Goal: Information Seeking & Learning: Learn about a topic

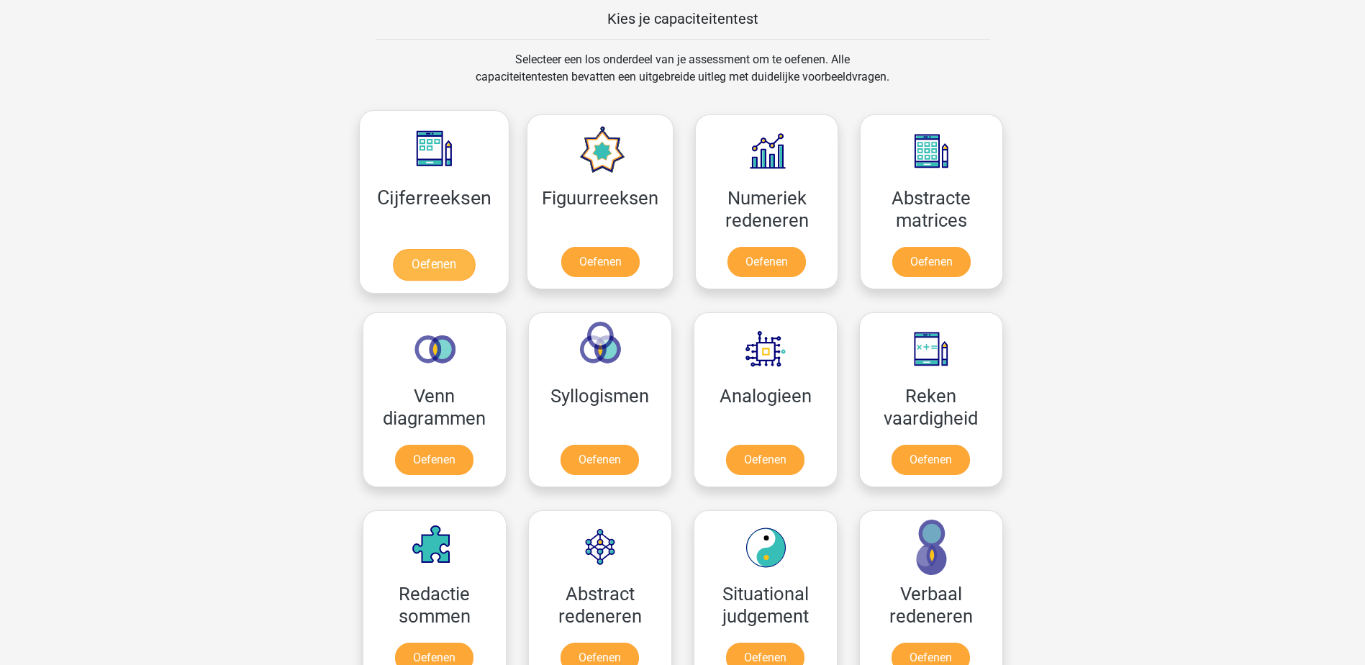
scroll to position [558, 0]
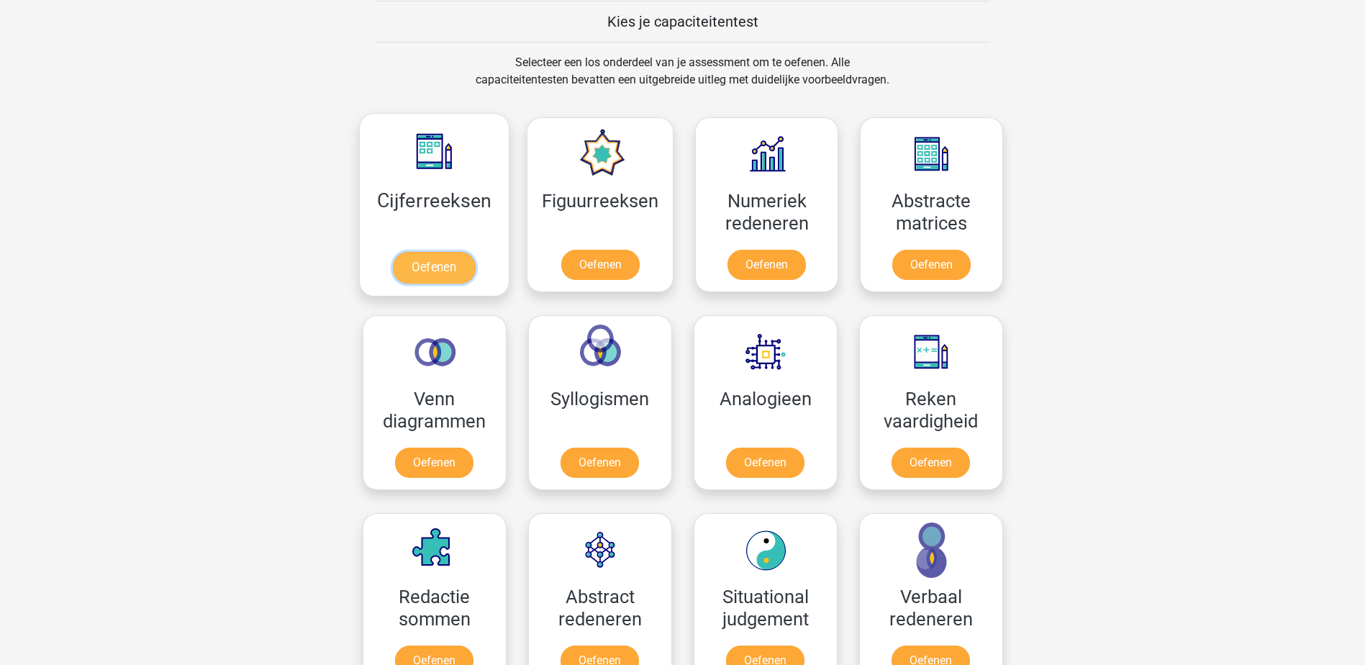
click at [446, 257] on link "Oefenen" at bounding box center [434, 268] width 82 height 32
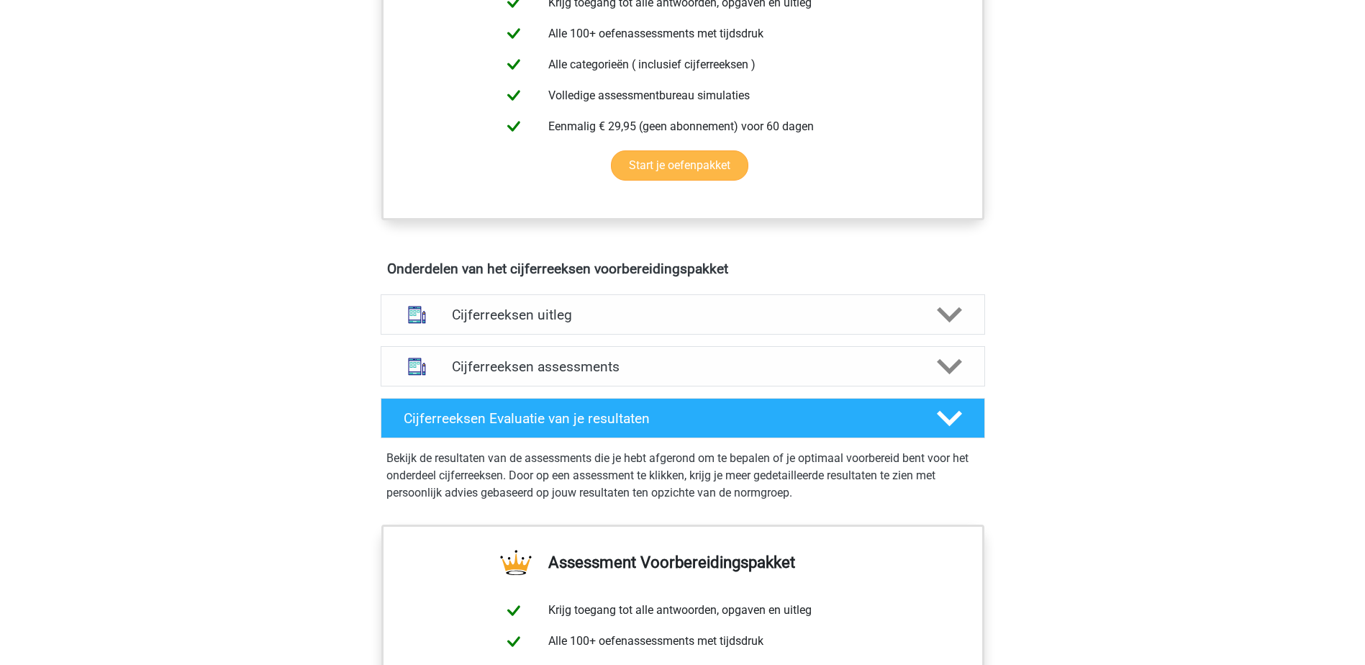
scroll to position [648, 0]
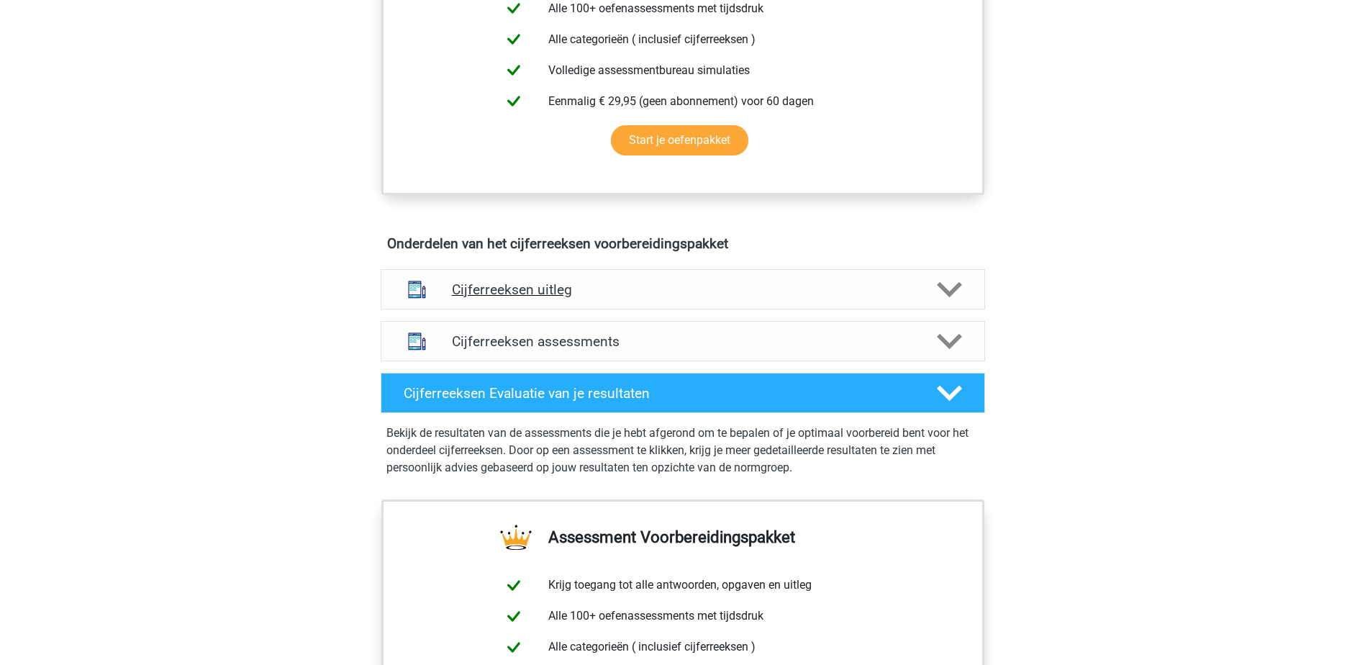
click at [952, 299] on icon at bounding box center [949, 289] width 25 height 25
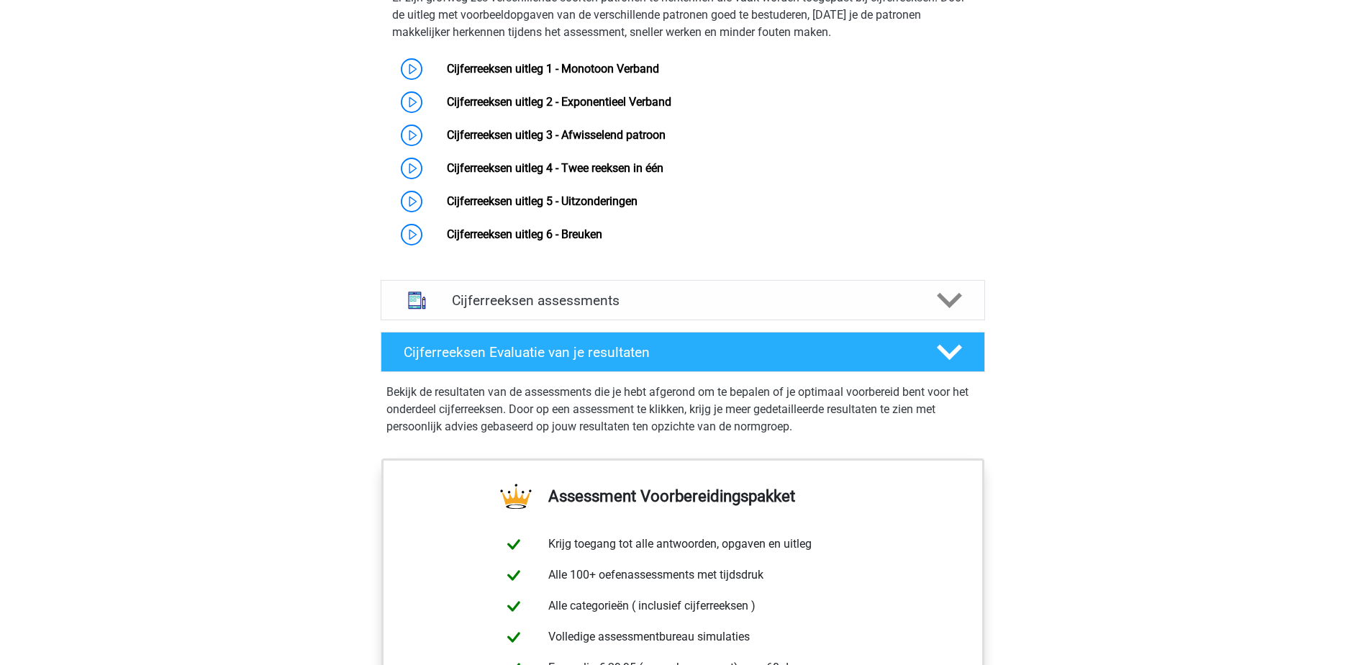
scroll to position [864, 0]
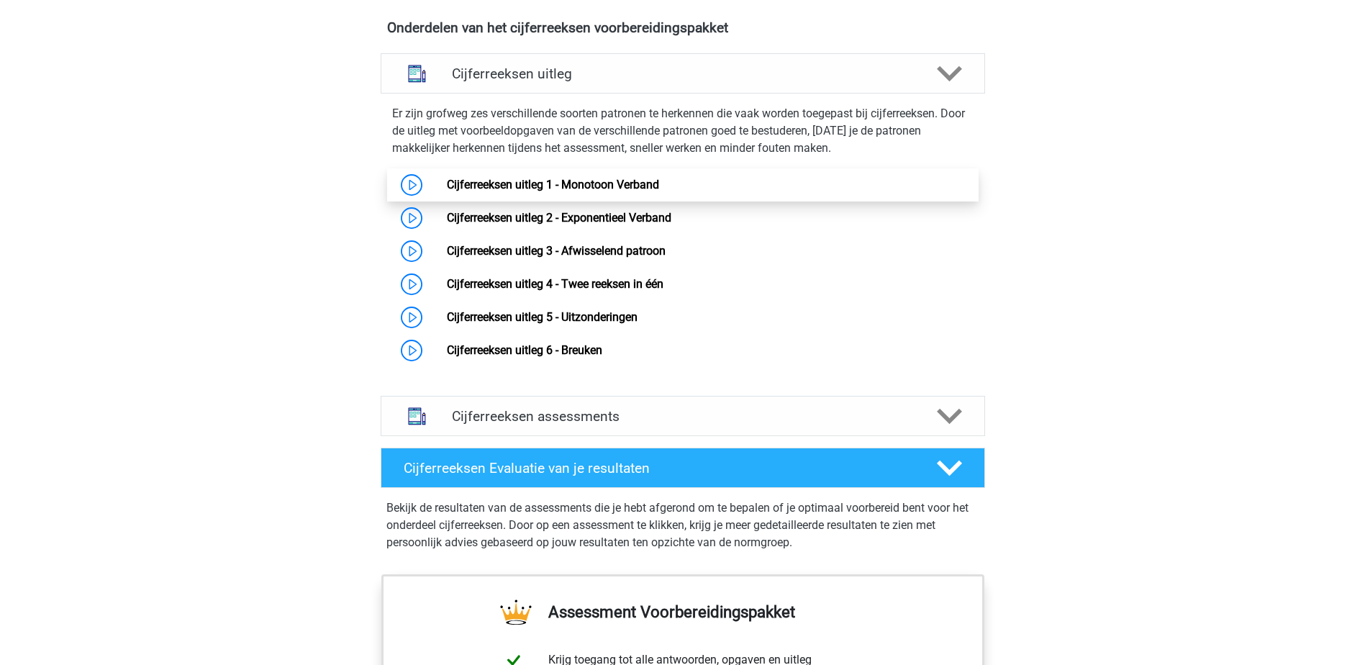
click at [447, 191] on link "Cijferreeksen uitleg 1 - Monotoon Verband" at bounding box center [553, 185] width 212 height 14
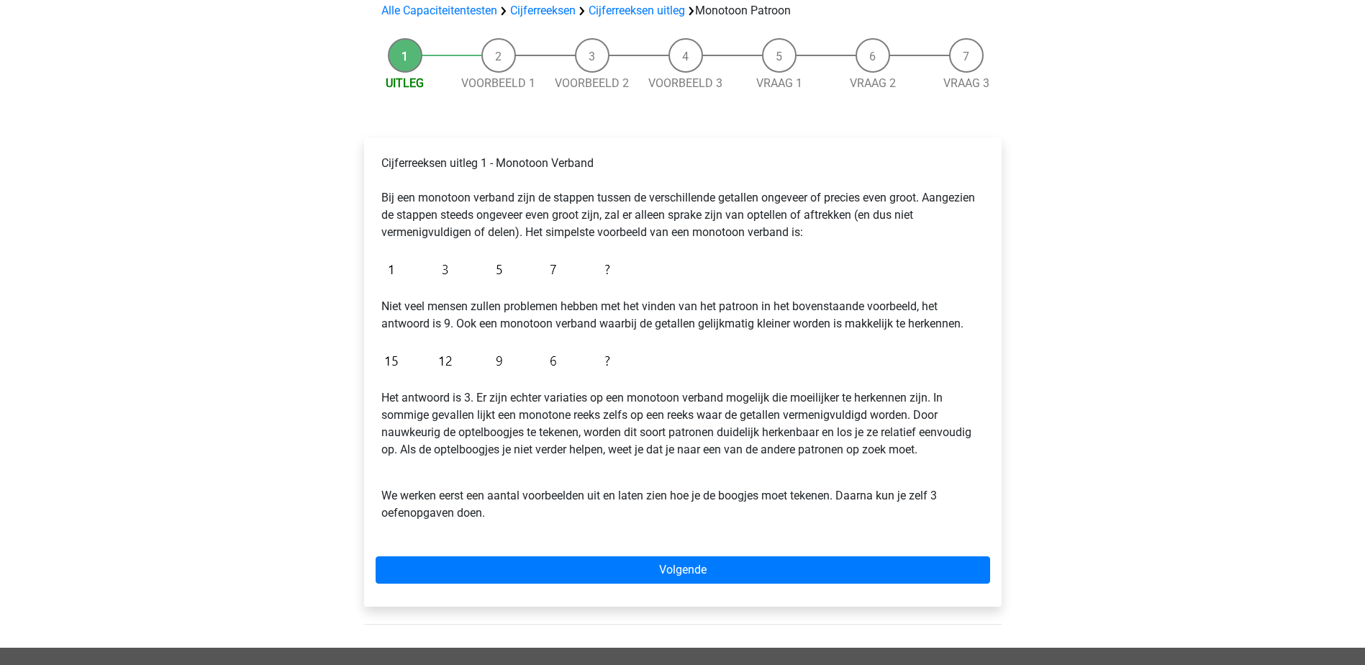
scroll to position [144, 0]
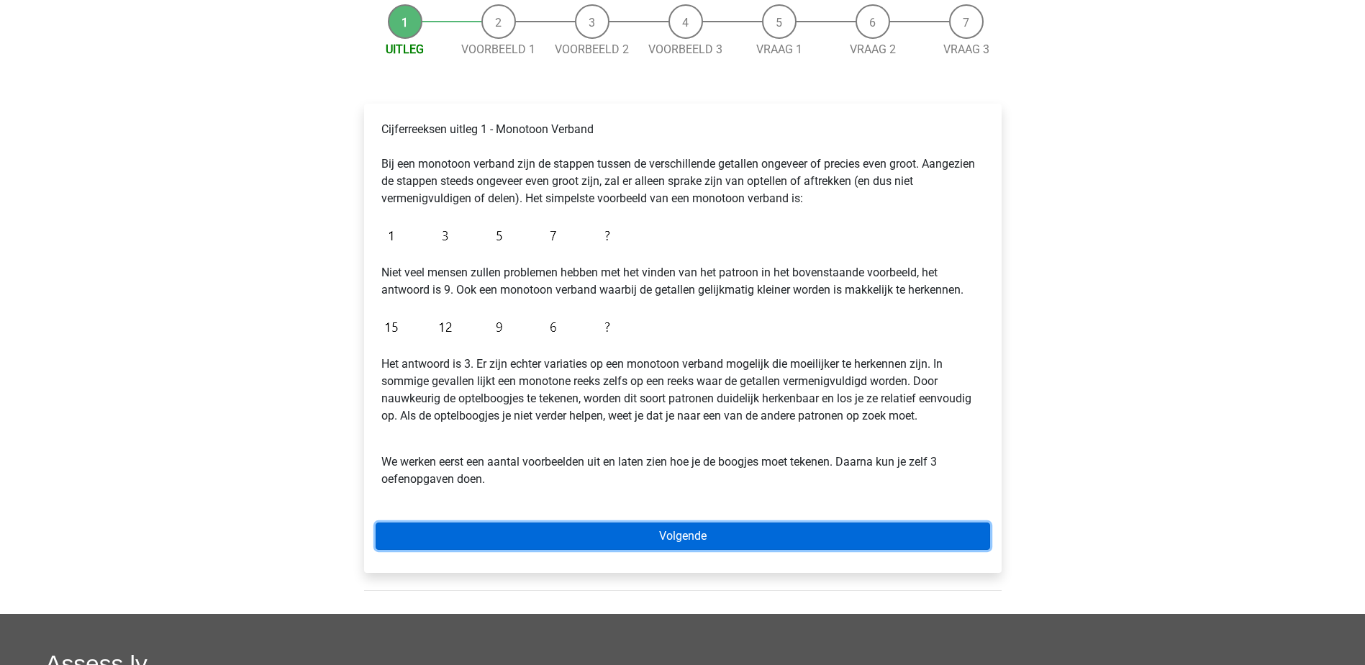
click at [699, 536] on link "Volgende" at bounding box center [683, 536] width 615 height 27
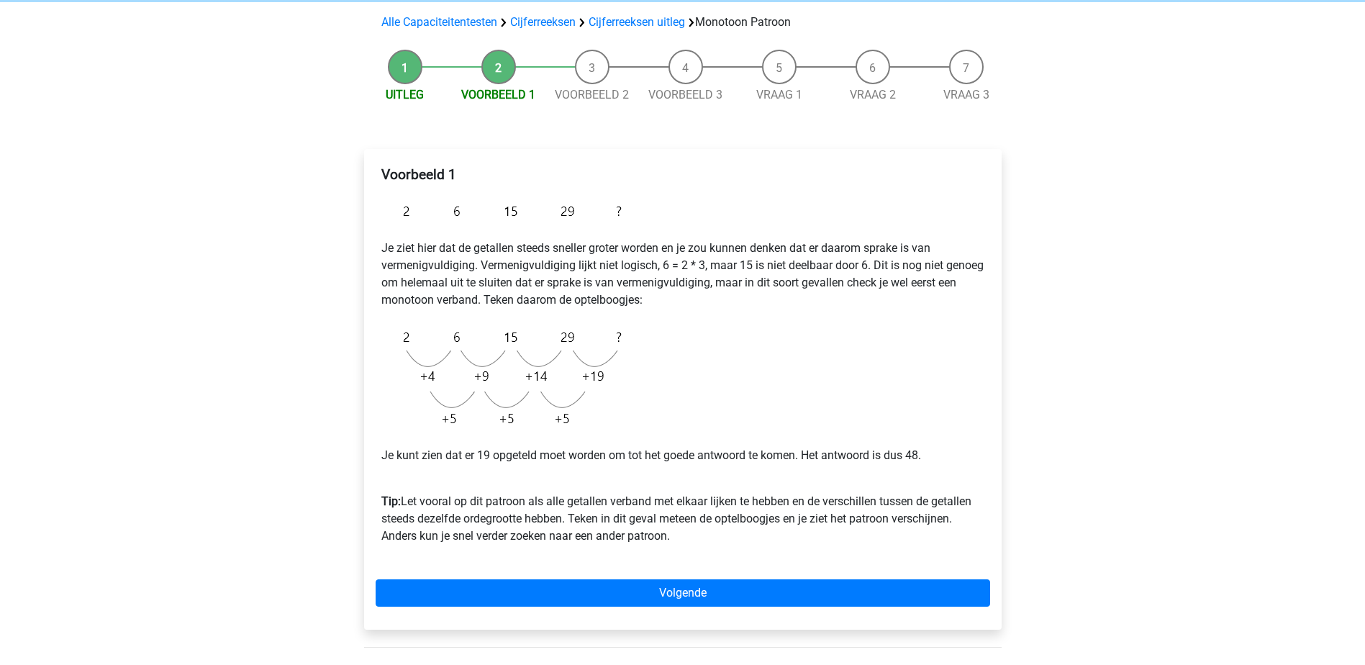
scroll to position [72, 0]
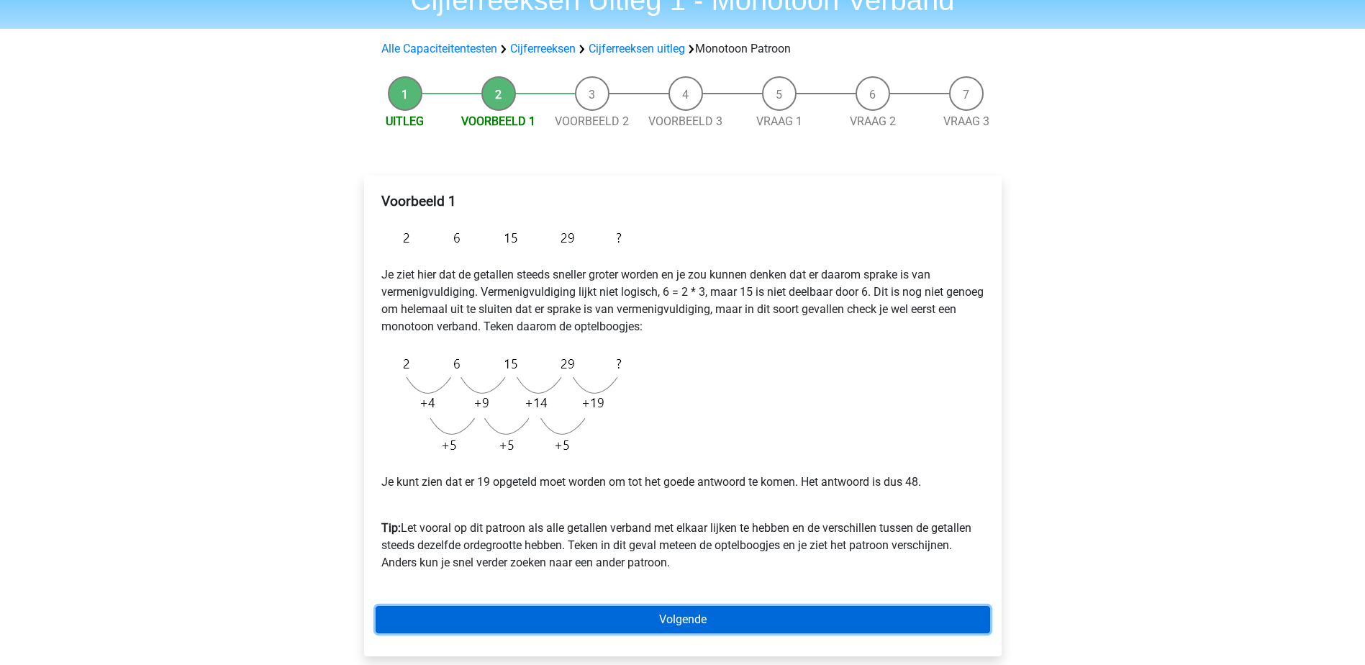
click at [741, 616] on link "Volgende" at bounding box center [683, 619] width 615 height 27
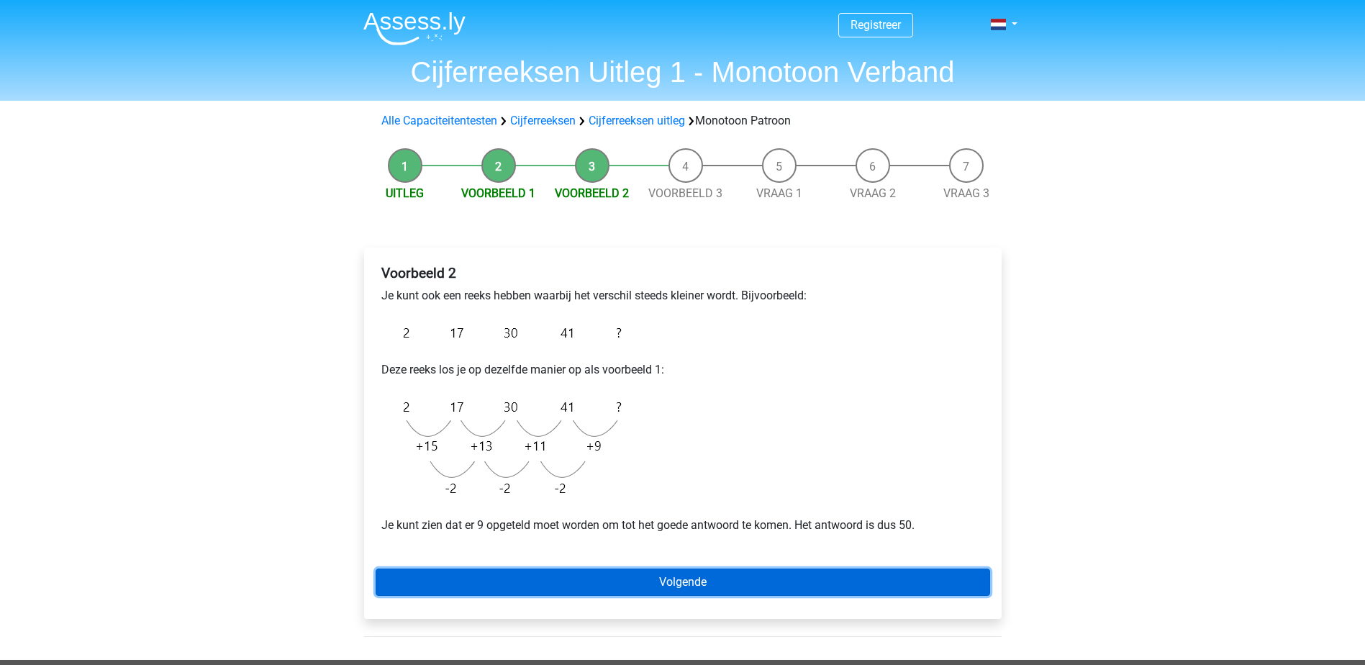
click at [768, 585] on link "Volgende" at bounding box center [683, 582] width 615 height 27
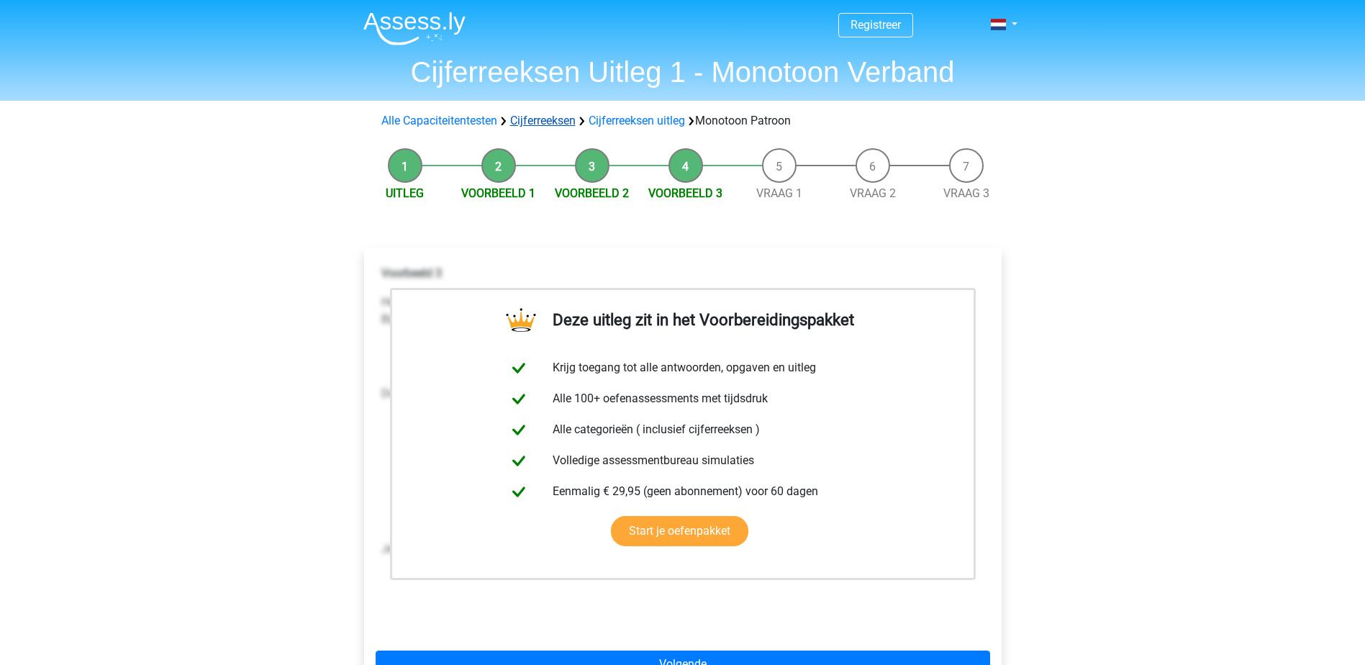
click at [573, 122] on link "Cijferreeksen" at bounding box center [543, 121] width 66 height 14
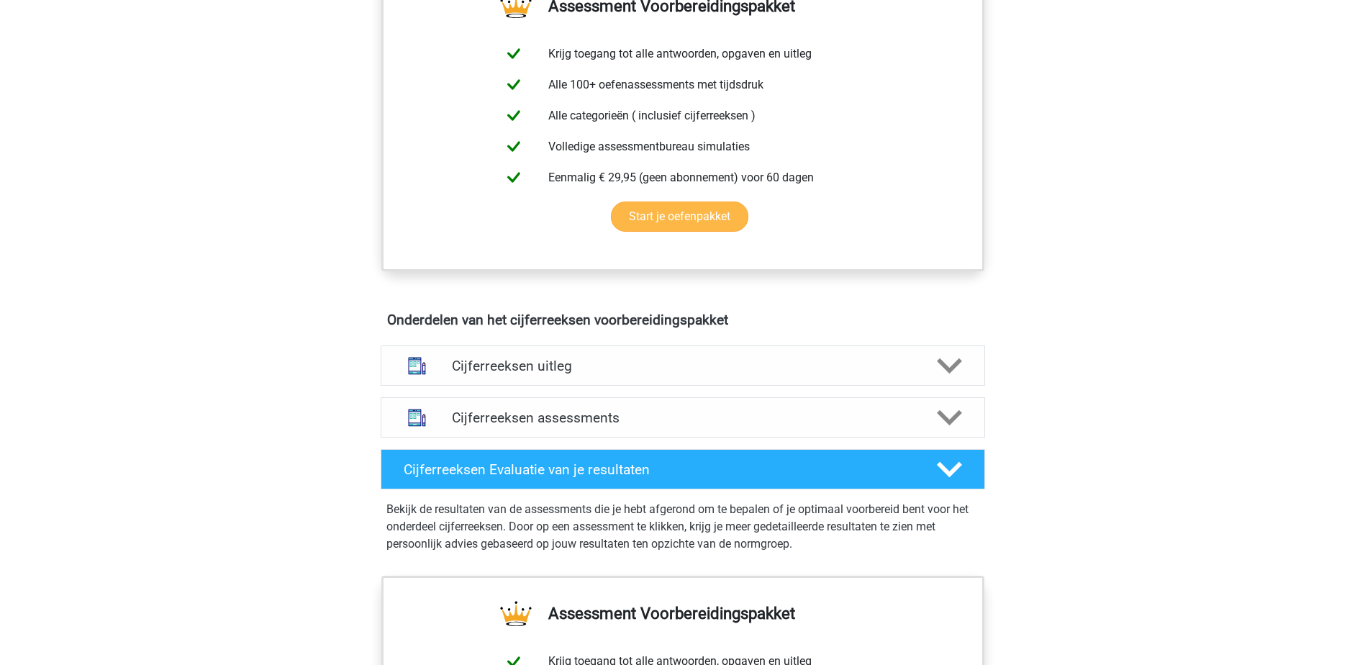
scroll to position [570, 0]
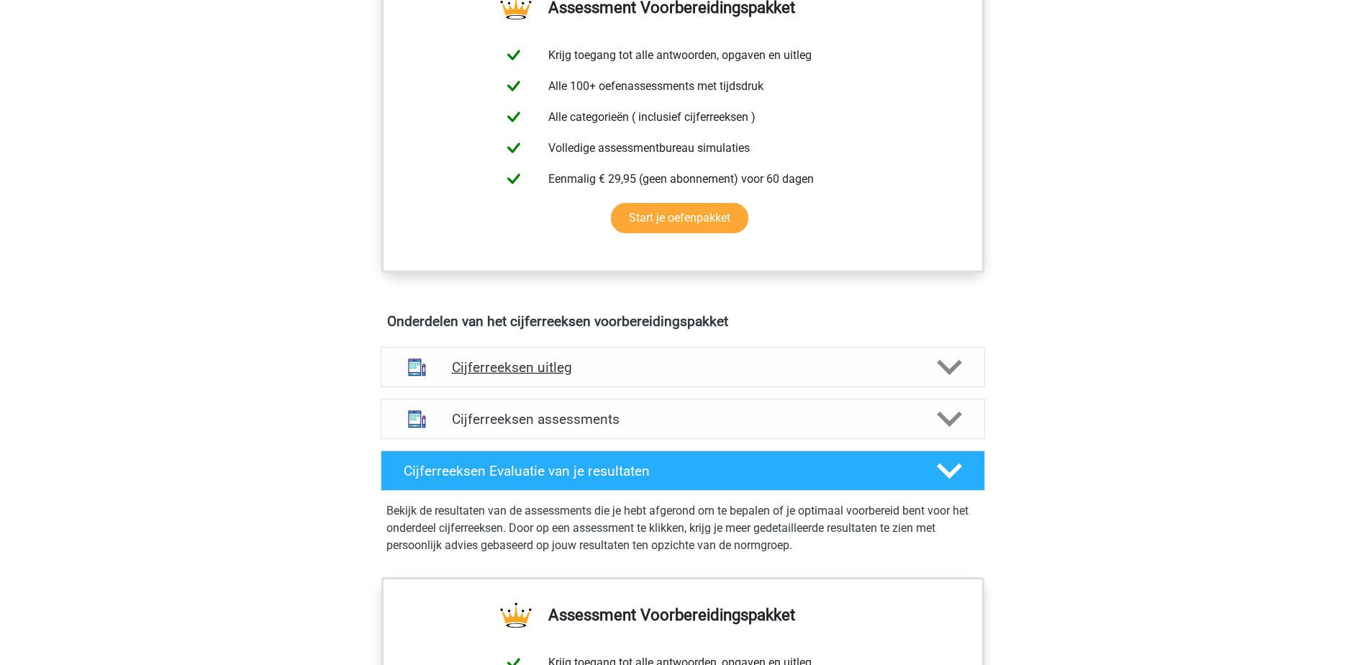
click at [705, 369] on div "Cijferreeksen uitleg" at bounding box center [683, 367] width 605 height 40
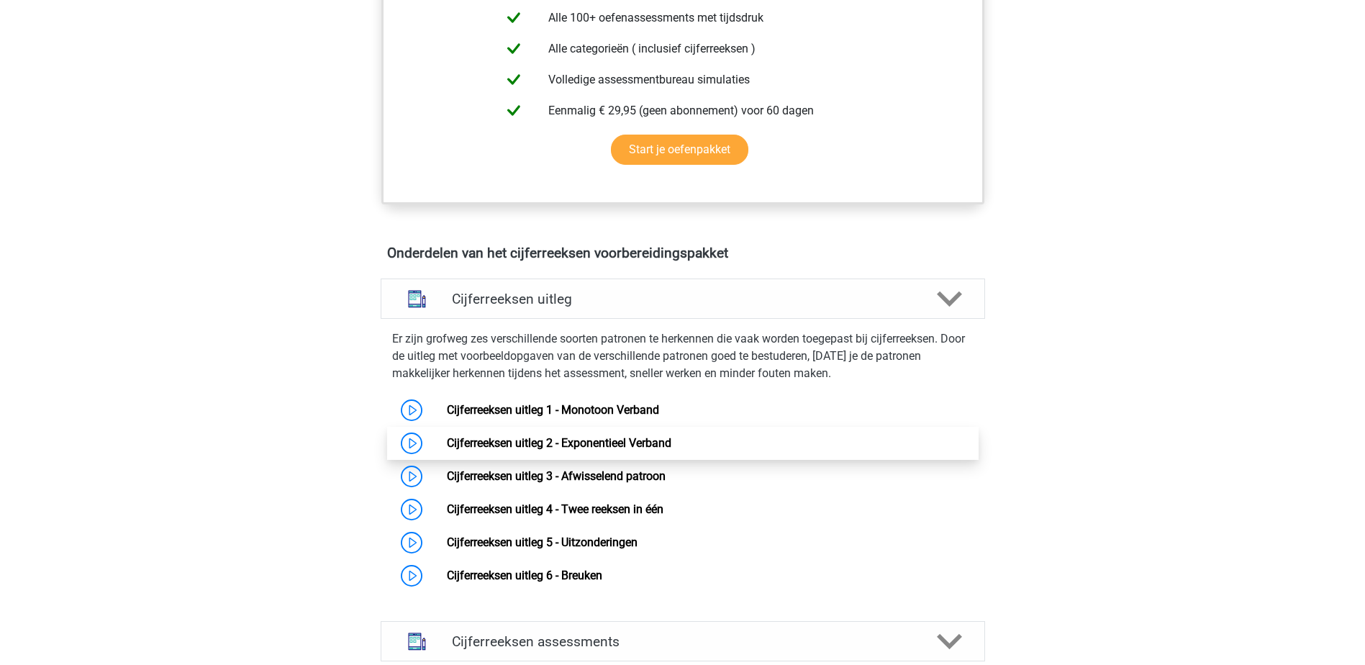
scroll to position [714, 0]
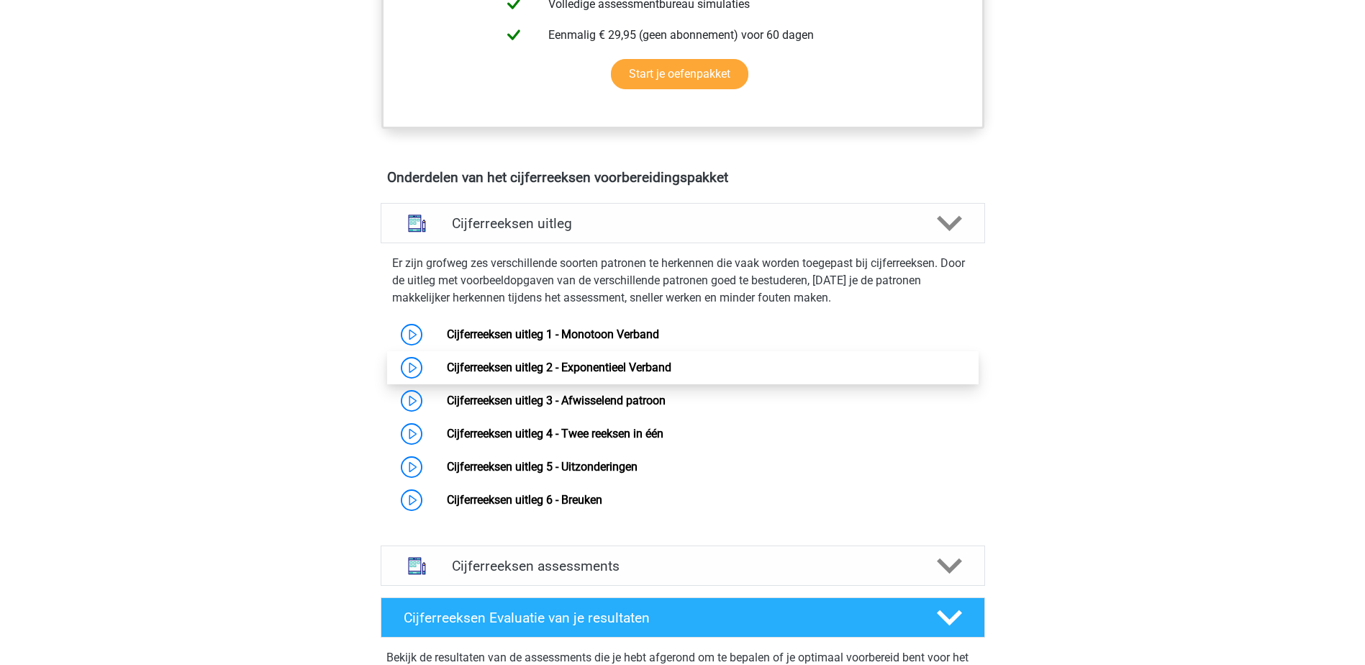
click at [447, 374] on link "Cijferreeksen uitleg 2 - Exponentieel Verband" at bounding box center [559, 368] width 225 height 14
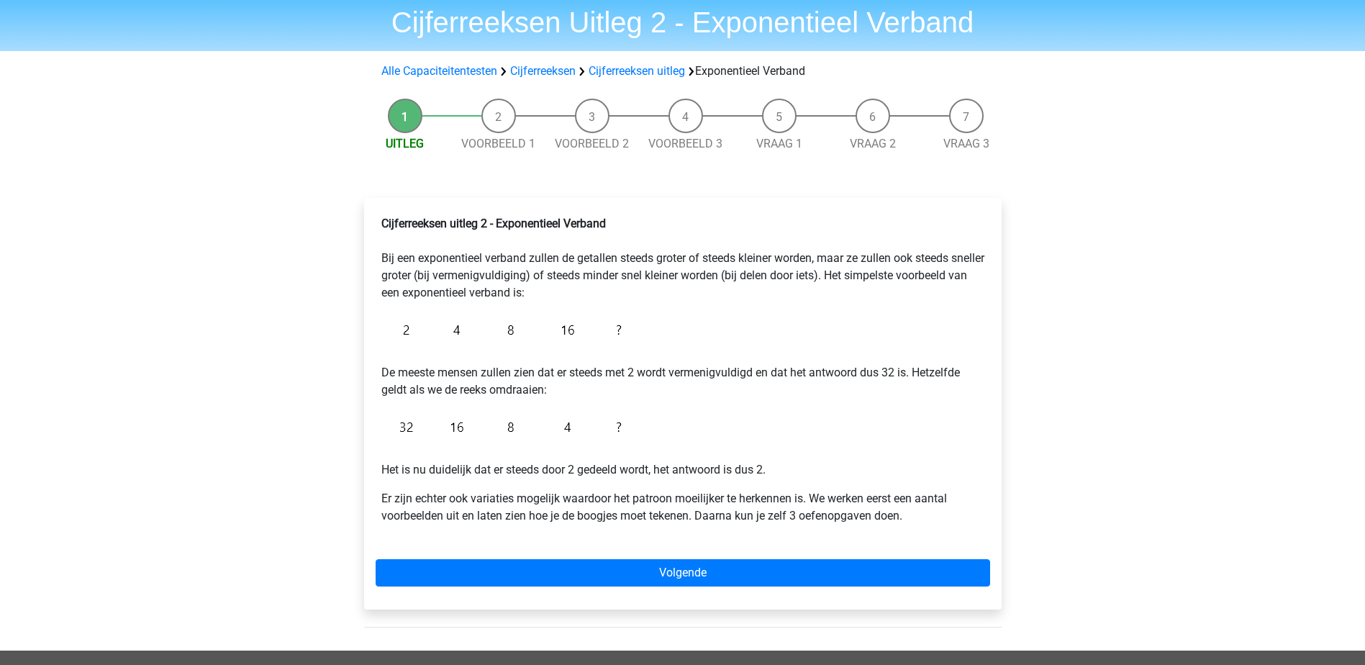
scroll to position [72, 0]
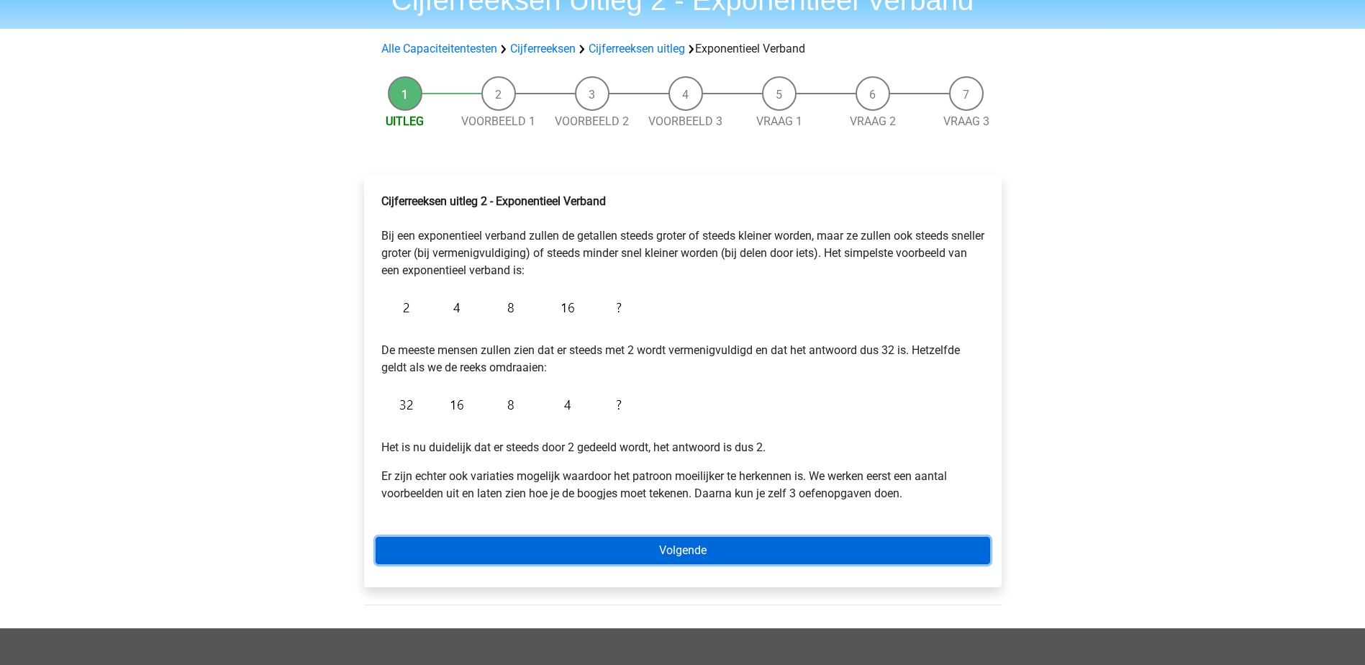
click at [751, 538] on link "Volgende" at bounding box center [683, 550] width 615 height 27
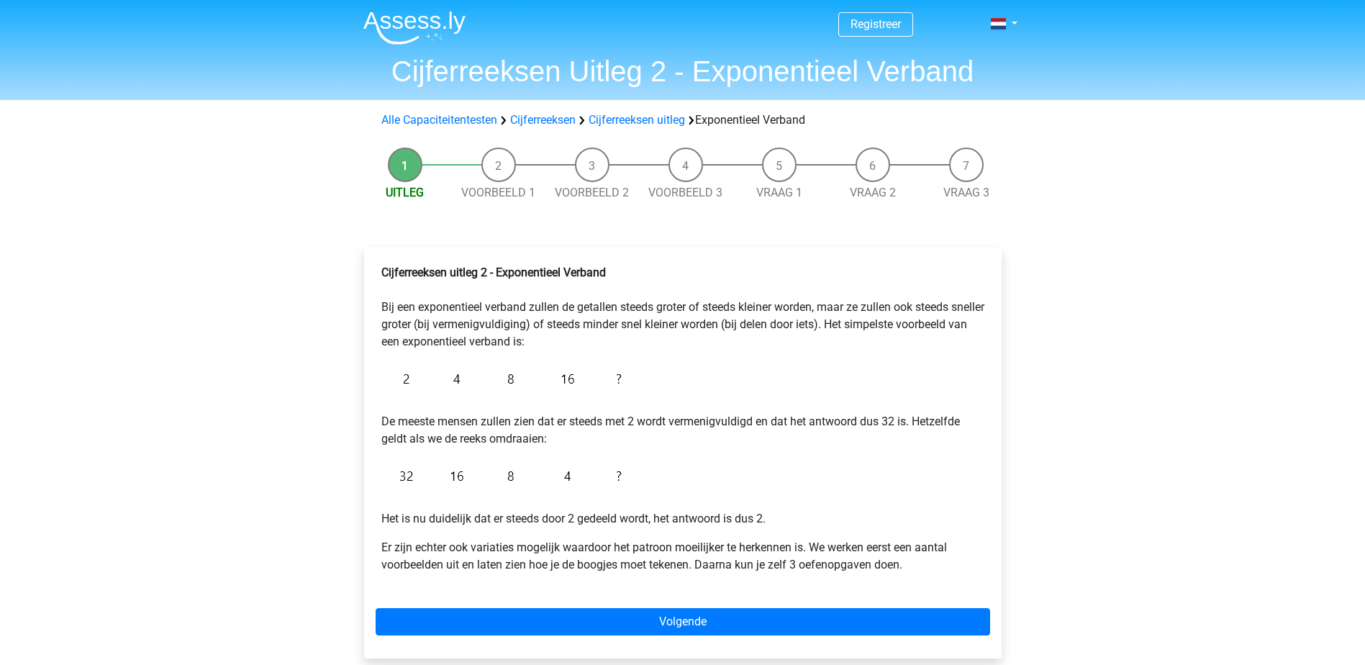
scroll to position [0, 0]
click at [536, 122] on link "Cijferreeksen" at bounding box center [543, 121] width 66 height 14
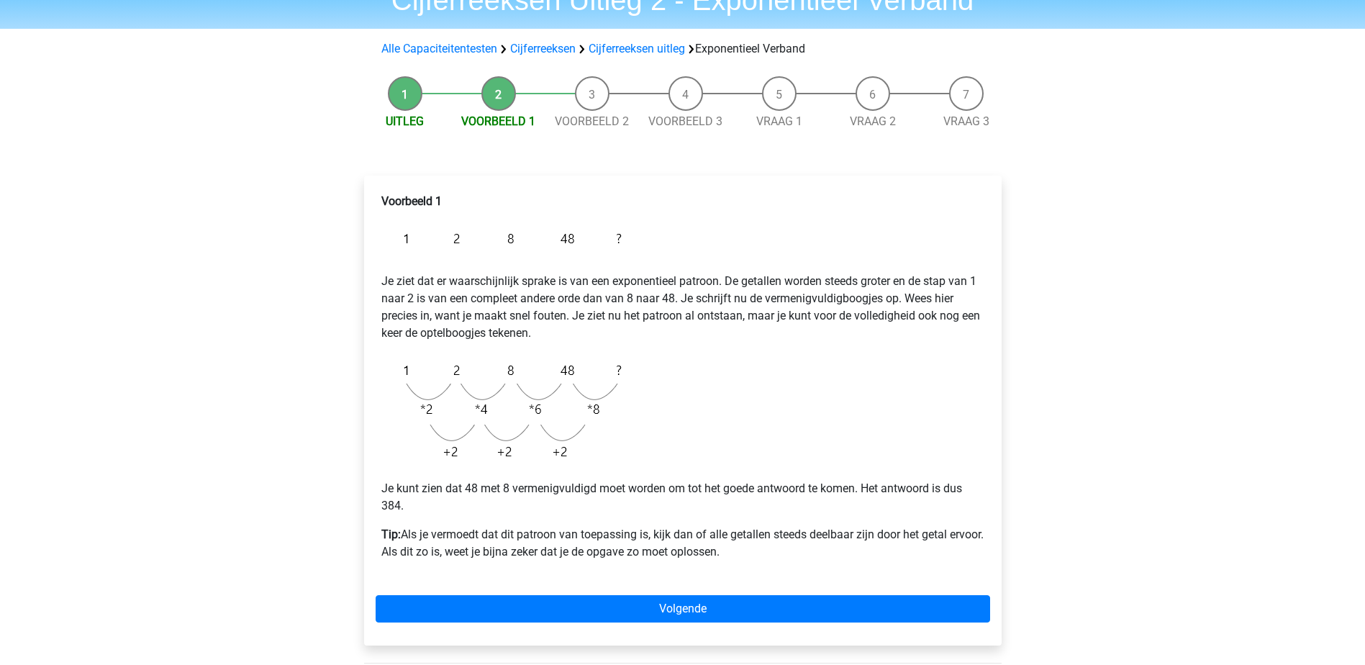
scroll to position [144, 0]
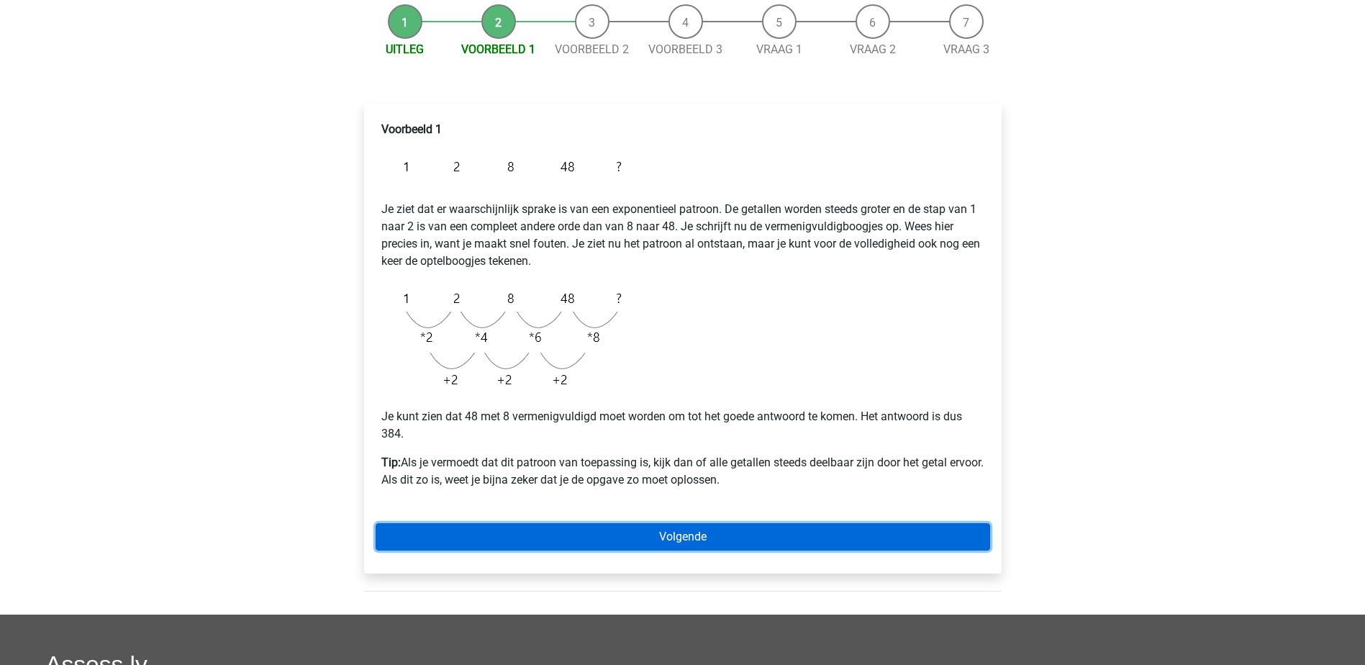
click at [794, 533] on link "Volgende" at bounding box center [683, 536] width 615 height 27
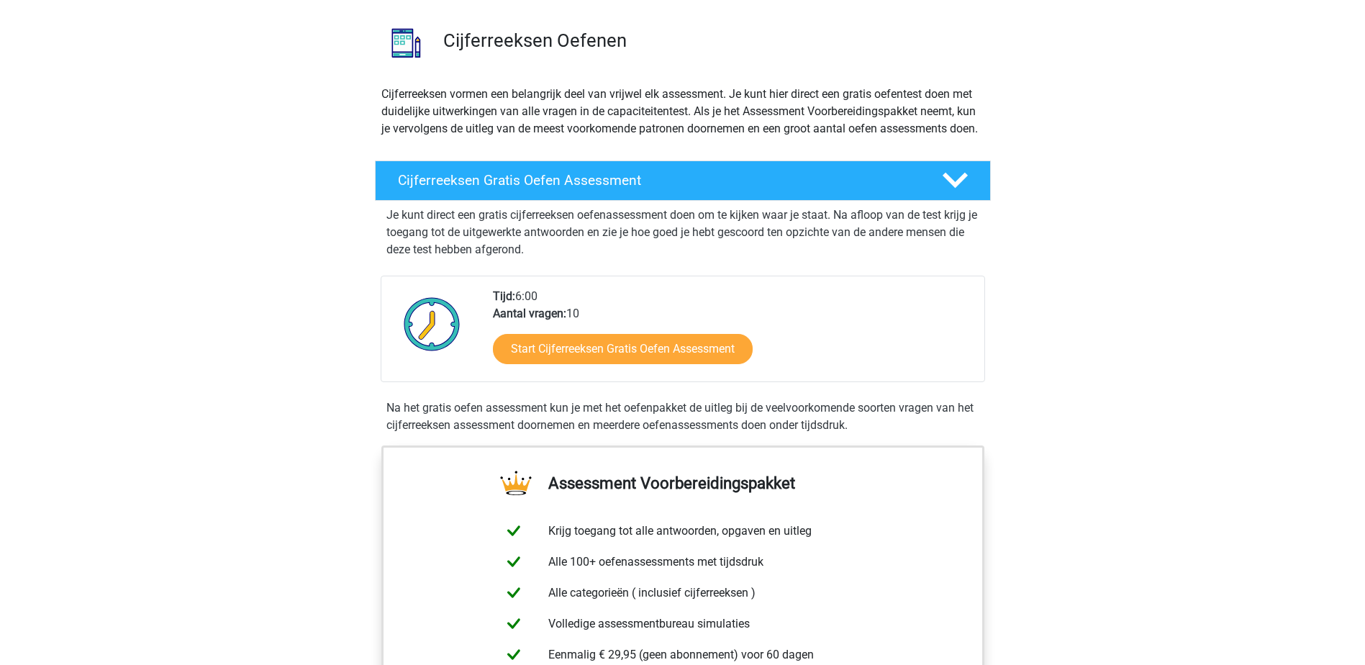
scroll to position [144, 0]
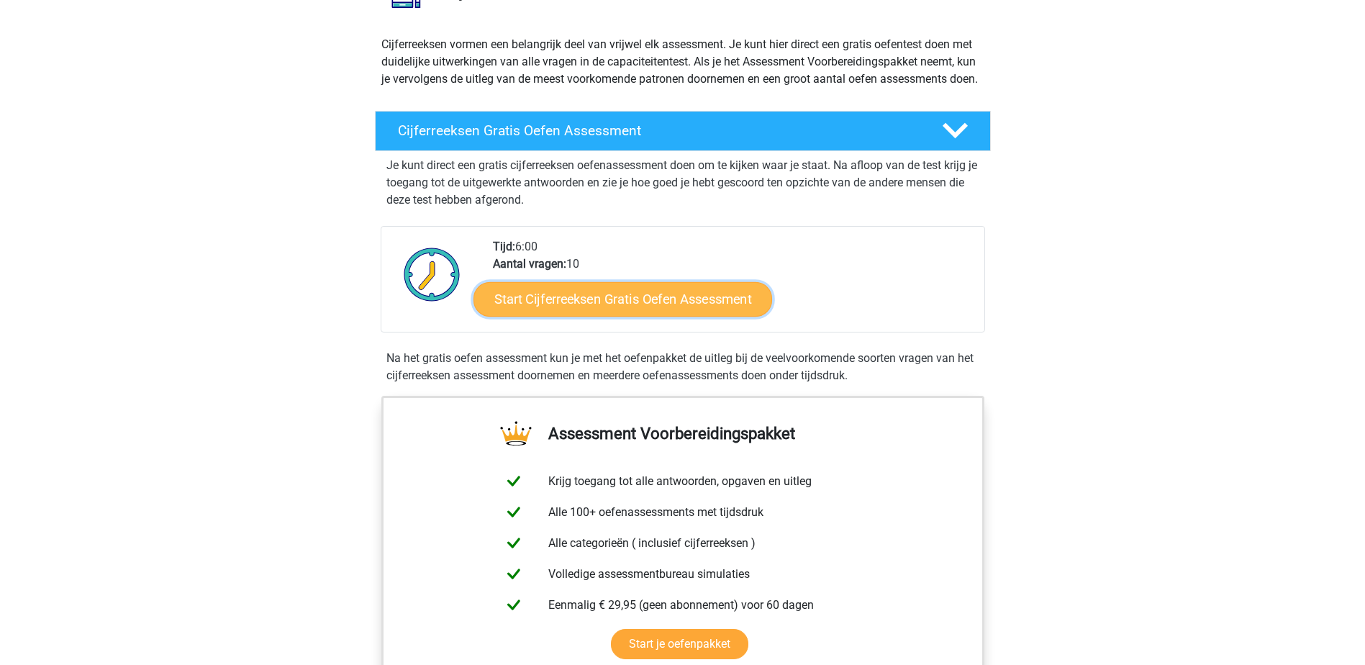
click at [625, 316] on link "Start Cijferreeksen Gratis Oefen Assessment" at bounding box center [623, 298] width 299 height 35
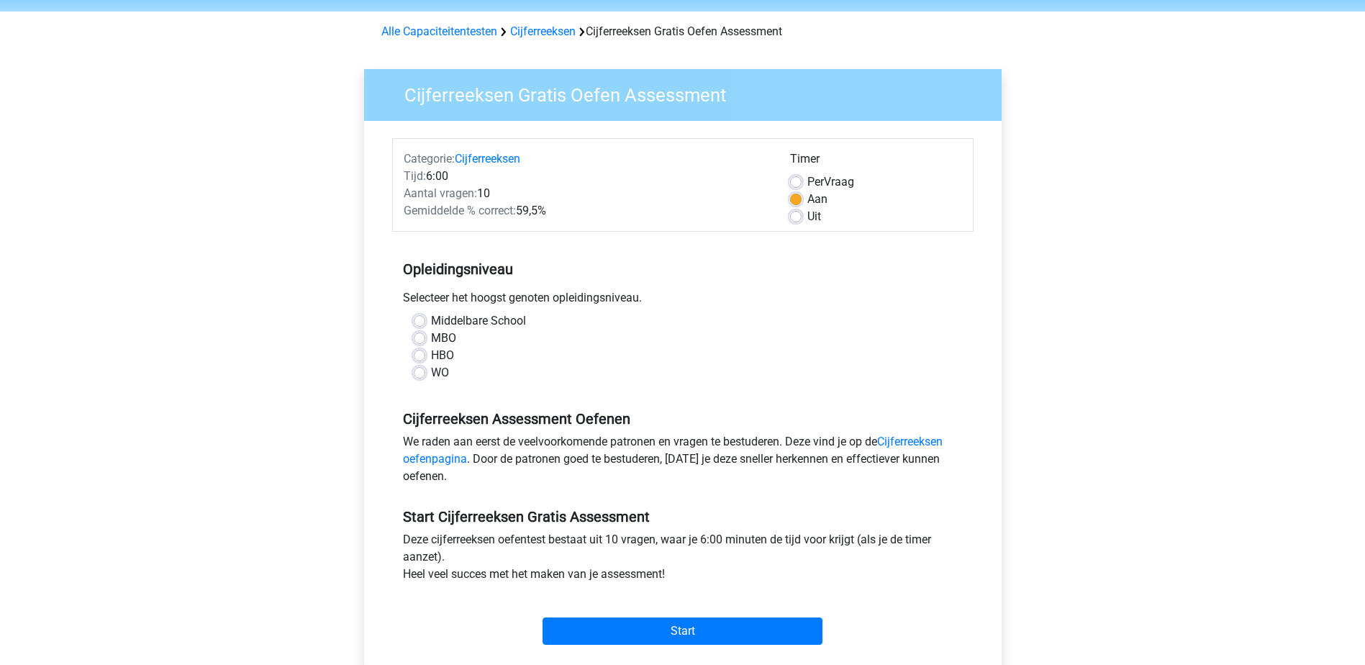
scroll to position [72, 0]
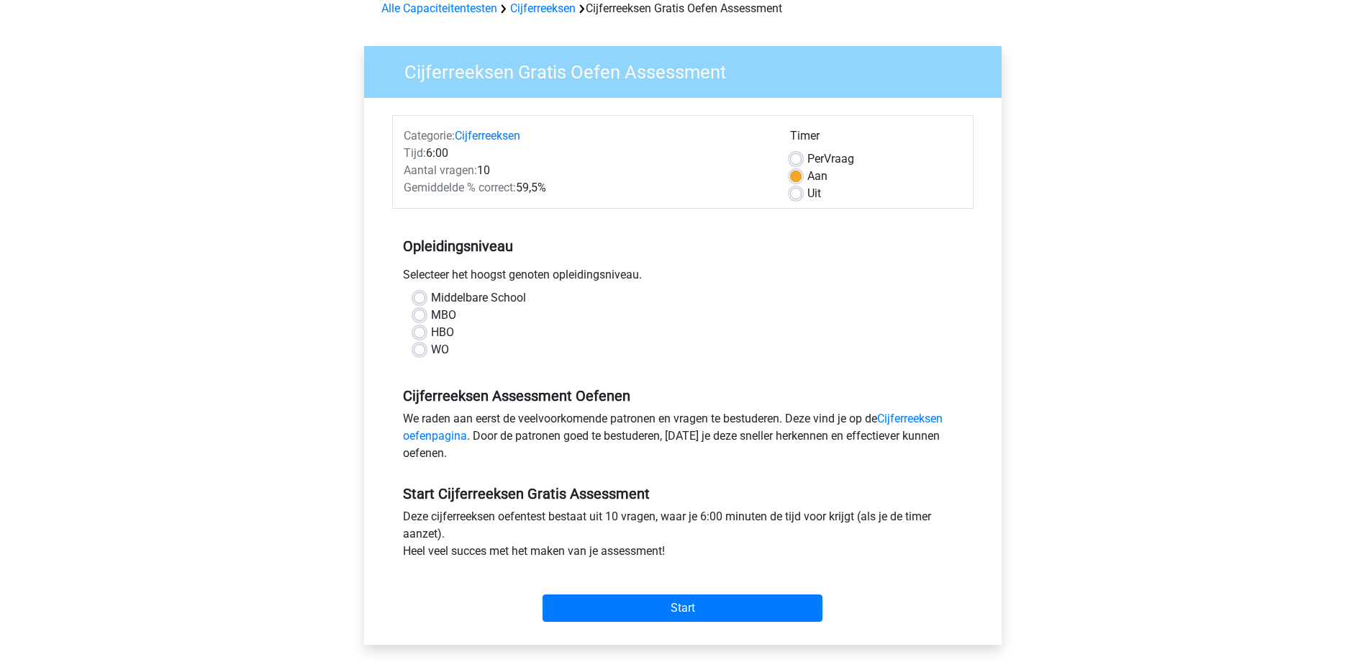
click at [477, 296] on label "Middelbare School" at bounding box center [478, 297] width 95 height 17
click at [425, 296] on input "Middelbare School" at bounding box center [420, 296] width 12 height 14
radio input "true"
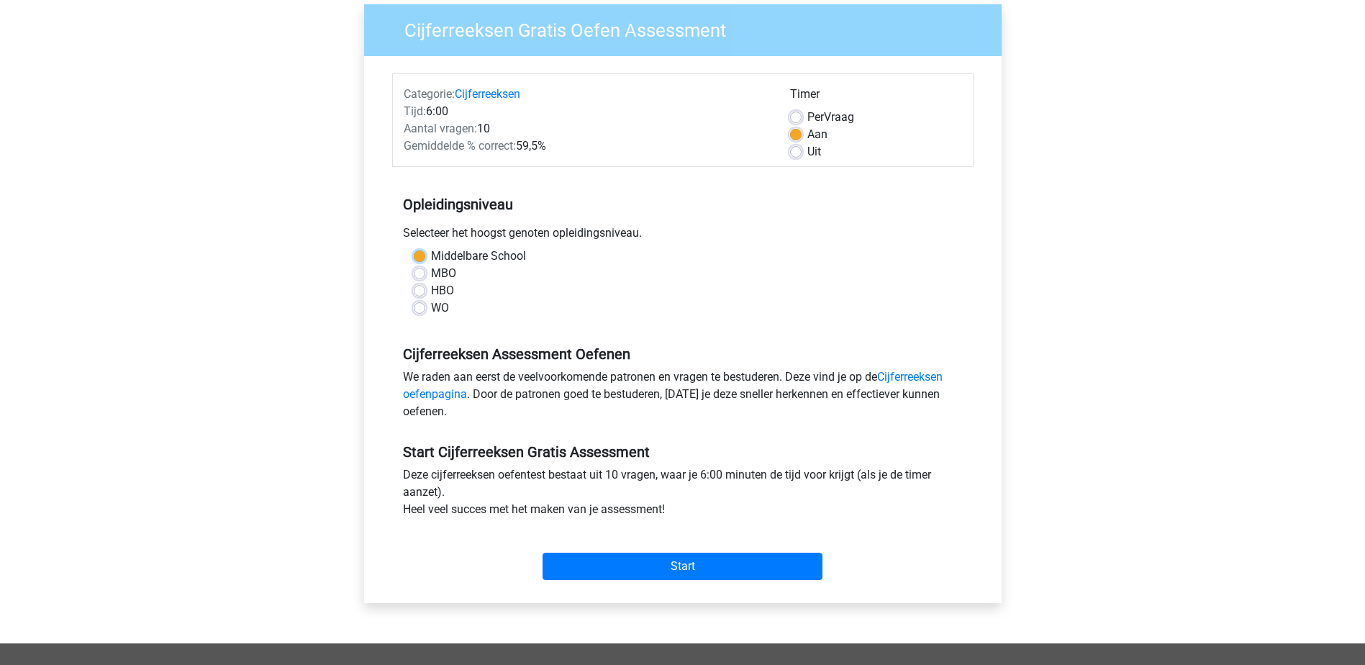
scroll to position [144, 0]
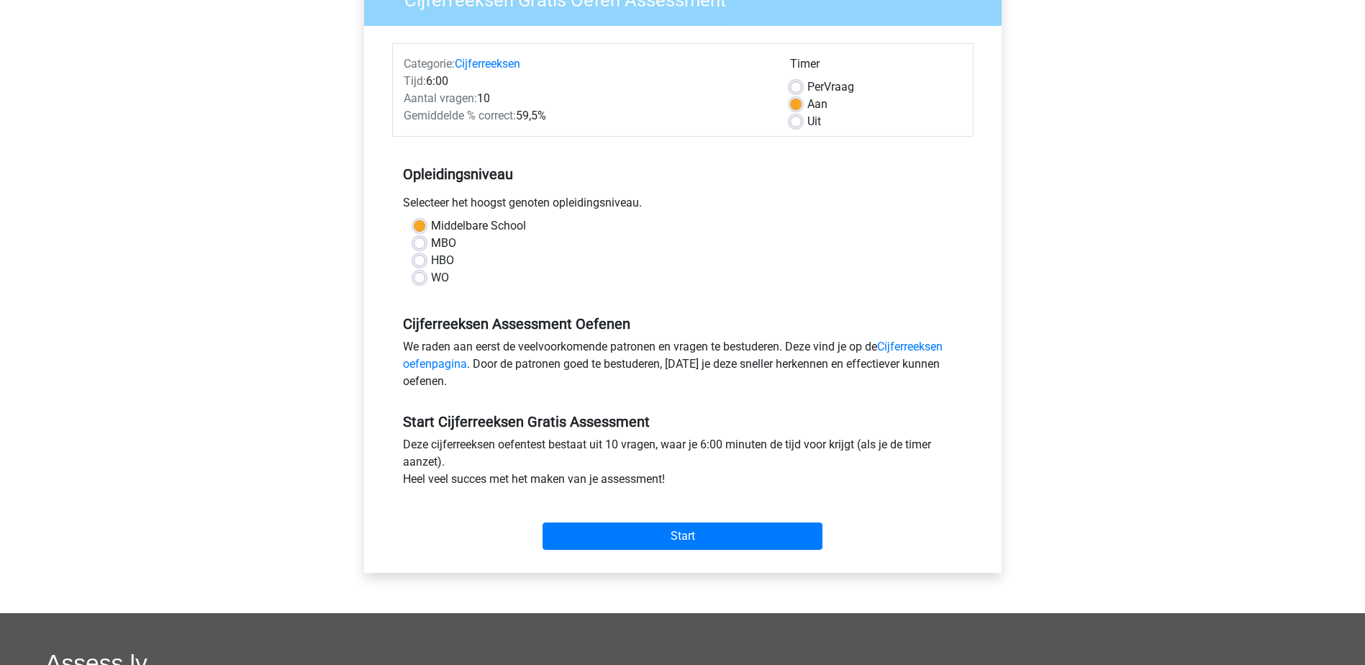
click at [805, 86] on div "Per Vraag" at bounding box center [876, 86] width 172 height 17
click at [808, 88] on label "Per Vraag" at bounding box center [831, 86] width 47 height 17
click at [800, 88] on input "Per Vraag" at bounding box center [796, 85] width 12 height 14
radio input "true"
click at [808, 109] on label "Aan" at bounding box center [818, 104] width 20 height 17
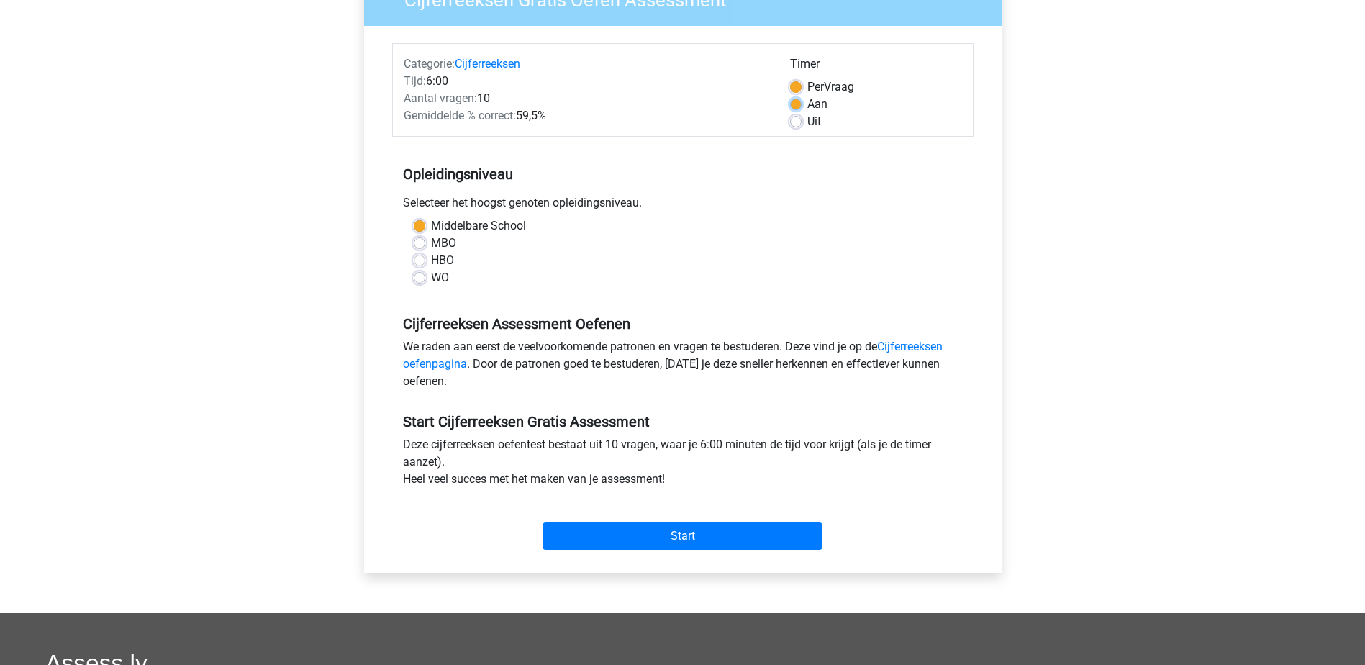
click at [798, 109] on input "Aan" at bounding box center [796, 103] width 12 height 14
radio input "true"
click at [808, 125] on label "Uit" at bounding box center [815, 121] width 14 height 17
click at [798, 125] on input "Uit" at bounding box center [796, 120] width 12 height 14
radio input "true"
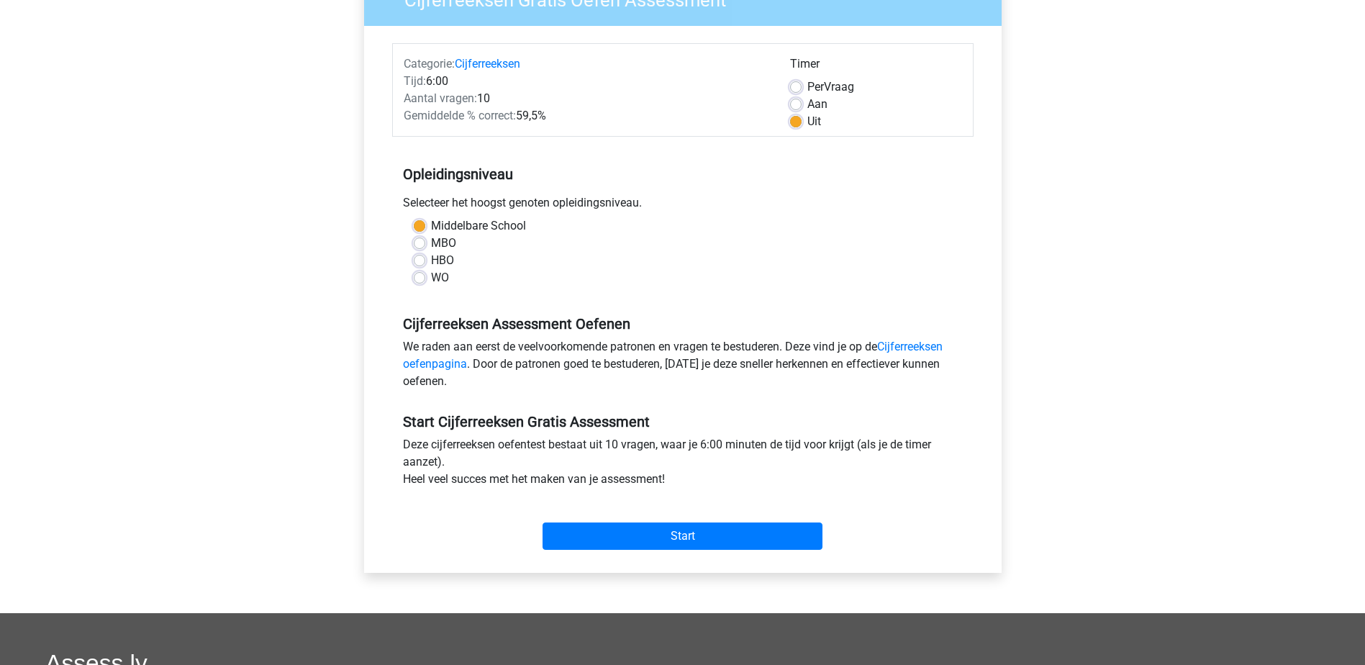
click at [803, 104] on div "Aan" at bounding box center [876, 104] width 172 height 17
click at [808, 101] on label "Aan" at bounding box center [818, 104] width 20 height 17
click at [798, 101] on input "Aan" at bounding box center [796, 103] width 12 height 14
radio input "true"
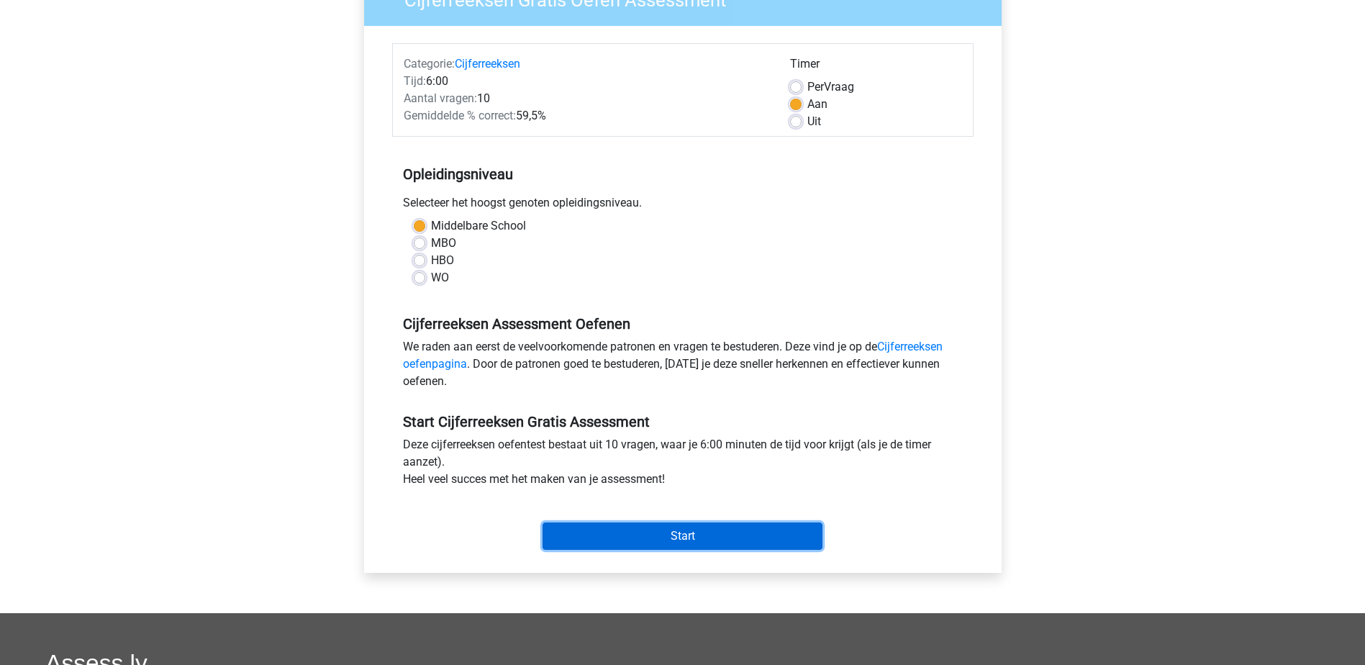
click at [757, 536] on input "Start" at bounding box center [683, 536] width 280 height 27
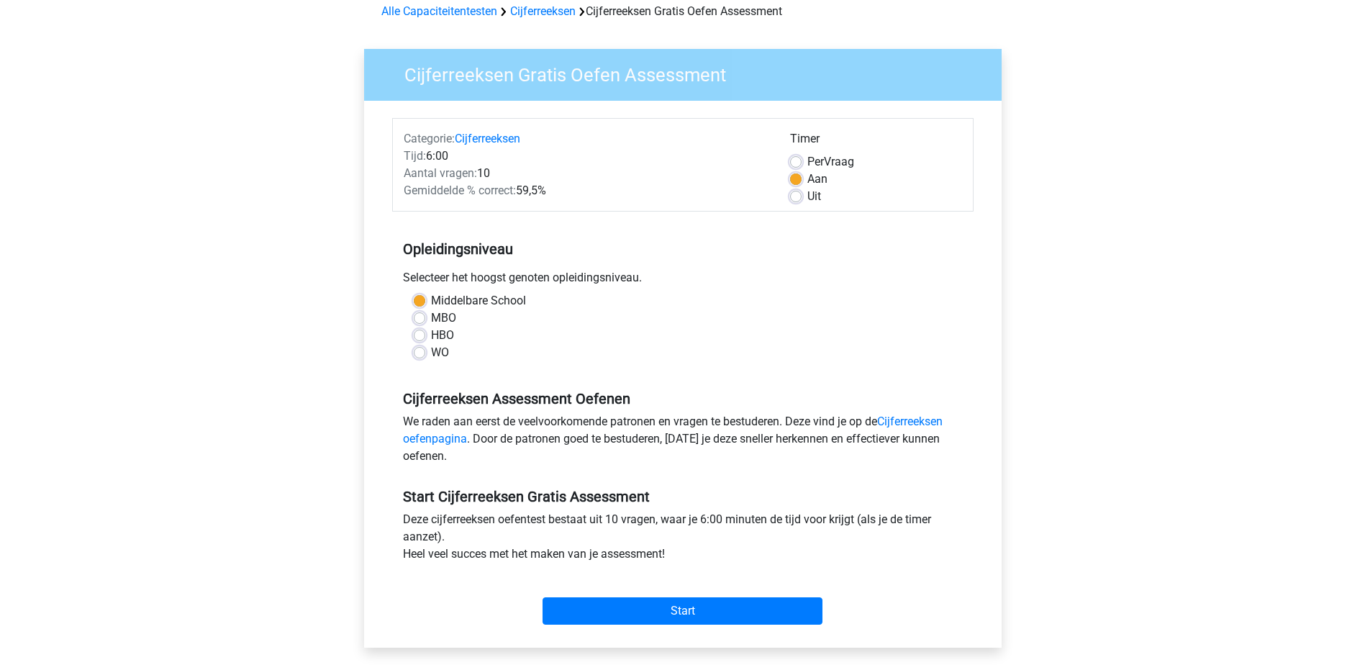
scroll to position [0, 0]
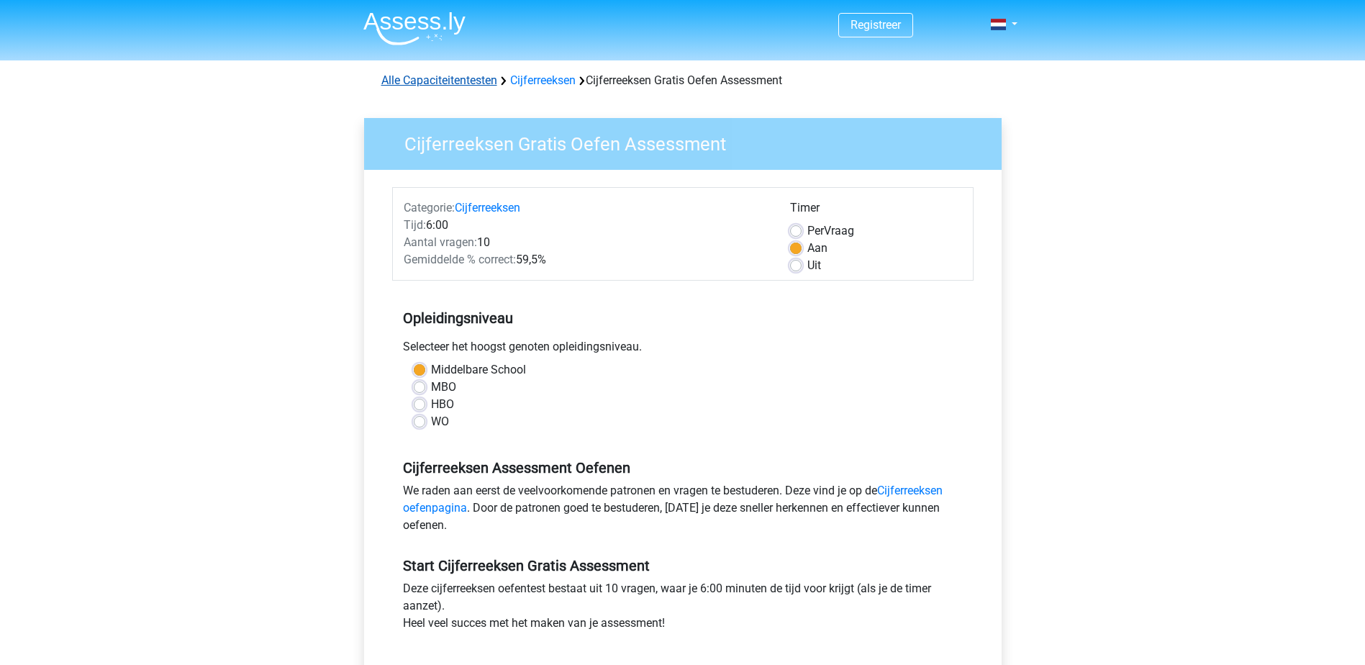
click at [479, 79] on link "Alle Capaciteitentesten" at bounding box center [439, 80] width 116 height 14
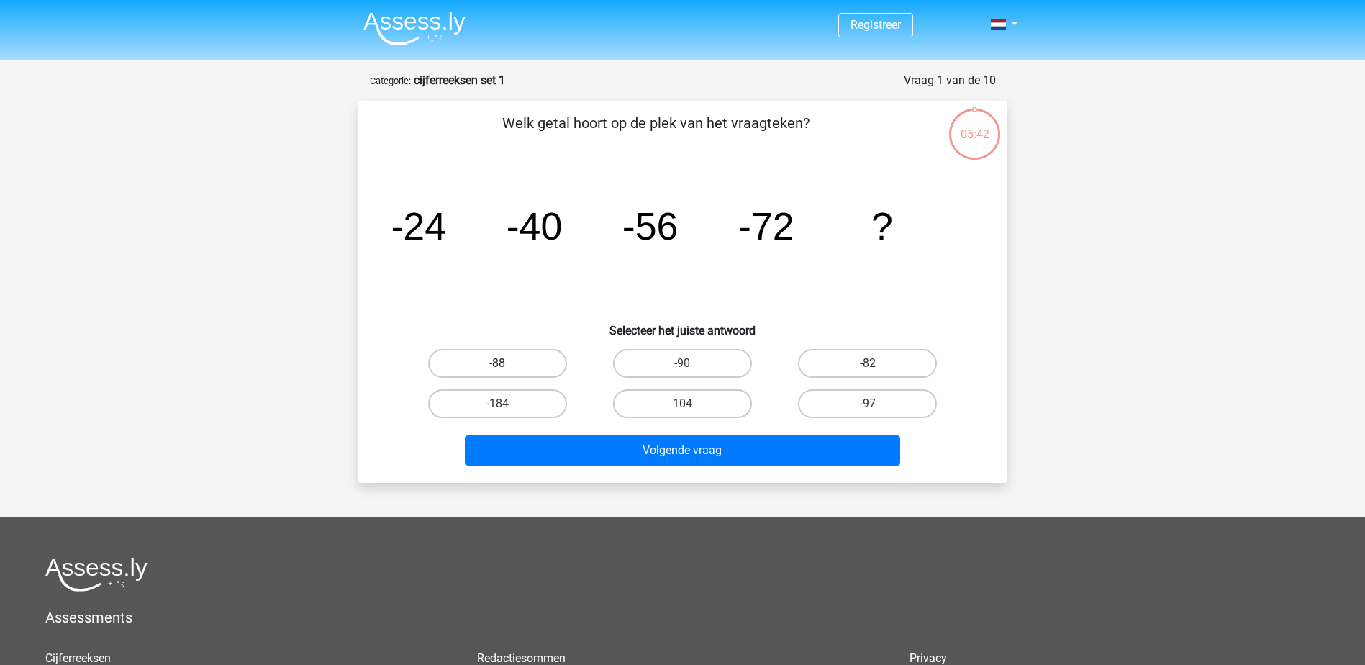
click at [520, 367] on label "-88" at bounding box center [497, 363] width 139 height 29
click at [507, 367] on input "-88" at bounding box center [501, 367] width 9 height 9
radio input "true"
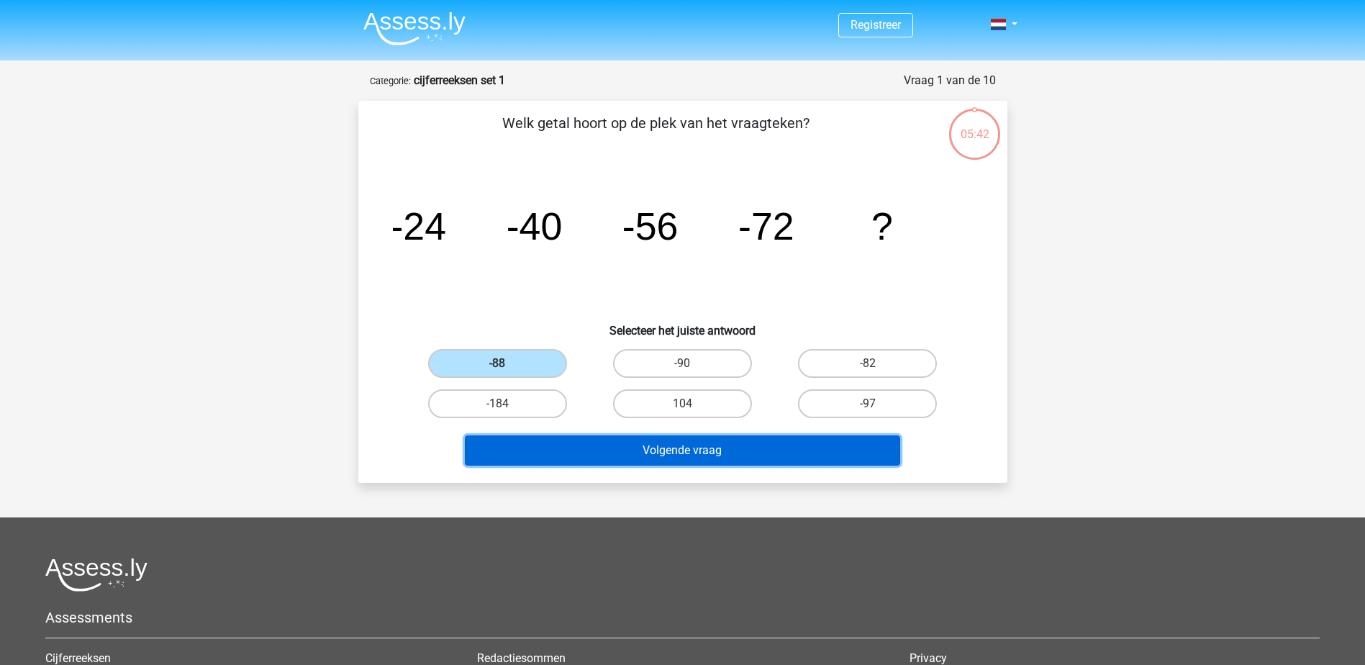
click at [602, 451] on button "Volgende vraag" at bounding box center [682, 450] width 435 height 30
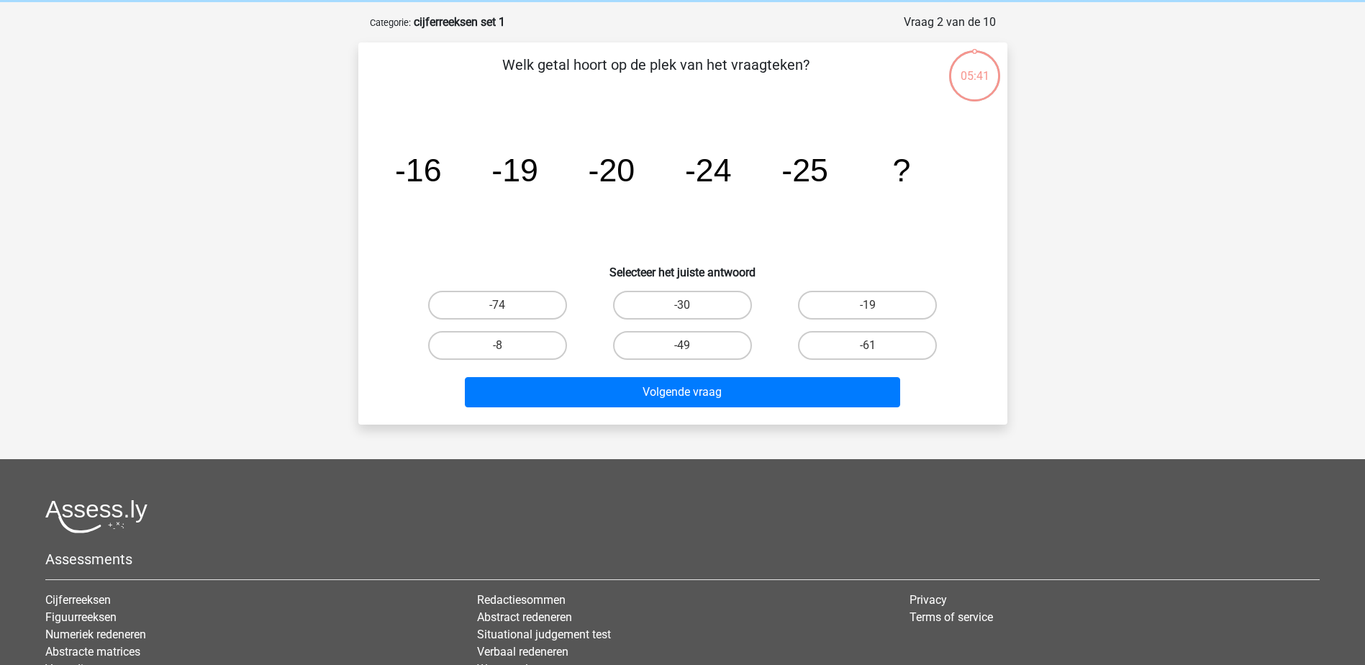
scroll to position [72, 0]
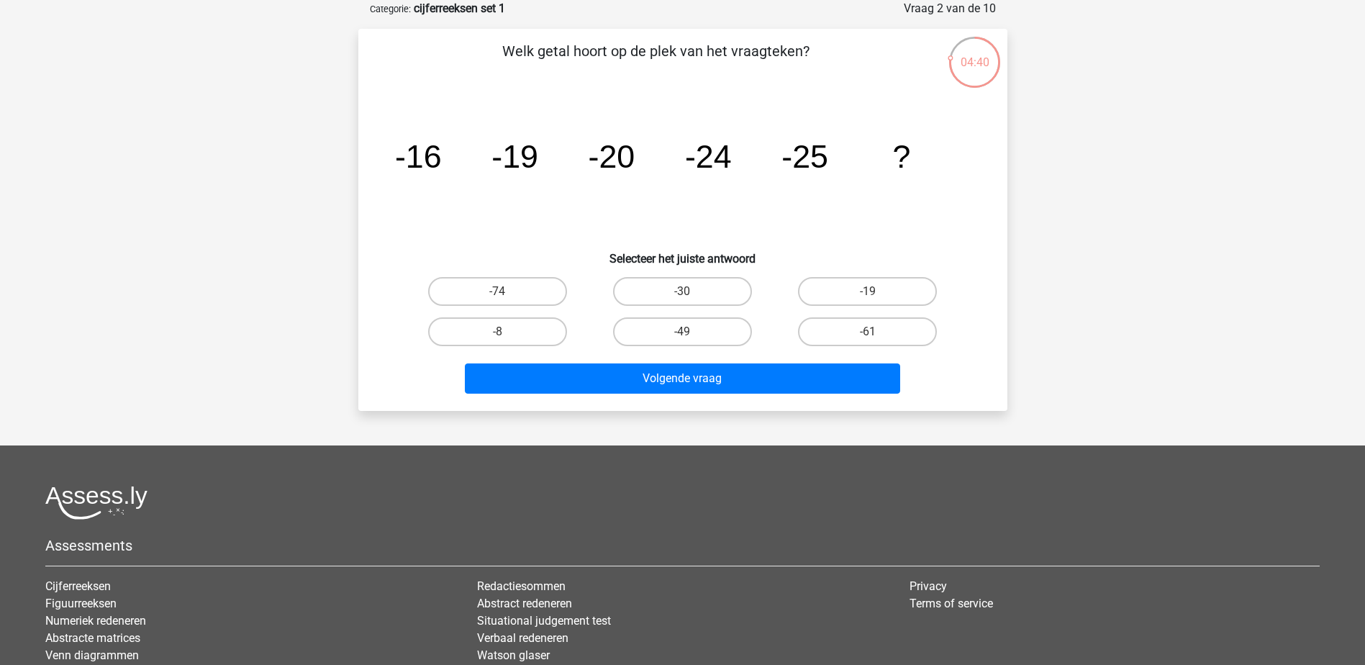
click at [726, 271] on div "-30" at bounding box center [682, 291] width 185 height 40
click at [723, 292] on label "-30" at bounding box center [682, 291] width 139 height 29
click at [692, 292] on input "-30" at bounding box center [686, 296] width 9 height 9
radio input "true"
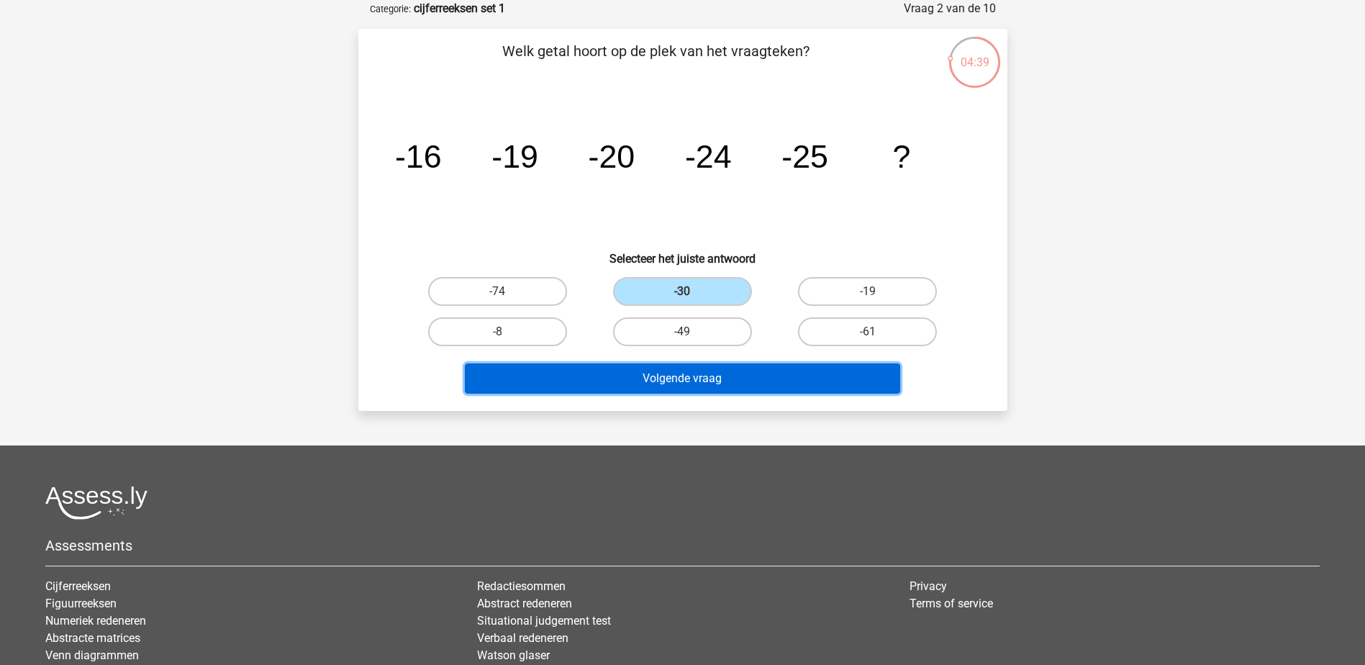
click at [741, 381] on button "Volgende vraag" at bounding box center [682, 378] width 435 height 30
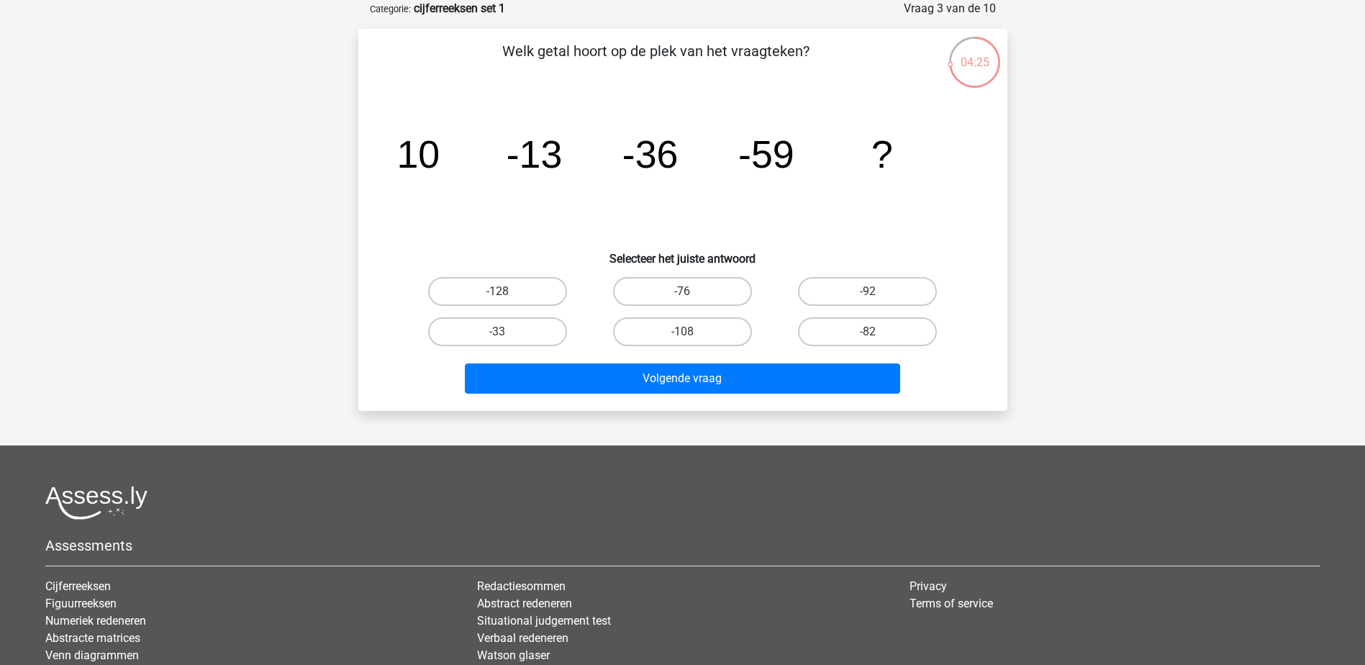
click at [868, 335] on input "-82" at bounding box center [872, 336] width 9 height 9
radio input "true"
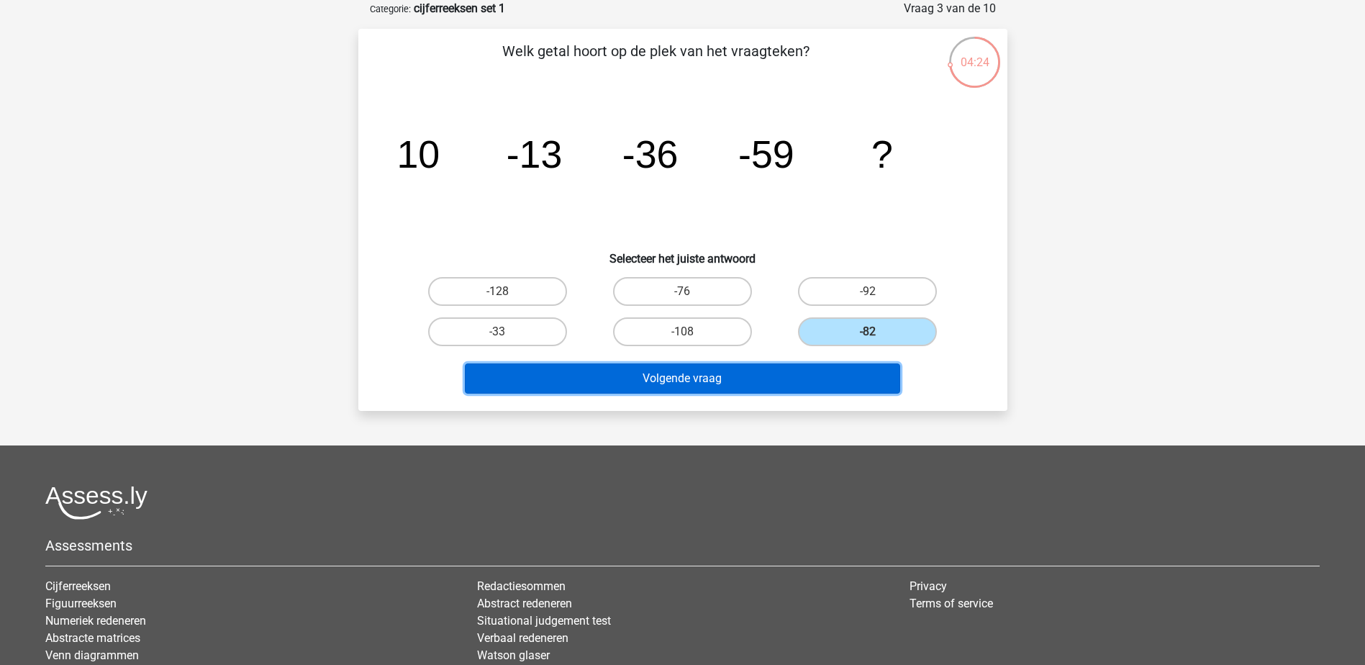
click at [708, 378] on button "Volgende vraag" at bounding box center [682, 378] width 435 height 30
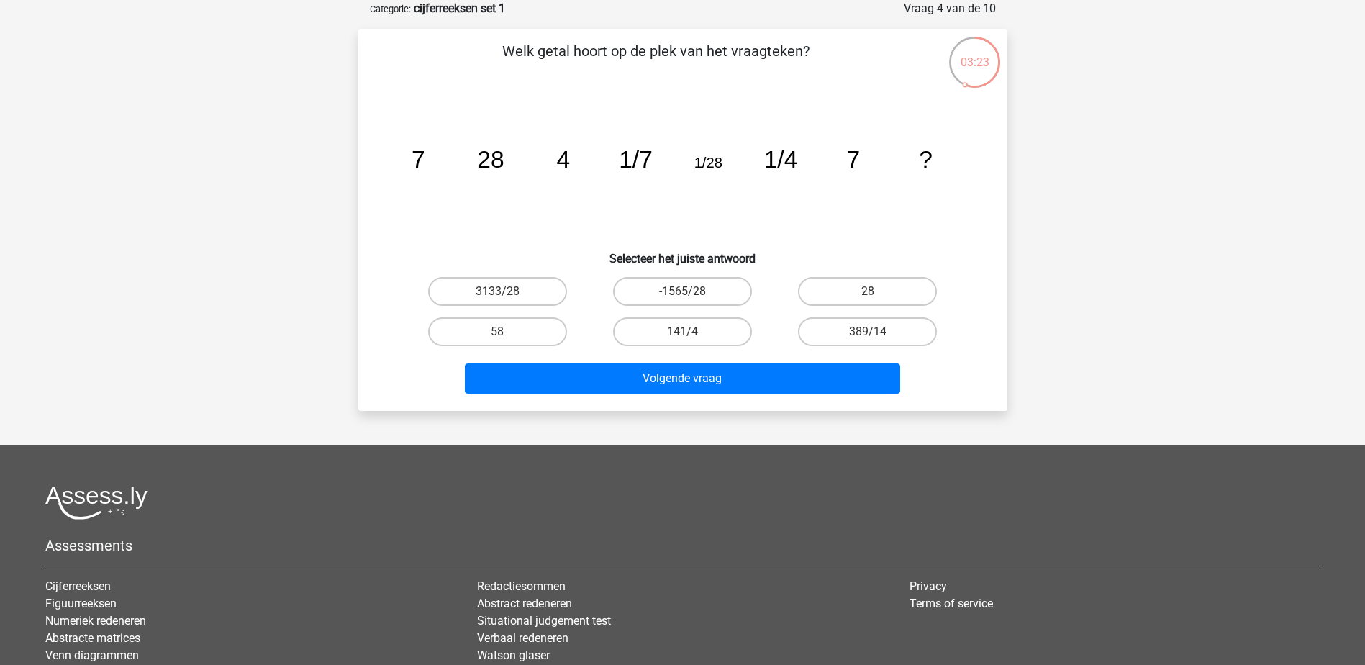
drag, startPoint x: 880, startPoint y: 292, endPoint x: 871, endPoint y: 315, distance: 25.5
click at [880, 292] on label "28" at bounding box center [867, 291] width 139 height 29
click at [877, 292] on input "28" at bounding box center [872, 296] width 9 height 9
radio input "true"
click at [781, 396] on div "Volgende vraag" at bounding box center [683, 381] width 556 height 36
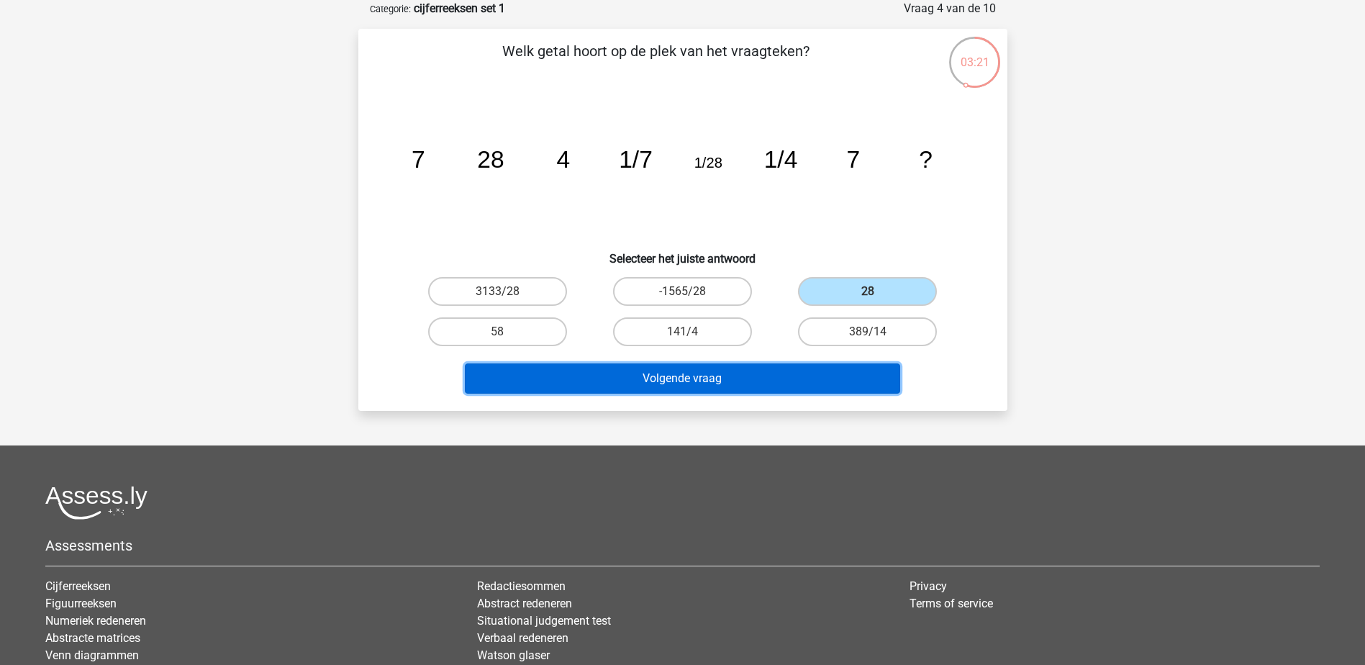
click at [786, 380] on button "Volgende vraag" at bounding box center [682, 378] width 435 height 30
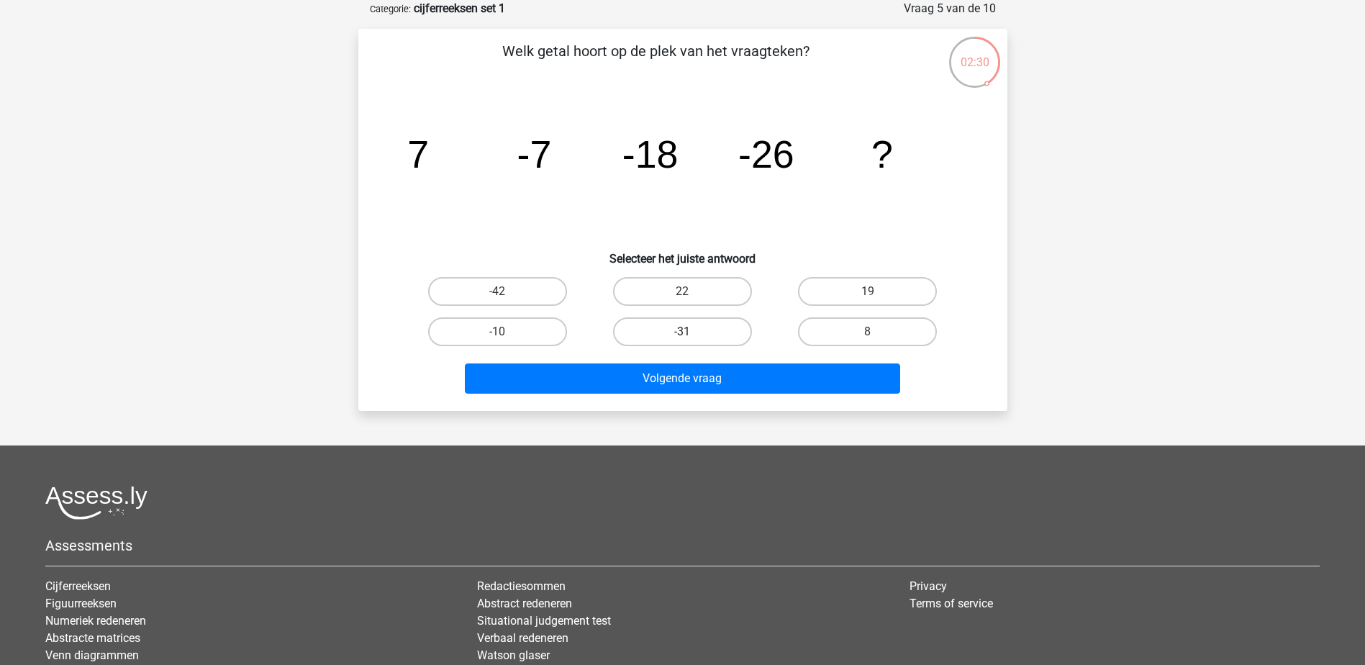
click at [682, 322] on label "-31" at bounding box center [682, 331] width 139 height 29
click at [682, 332] on input "-31" at bounding box center [686, 336] width 9 height 9
radio input "true"
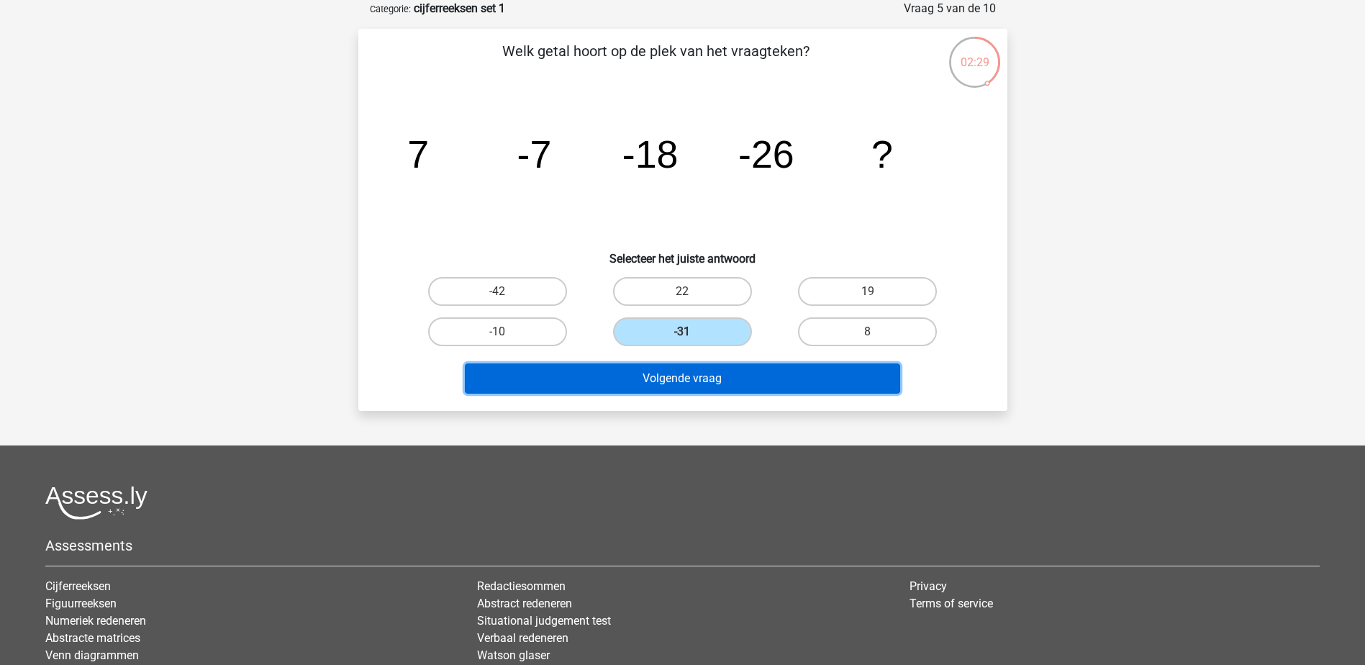
click at [688, 381] on button "Volgende vraag" at bounding box center [682, 378] width 435 height 30
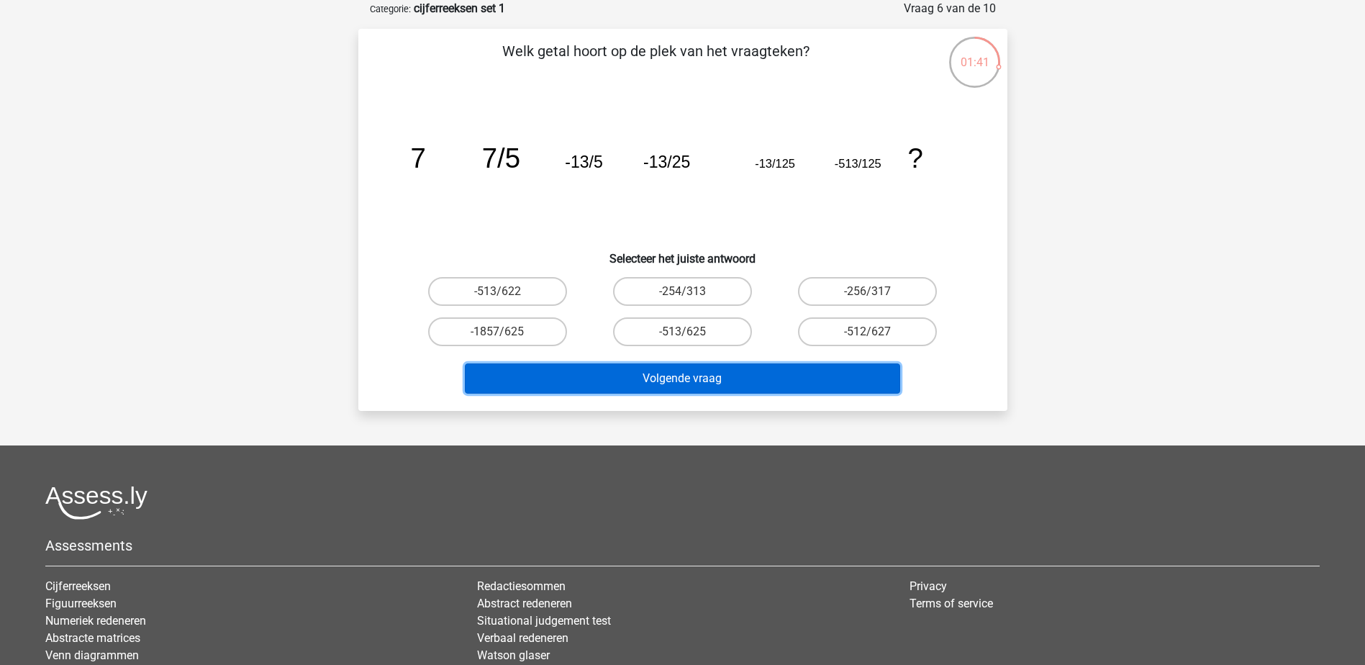
click at [727, 379] on button "Volgende vraag" at bounding box center [682, 378] width 435 height 30
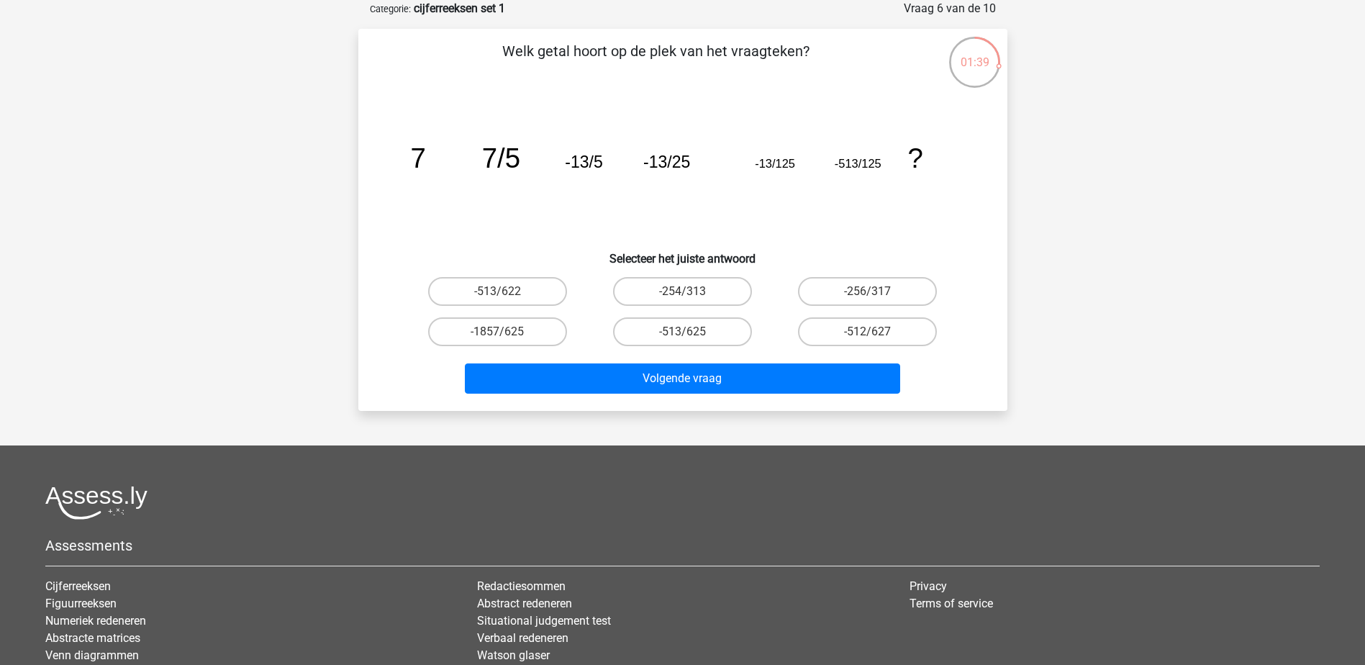
click at [946, 250] on h6 "Selecteer het juiste antwoord" at bounding box center [682, 252] width 603 height 25
click at [510, 334] on label "-1857/625" at bounding box center [497, 331] width 139 height 29
click at [507, 334] on input "-1857/625" at bounding box center [501, 336] width 9 height 9
radio input "true"
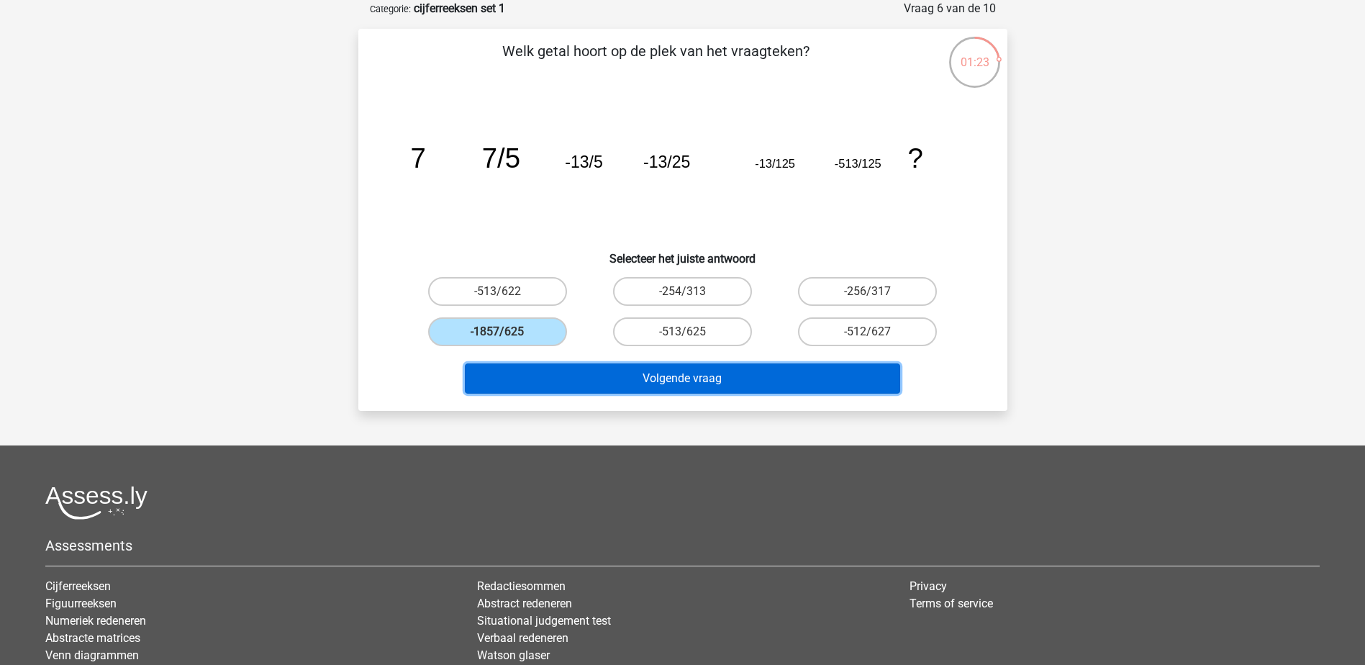
click at [649, 374] on button "Volgende vraag" at bounding box center [682, 378] width 435 height 30
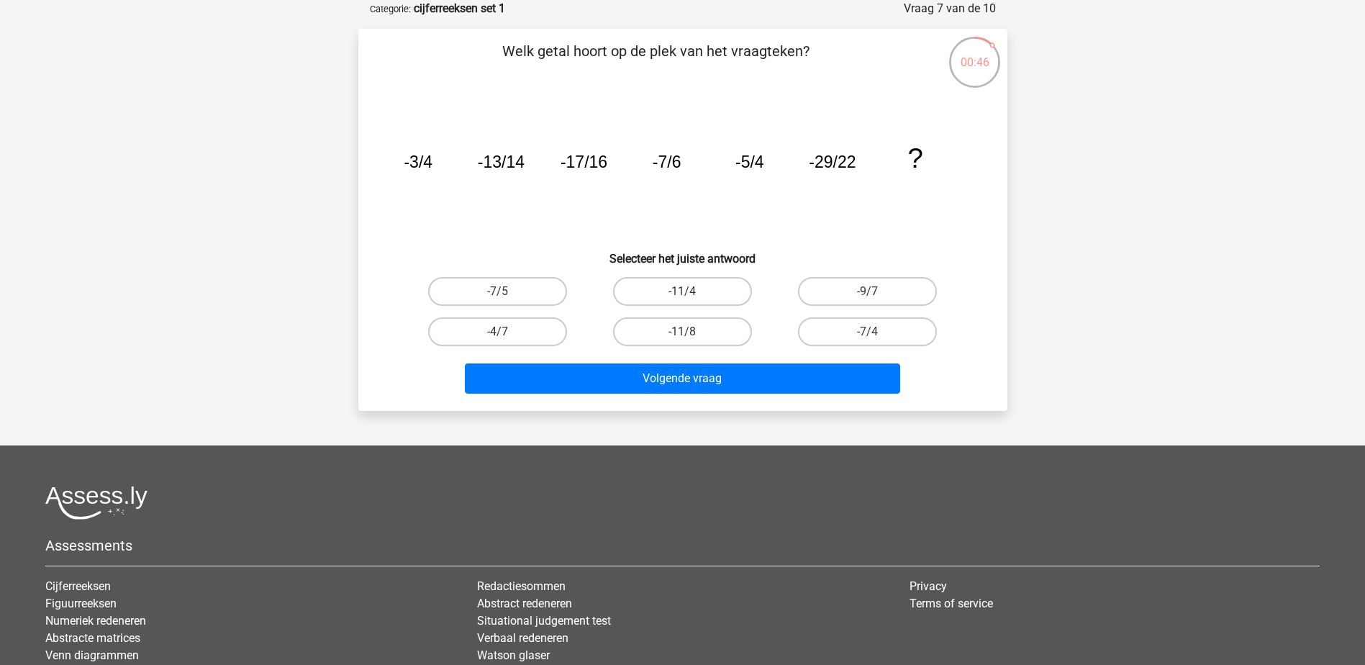
click at [684, 334] on input "-11/8" at bounding box center [686, 336] width 9 height 9
radio input "true"
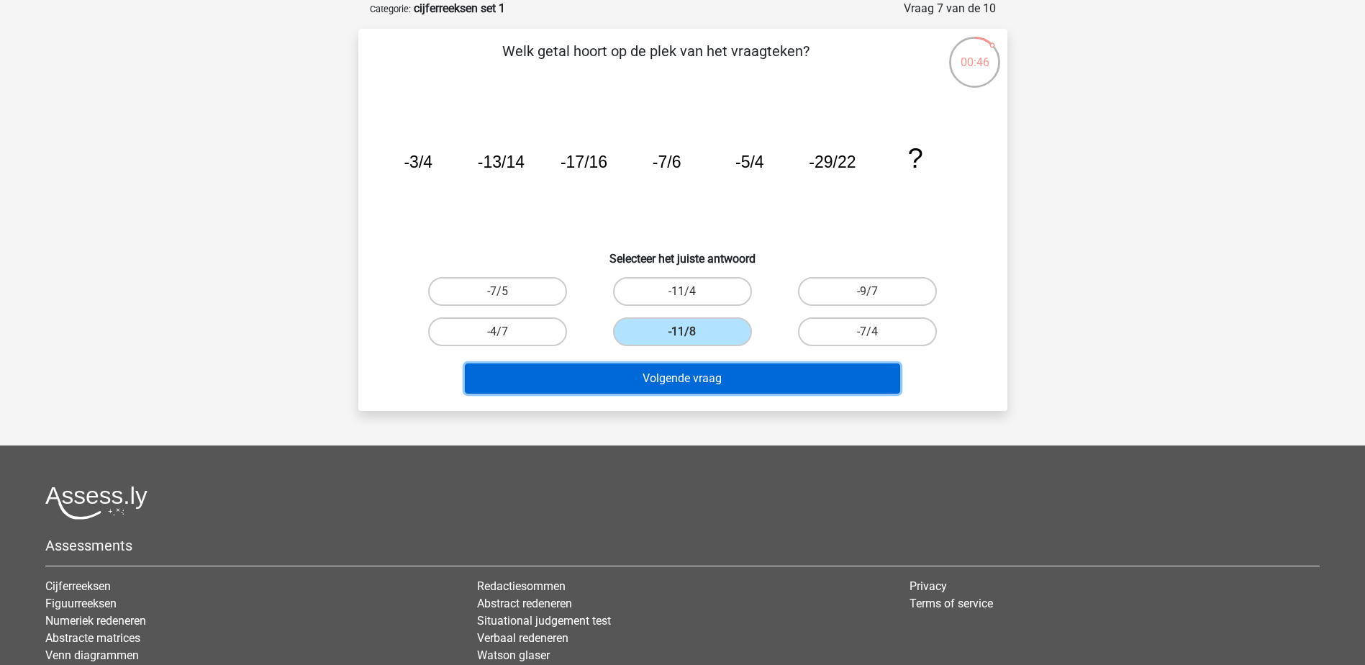
click at [678, 390] on button "Volgende vraag" at bounding box center [682, 378] width 435 height 30
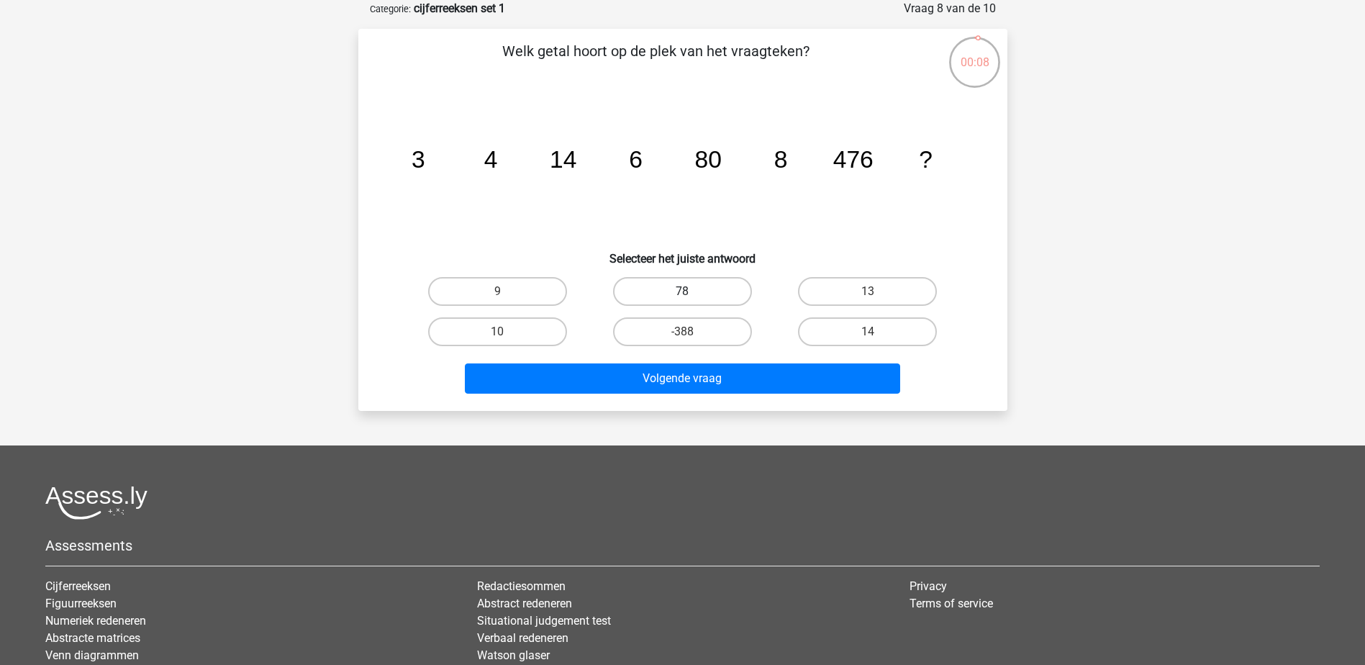
click at [651, 286] on label "78" at bounding box center [682, 291] width 139 height 29
click at [682, 292] on input "78" at bounding box center [686, 296] width 9 height 9
radio input "true"
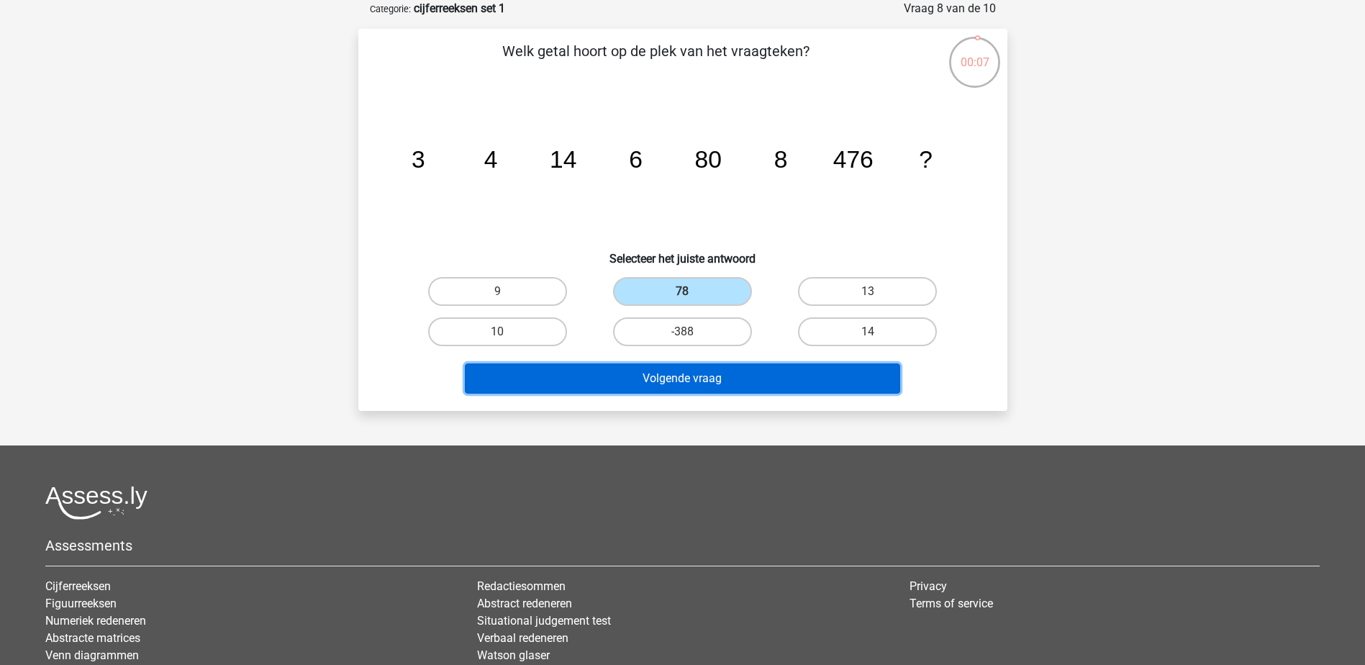
click at [661, 367] on button "Volgende vraag" at bounding box center [682, 378] width 435 height 30
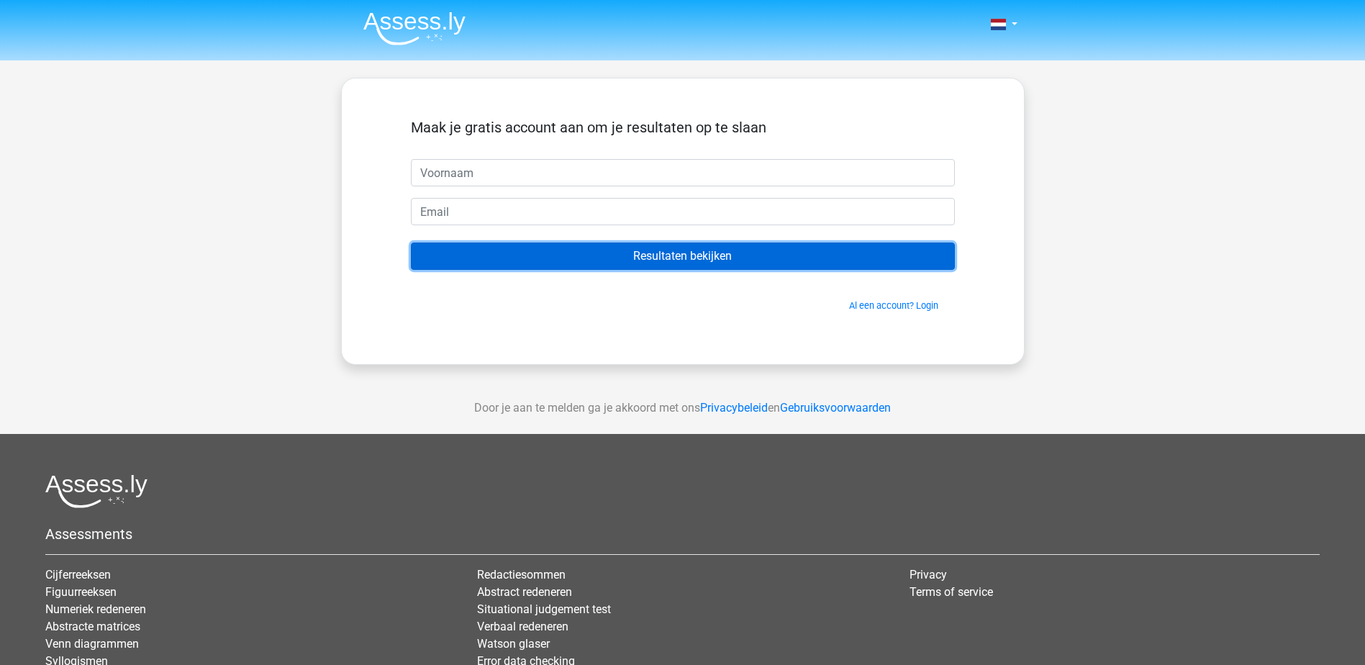
click at [569, 258] on input "Resultaten bekijken" at bounding box center [683, 256] width 544 height 27
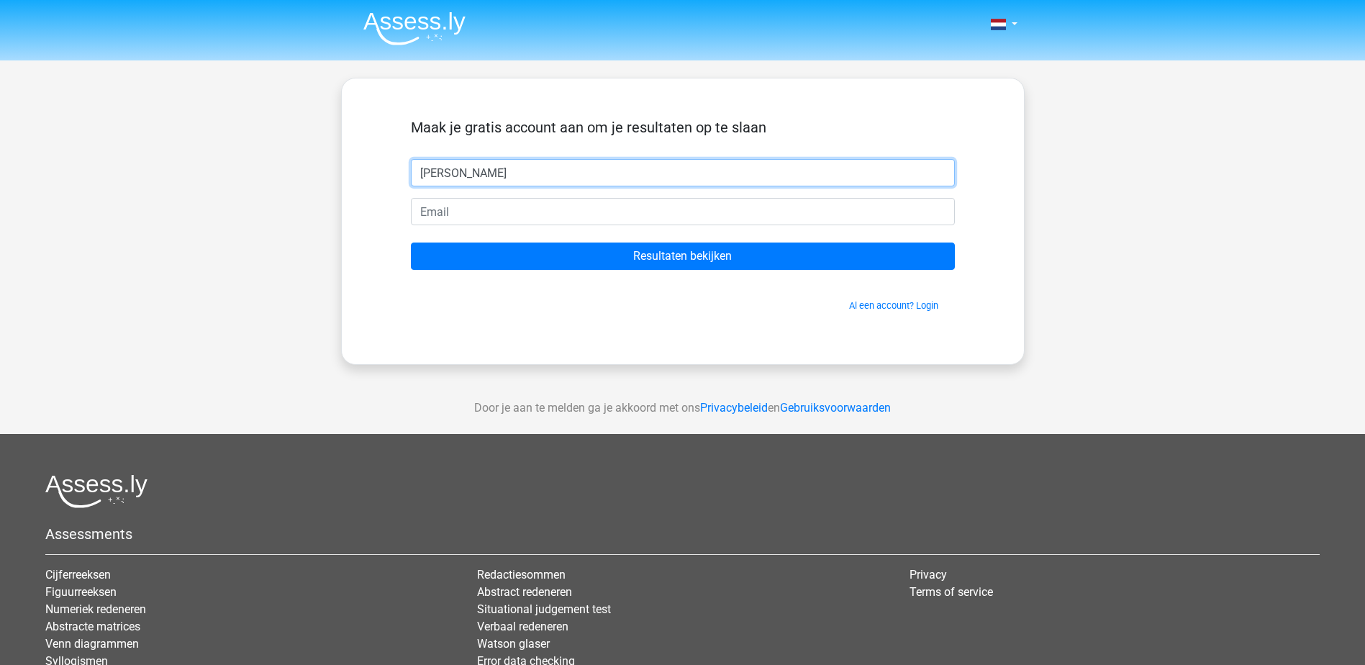
type input "[PERSON_NAME]"
click at [526, 212] on input "email" at bounding box center [683, 211] width 544 height 27
type input "[PERSON_NAME][EMAIL_ADDRESS][DOMAIN_NAME]"
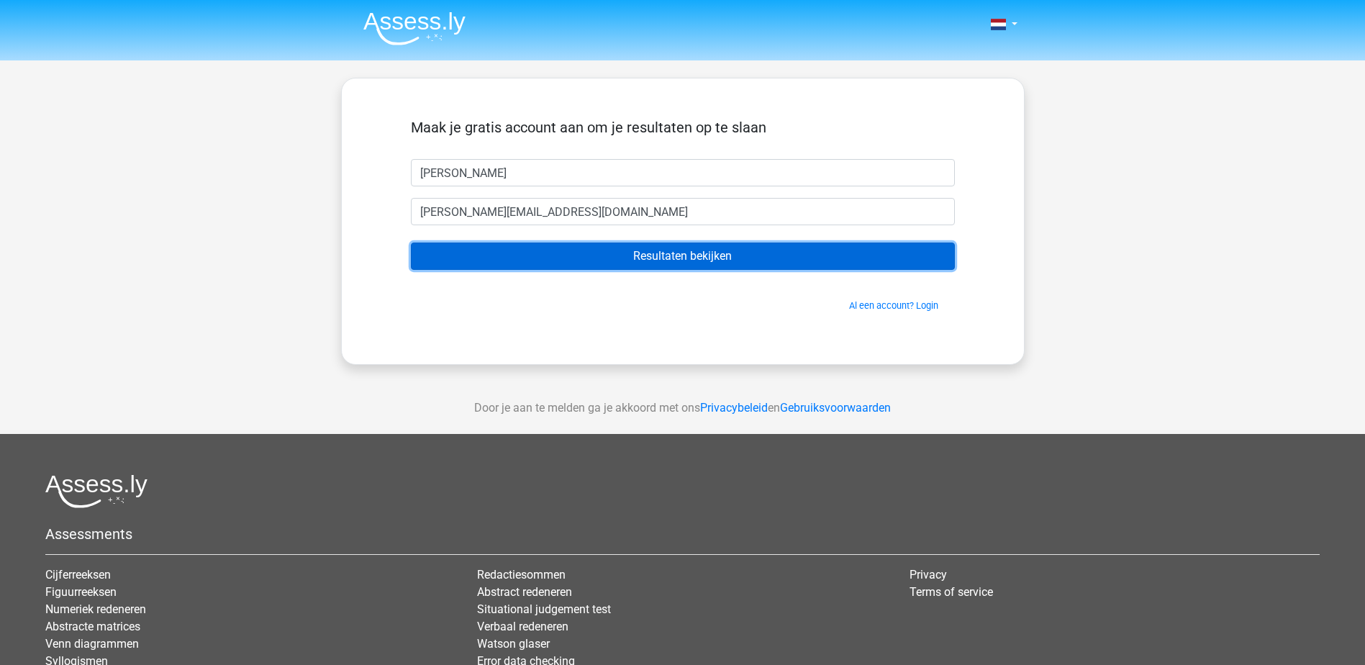
click at [564, 252] on input "Resultaten bekijken" at bounding box center [683, 256] width 544 height 27
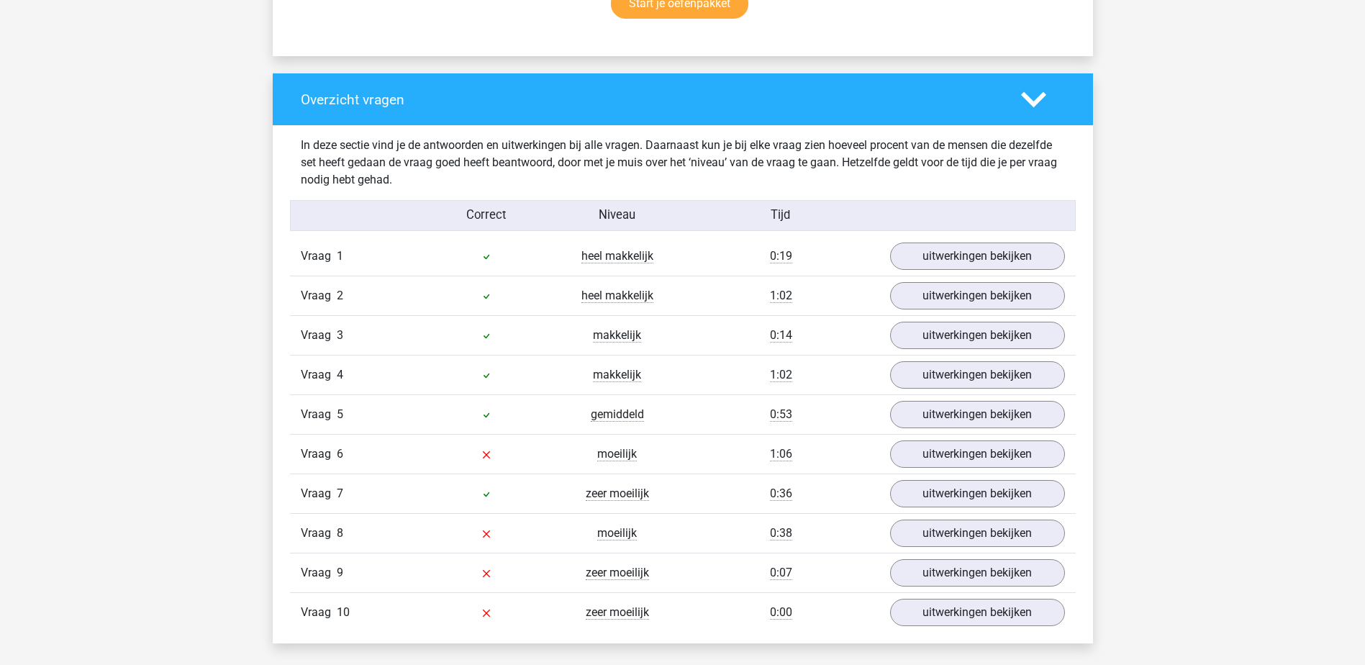
scroll to position [1080, 0]
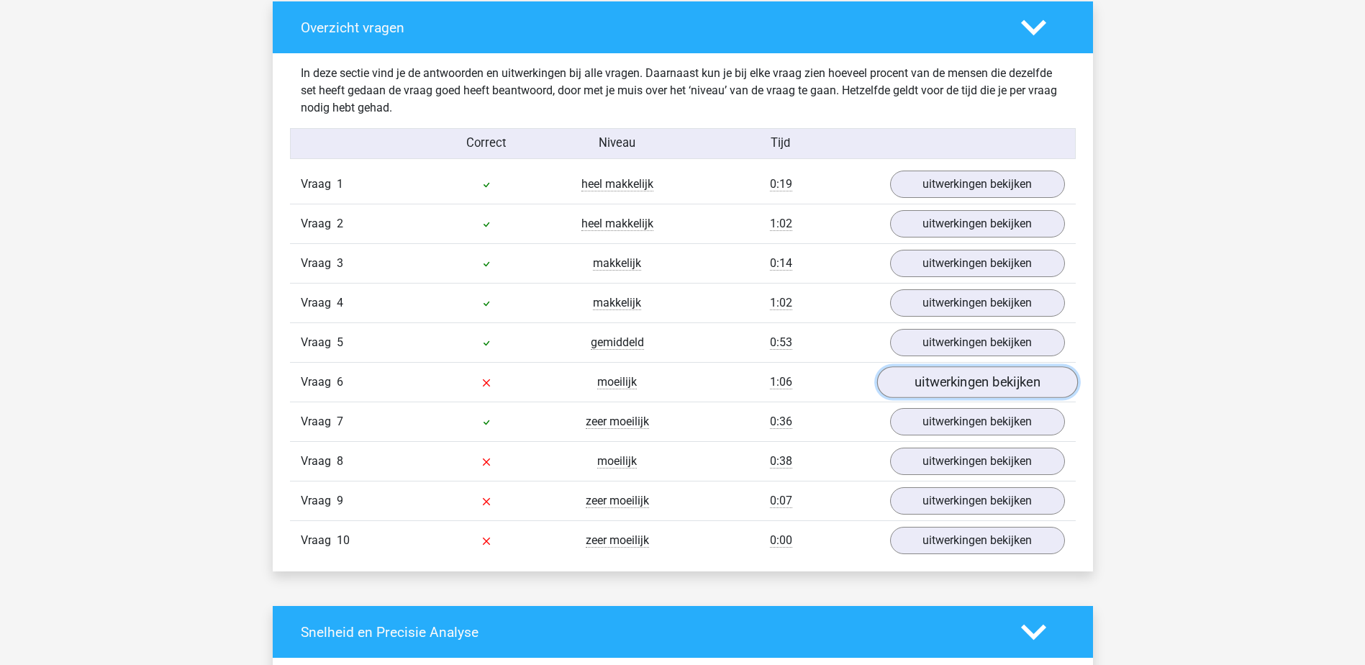
click at [1006, 384] on link "uitwerkingen bekijken" at bounding box center [977, 383] width 201 height 32
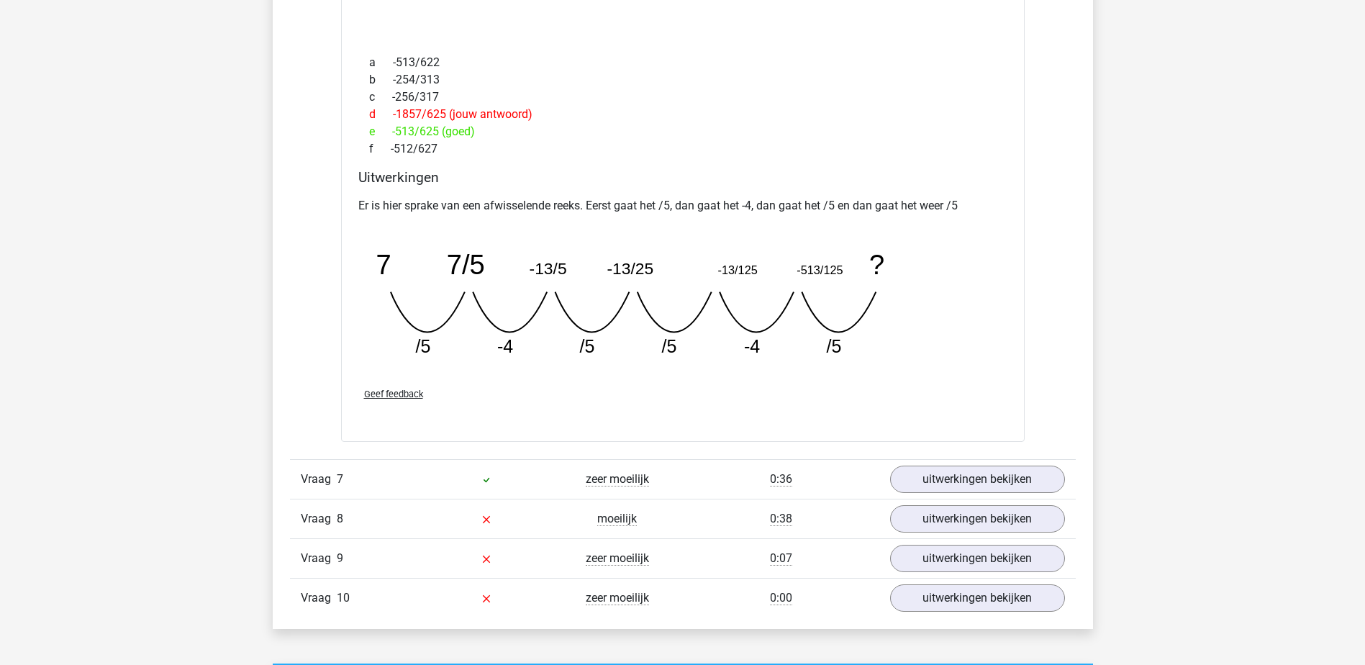
scroll to position [1656, 0]
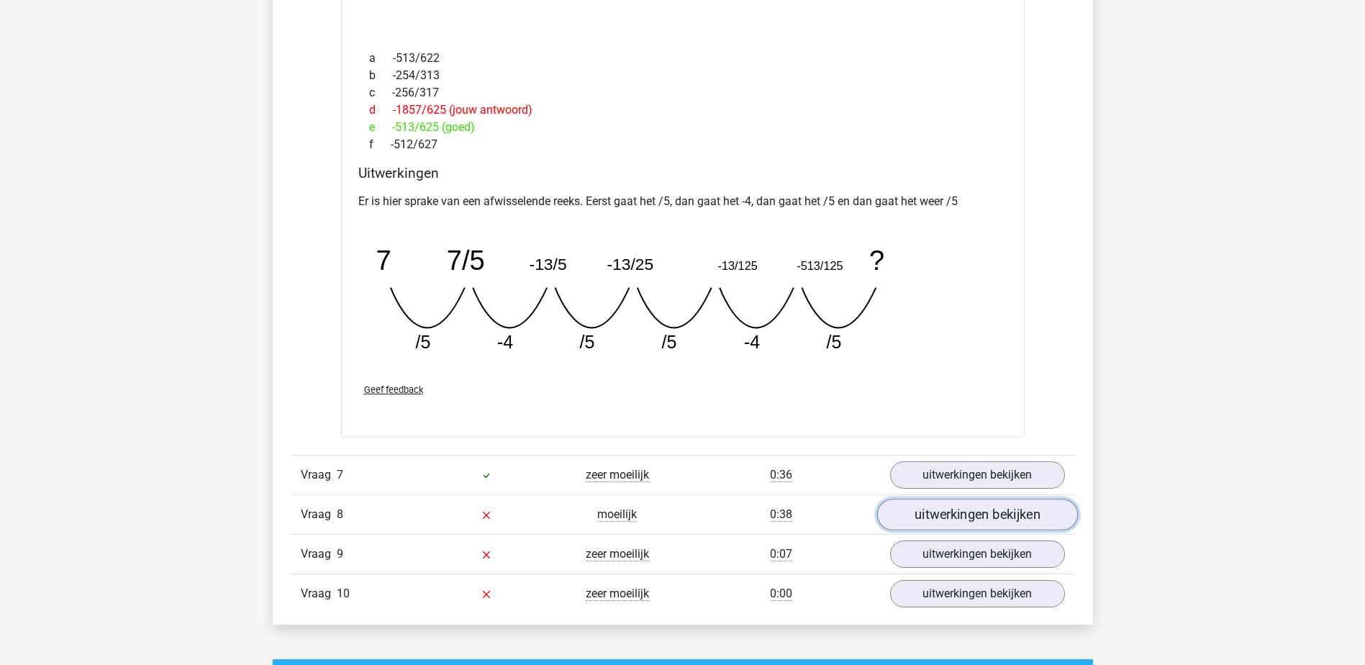
click at [949, 515] on link "uitwerkingen bekijken" at bounding box center [977, 515] width 201 height 32
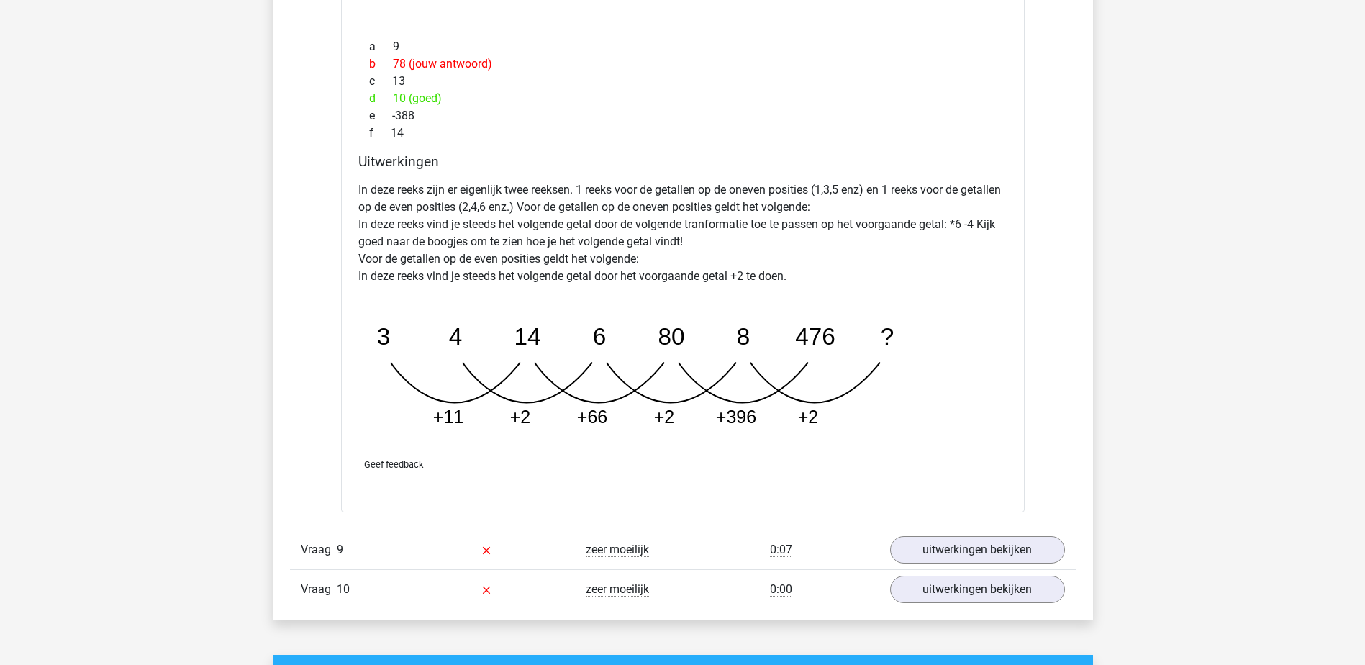
scroll to position [2447, 0]
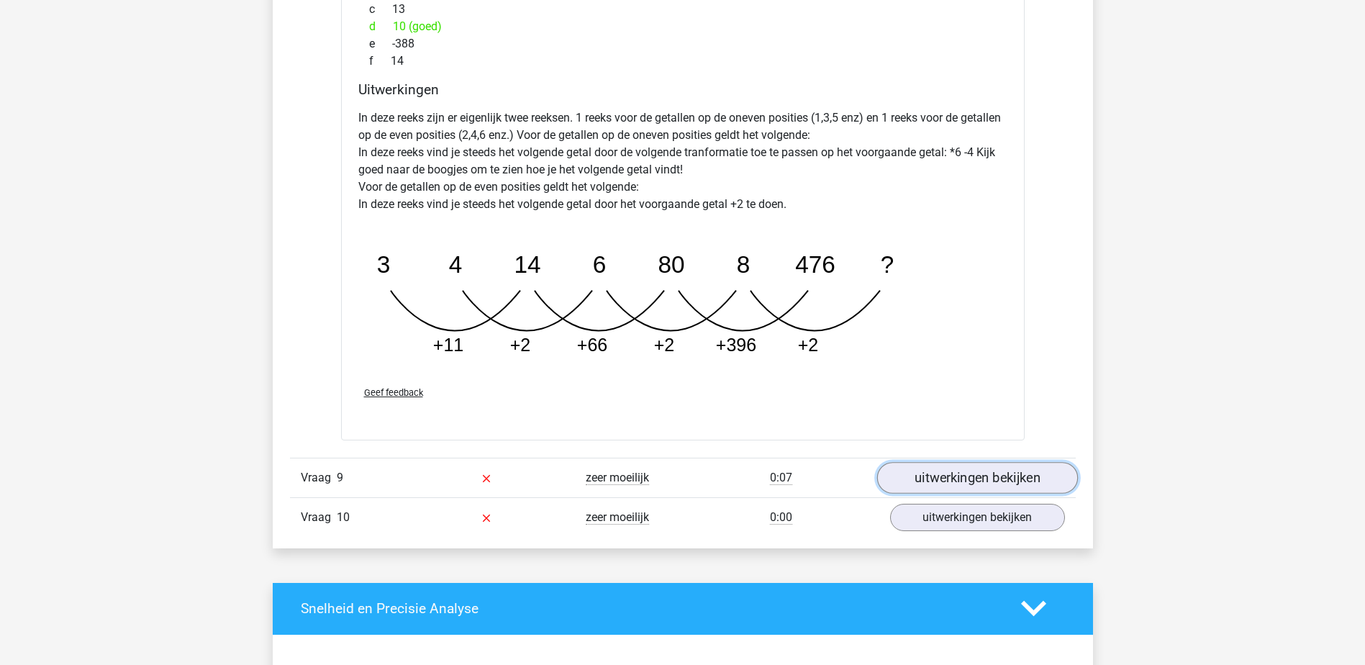
click at [947, 484] on link "uitwerkingen bekijken" at bounding box center [977, 478] width 201 height 32
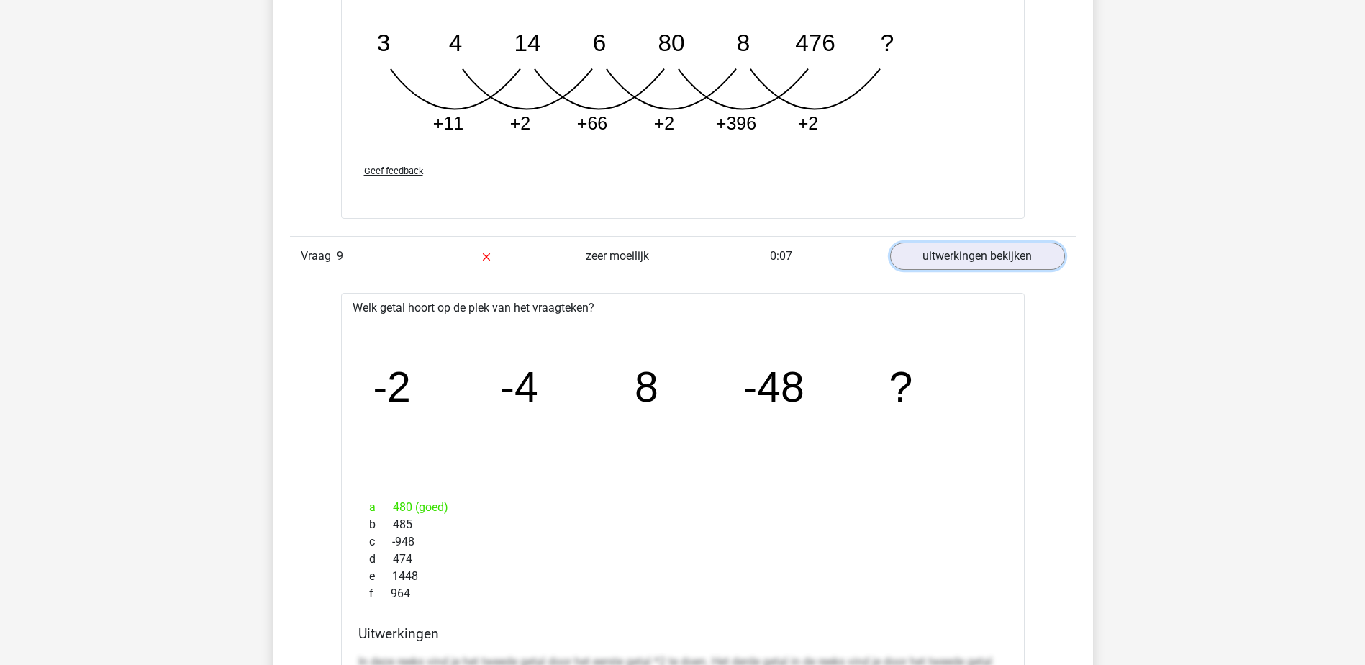
scroll to position [2663, 0]
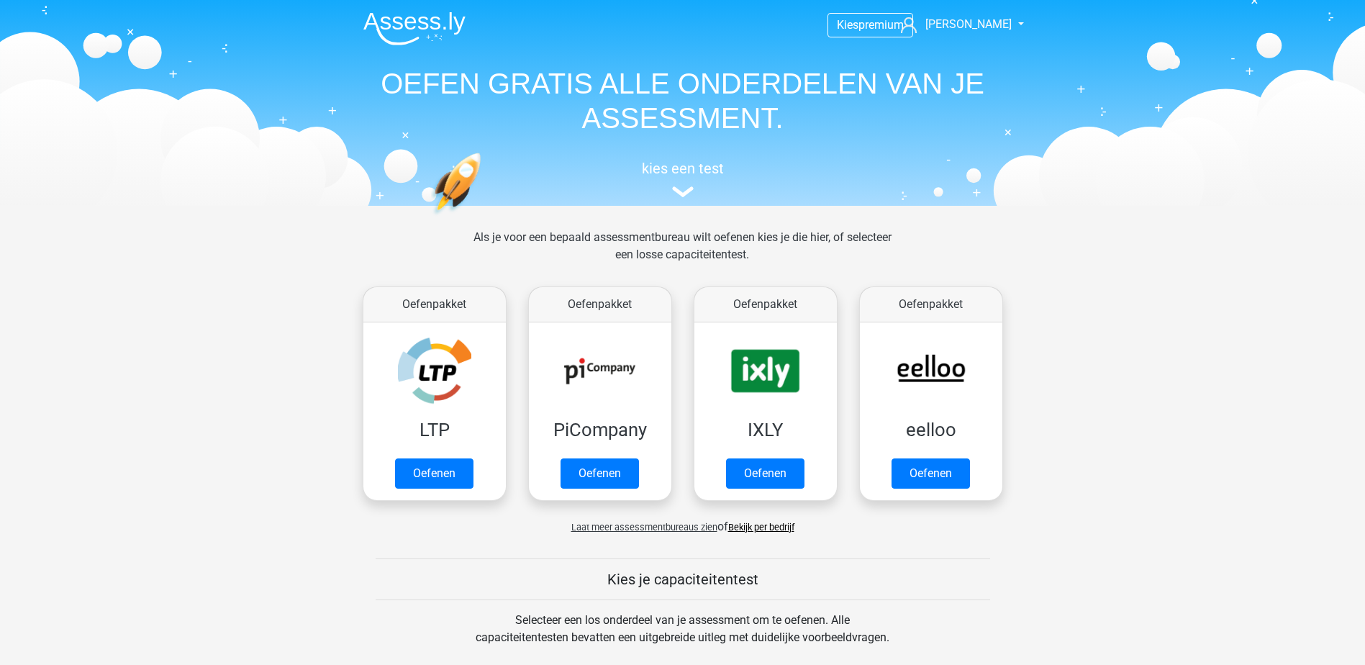
scroll to position [612, 0]
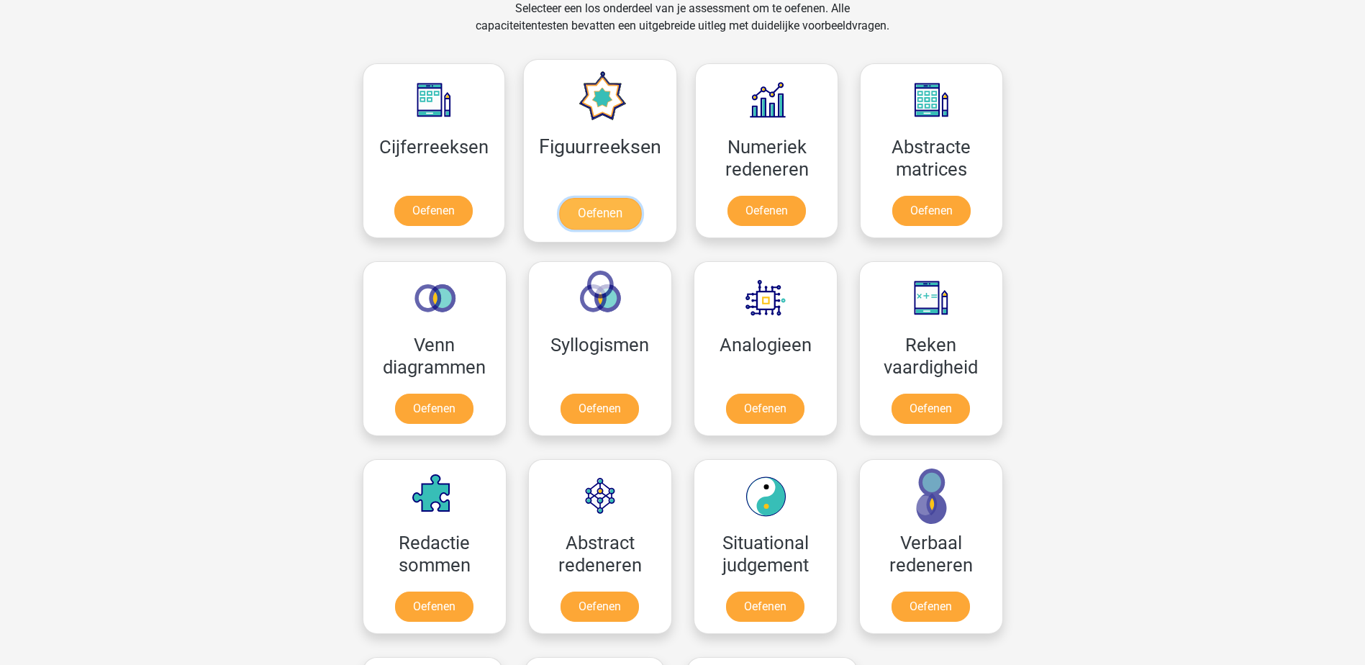
click at [598, 214] on link "Oefenen" at bounding box center [600, 214] width 82 height 32
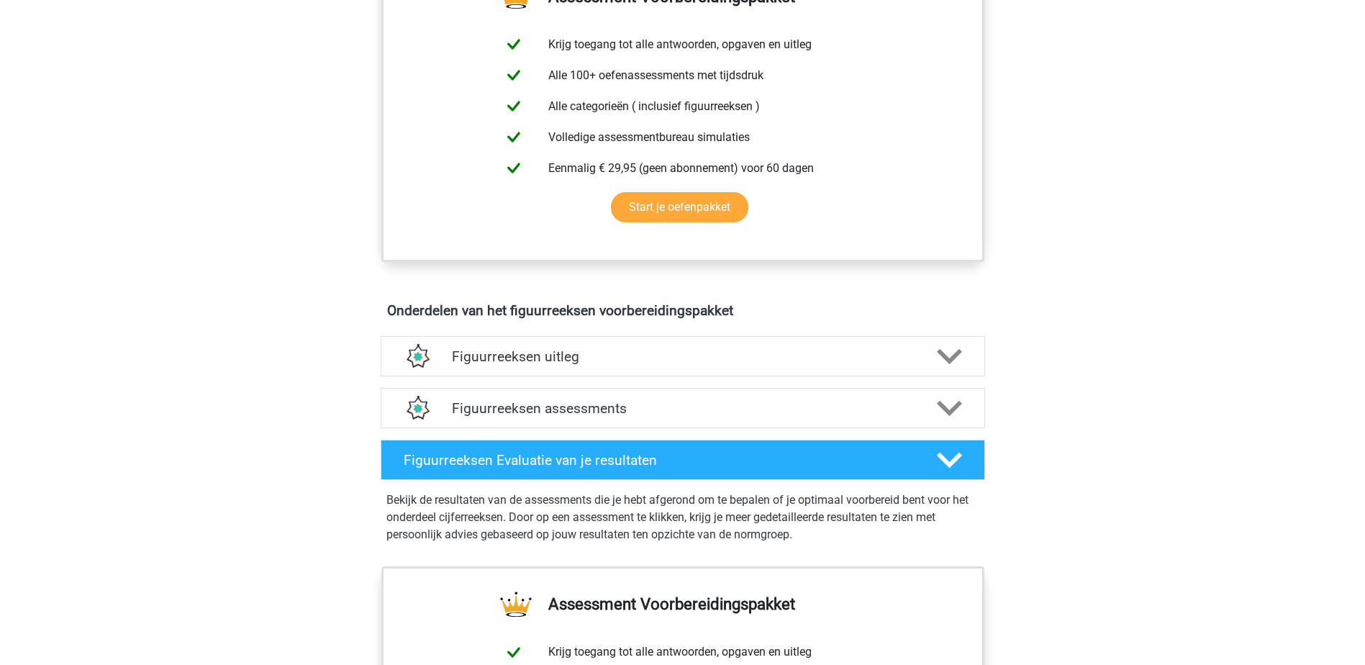
scroll to position [576, 0]
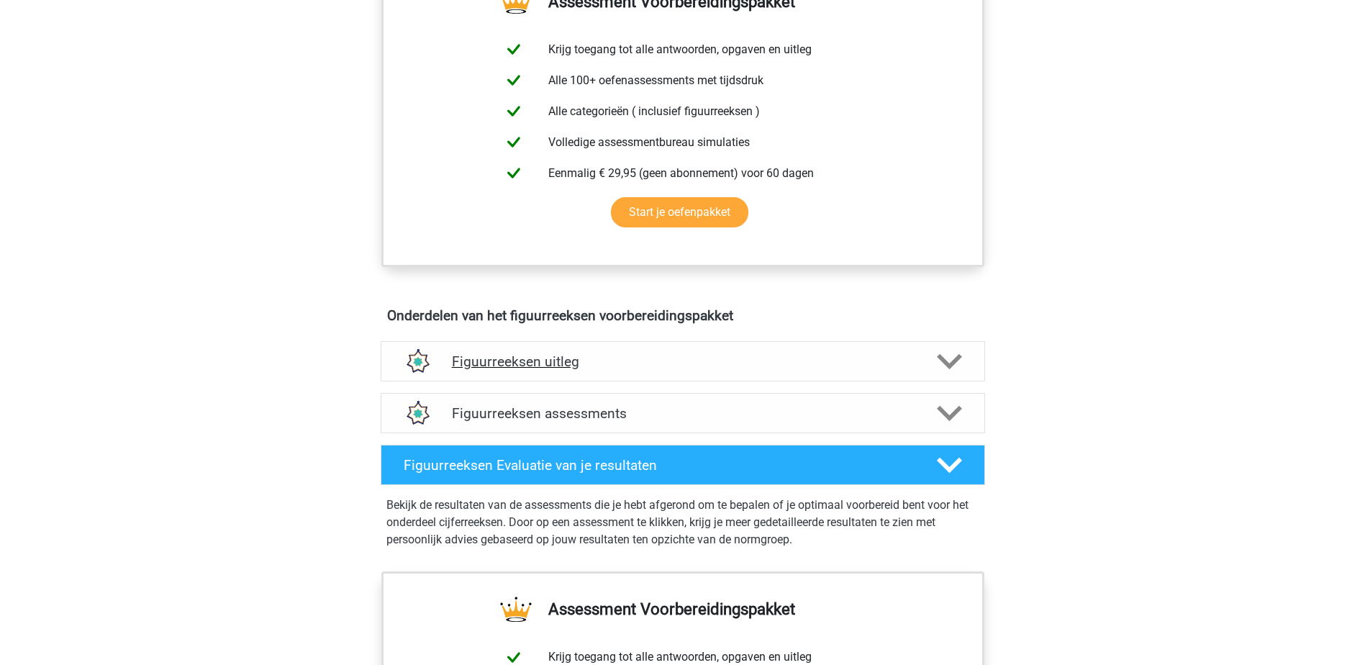
click at [950, 366] on polygon at bounding box center [949, 361] width 25 height 16
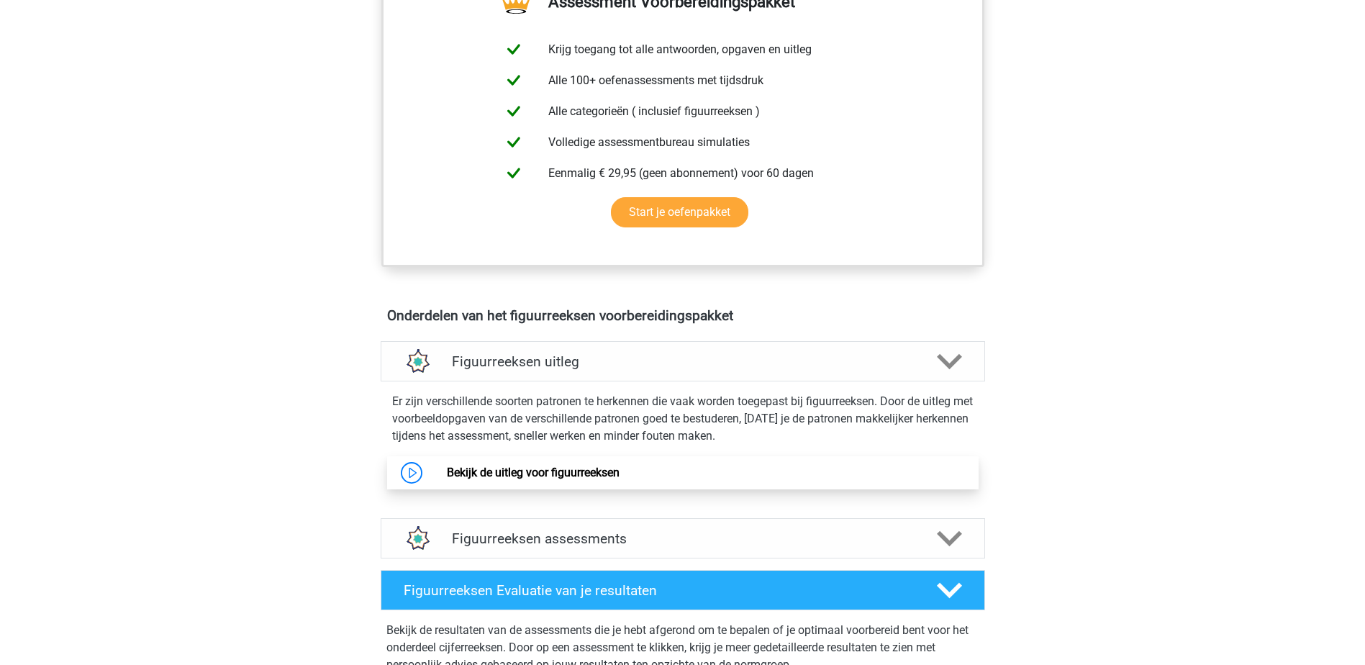
click at [447, 469] on link "Bekijk de uitleg voor figuurreeksen" at bounding box center [533, 473] width 173 height 14
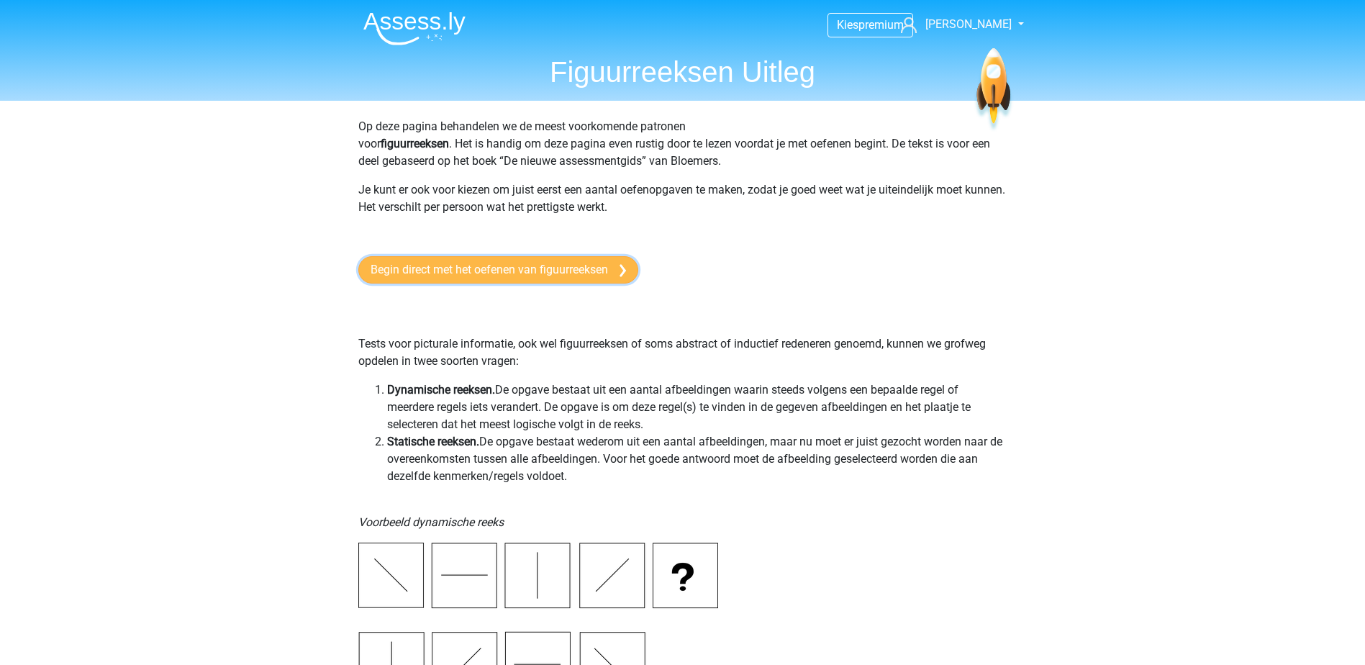
click at [521, 271] on link "Begin direct met het oefenen van figuurreeksen" at bounding box center [498, 269] width 280 height 27
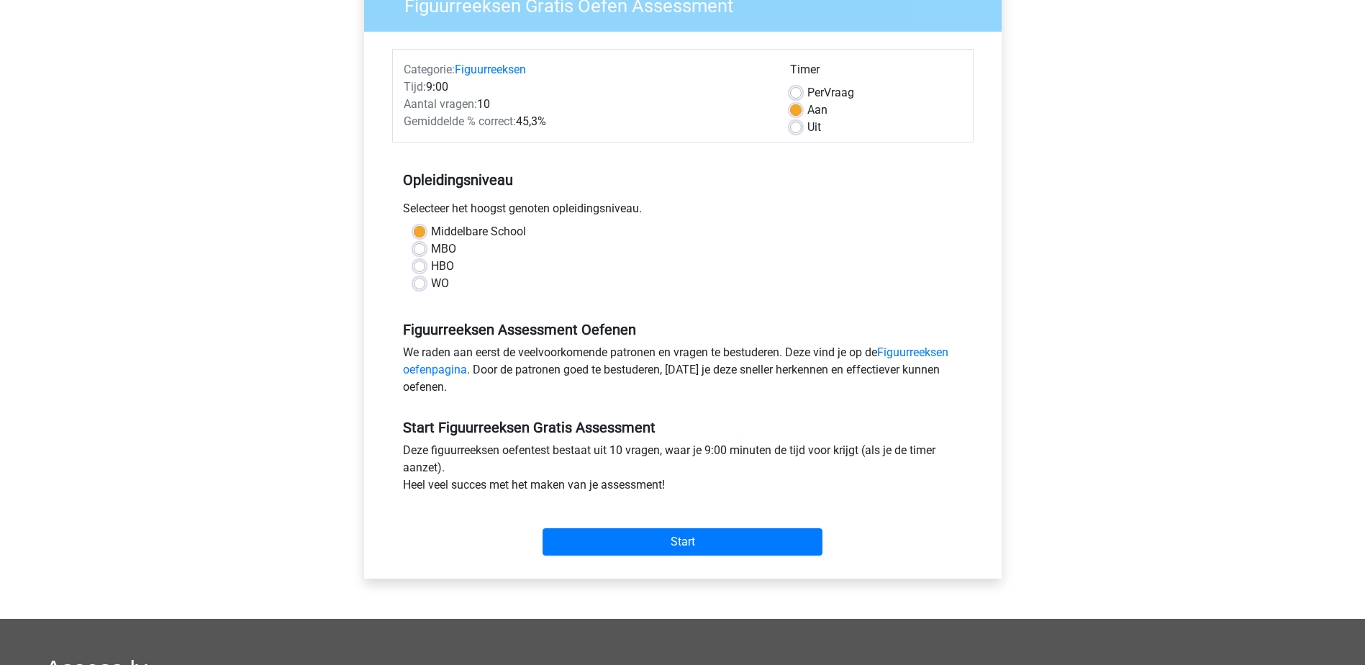
scroll to position [144, 0]
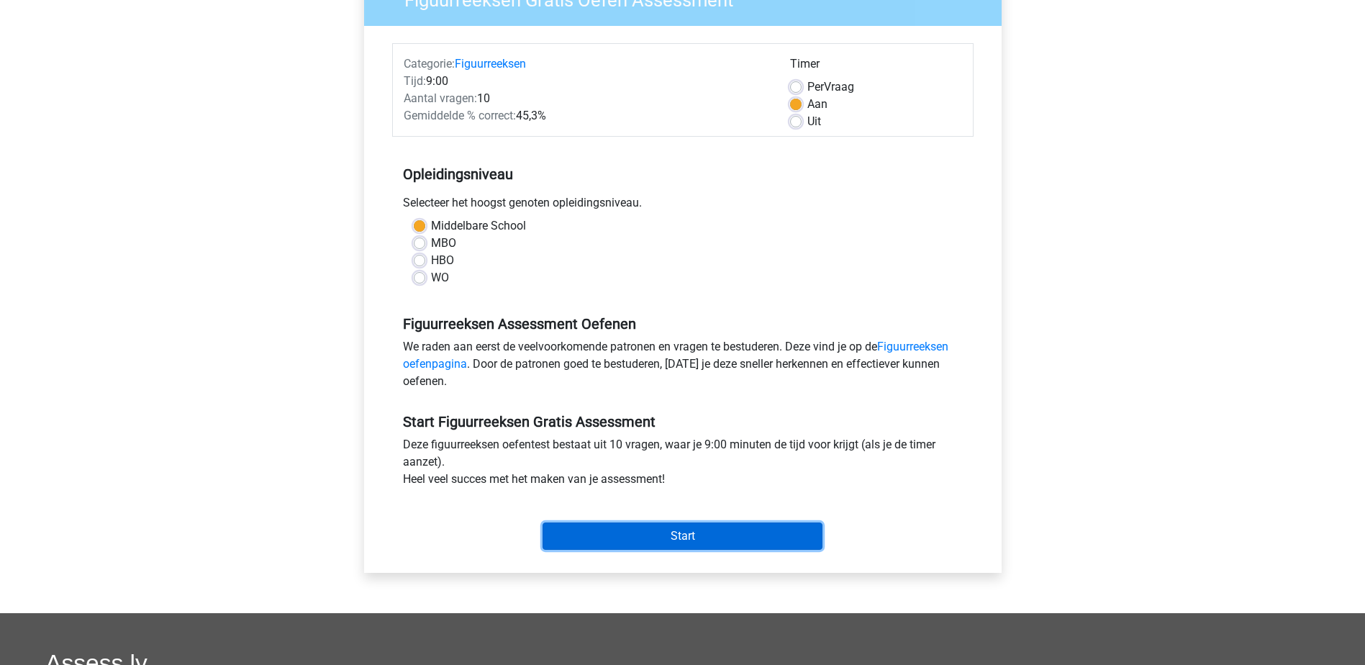
click at [706, 537] on input "Start" at bounding box center [683, 536] width 280 height 27
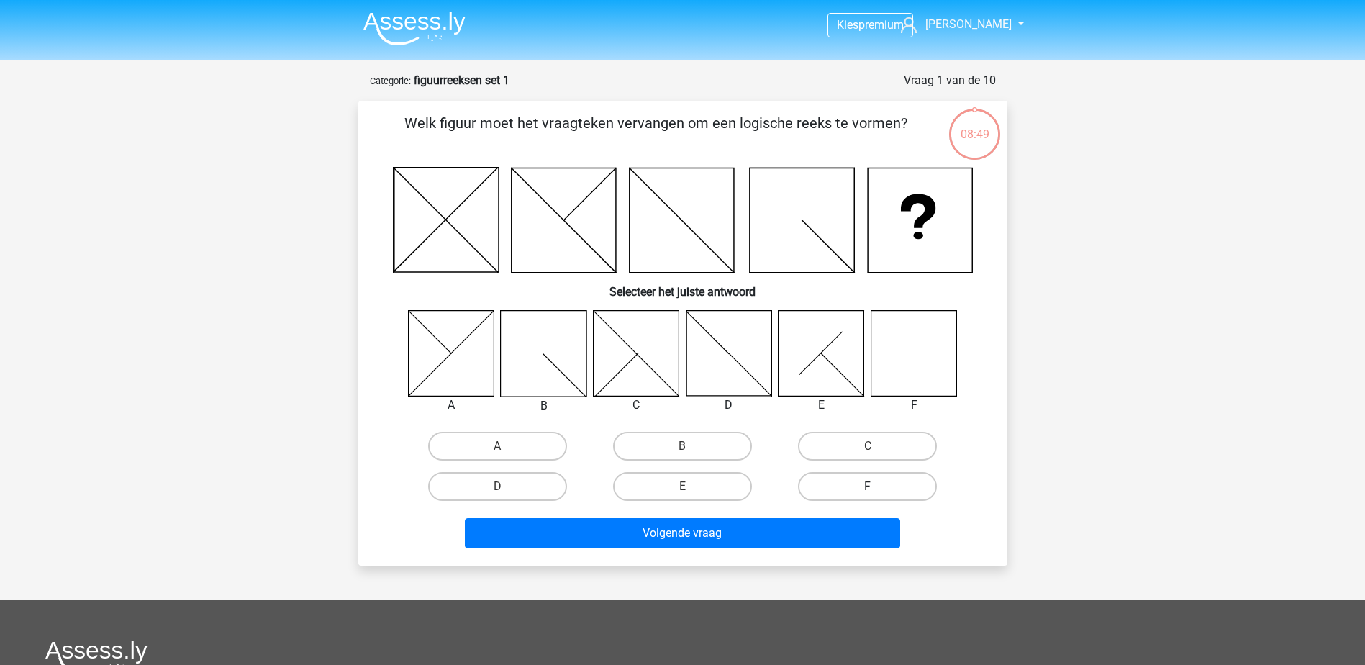
click at [863, 479] on label "F" at bounding box center [867, 486] width 139 height 29
click at [868, 487] on input "F" at bounding box center [872, 491] width 9 height 9
radio input "true"
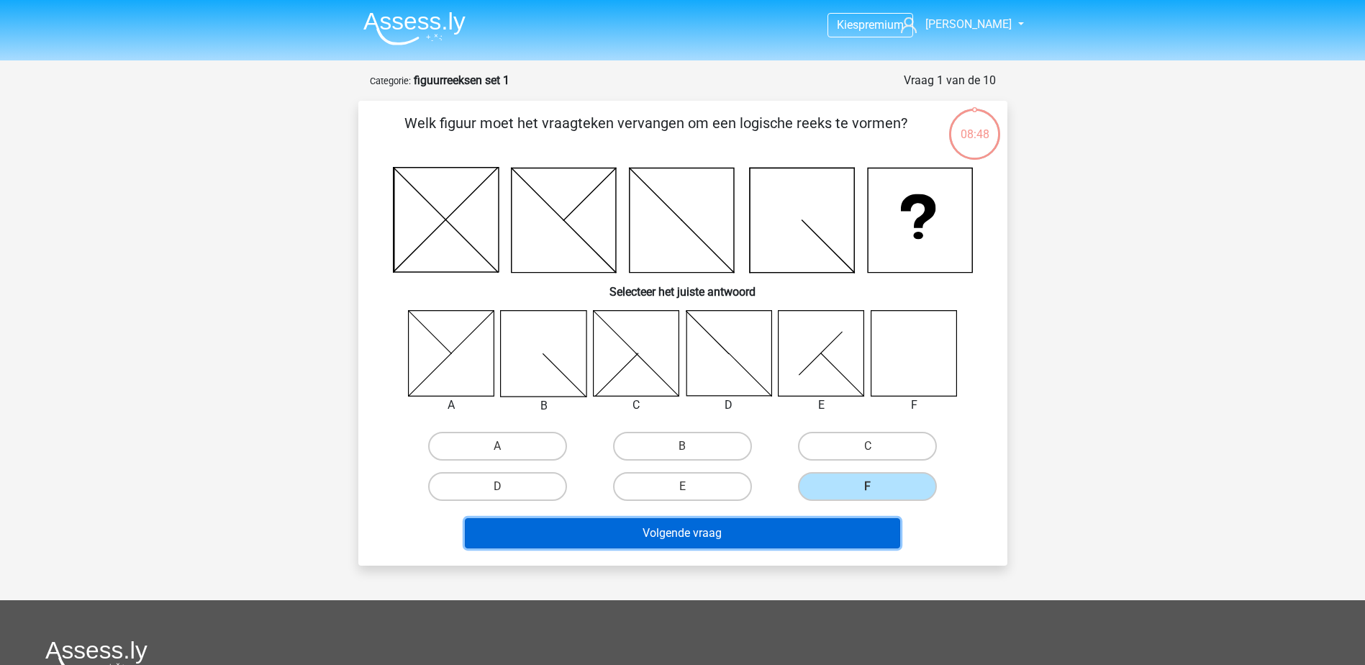
click at [766, 536] on button "Volgende vraag" at bounding box center [682, 533] width 435 height 30
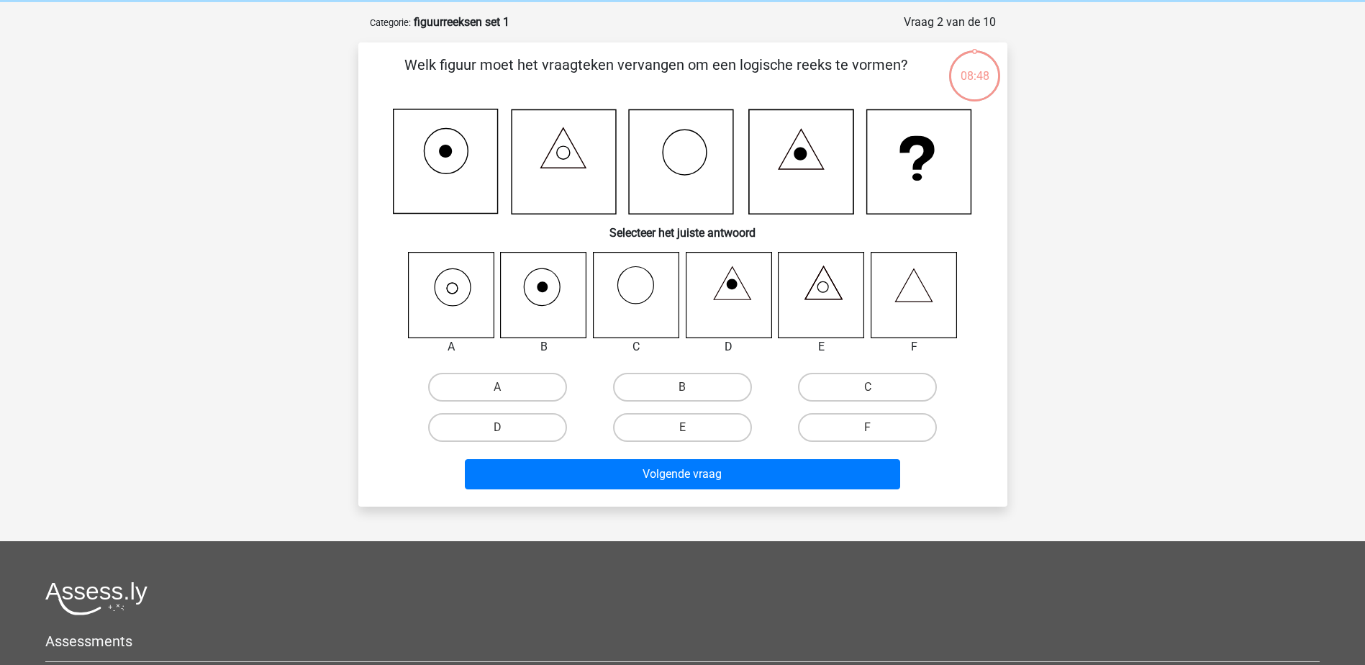
scroll to position [72, 0]
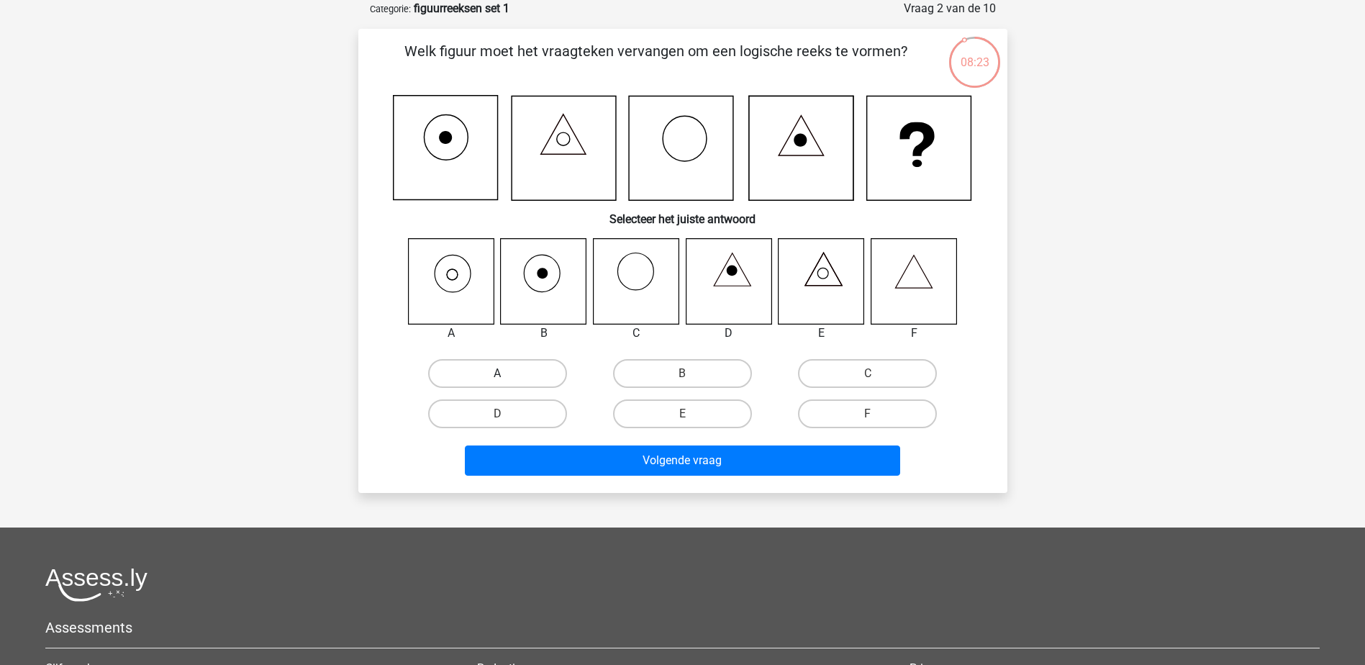
click at [506, 371] on label "A" at bounding box center [497, 373] width 139 height 29
click at [506, 374] on input "A" at bounding box center [501, 378] width 9 height 9
radio input "true"
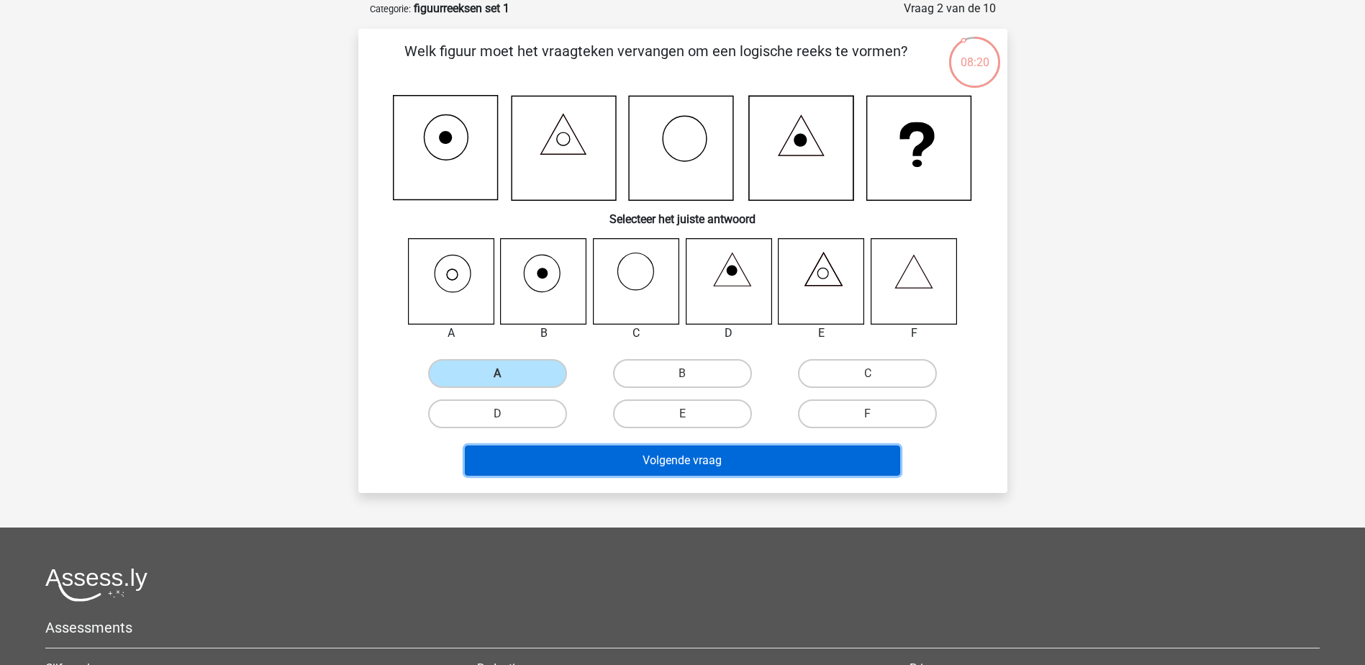
click at [558, 463] on button "Volgende vraag" at bounding box center [682, 461] width 435 height 30
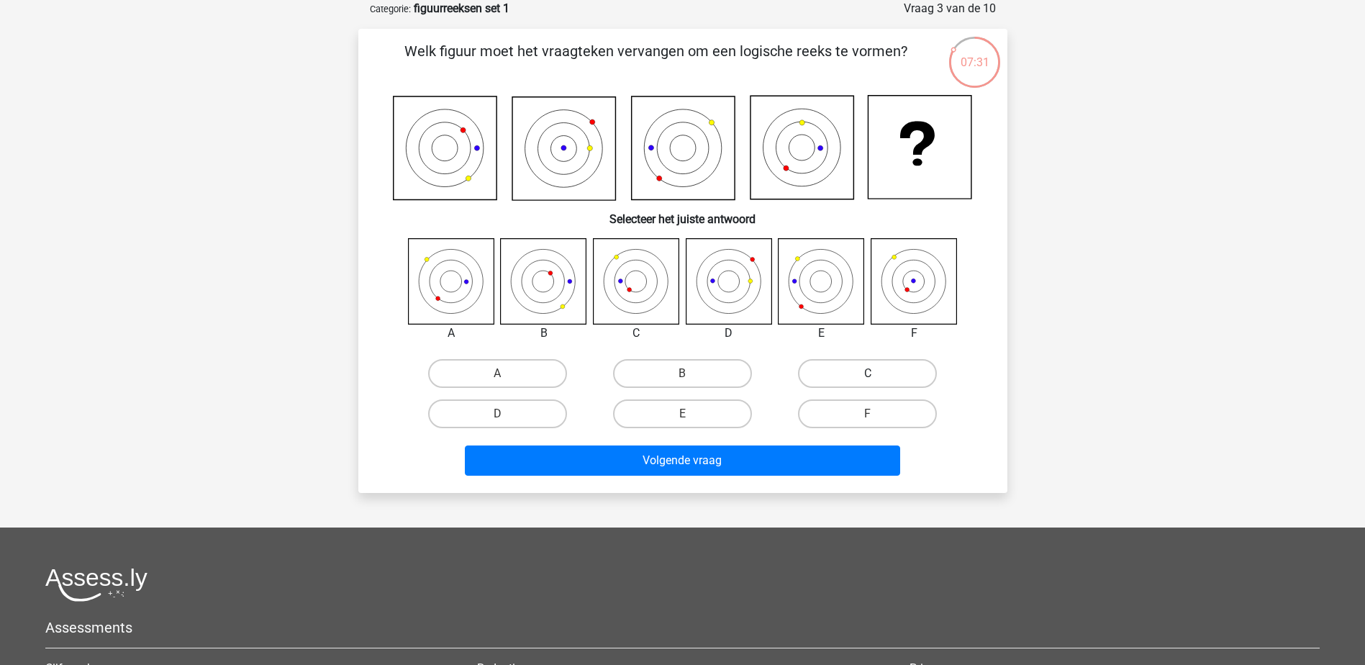
click at [868, 373] on label "C" at bounding box center [867, 373] width 139 height 29
click at [868, 374] on input "C" at bounding box center [872, 378] width 9 height 9
radio input "true"
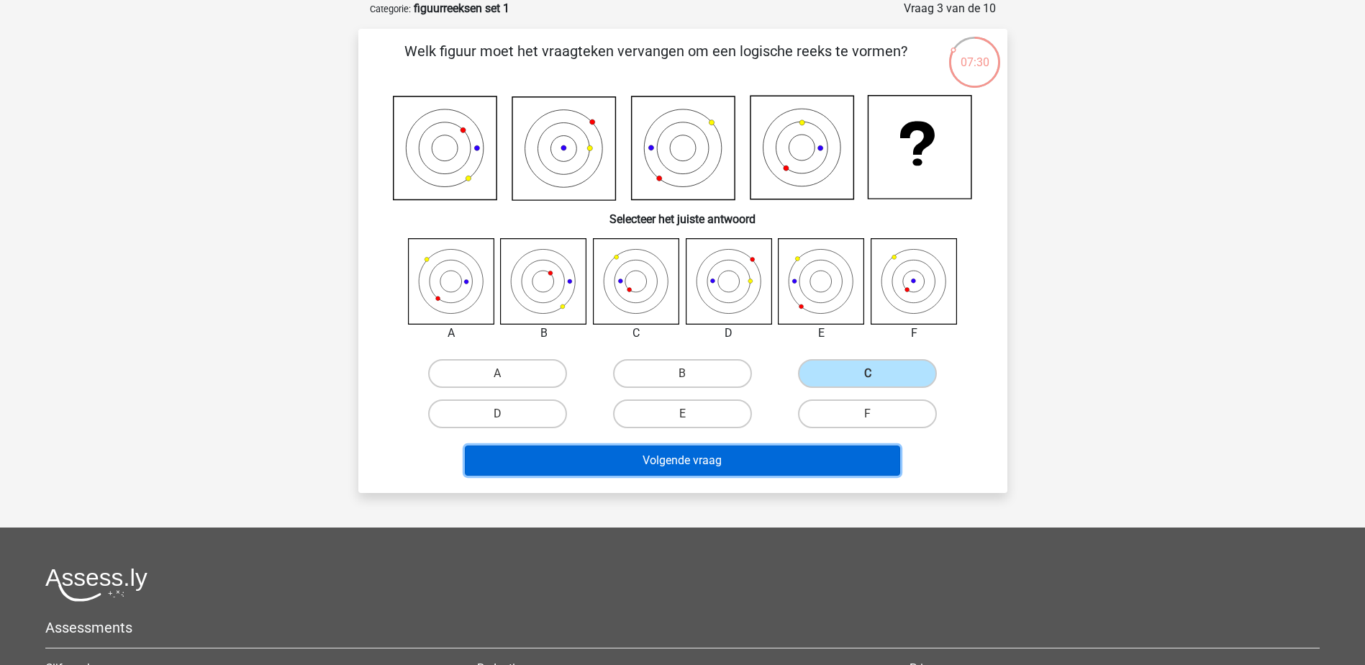
click at [750, 463] on button "Volgende vraag" at bounding box center [682, 461] width 435 height 30
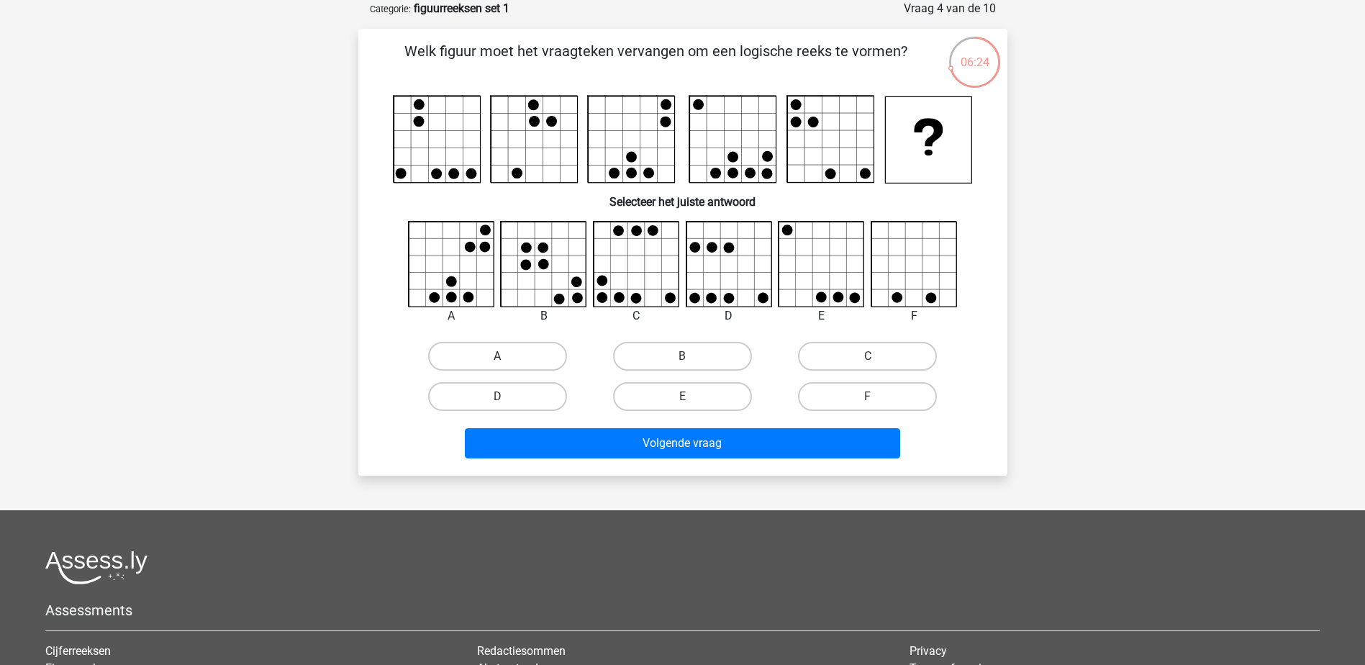
click at [489, 357] on label "A" at bounding box center [497, 356] width 139 height 29
click at [497, 357] on input "A" at bounding box center [501, 360] width 9 height 9
radio input "true"
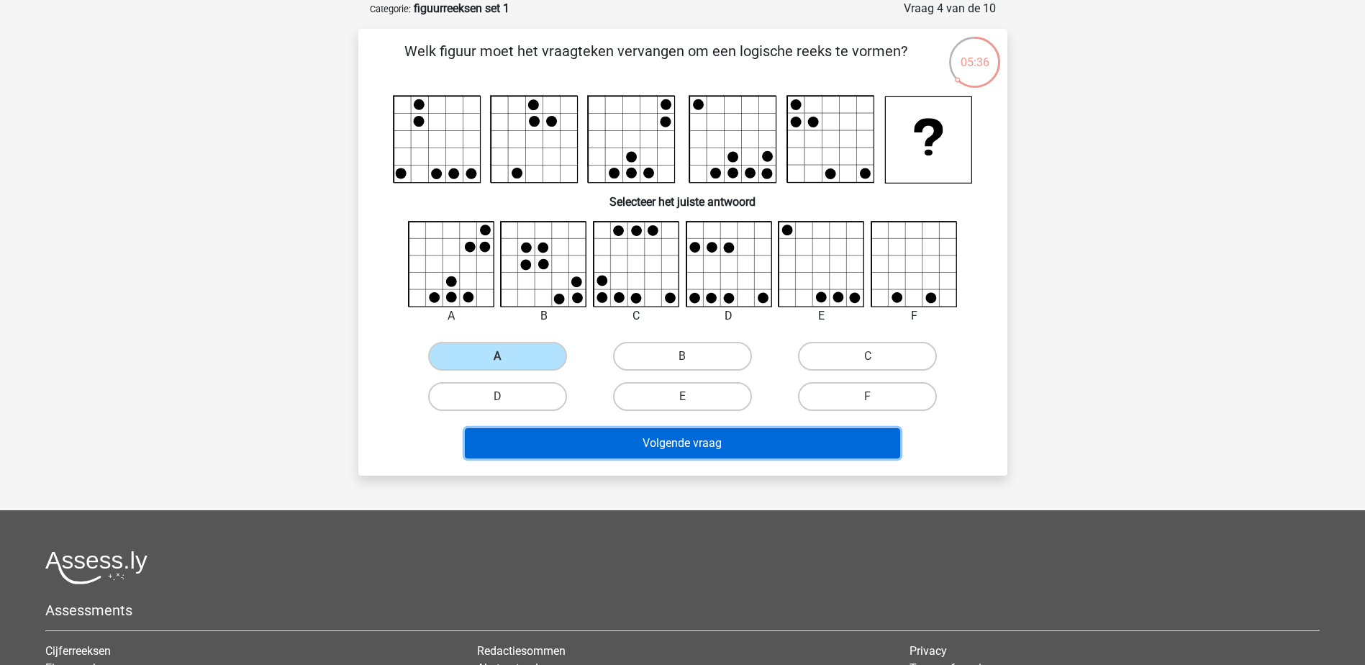
click at [718, 446] on button "Volgende vraag" at bounding box center [682, 443] width 435 height 30
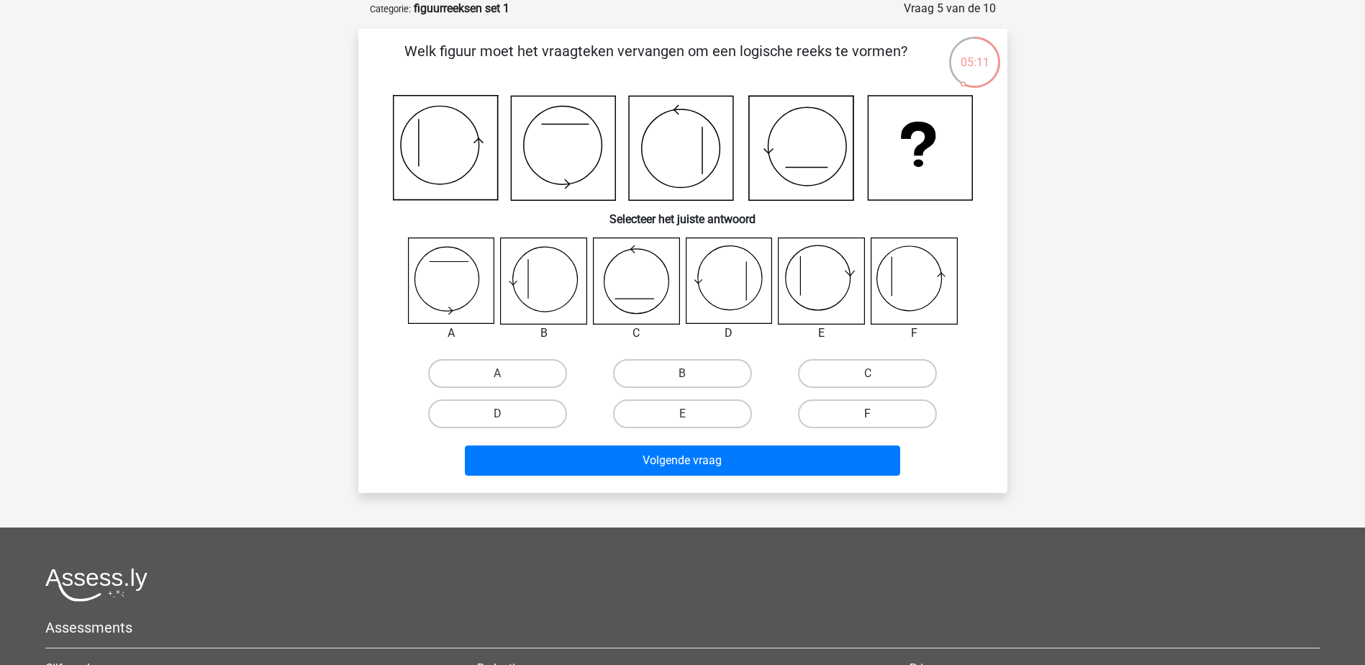
click at [852, 415] on label "F" at bounding box center [867, 413] width 139 height 29
click at [868, 415] on input "F" at bounding box center [872, 418] width 9 height 9
radio input "true"
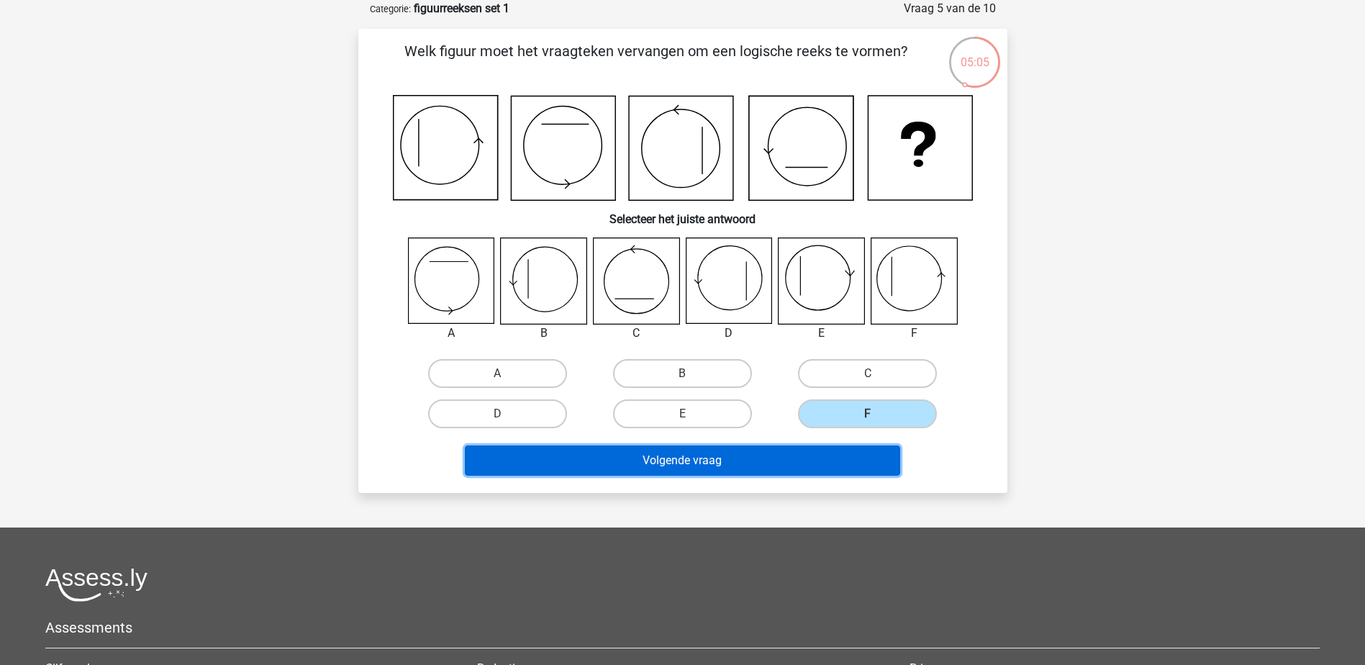
click at [740, 470] on button "Volgende vraag" at bounding box center [682, 461] width 435 height 30
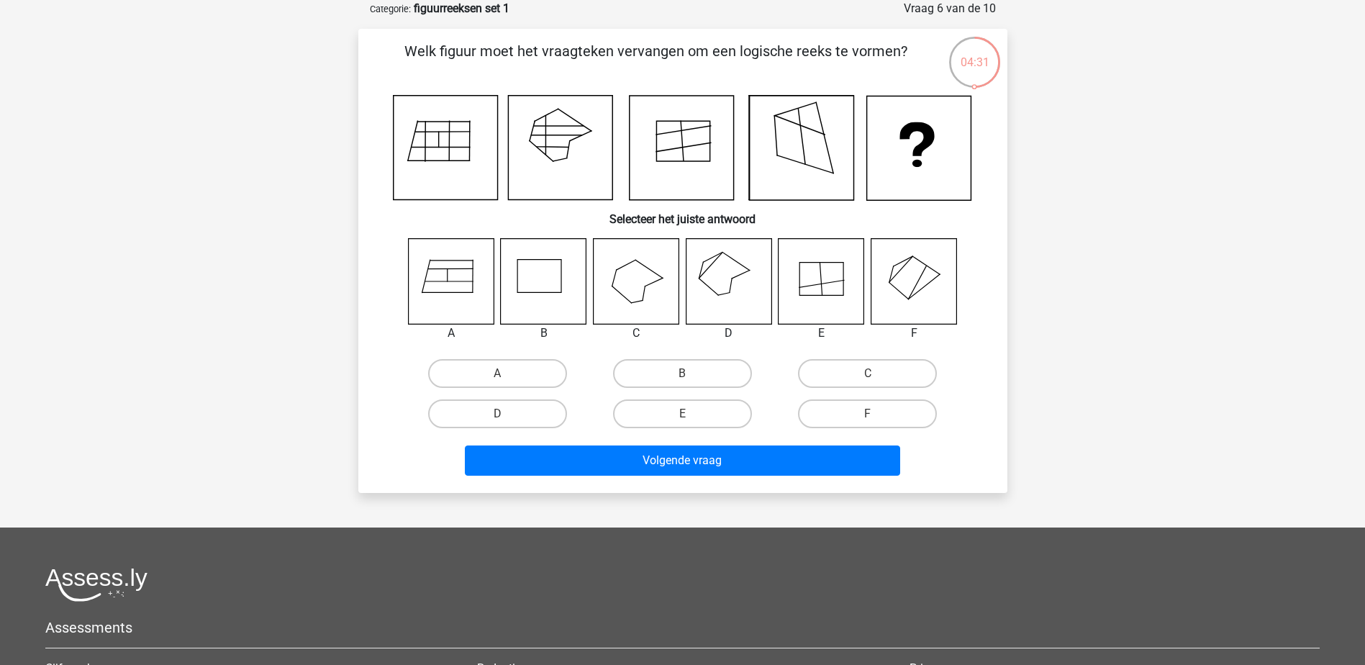
click at [506, 416] on input "D" at bounding box center [501, 418] width 9 height 9
radio input "true"
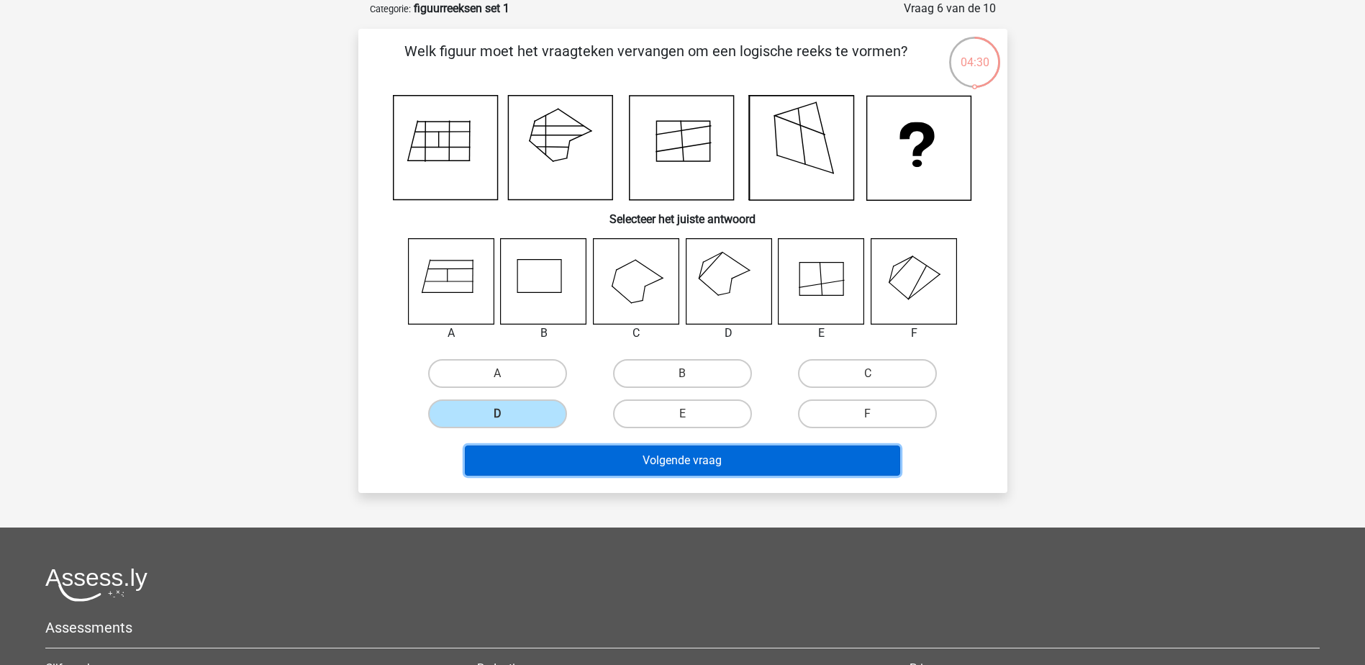
click at [615, 464] on button "Volgende vraag" at bounding box center [682, 461] width 435 height 30
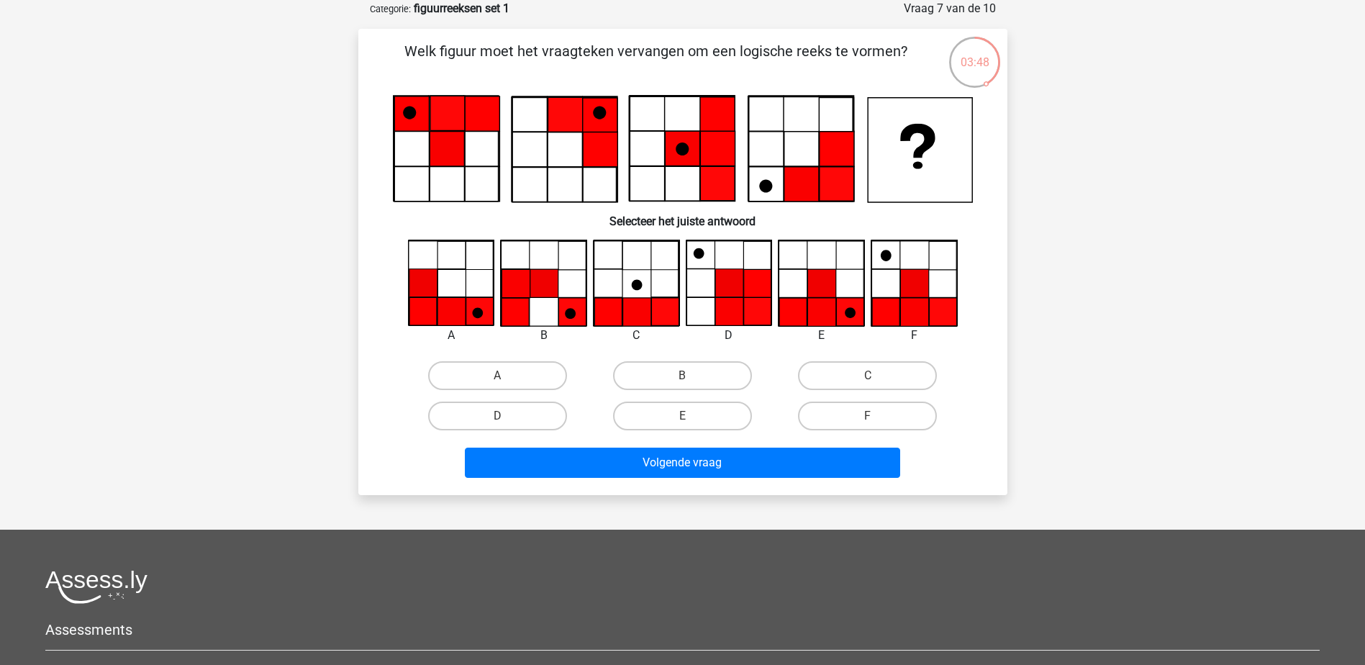
drag, startPoint x: 870, startPoint y: 407, endPoint x: 967, endPoint y: 335, distance: 121.4
click at [967, 335] on div "A B C" at bounding box center [682, 338] width 603 height 197
click at [820, 304] on icon at bounding box center [822, 312] width 28 height 28
click at [659, 407] on label "E" at bounding box center [682, 416] width 139 height 29
click at [682, 416] on input "E" at bounding box center [686, 420] width 9 height 9
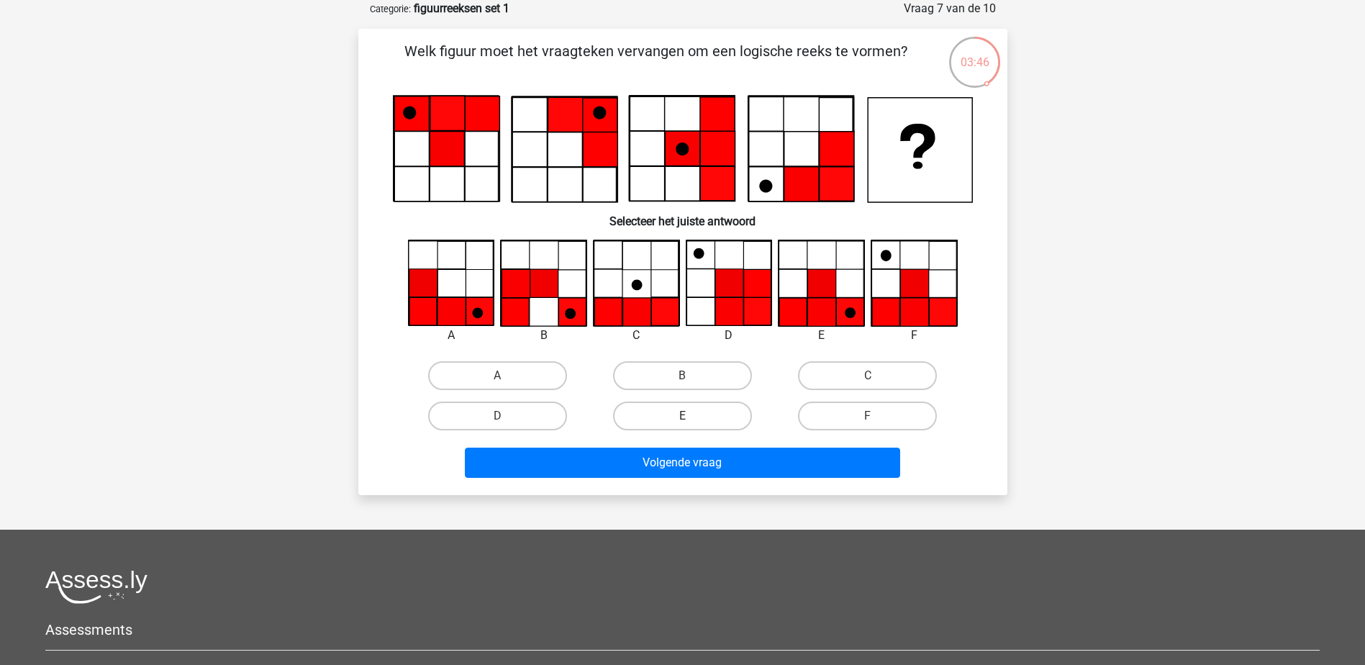
radio input "true"
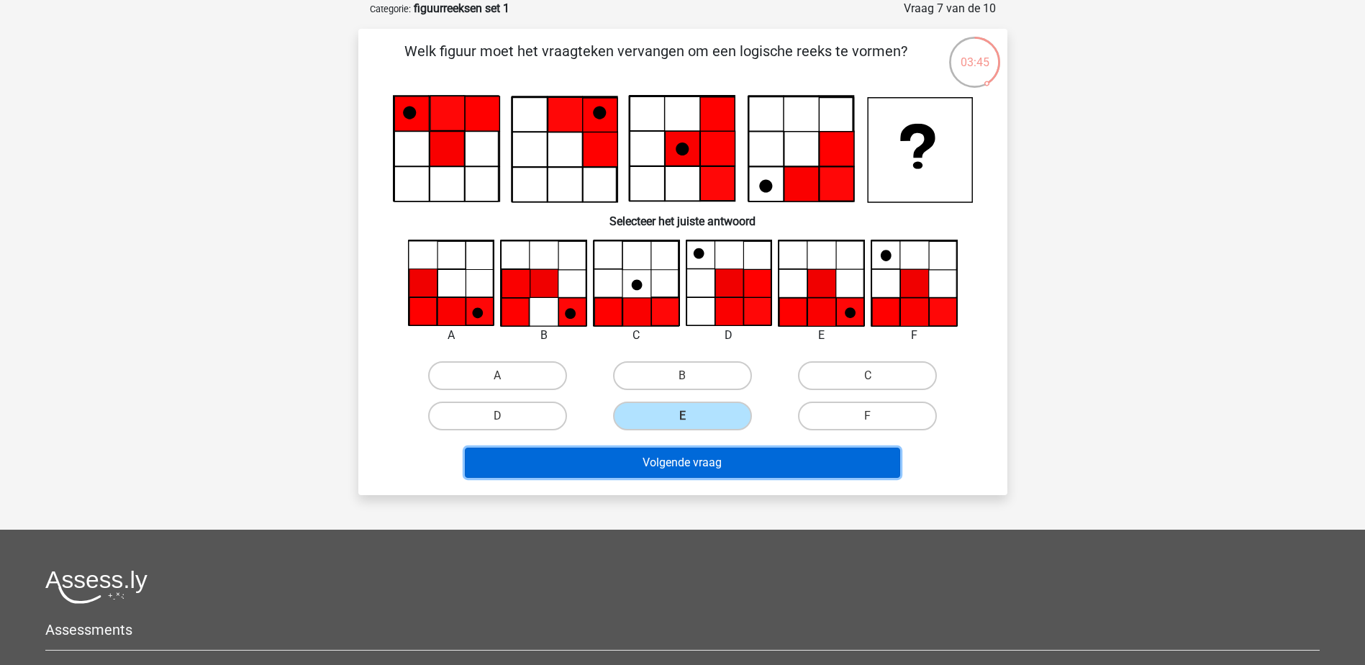
click at [687, 461] on button "Volgende vraag" at bounding box center [682, 463] width 435 height 30
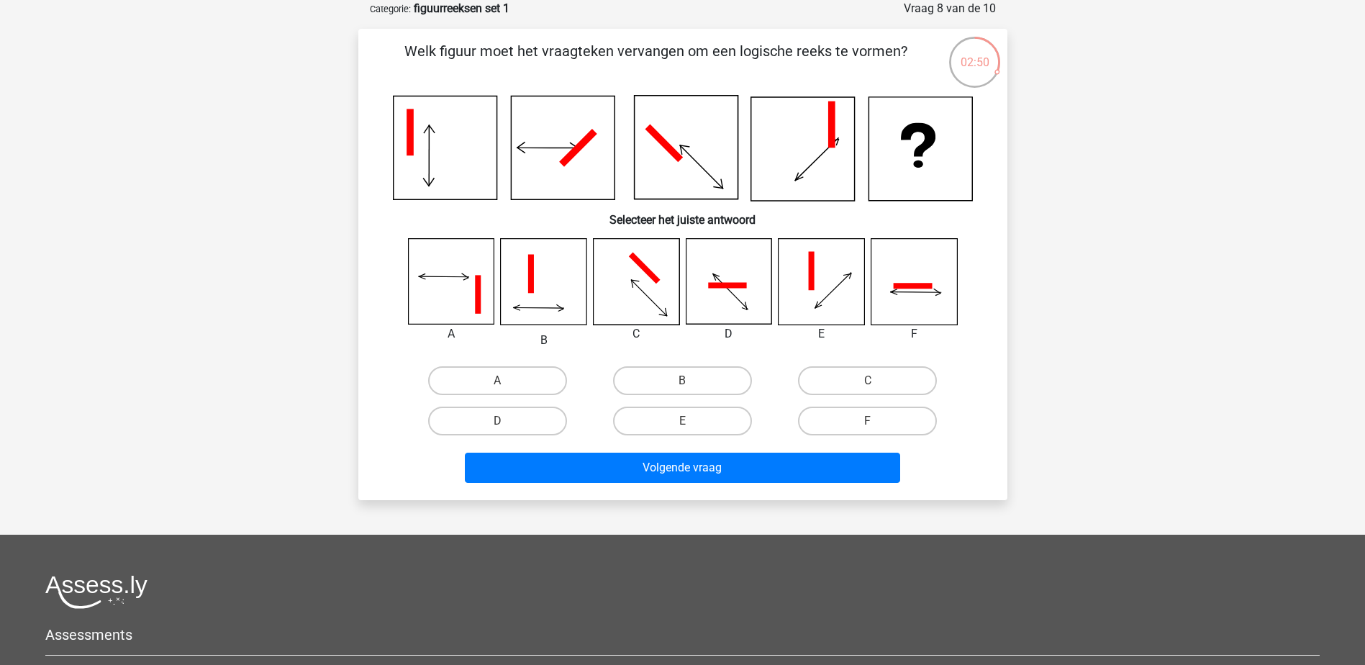
click at [869, 365] on div "C" at bounding box center [867, 381] width 185 height 40
click at [870, 374] on label "C" at bounding box center [867, 380] width 139 height 29
click at [870, 381] on input "C" at bounding box center [872, 385] width 9 height 9
radio input "true"
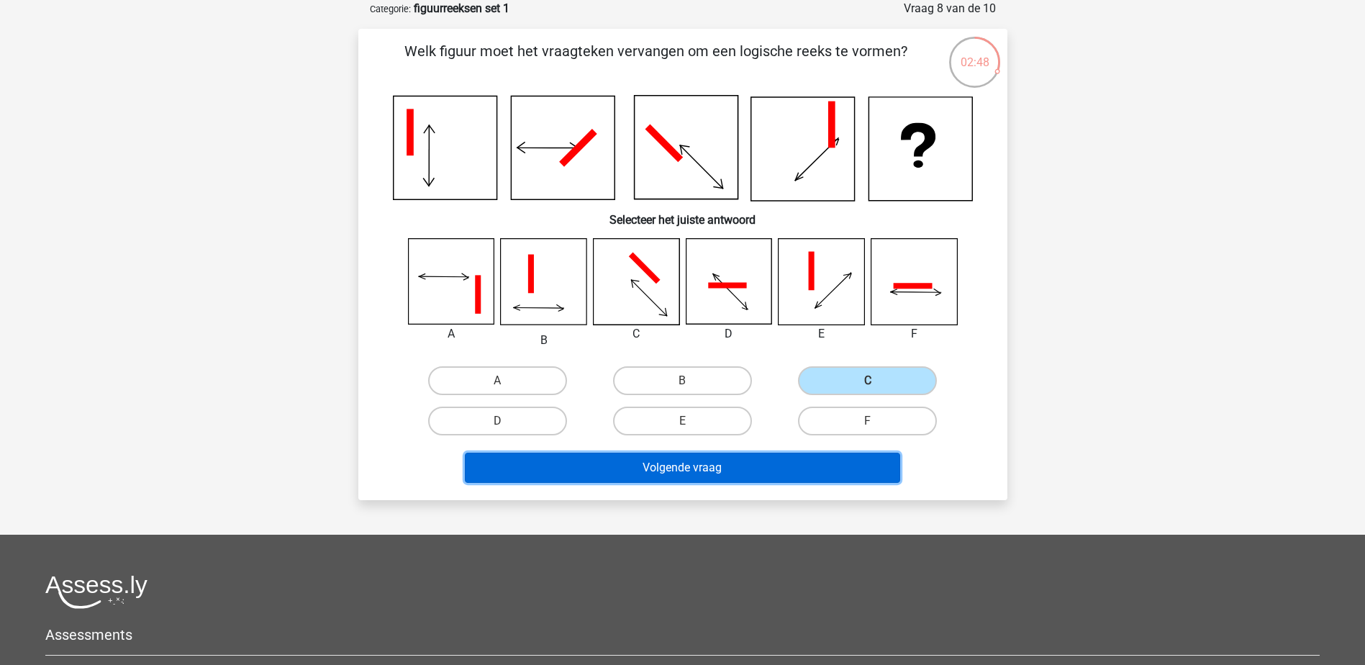
click at [718, 466] on button "Volgende vraag" at bounding box center [682, 468] width 435 height 30
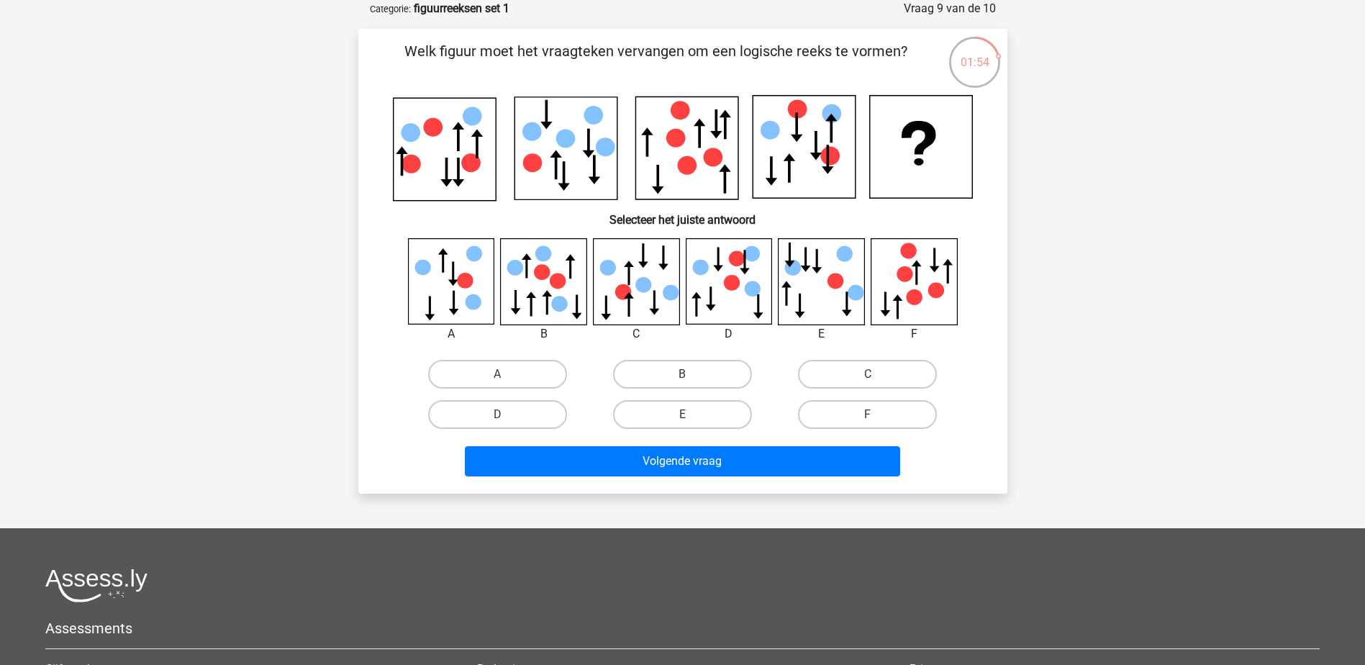
click at [498, 378] on input "A" at bounding box center [501, 378] width 9 height 9
radio input "true"
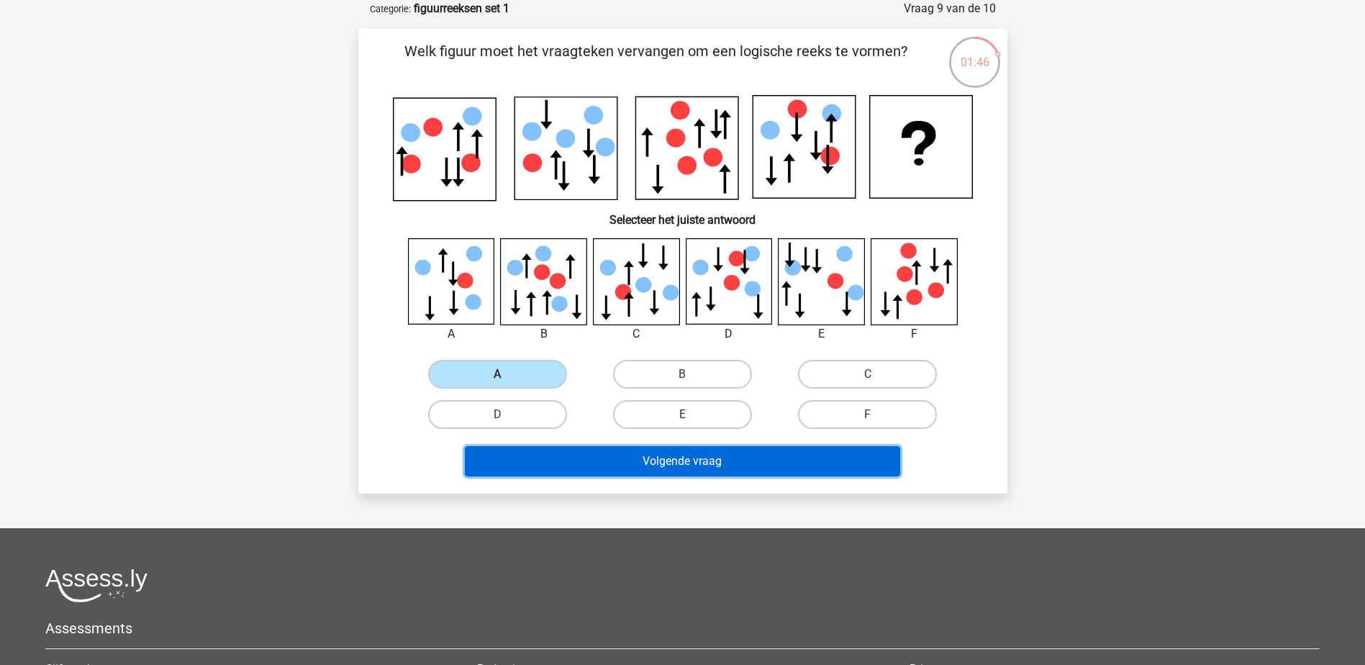
click at [567, 469] on button "Volgende vraag" at bounding box center [682, 461] width 435 height 30
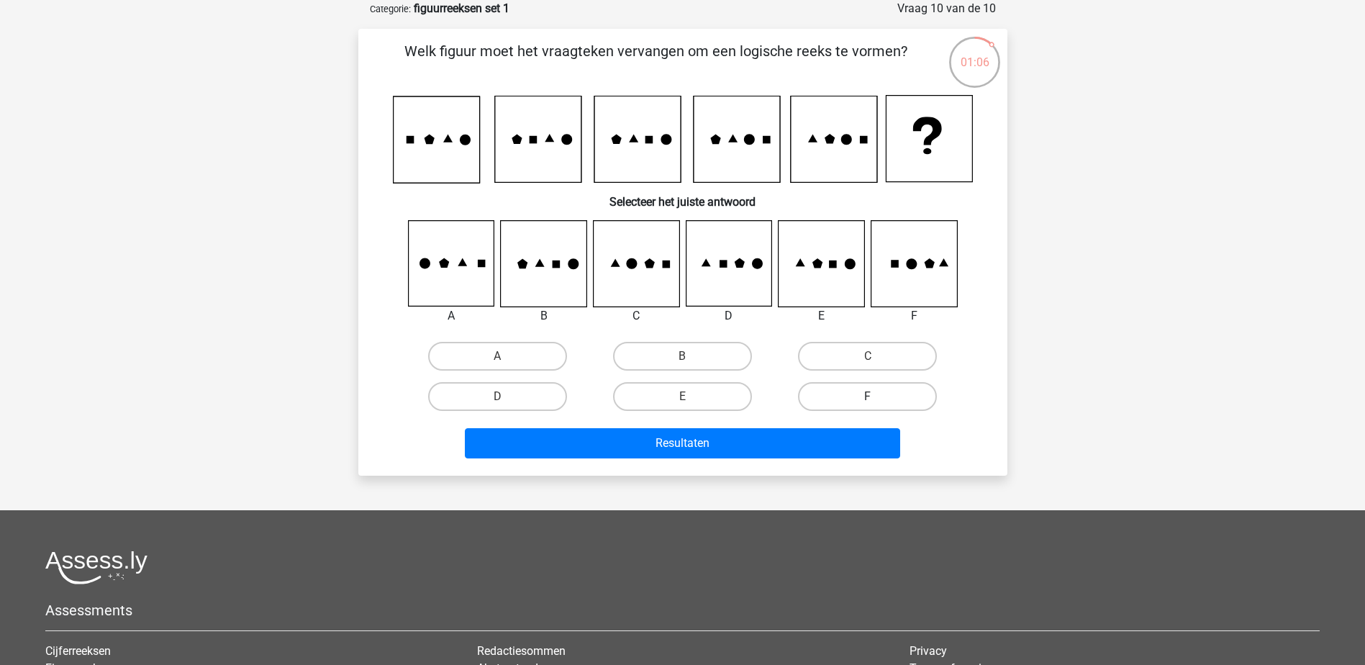
click at [857, 394] on label "F" at bounding box center [867, 396] width 139 height 29
click at [868, 397] on input "F" at bounding box center [872, 401] width 9 height 9
radio input "true"
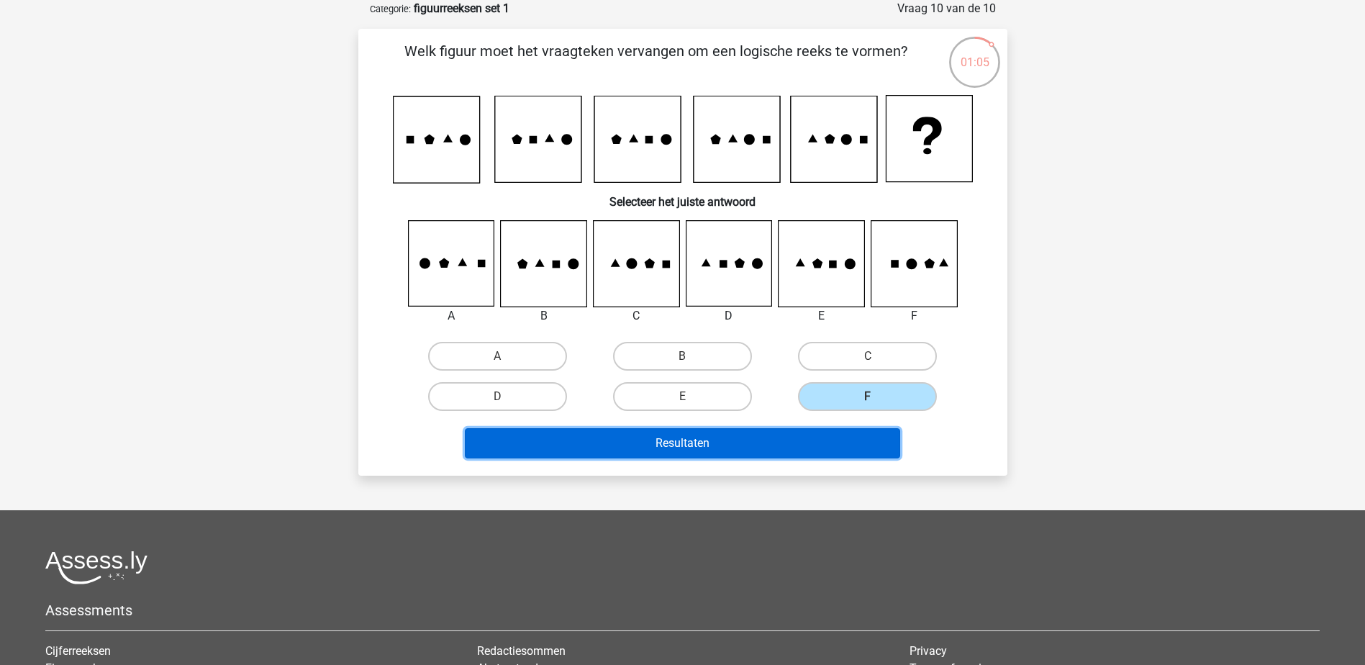
click at [695, 439] on button "Resultaten" at bounding box center [682, 443] width 435 height 30
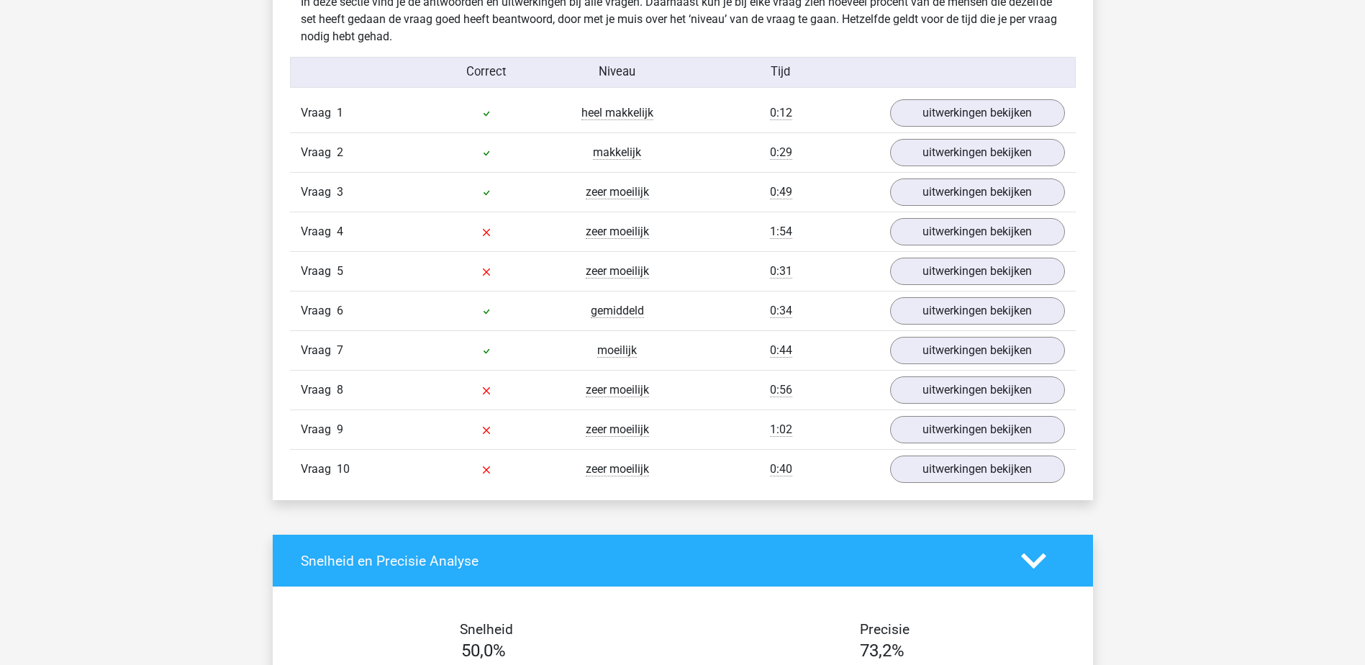
scroll to position [1152, 0]
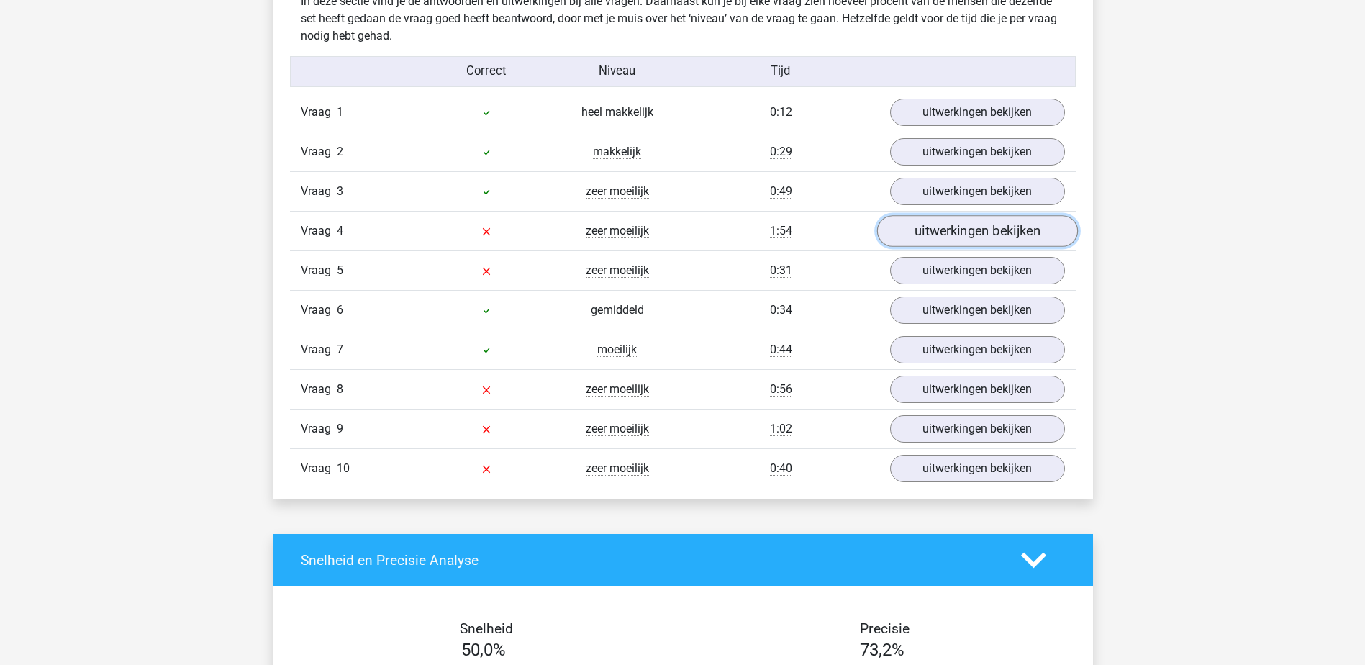
click at [1011, 240] on link "uitwerkingen bekijken" at bounding box center [977, 232] width 201 height 32
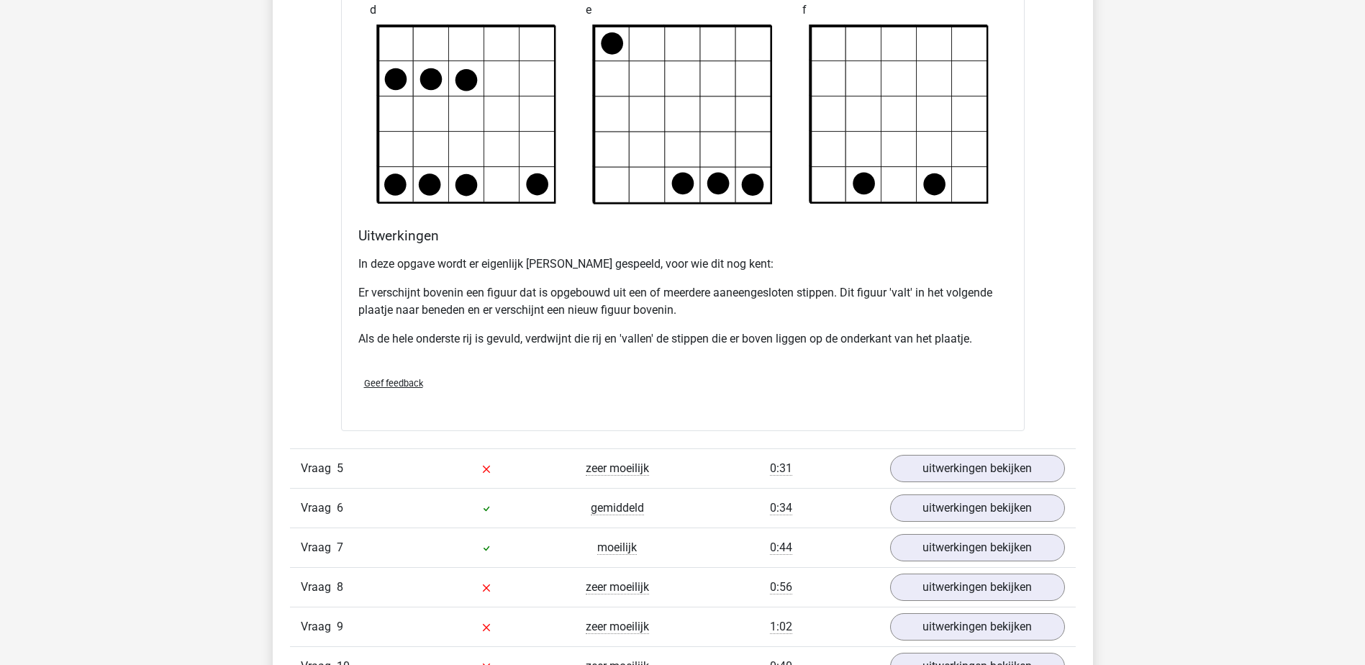
scroll to position [2015, 0]
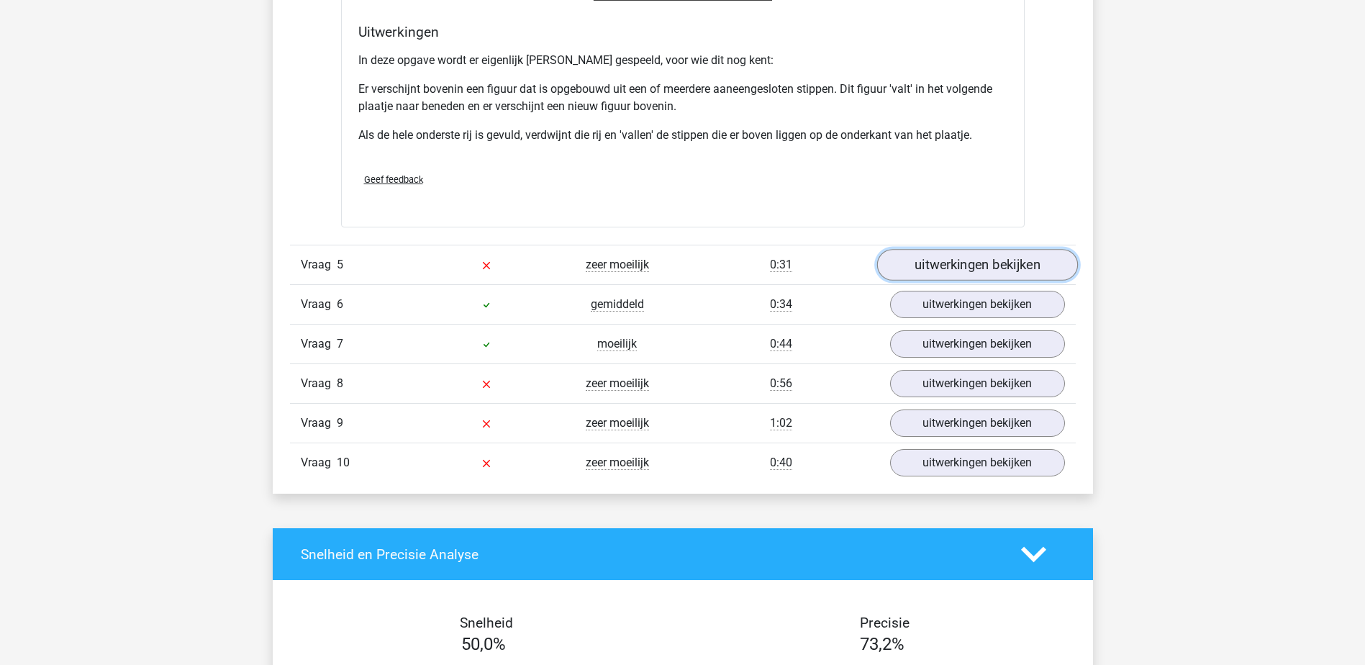
click at [965, 274] on link "uitwerkingen bekijken" at bounding box center [977, 265] width 201 height 32
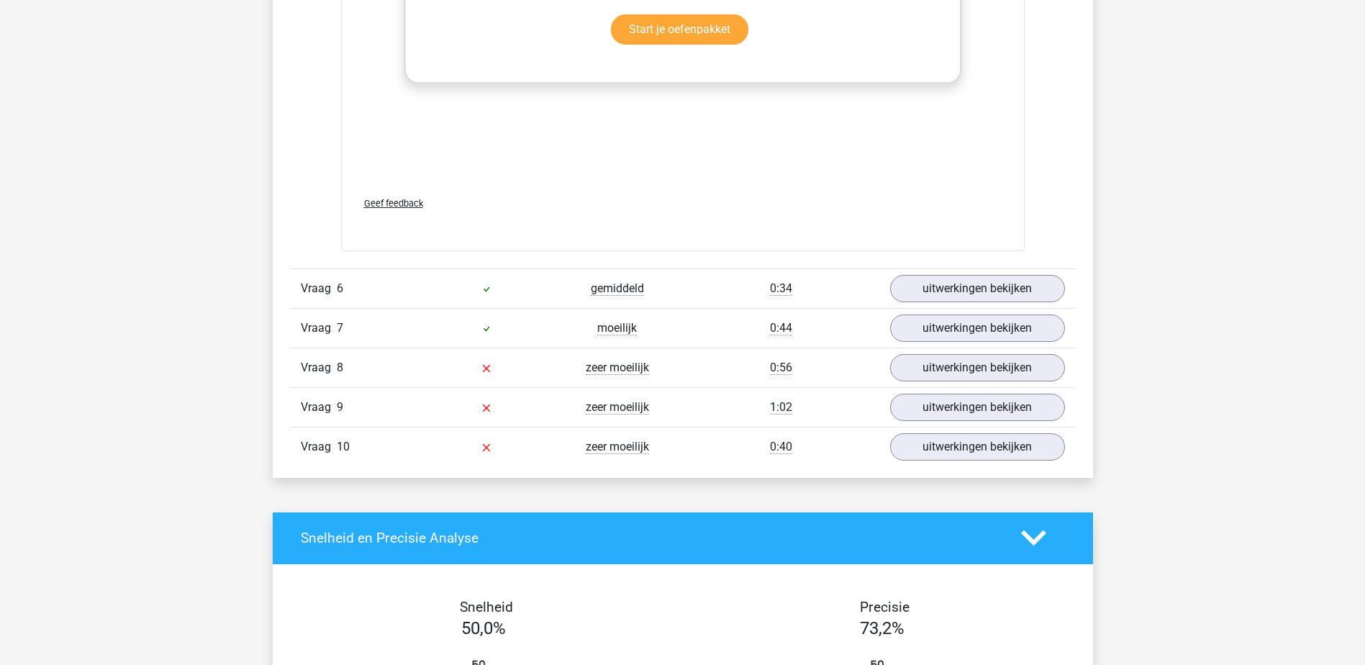
scroll to position [3383, 0]
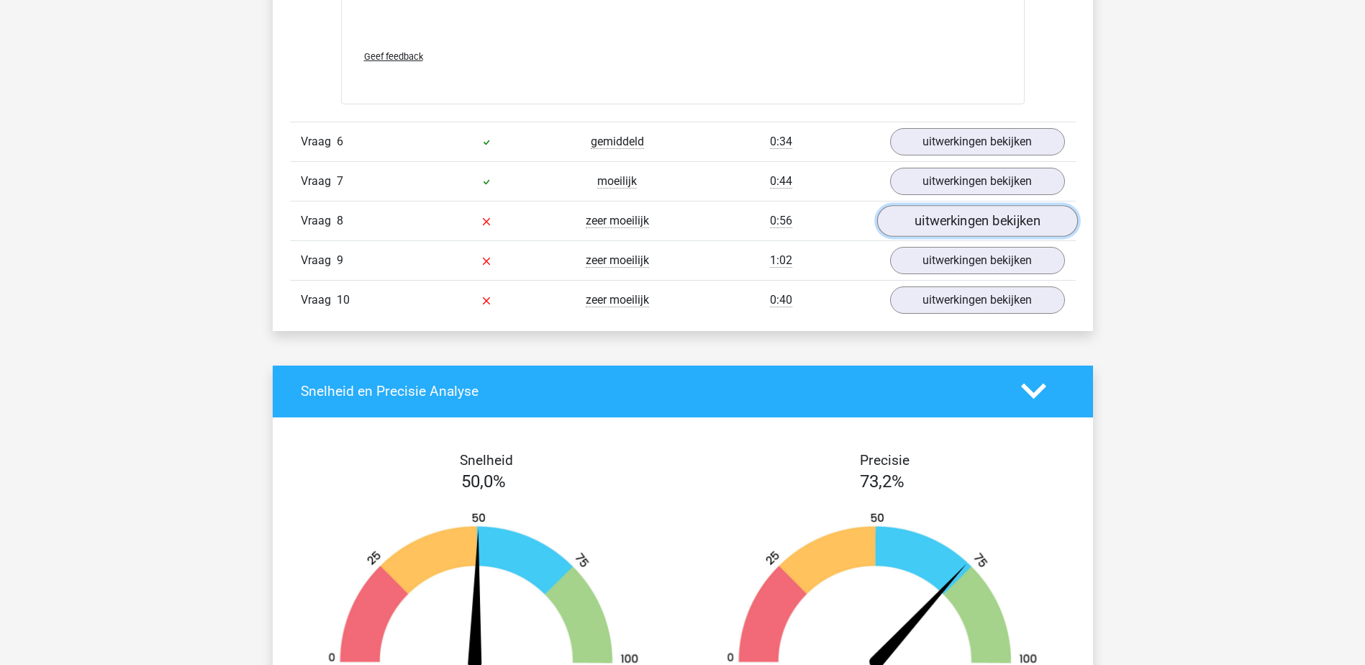
click at [962, 228] on link "uitwerkingen bekijken" at bounding box center [977, 221] width 201 height 32
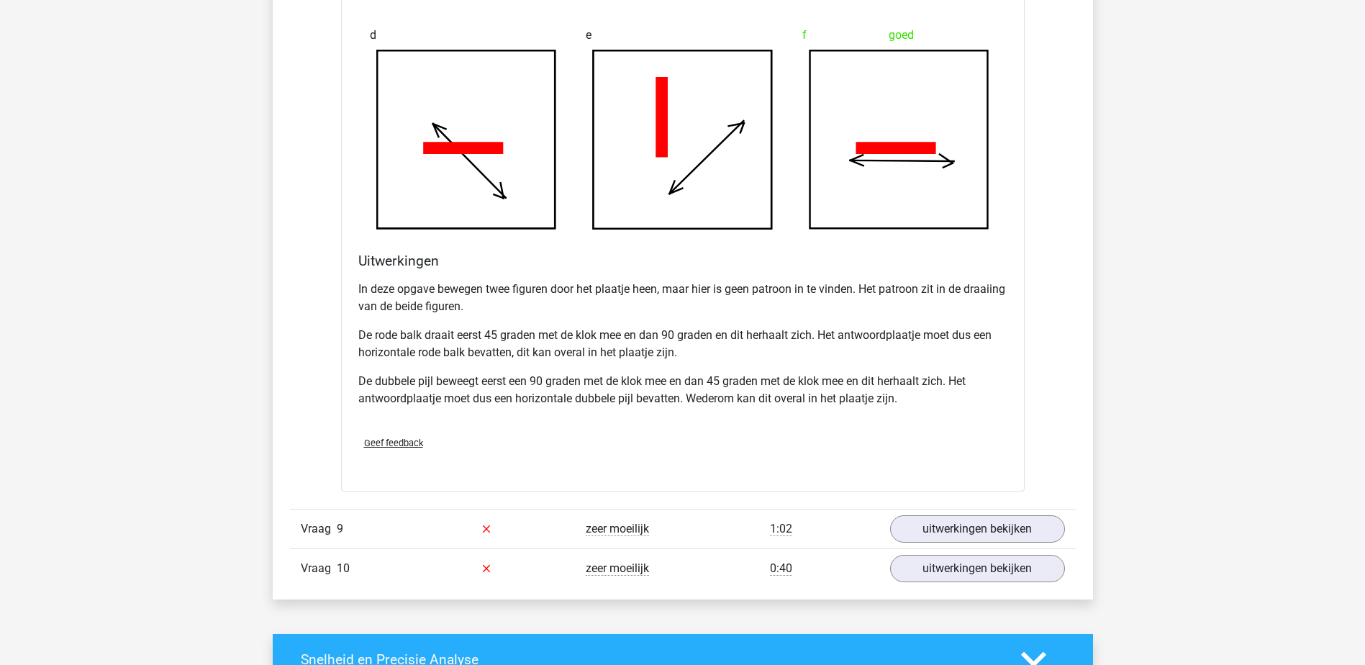
scroll to position [4031, 0]
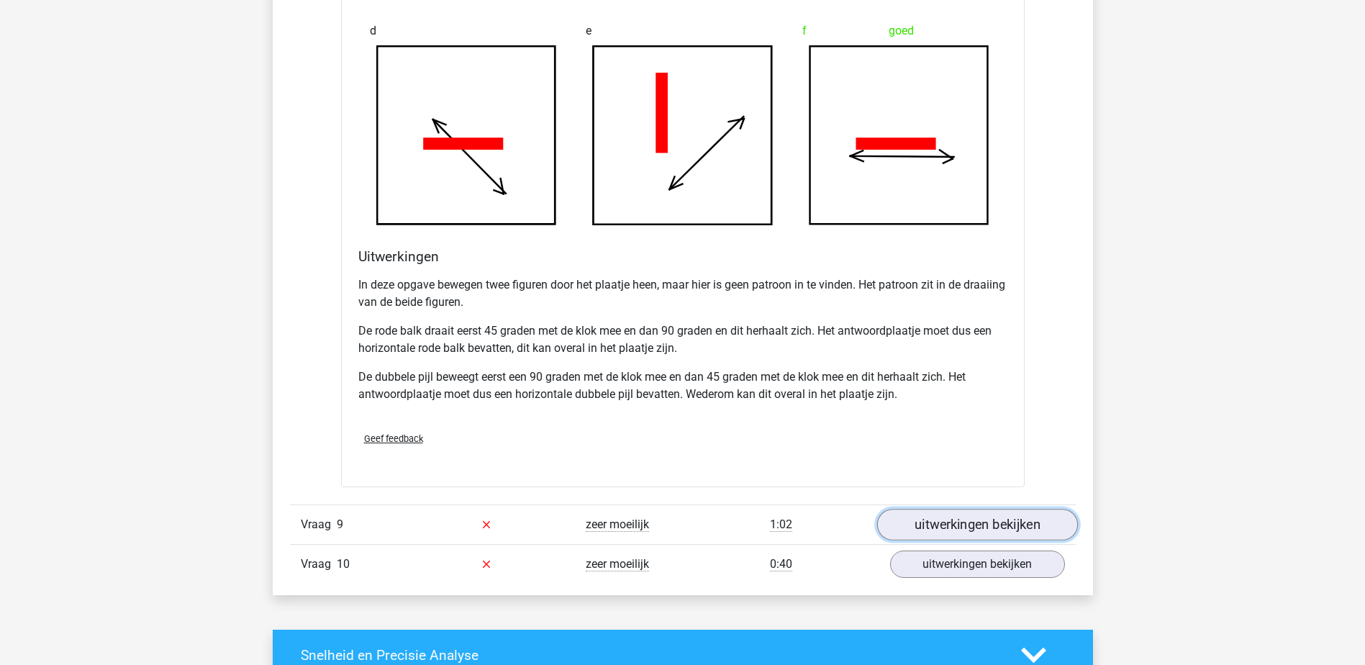
click at [957, 528] on link "uitwerkingen bekijken" at bounding box center [977, 525] width 201 height 32
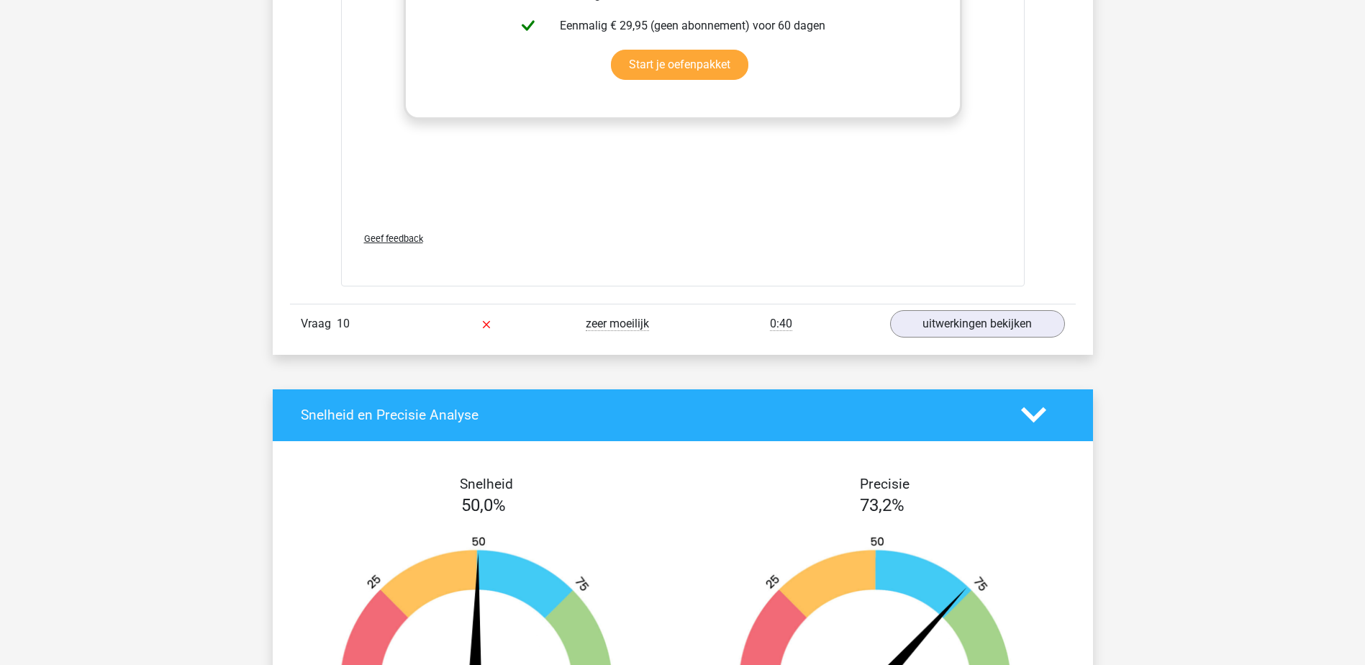
scroll to position [5542, 0]
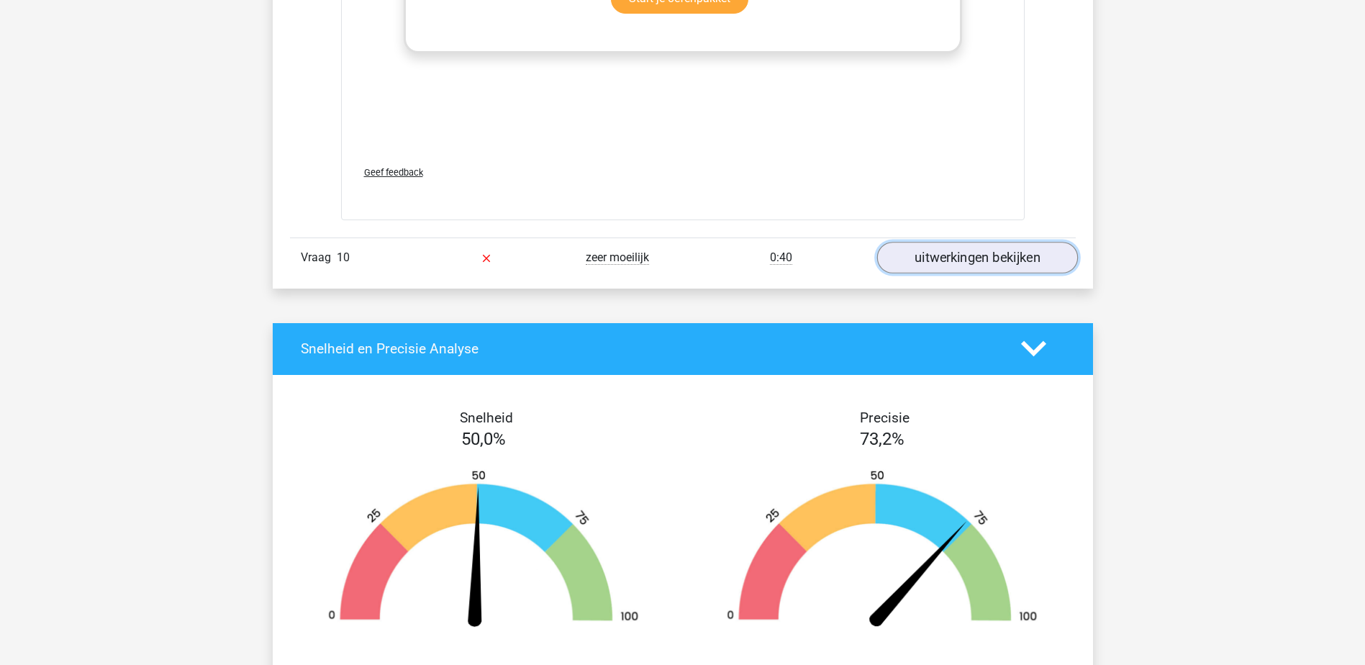
click at [962, 248] on link "uitwerkingen bekijken" at bounding box center [977, 258] width 201 height 32
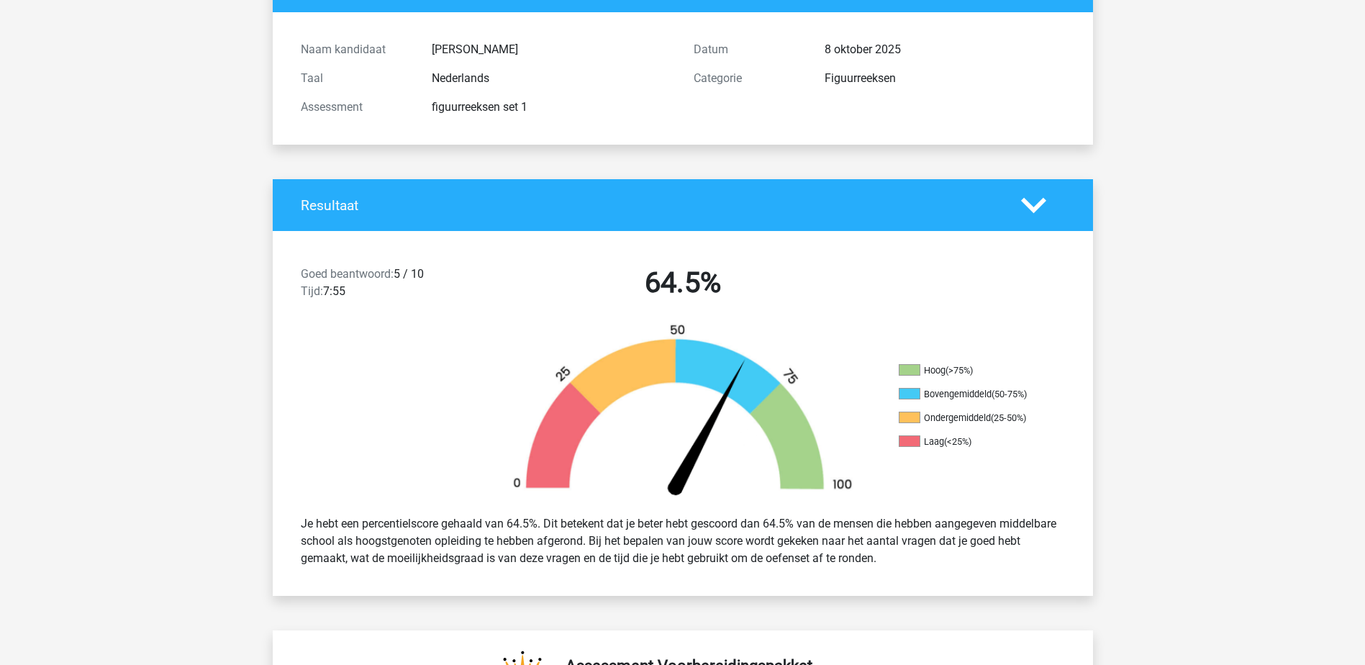
scroll to position [0, 0]
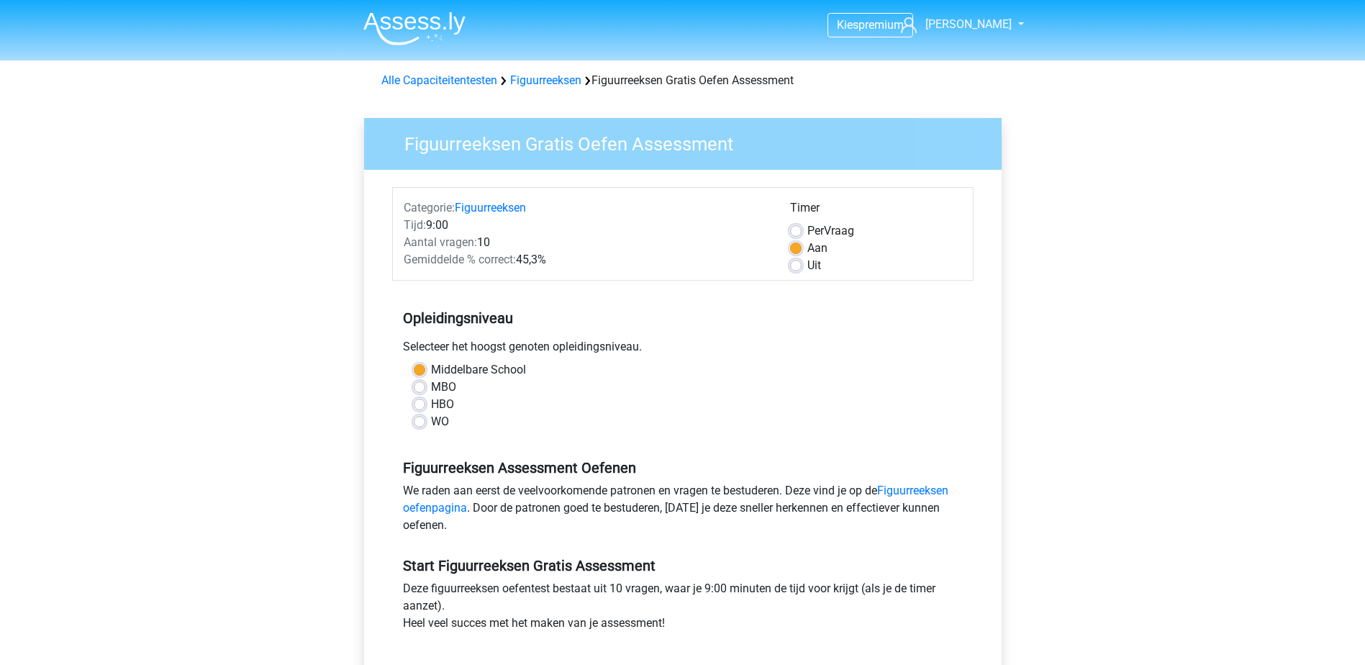
click at [537, 71] on div "Alle Capaciteitentesten Figuurreeksen Figuurreeksen Gratis Oefen Assessment" at bounding box center [683, 77] width 684 height 23
click at [536, 73] on link "Figuurreeksen" at bounding box center [545, 80] width 71 height 14
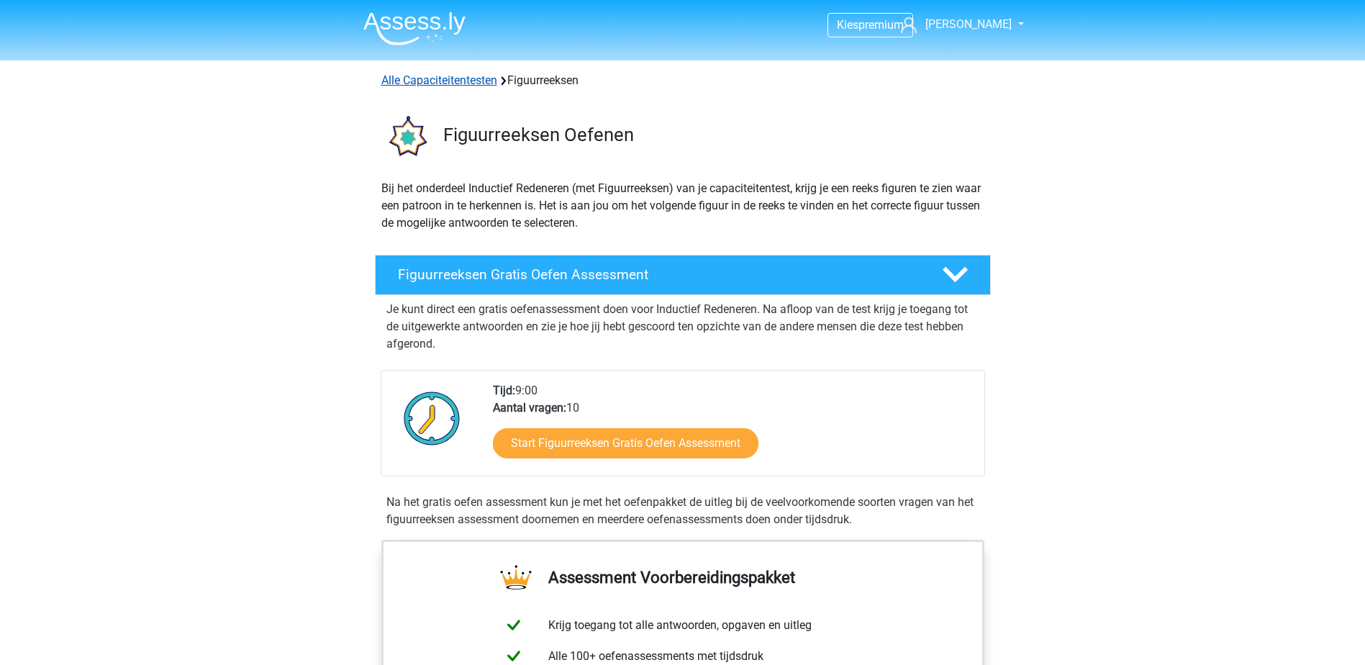
click at [466, 74] on link "Alle Capaciteitentesten" at bounding box center [439, 80] width 116 height 14
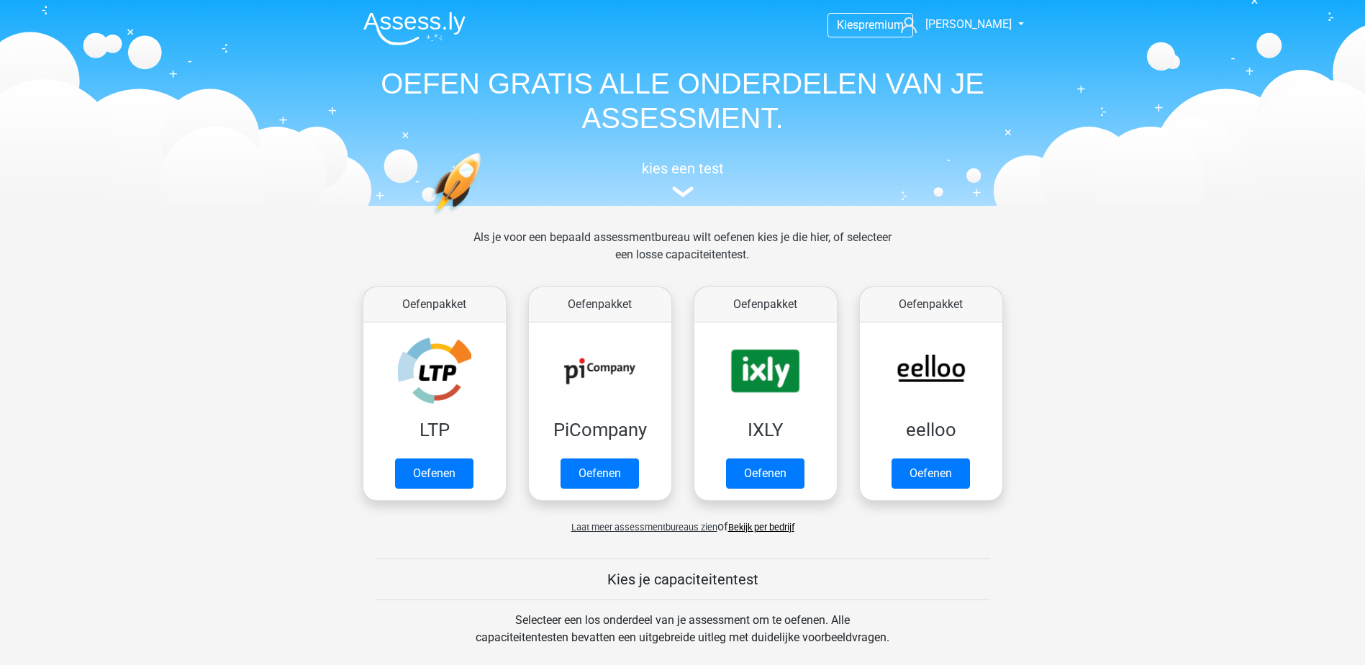
scroll to position [612, 0]
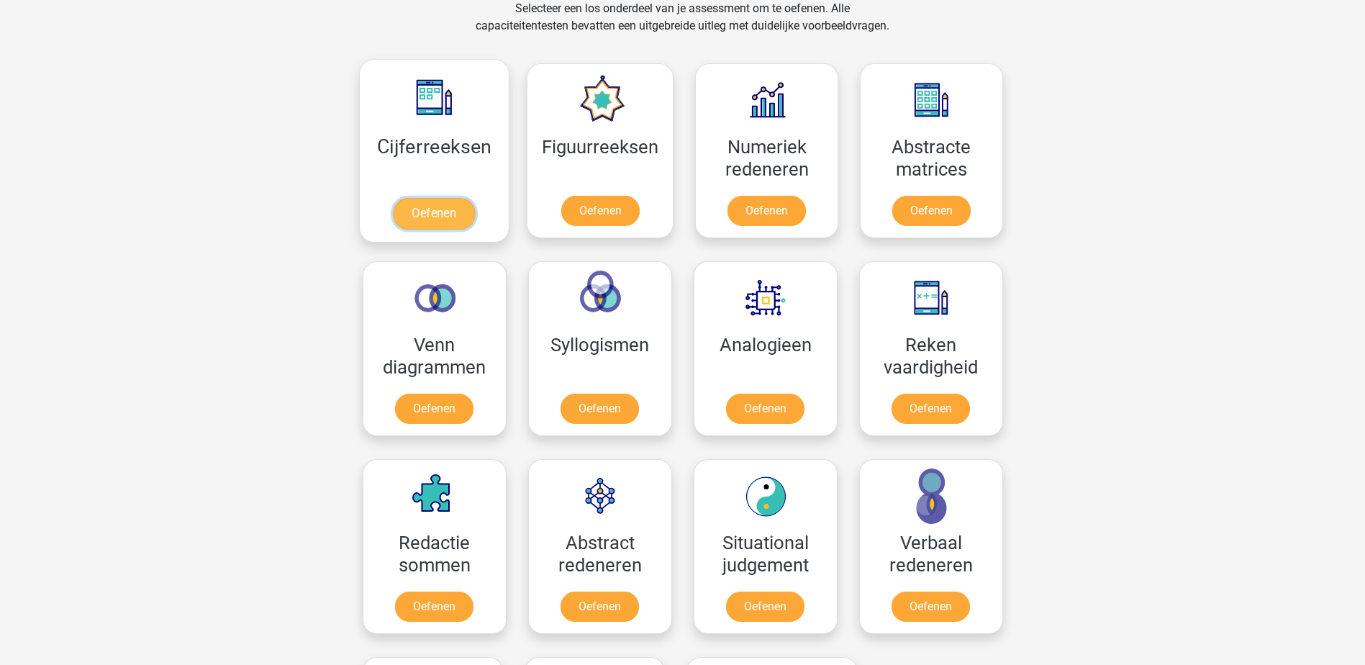
click at [456, 206] on link "Oefenen" at bounding box center [434, 214] width 82 height 32
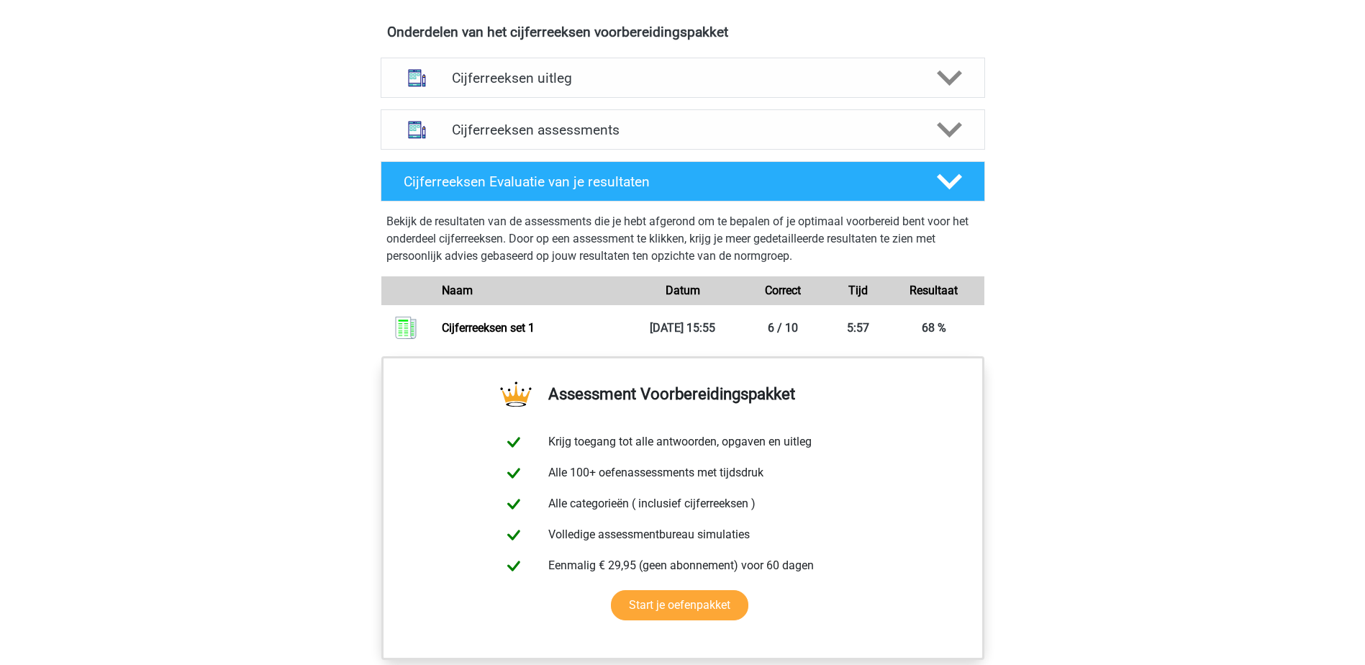
scroll to position [710, 0]
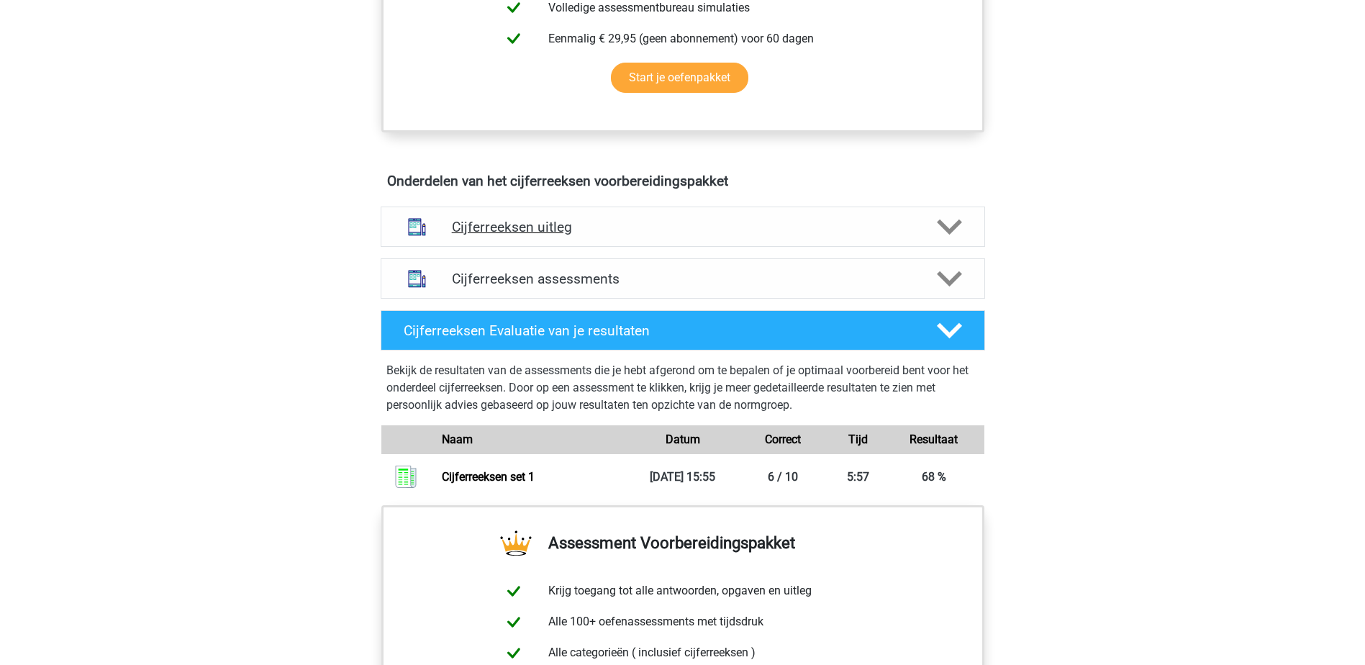
click at [607, 235] on div "Cijferreeksen uitleg" at bounding box center [683, 227] width 605 height 40
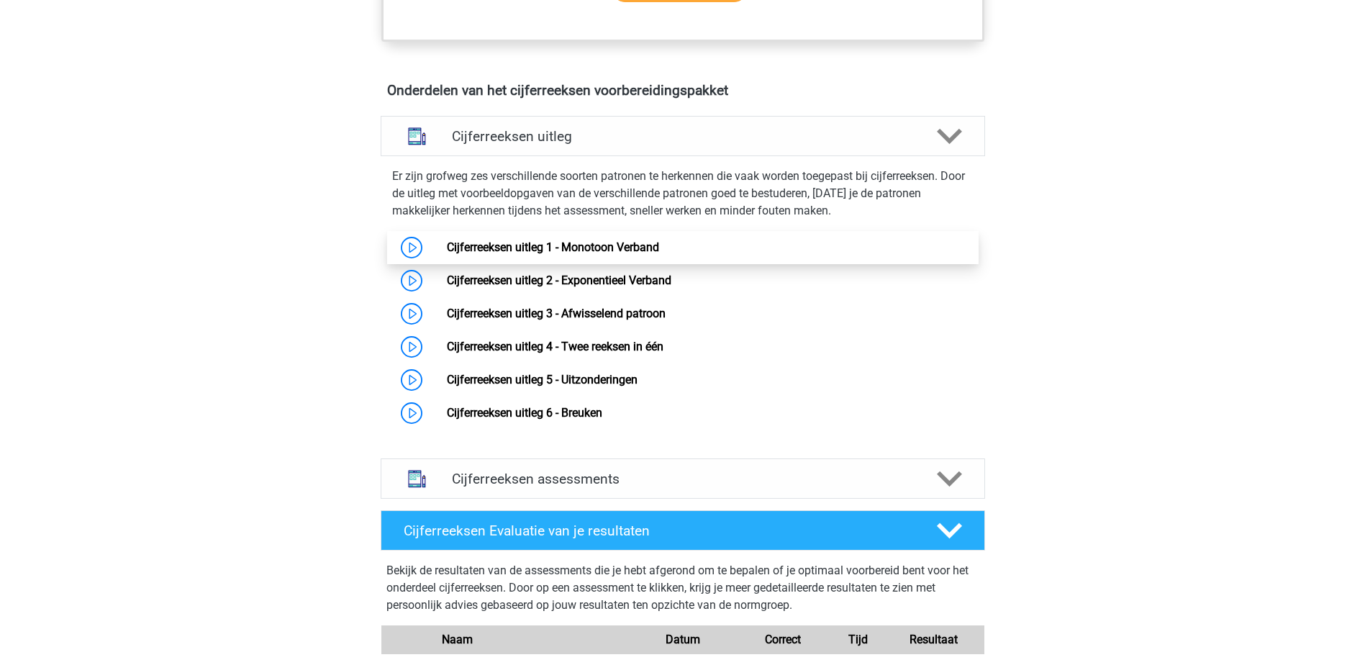
scroll to position [854, 0]
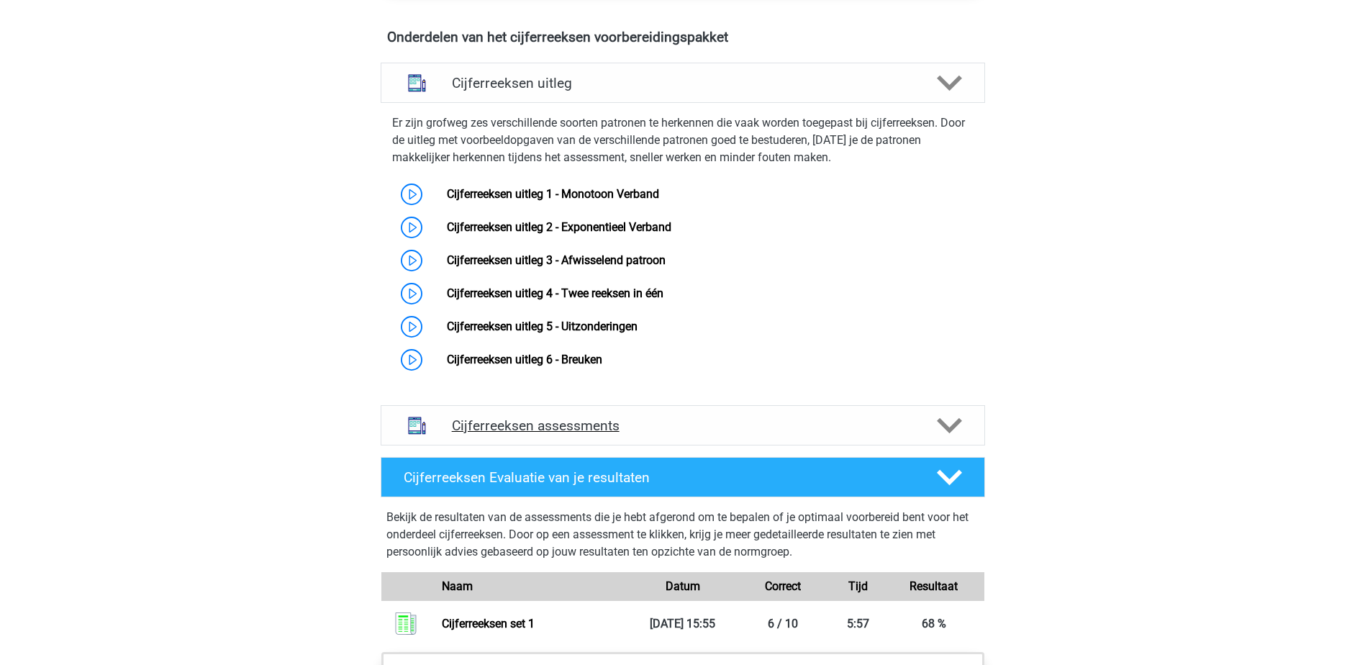
click at [631, 434] on h4 "Cijferreeksen assessments" at bounding box center [683, 425] width 462 height 17
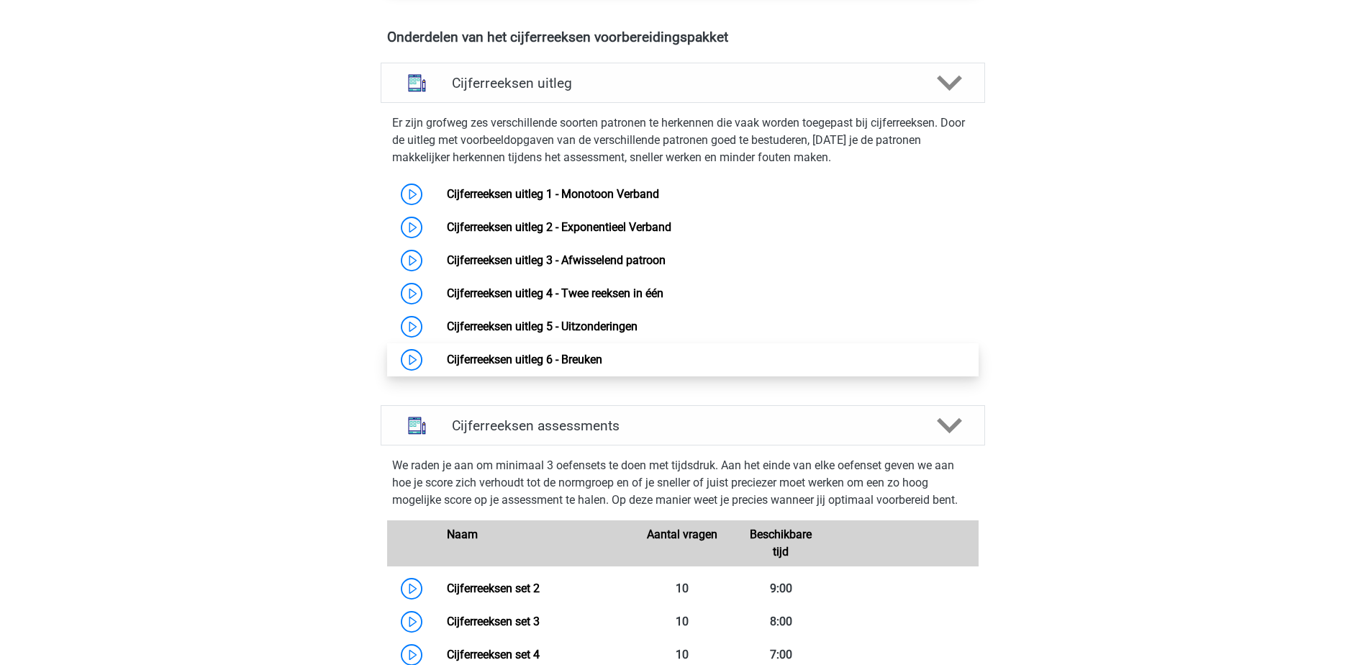
click at [582, 366] on link "Cijferreeksen uitleg 6 - Breuken" at bounding box center [524, 360] width 155 height 14
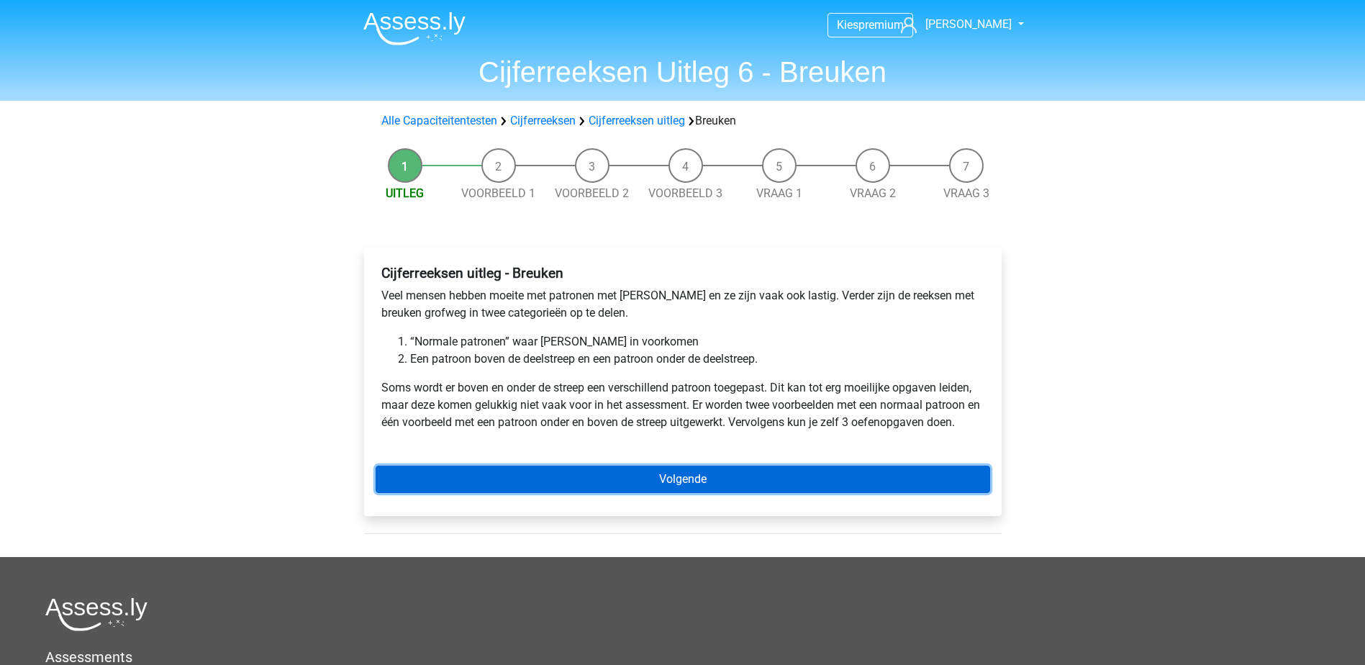
click at [659, 476] on link "Volgende" at bounding box center [683, 479] width 615 height 27
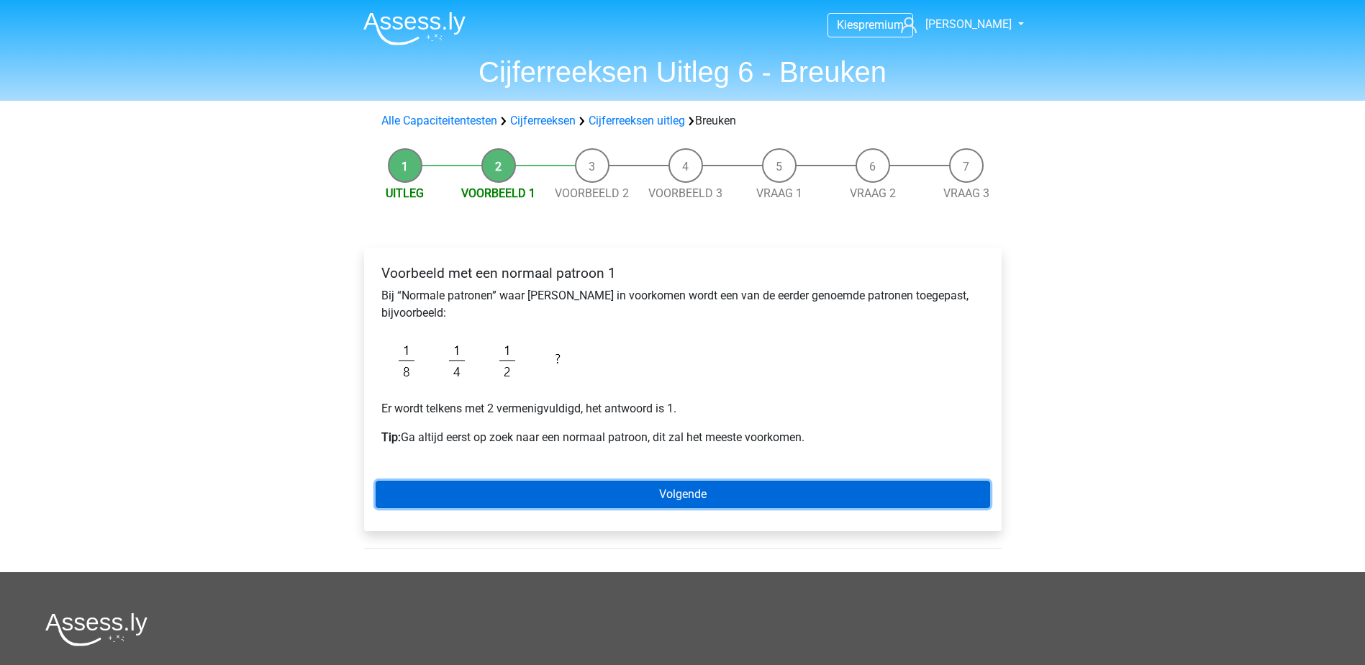
click at [705, 502] on link "Volgende" at bounding box center [683, 494] width 615 height 27
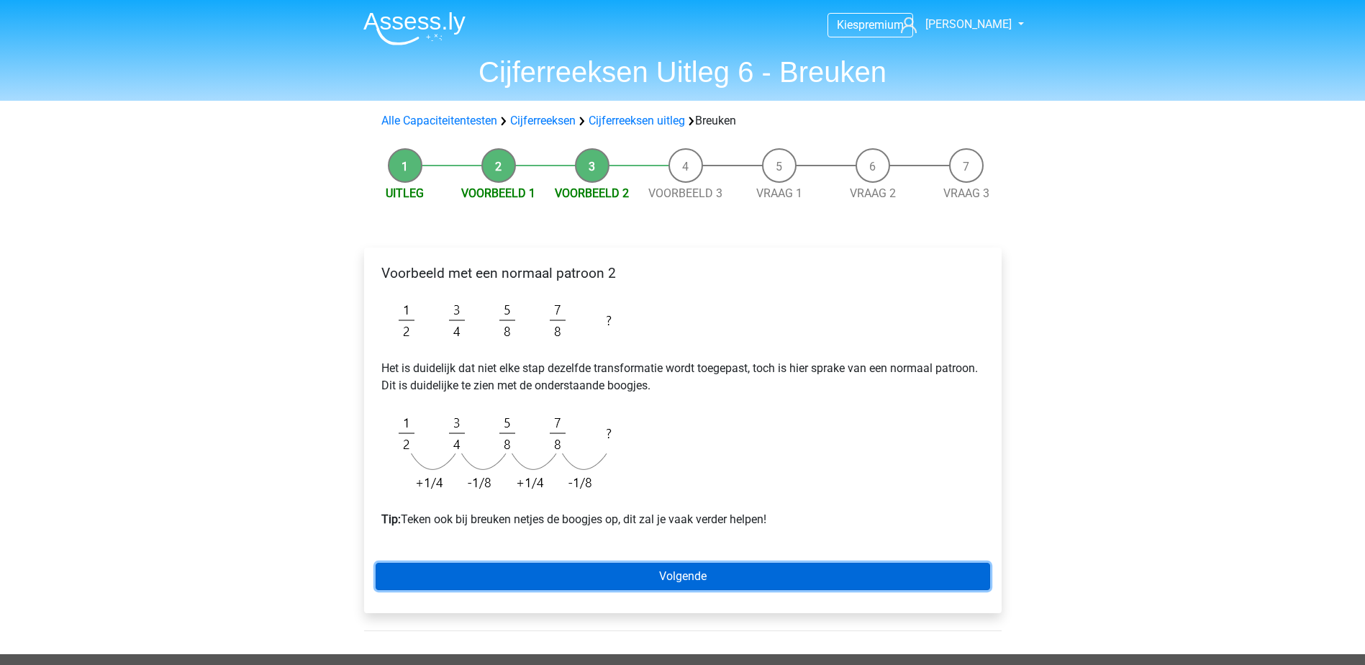
click at [717, 580] on link "Volgende" at bounding box center [683, 576] width 615 height 27
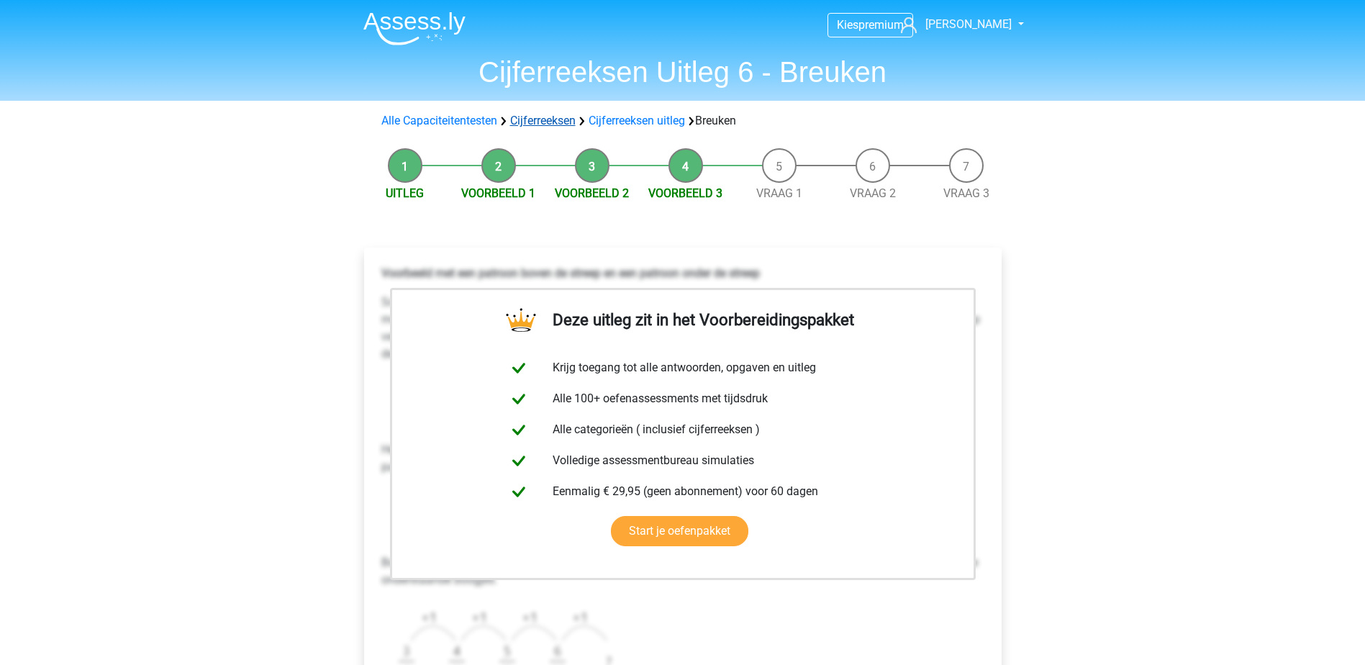
click at [571, 115] on link "Cijferreeksen" at bounding box center [543, 121] width 66 height 14
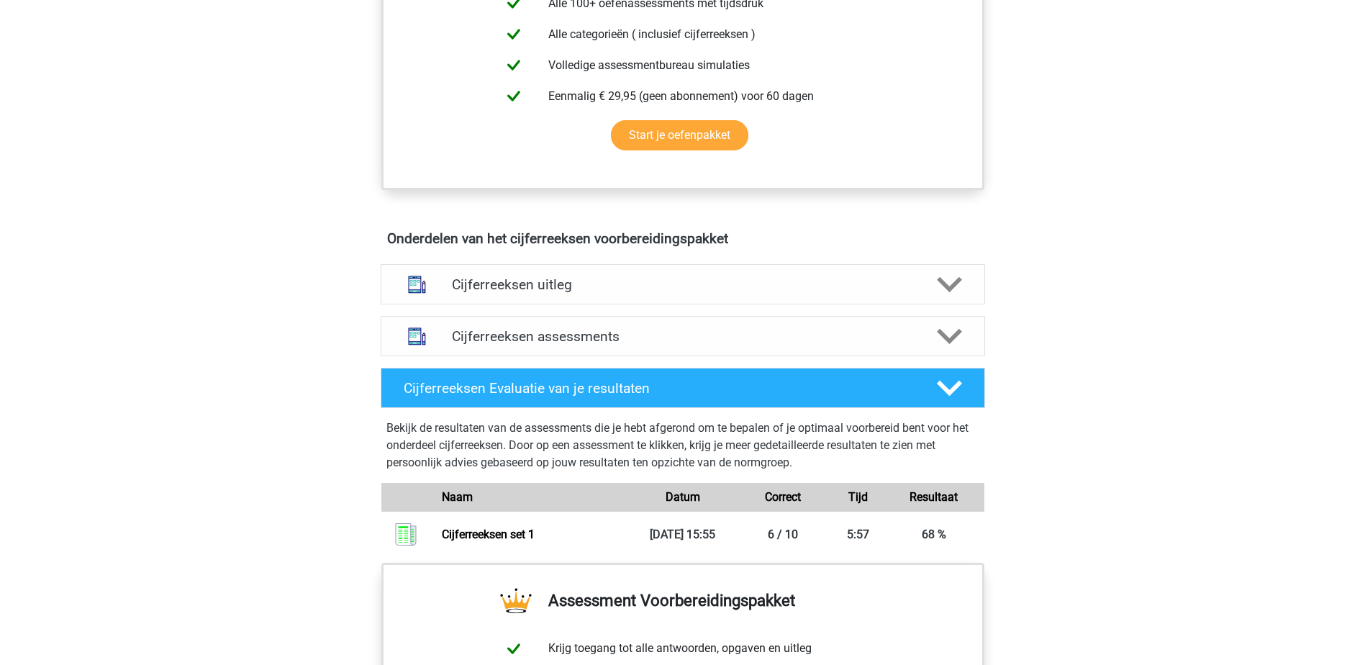
scroll to position [648, 0]
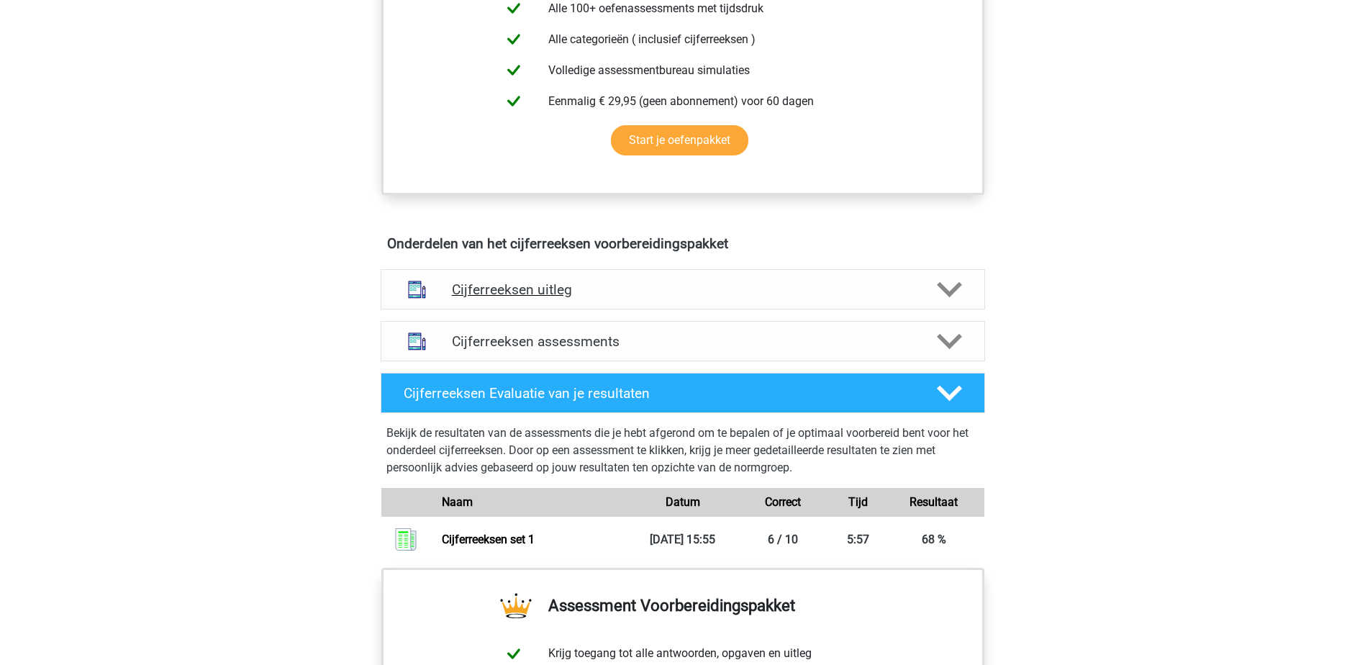
click at [551, 298] on h4 "Cijferreeksen uitleg" at bounding box center [683, 289] width 462 height 17
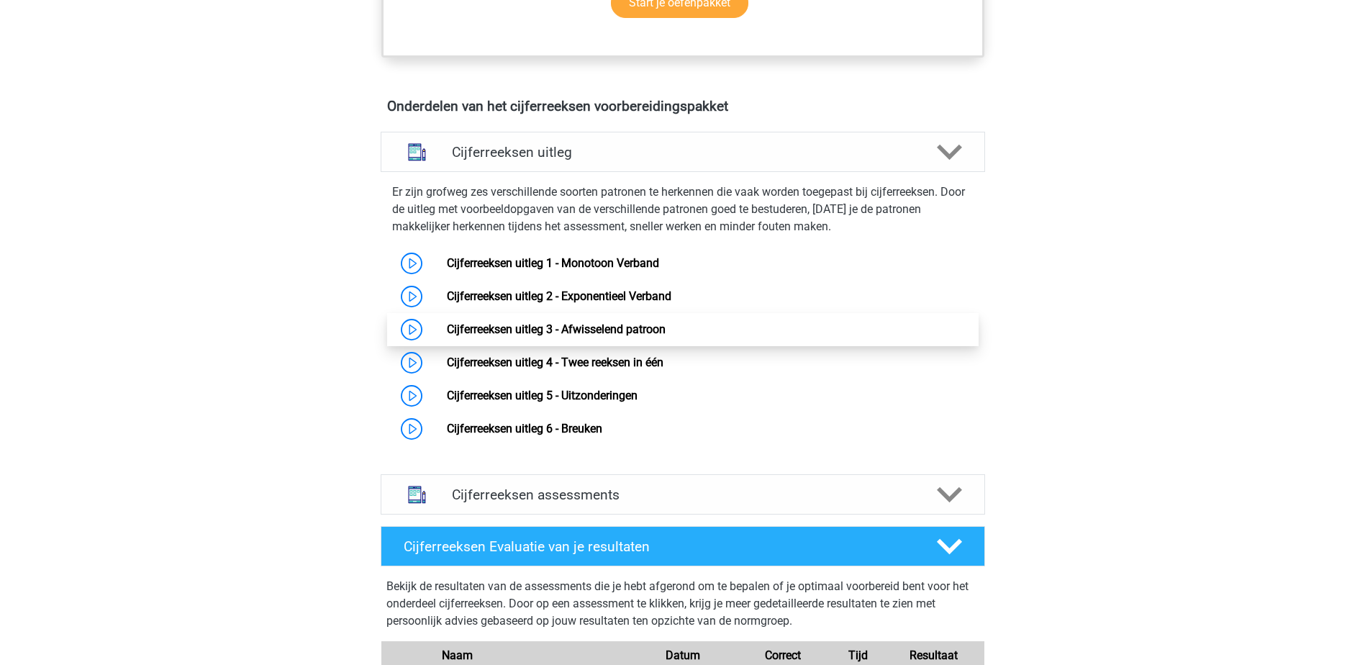
scroll to position [792, 0]
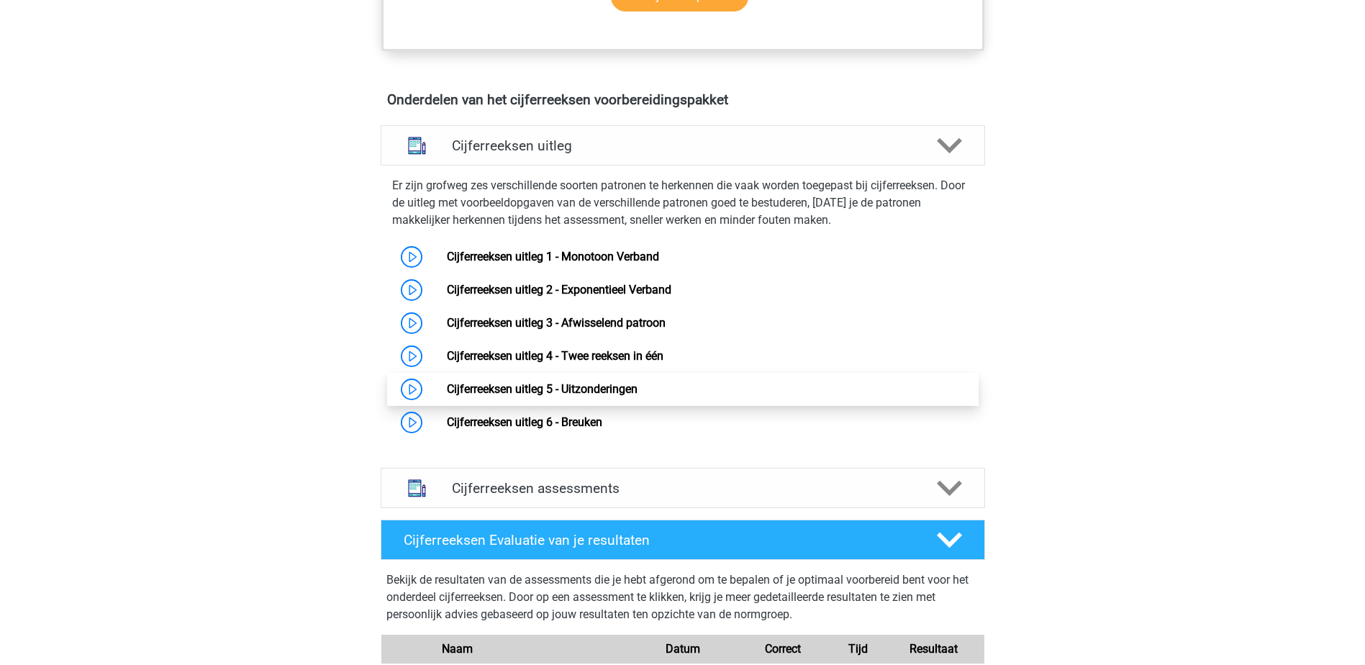
click at [602, 396] on link "Cijferreeksen uitleg 5 - Uitzonderingen" at bounding box center [542, 389] width 191 height 14
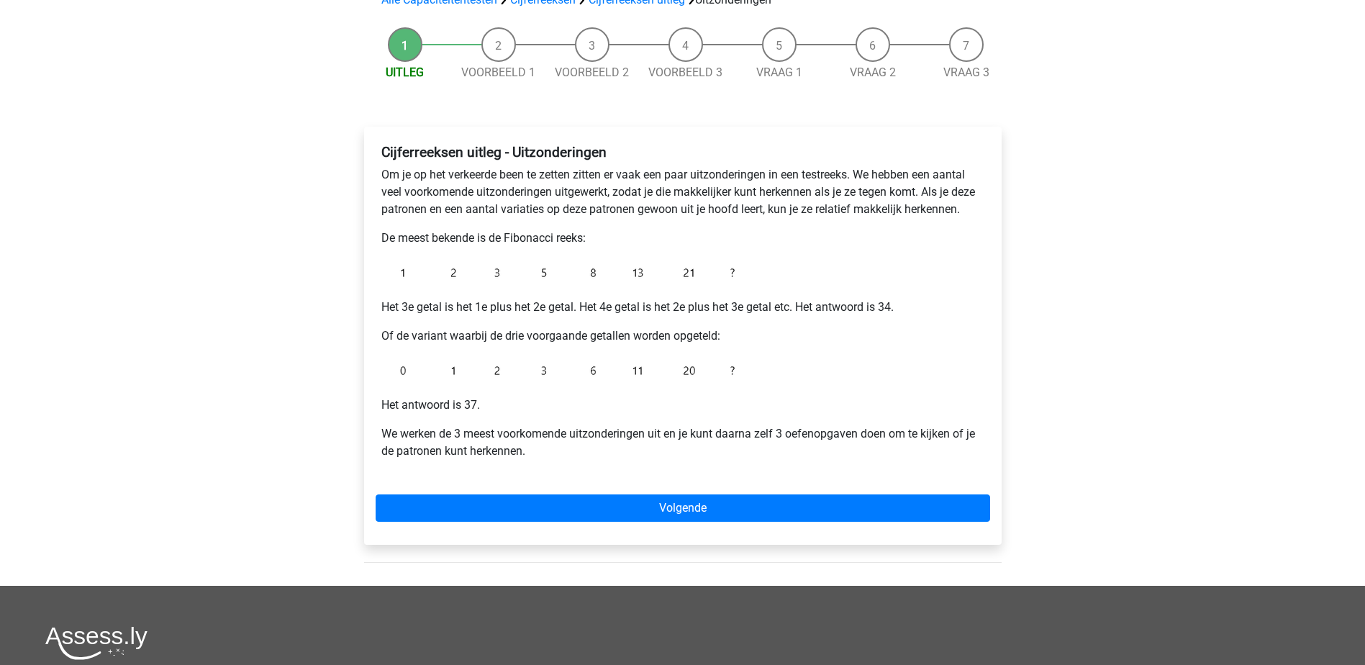
scroll to position [144, 0]
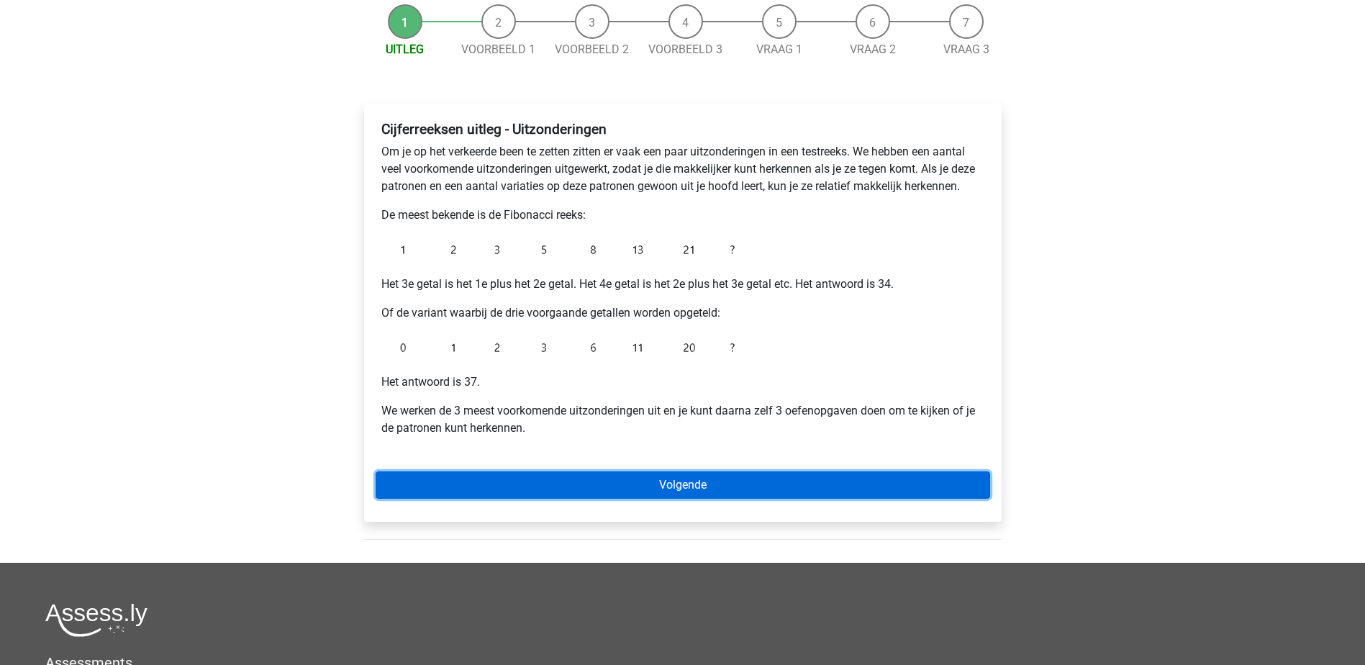
click at [714, 479] on link "Volgende" at bounding box center [683, 484] width 615 height 27
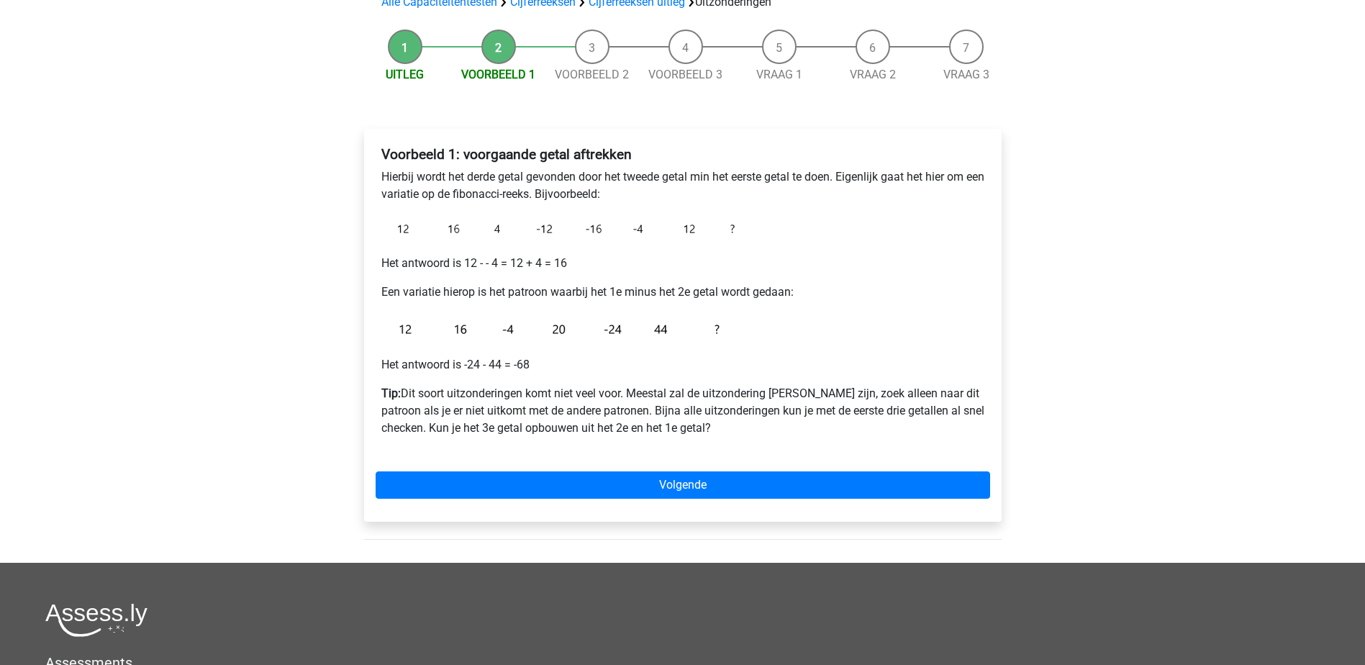
scroll to position [144, 0]
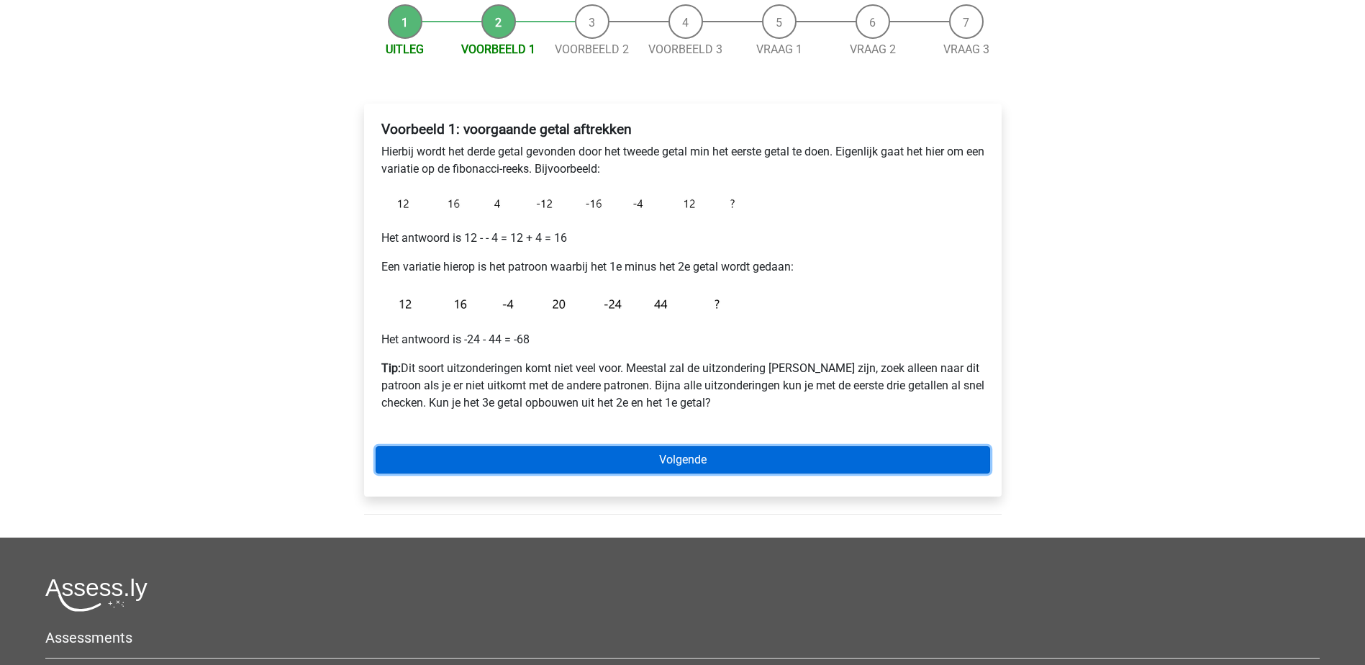
click at [577, 457] on link "Volgende" at bounding box center [683, 459] width 615 height 27
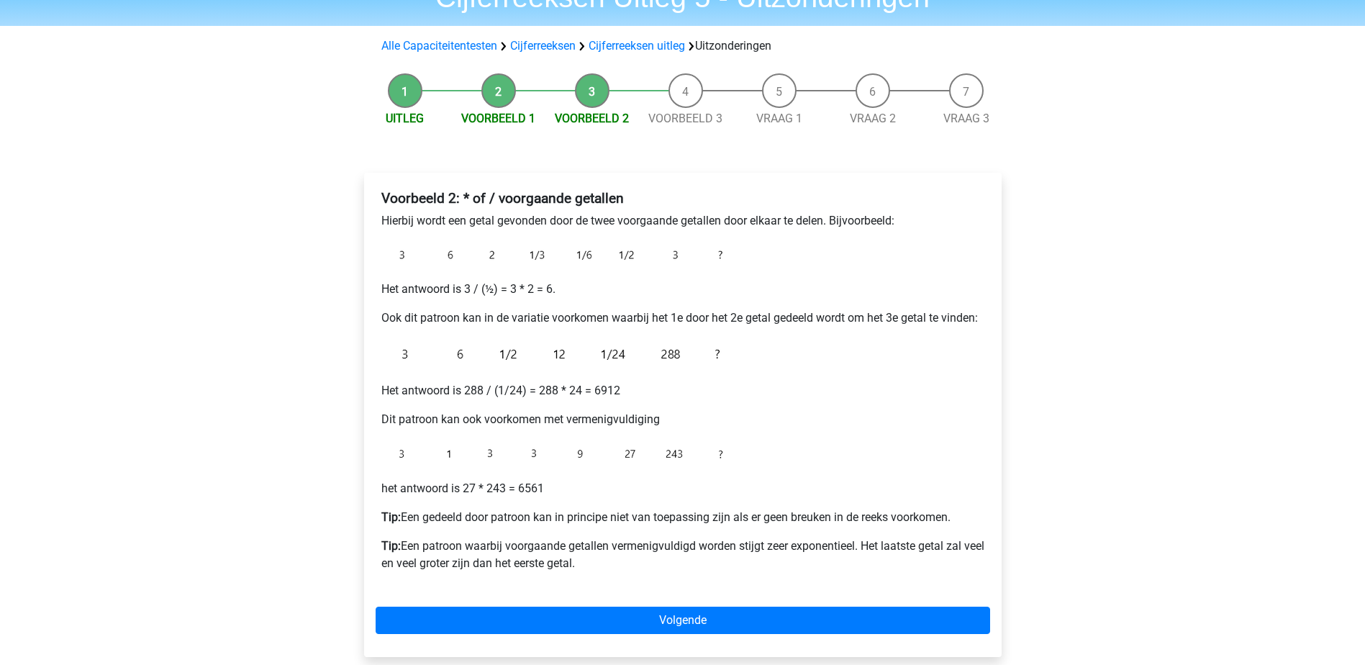
scroll to position [144, 0]
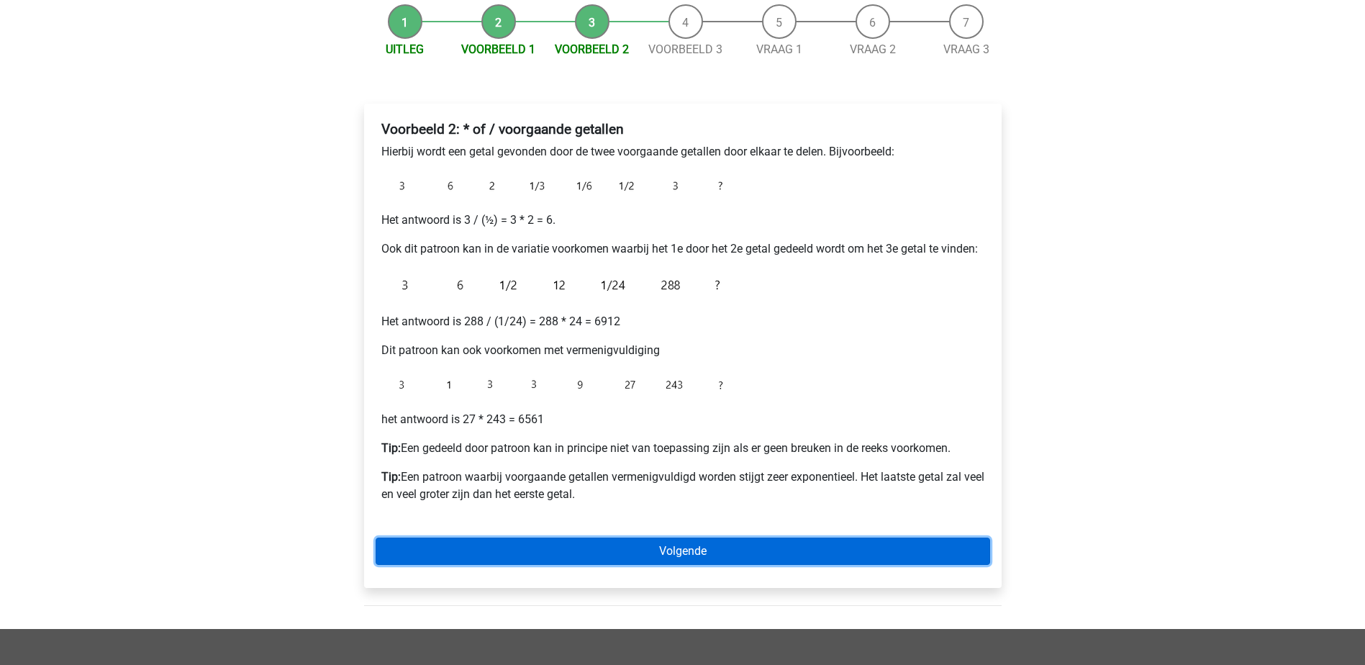
click at [589, 550] on link "Volgende" at bounding box center [683, 551] width 615 height 27
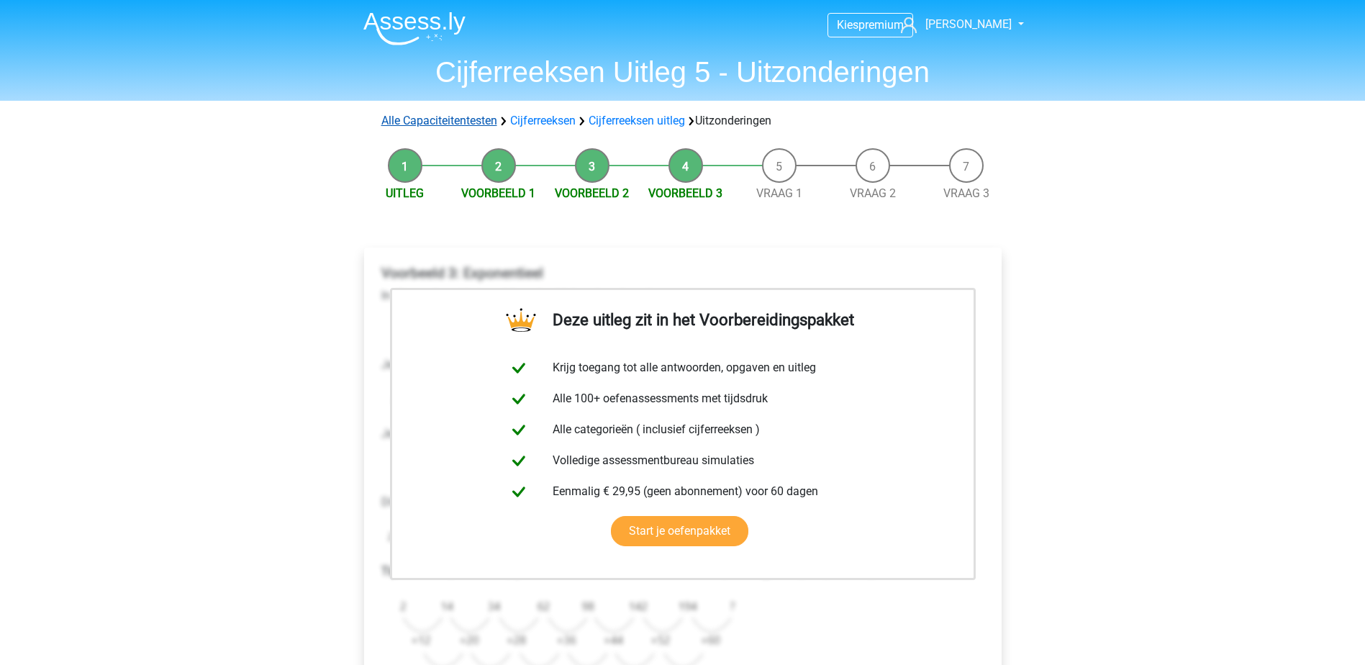
click at [482, 119] on link "Alle Capaciteitentesten" at bounding box center [439, 121] width 116 height 14
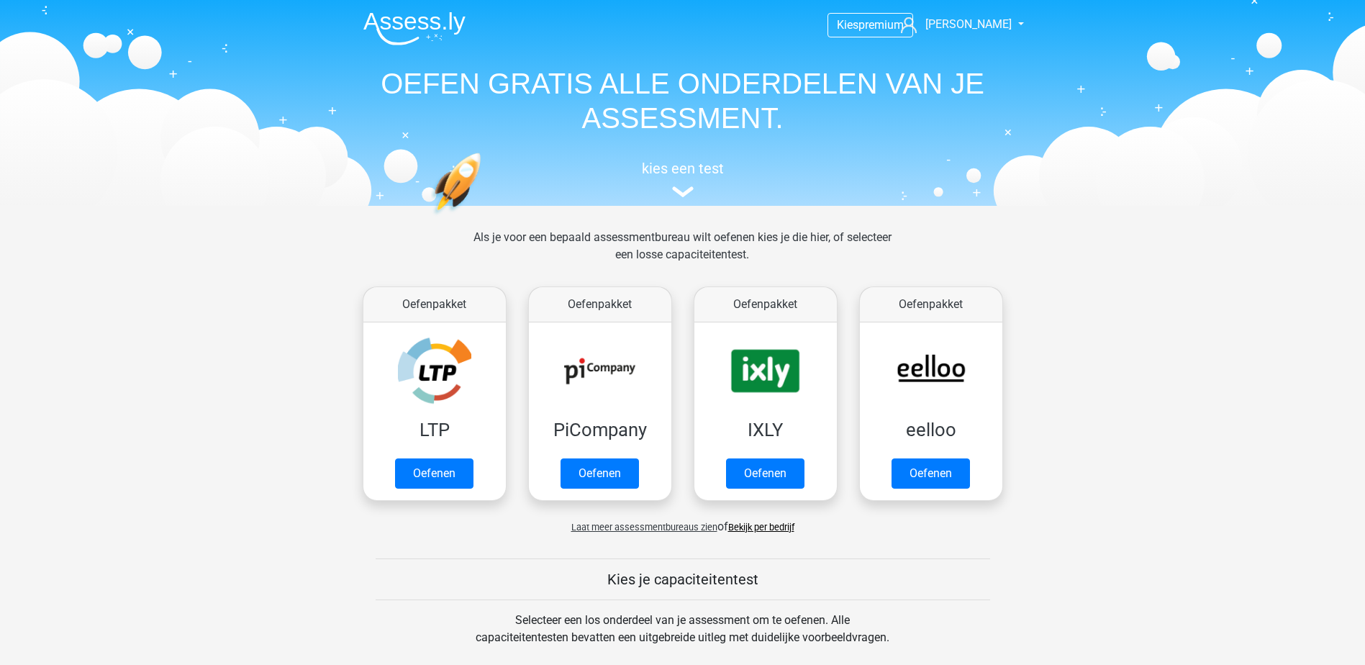
scroll to position [612, 0]
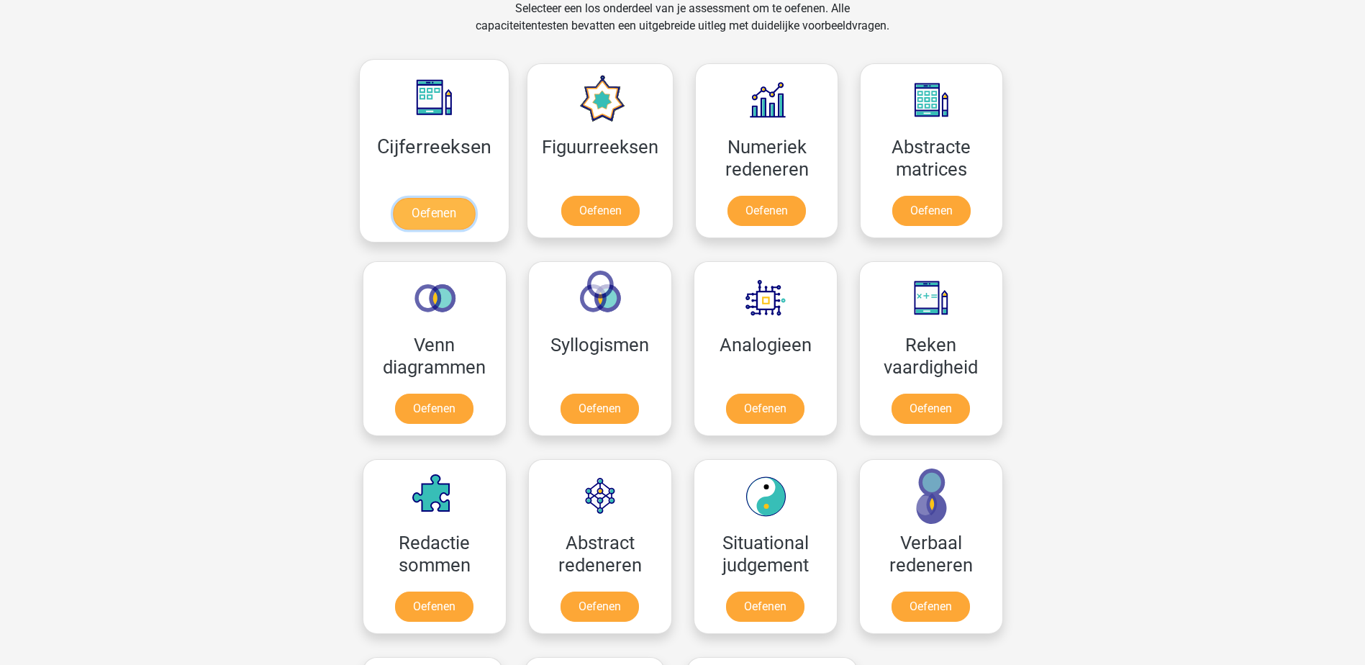
click at [433, 221] on link "Oefenen" at bounding box center [434, 214] width 82 height 32
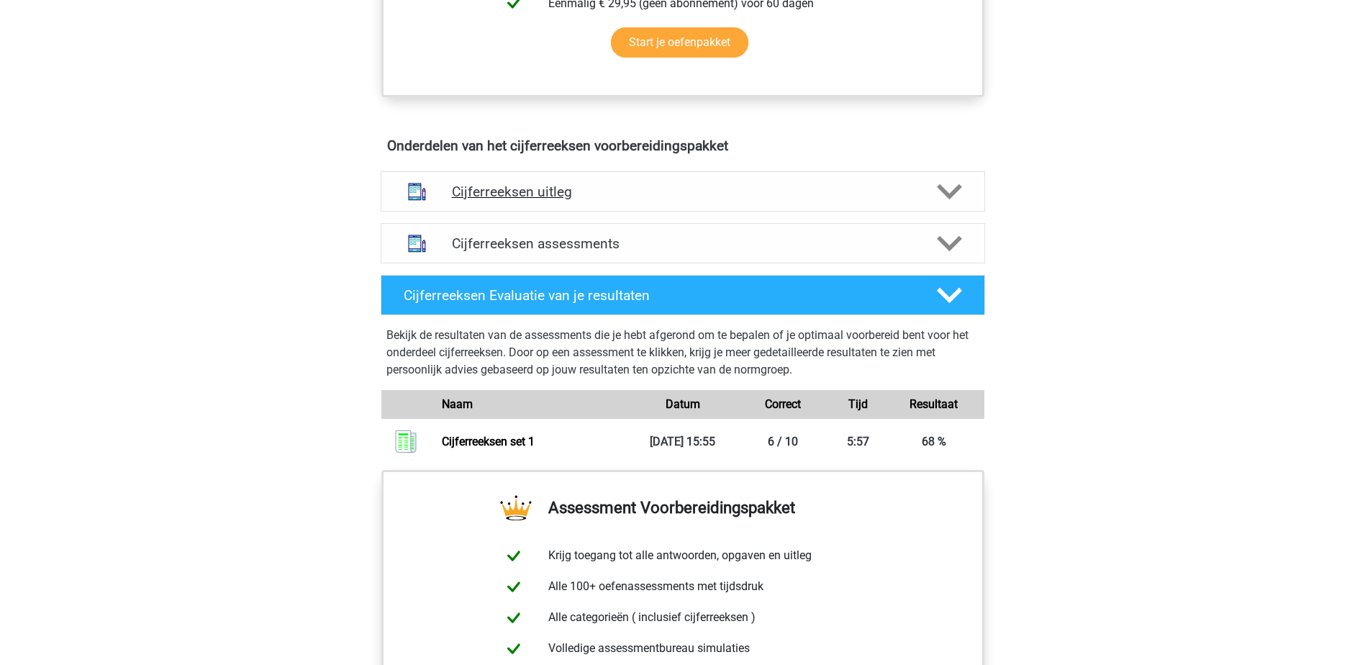
scroll to position [720, 0]
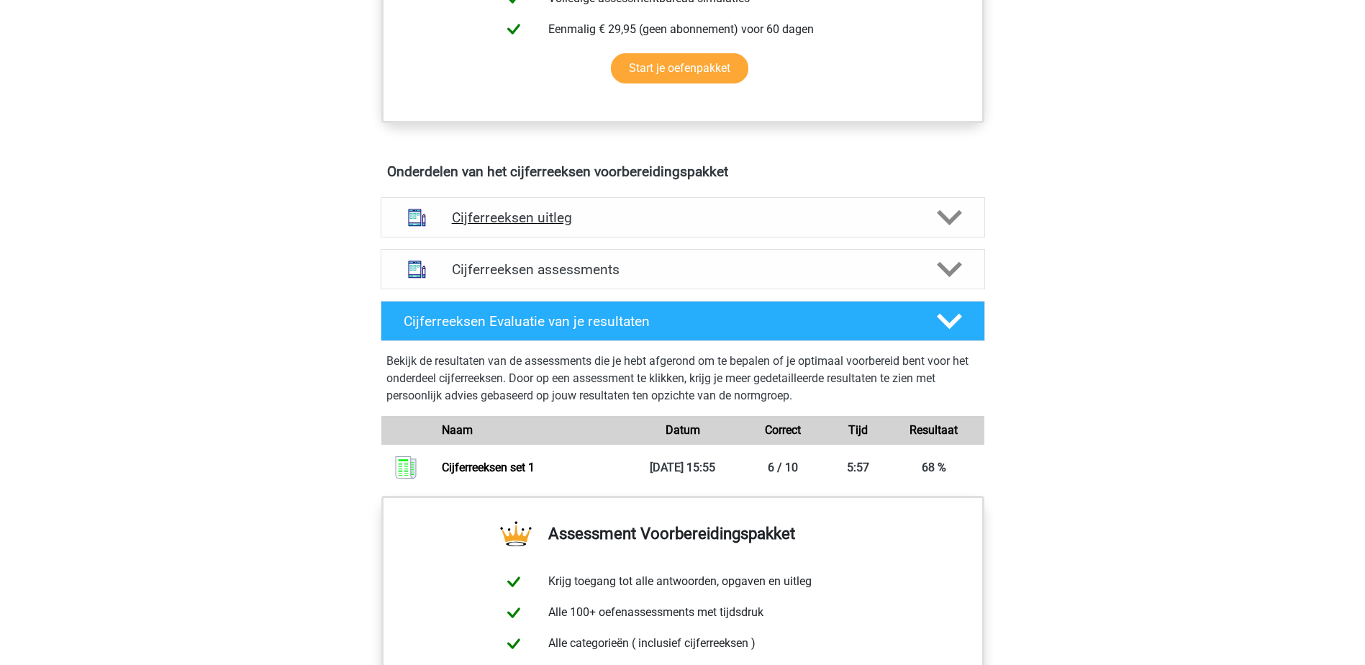
click at [517, 226] on h4 "Cijferreeksen uitleg" at bounding box center [683, 217] width 462 height 17
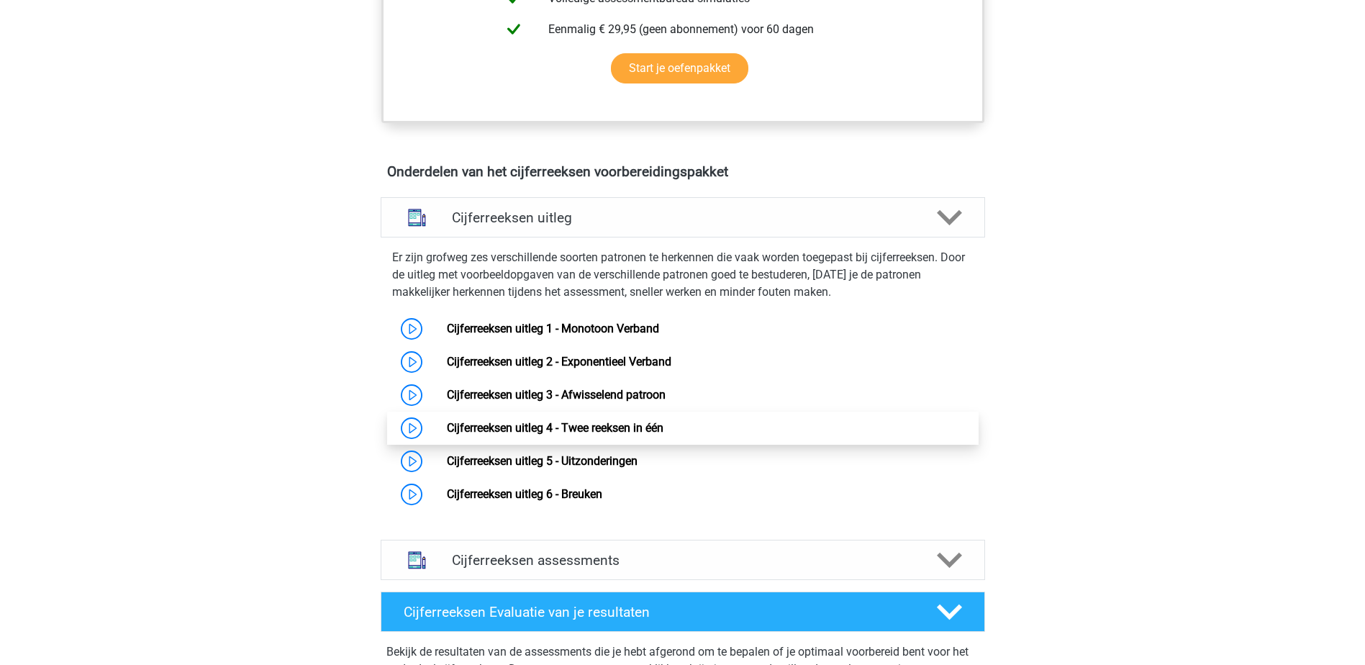
click at [600, 435] on link "Cijferreeksen uitleg 4 - Twee reeksen in één" at bounding box center [555, 428] width 217 height 14
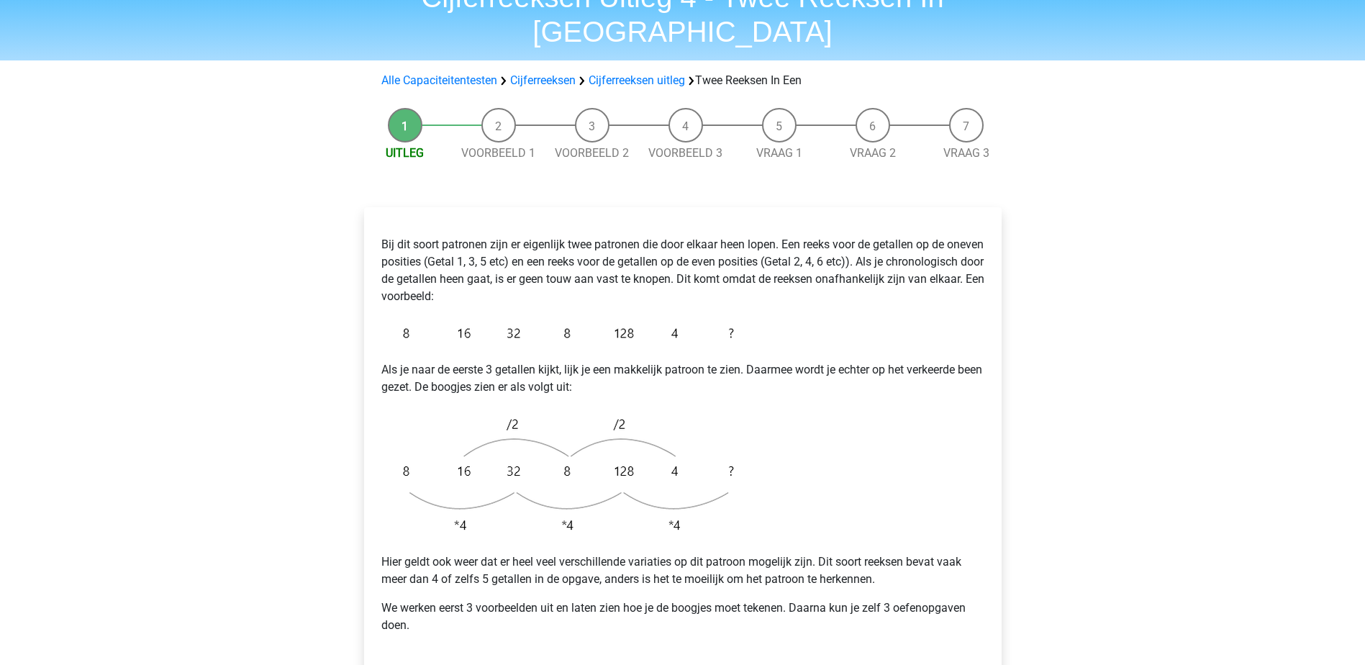
scroll to position [144, 0]
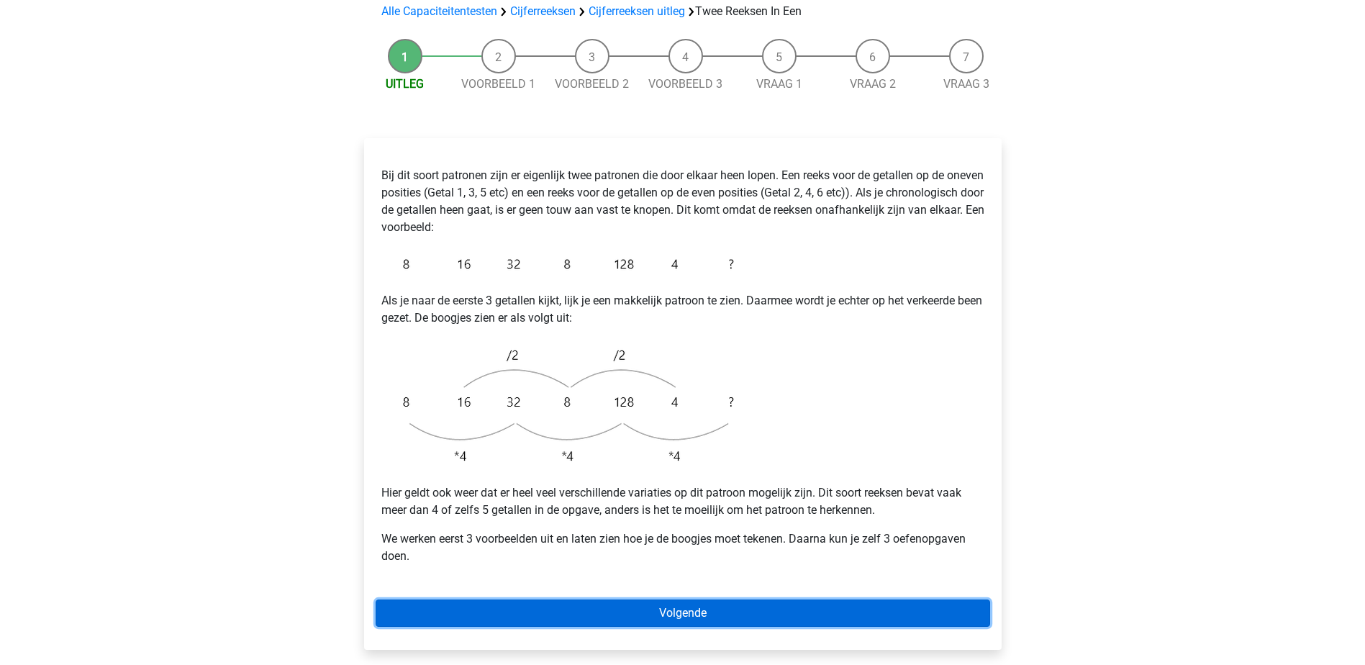
click at [761, 600] on link "Volgende" at bounding box center [683, 613] width 615 height 27
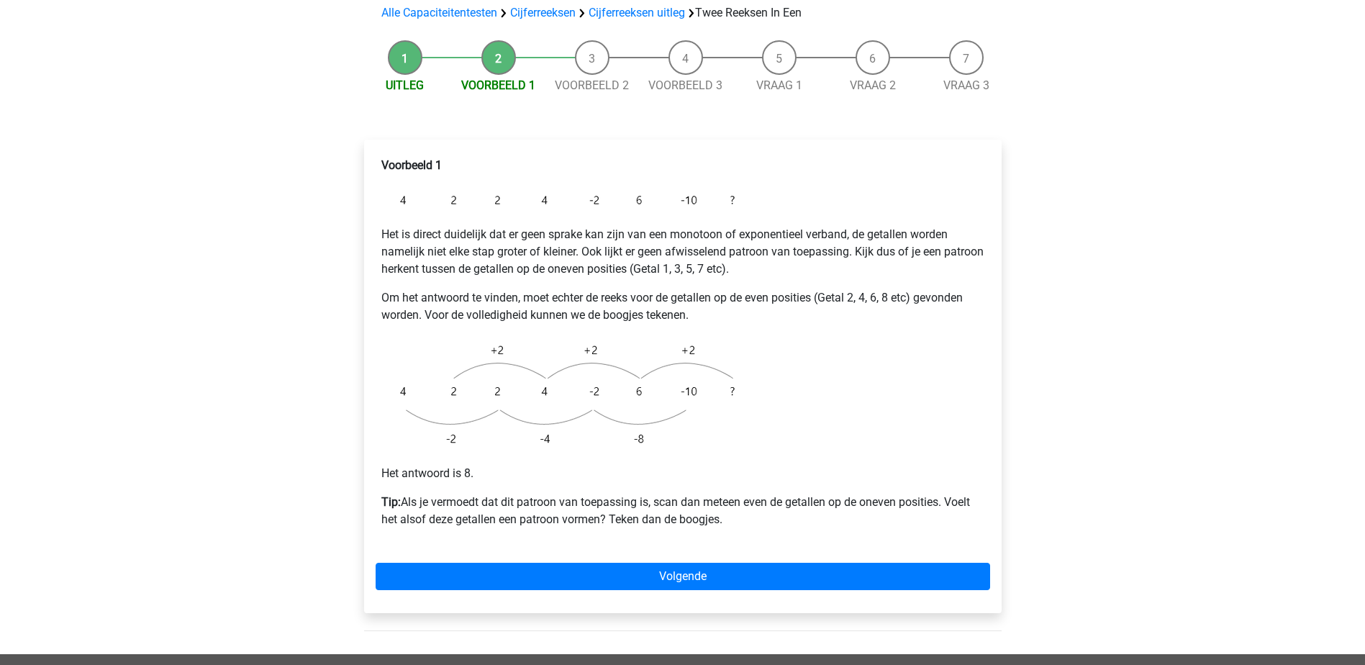
scroll to position [144, 0]
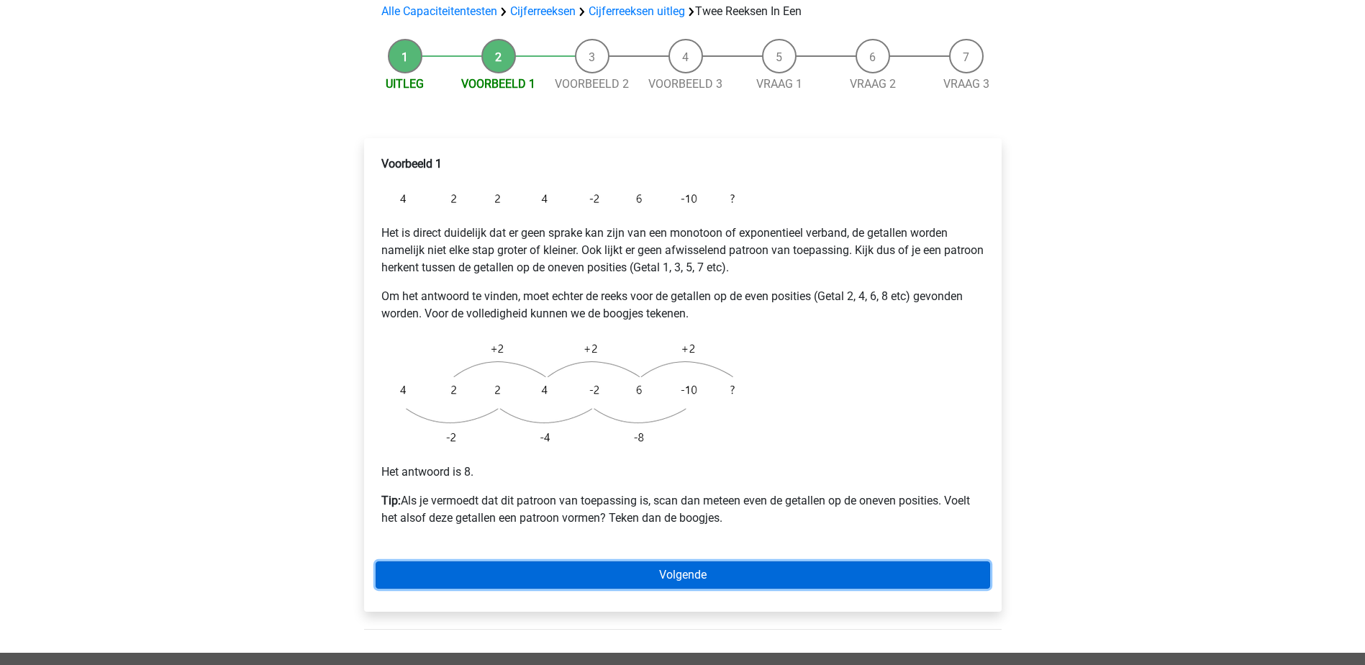
click at [766, 561] on link "Volgende" at bounding box center [683, 574] width 615 height 27
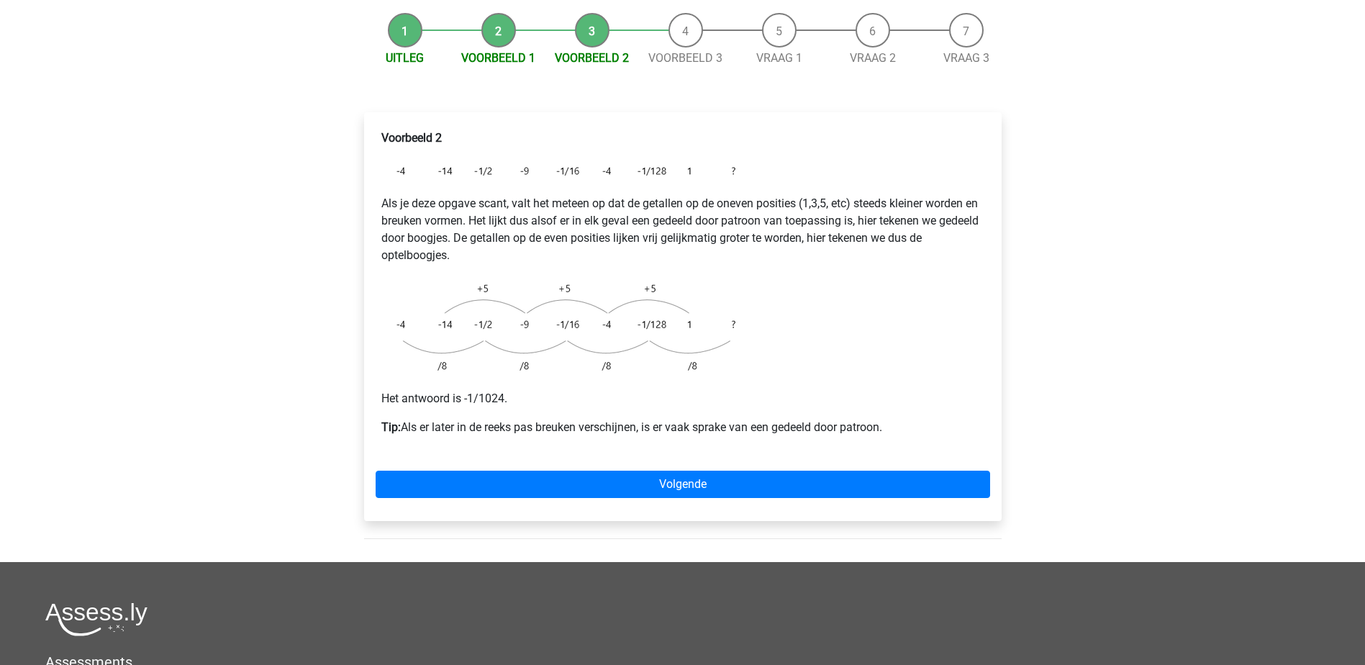
scroll to position [144, 0]
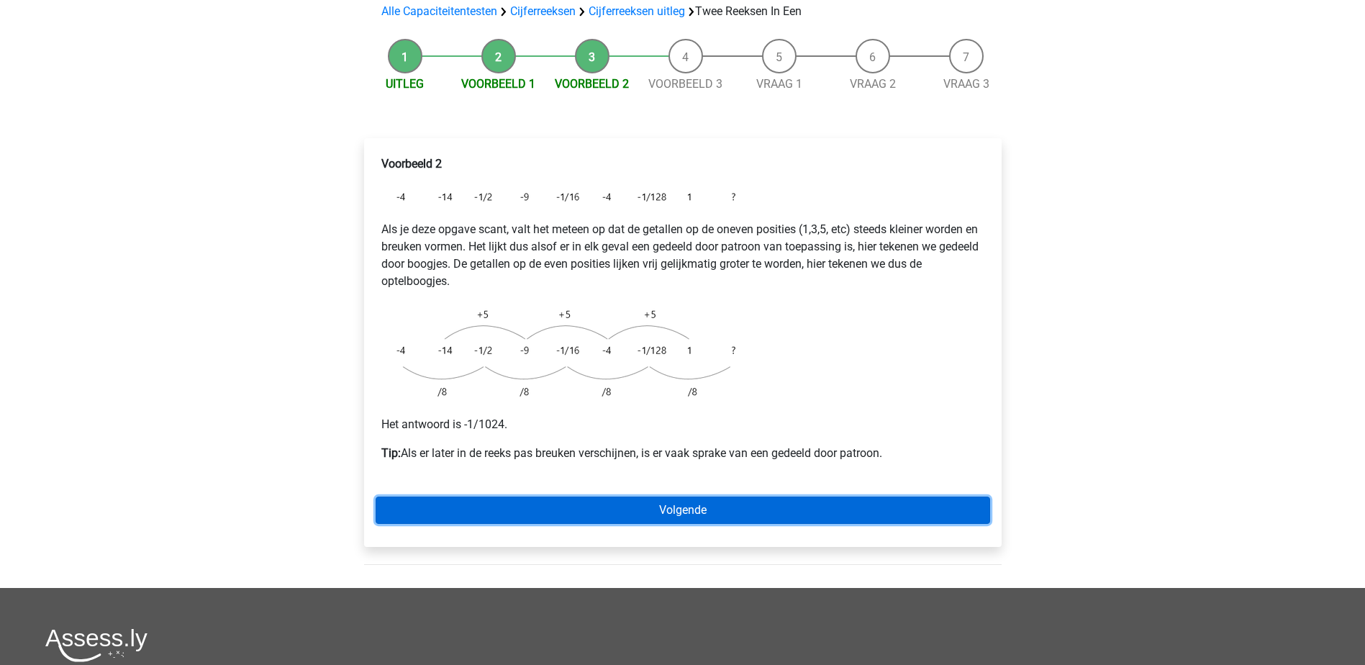
click at [746, 497] on link "Volgende" at bounding box center [683, 510] width 615 height 27
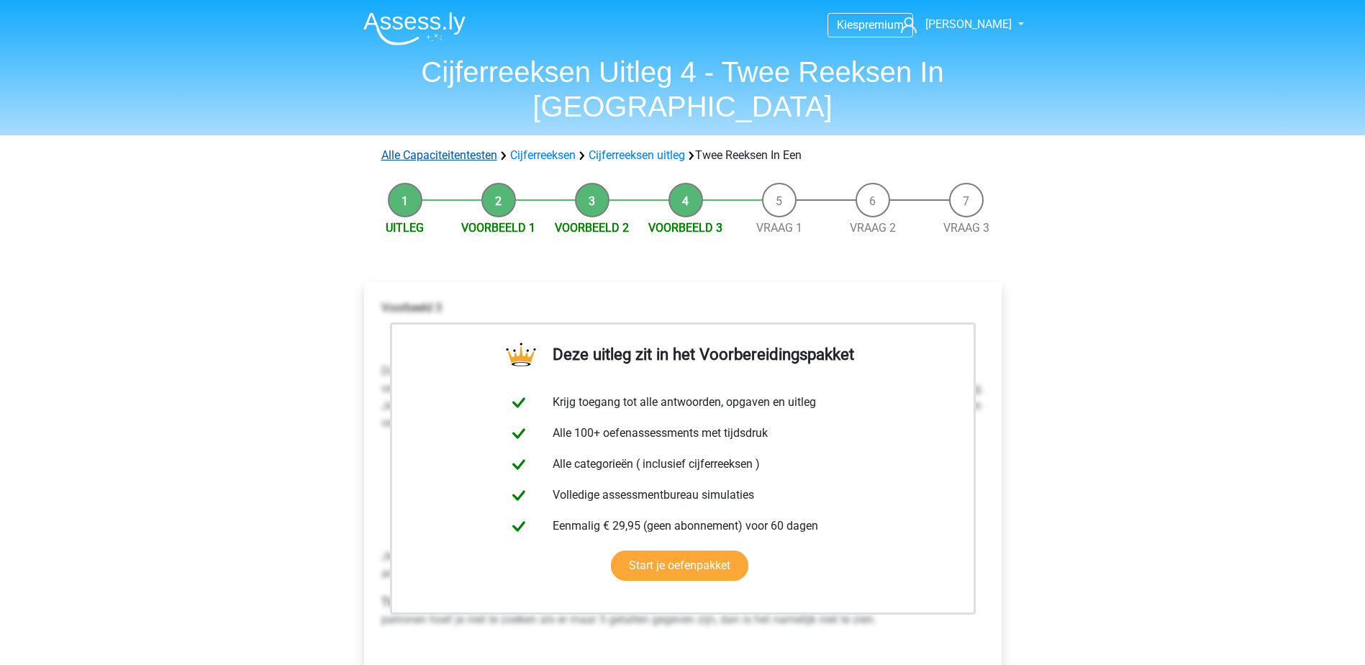
click at [477, 148] on link "Alle Capaciteitentesten" at bounding box center [439, 155] width 116 height 14
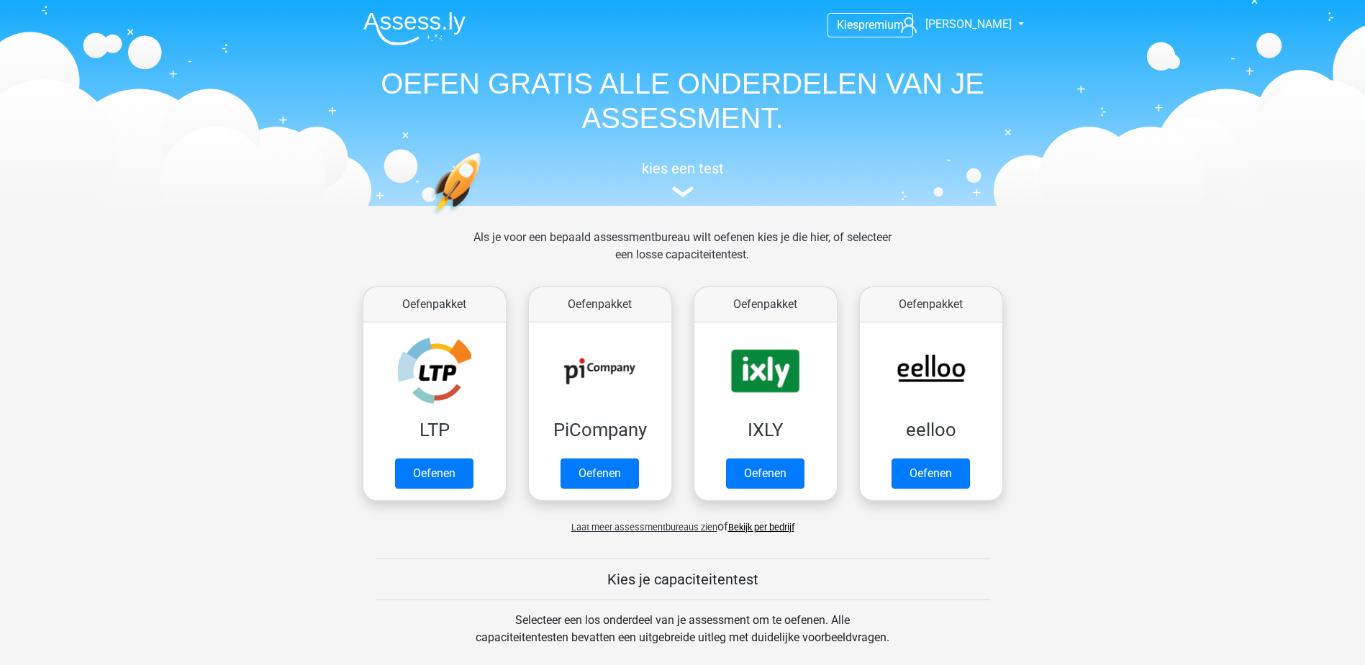
scroll to position [612, 0]
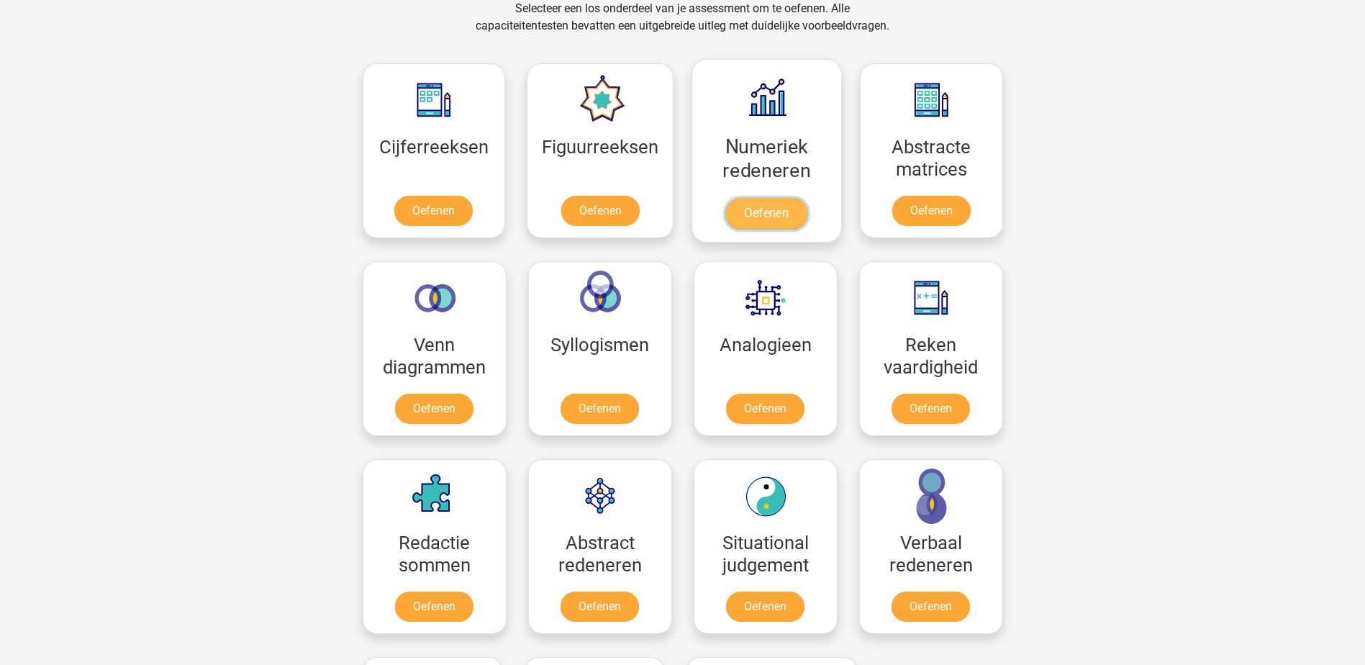
click at [772, 214] on link "Oefenen" at bounding box center [767, 214] width 82 height 32
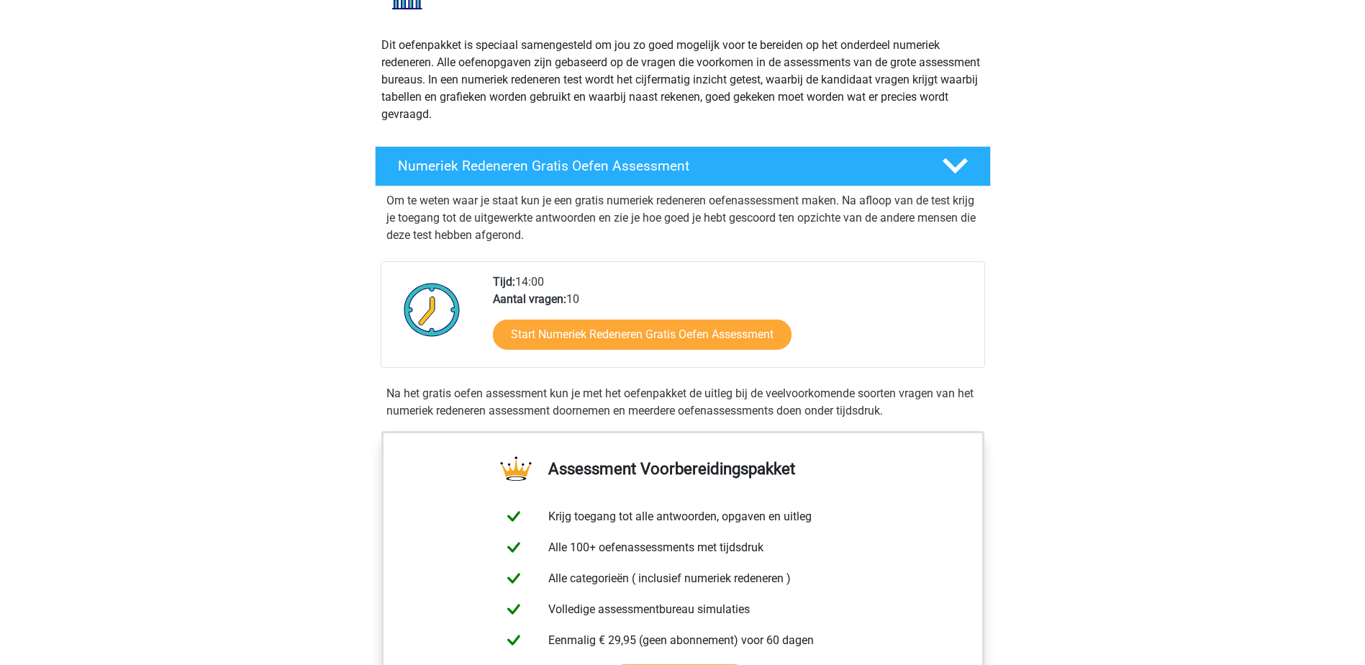
scroll to position [144, 0]
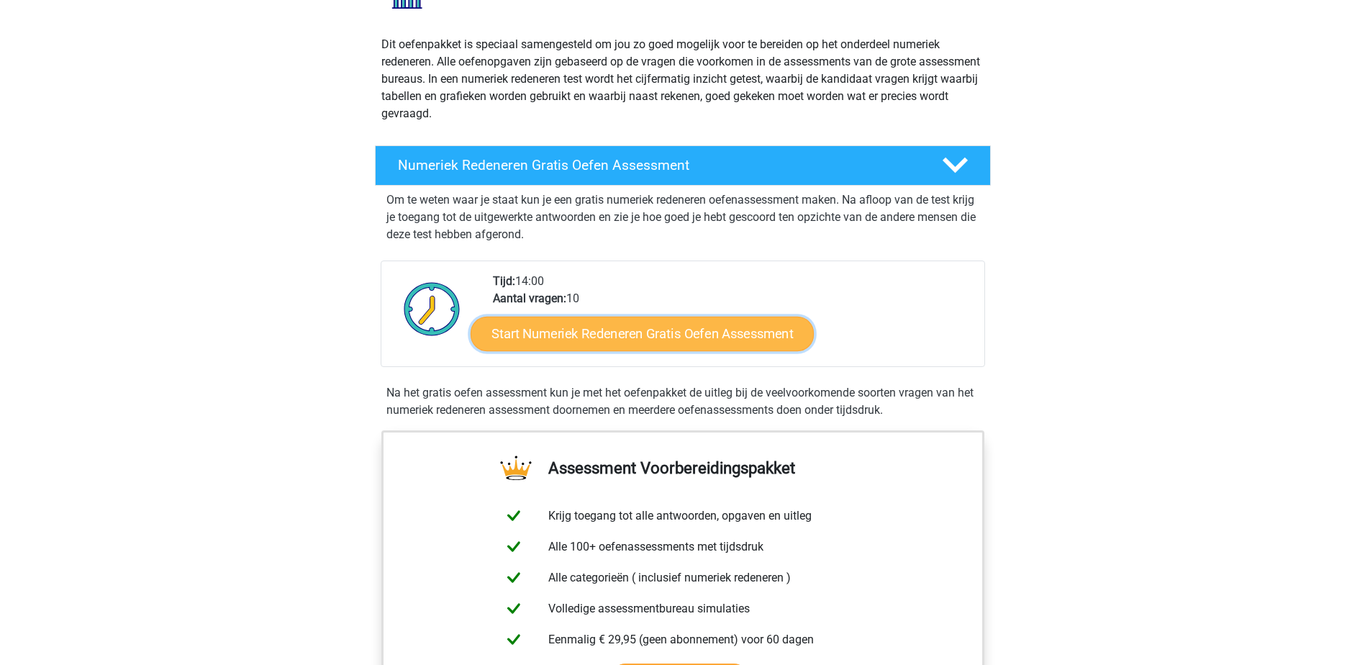
click at [674, 328] on link "Start Numeriek Redeneren Gratis Oefen Assessment" at bounding box center [642, 333] width 343 height 35
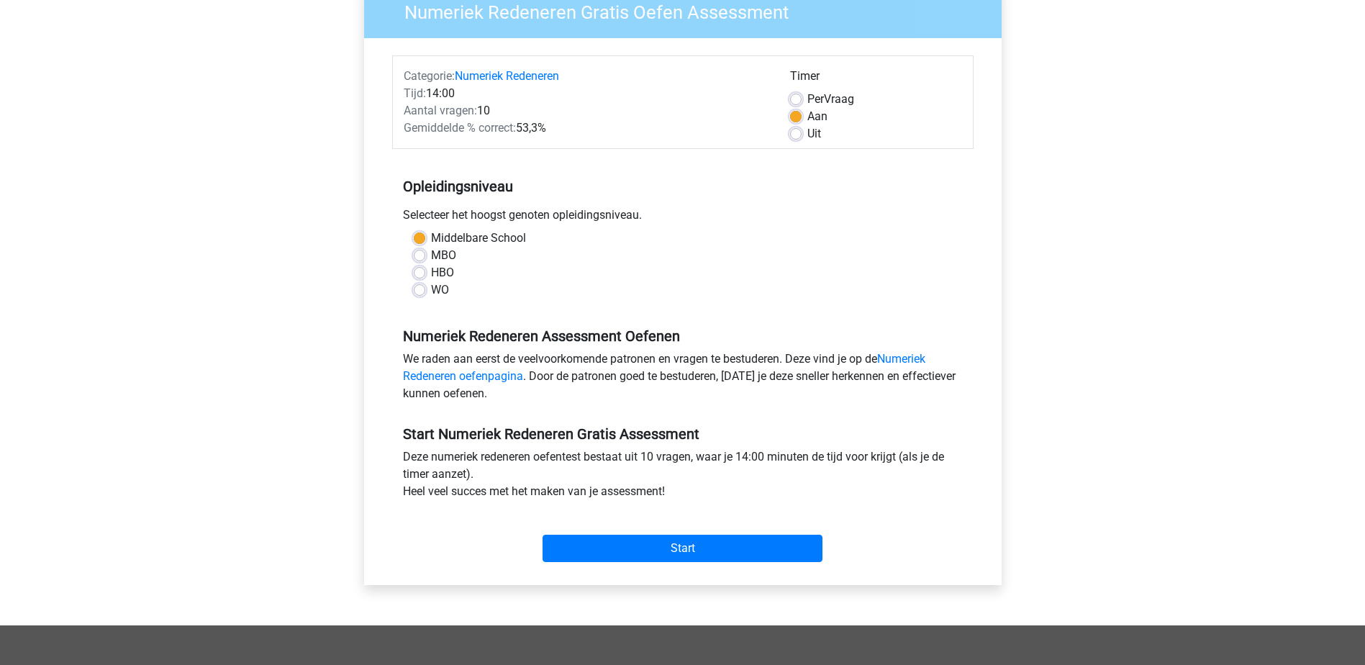
scroll to position [144, 0]
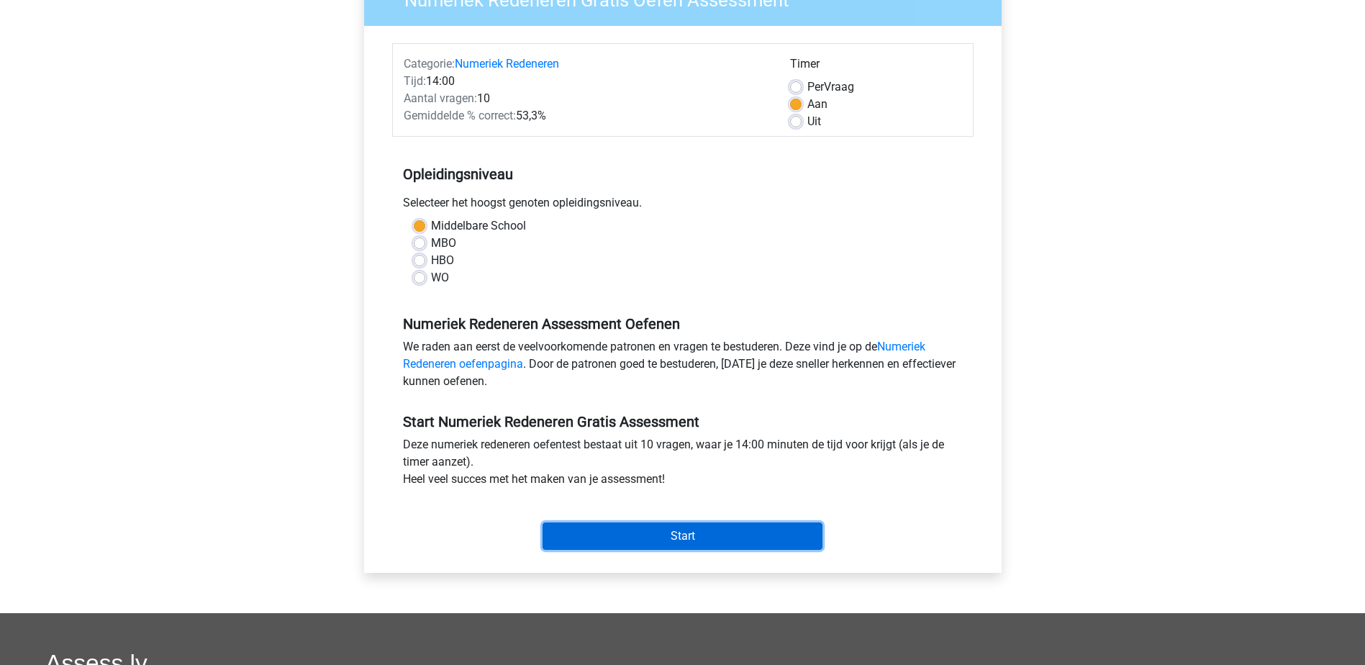
click at [676, 536] on input "Start" at bounding box center [683, 536] width 280 height 27
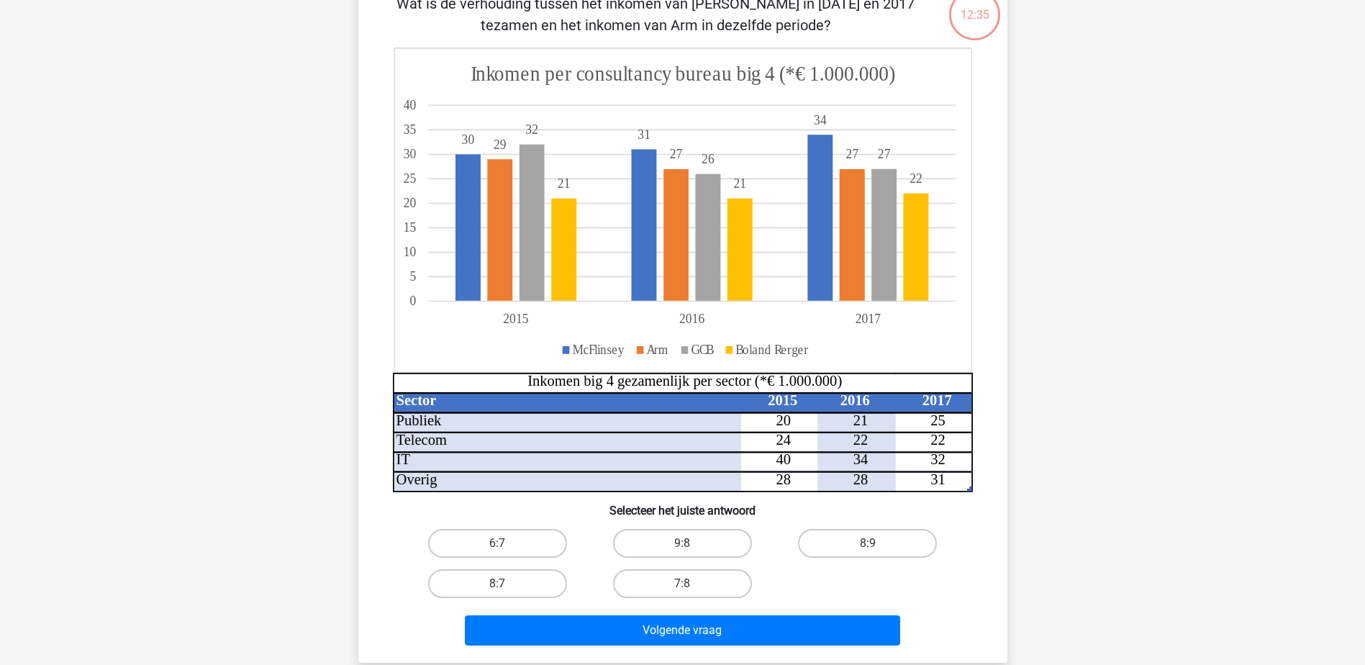
scroll to position [94, 0]
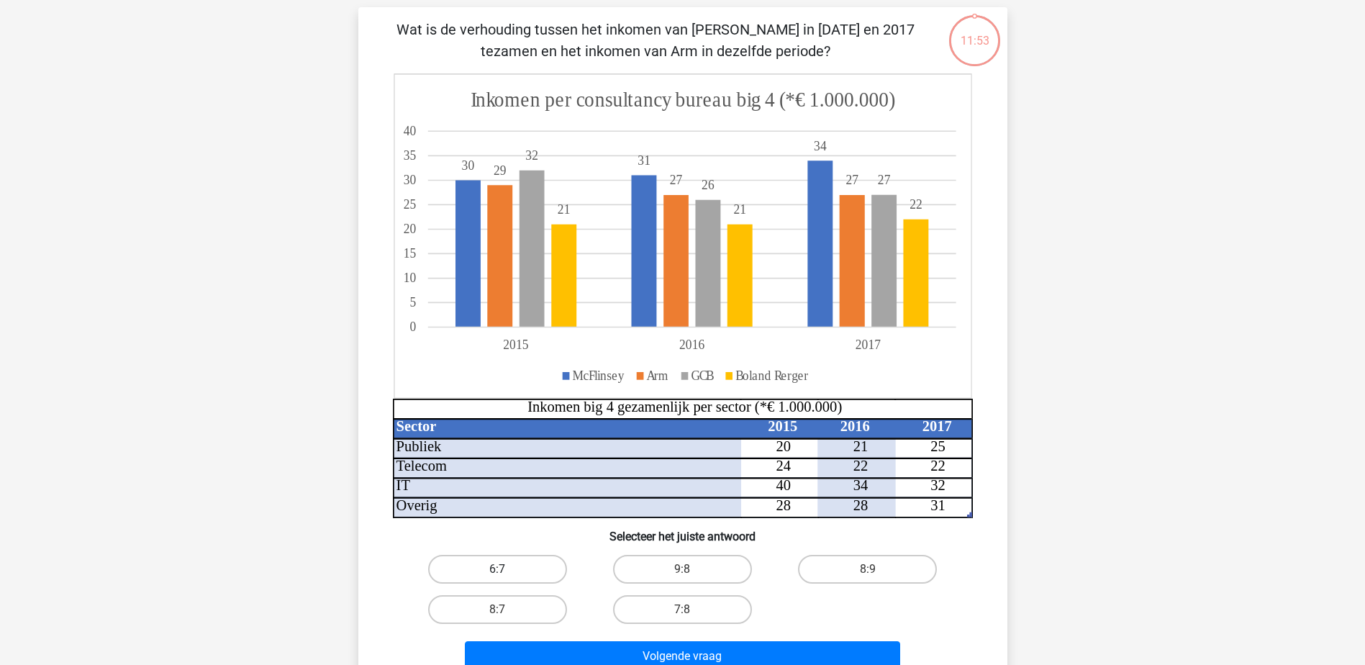
click at [543, 561] on label "6:7" at bounding box center [497, 569] width 139 height 29
click at [507, 569] on input "6:7" at bounding box center [501, 573] width 9 height 9
radio input "true"
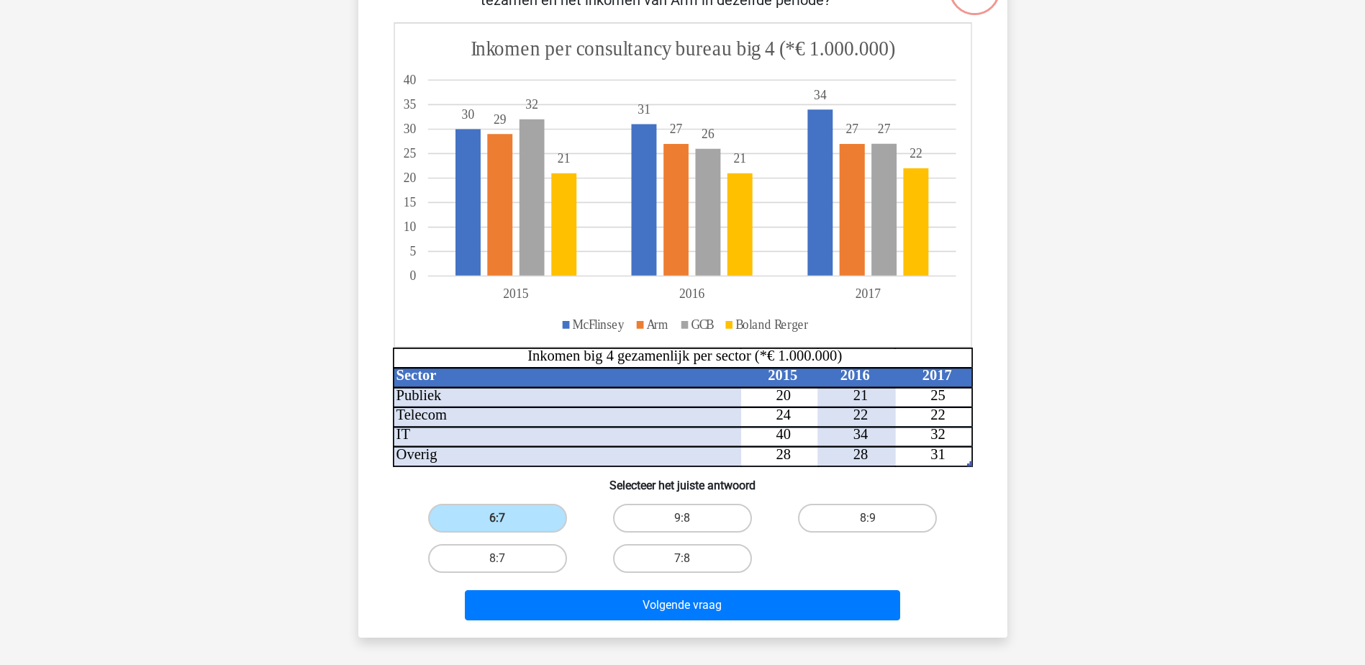
scroll to position [166, 0]
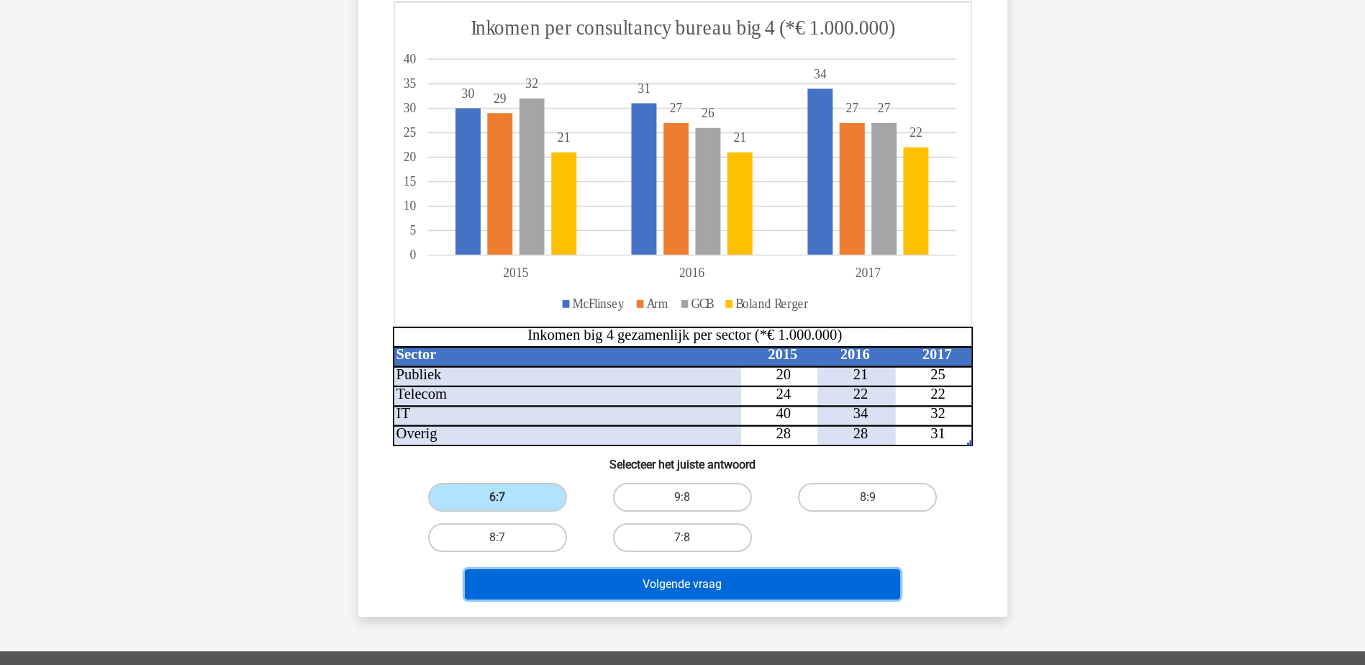
click at [684, 590] on button "Volgende vraag" at bounding box center [682, 584] width 435 height 30
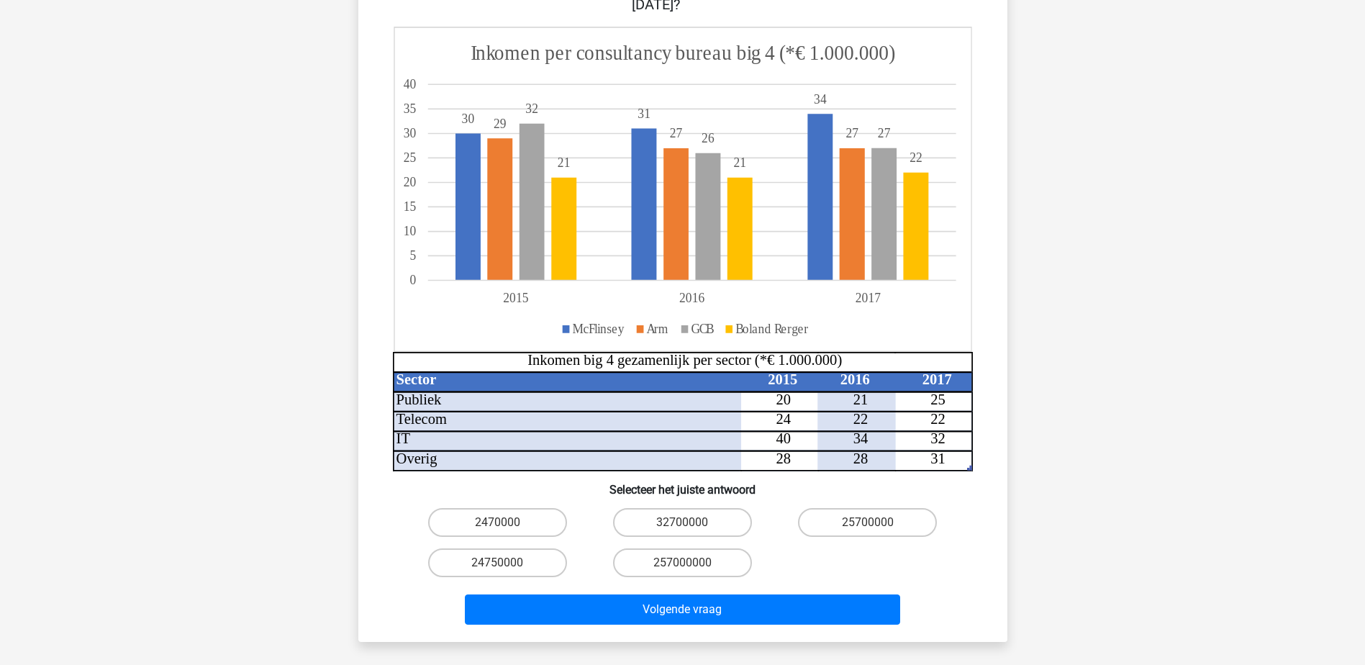
scroll to position [216, 0]
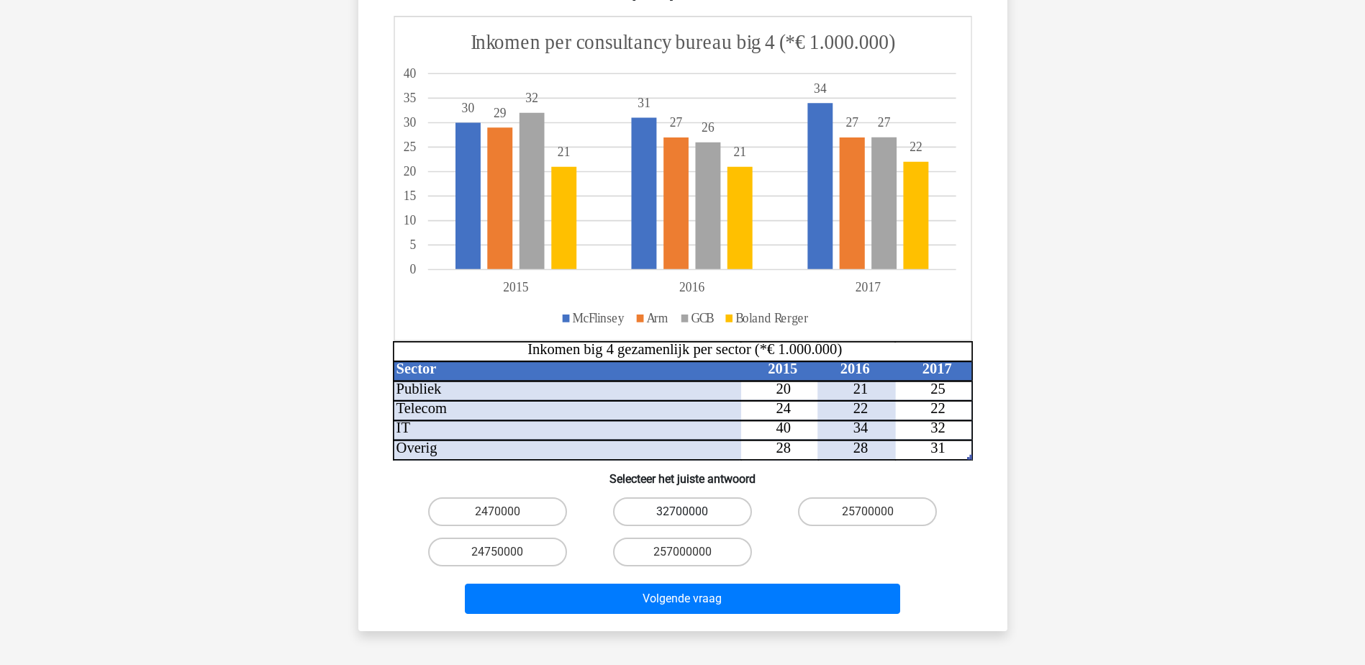
click at [720, 497] on label "32700000" at bounding box center [682, 511] width 139 height 29
click at [692, 512] on input "32700000" at bounding box center [686, 516] width 9 height 9
radio input "true"
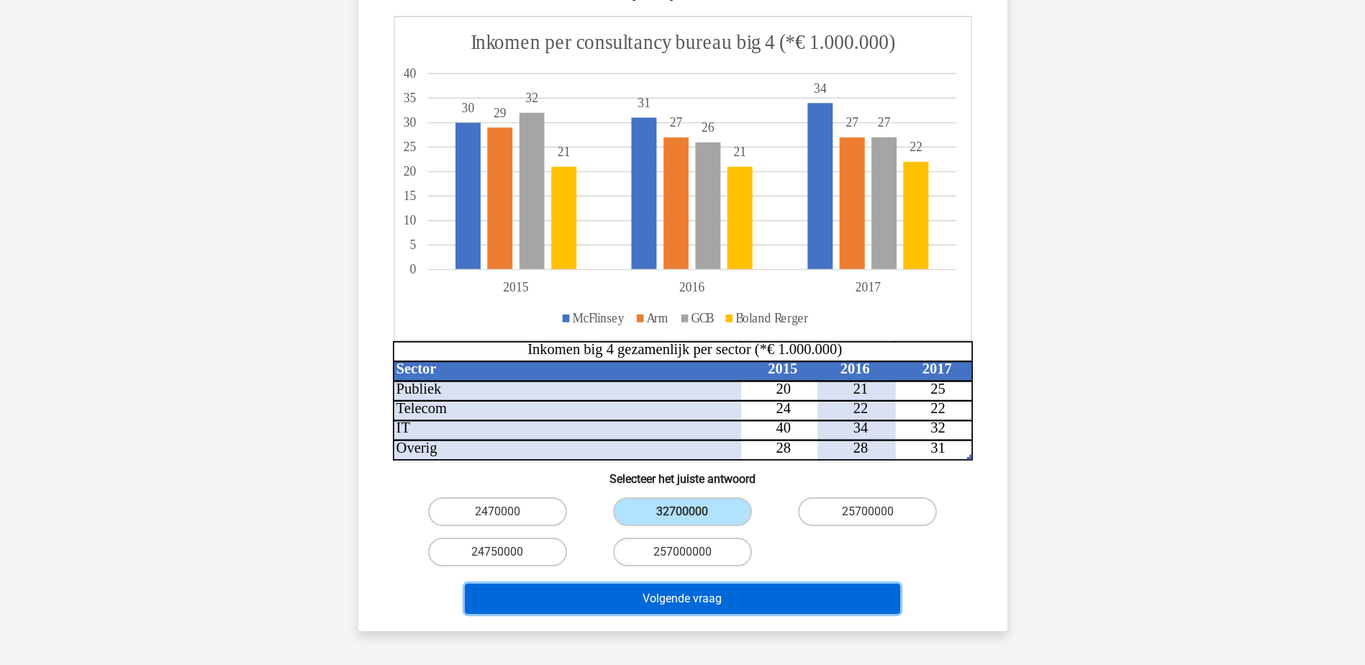
click at [757, 584] on button "Volgende vraag" at bounding box center [682, 599] width 435 height 30
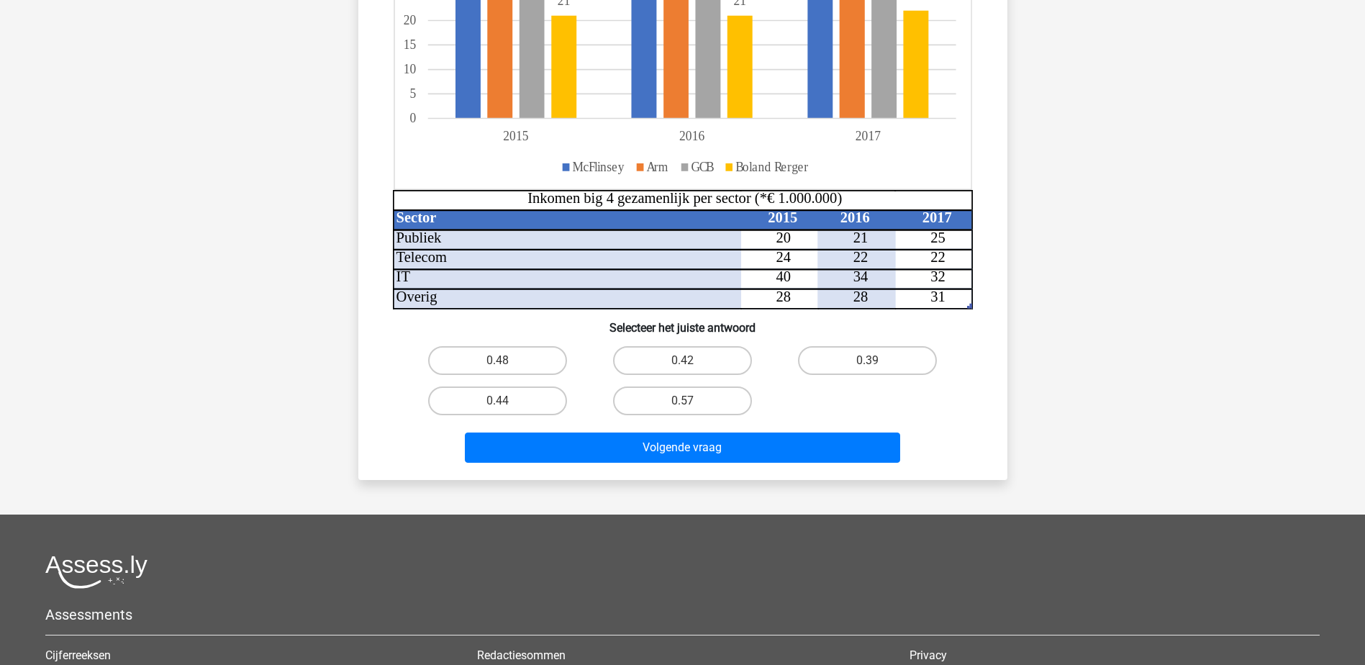
scroll to position [288, 0]
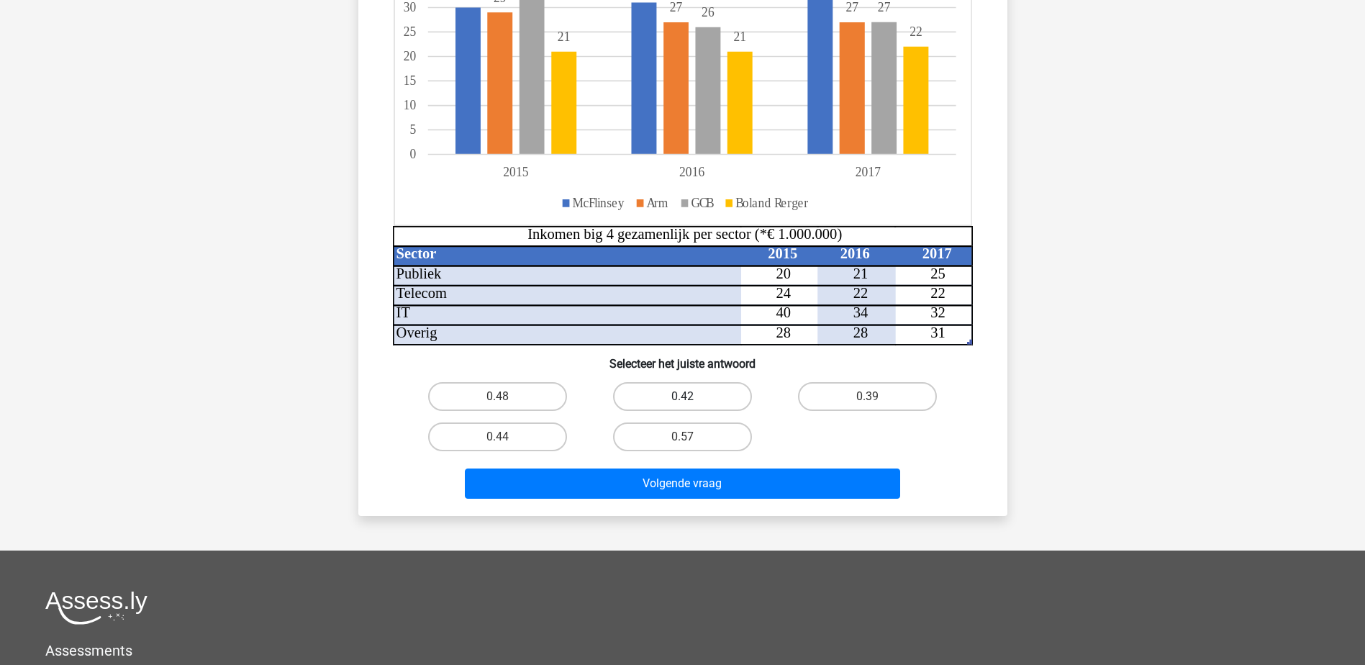
click at [704, 389] on label "0.42" at bounding box center [682, 396] width 139 height 29
click at [692, 397] on input "0.42" at bounding box center [686, 401] width 9 height 9
radio input "true"
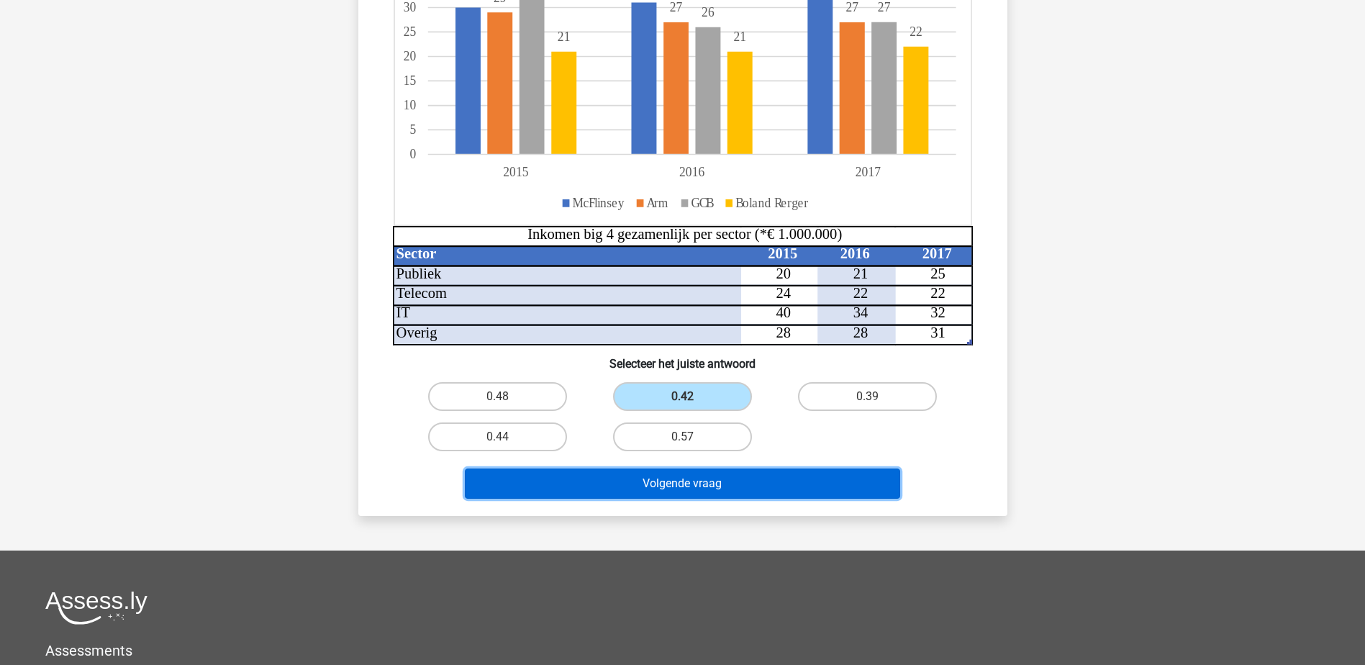
click at [689, 483] on button "Volgende vraag" at bounding box center [682, 484] width 435 height 30
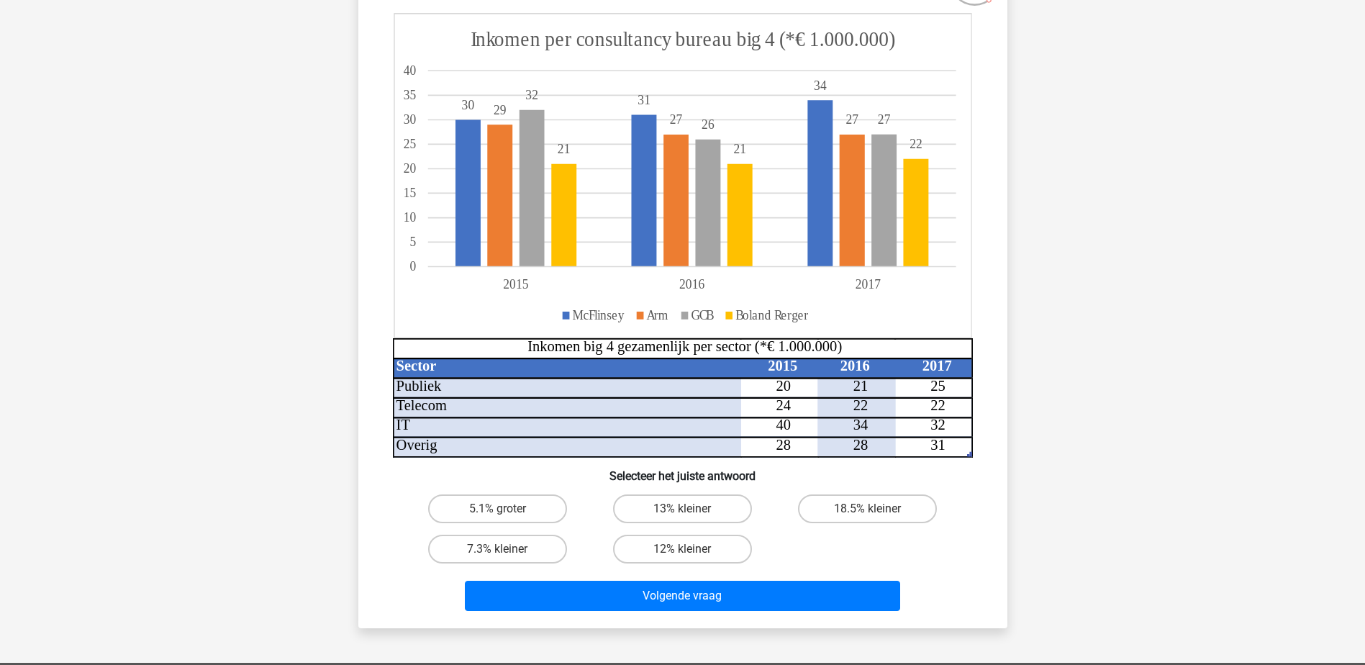
scroll to position [216, 0]
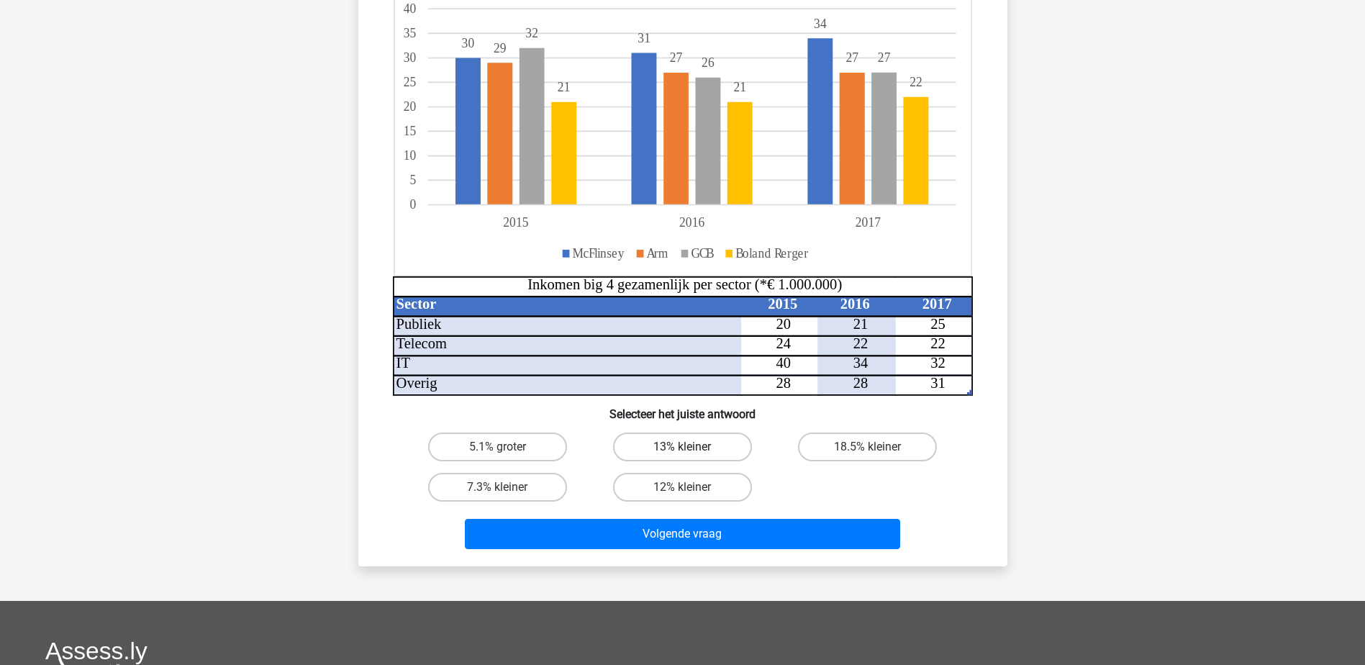
click at [677, 454] on label "13% kleiner" at bounding box center [682, 447] width 139 height 29
click at [682, 454] on input "13% kleiner" at bounding box center [686, 451] width 9 height 9
radio input "true"
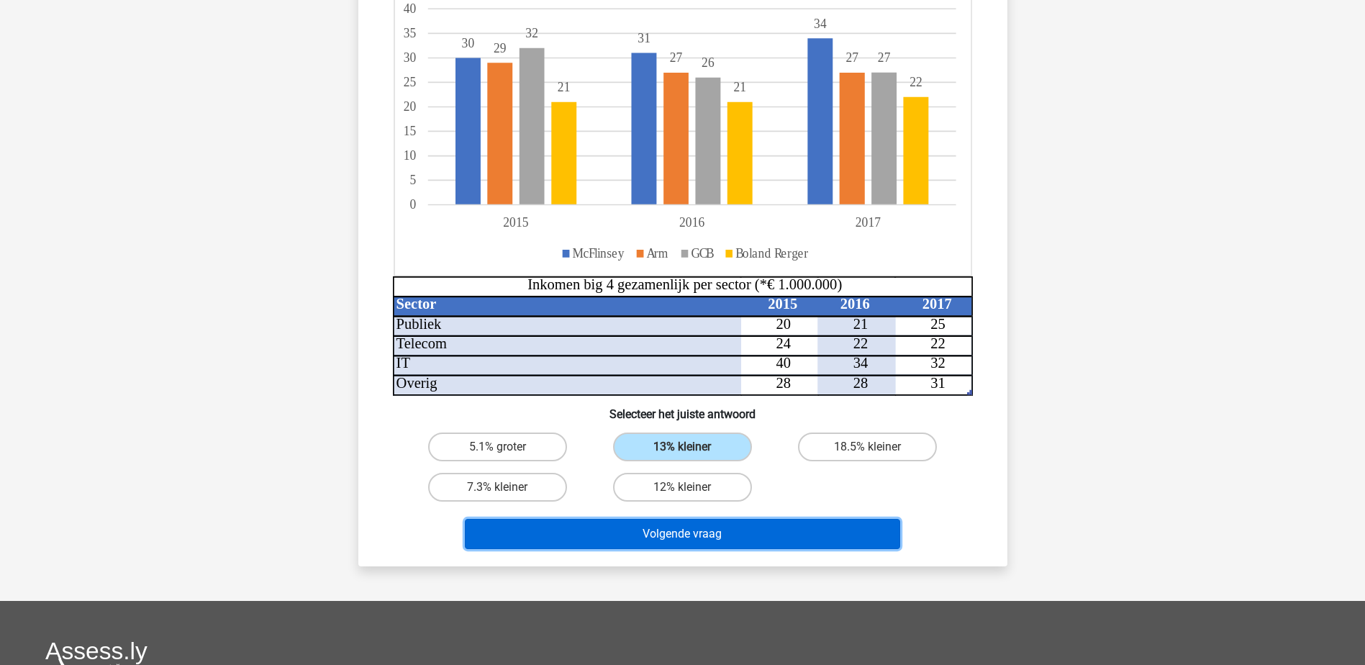
click at [672, 538] on button "Volgende vraag" at bounding box center [682, 534] width 435 height 30
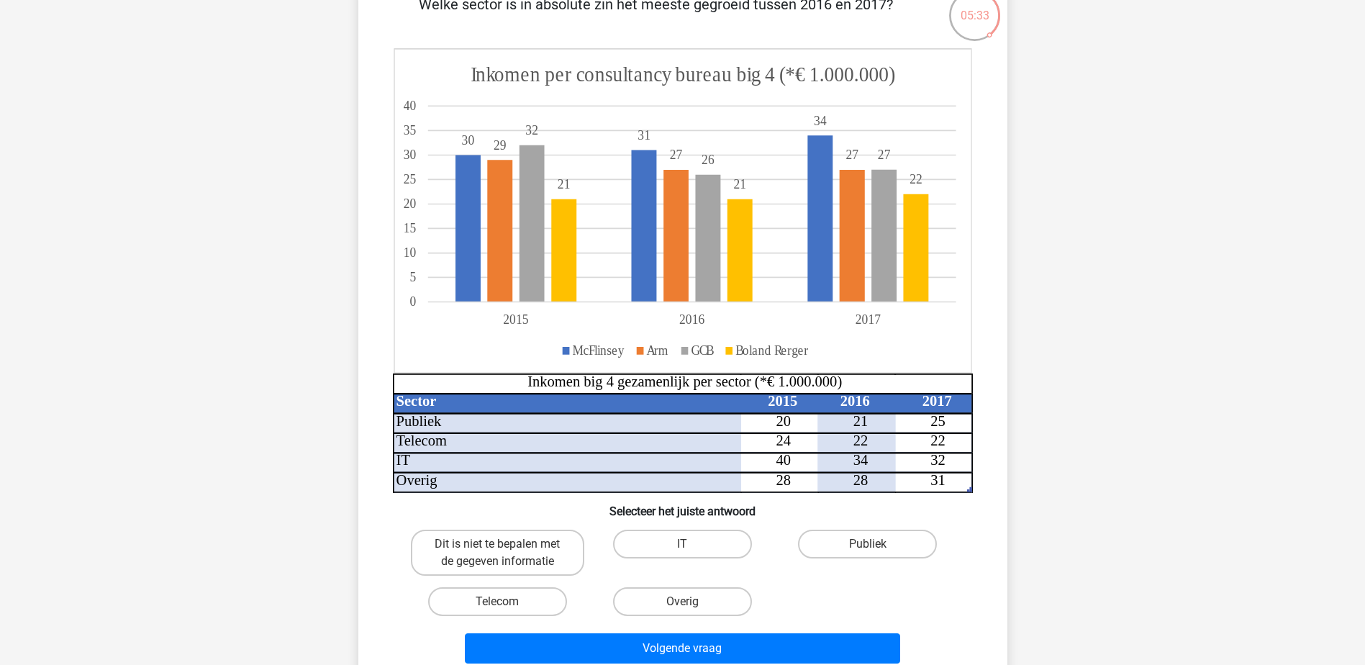
scroll to position [144, 0]
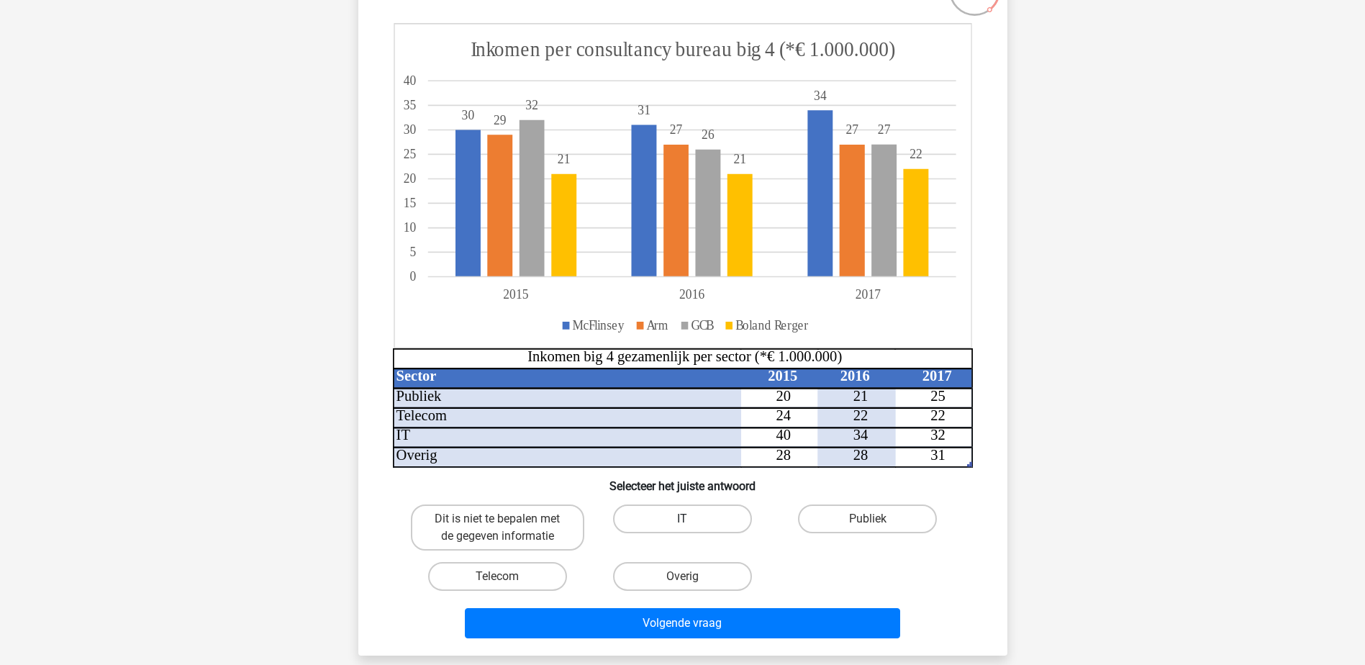
click at [661, 520] on label "IT" at bounding box center [682, 519] width 139 height 29
click at [682, 520] on input "IT" at bounding box center [686, 523] width 9 height 9
radio input "true"
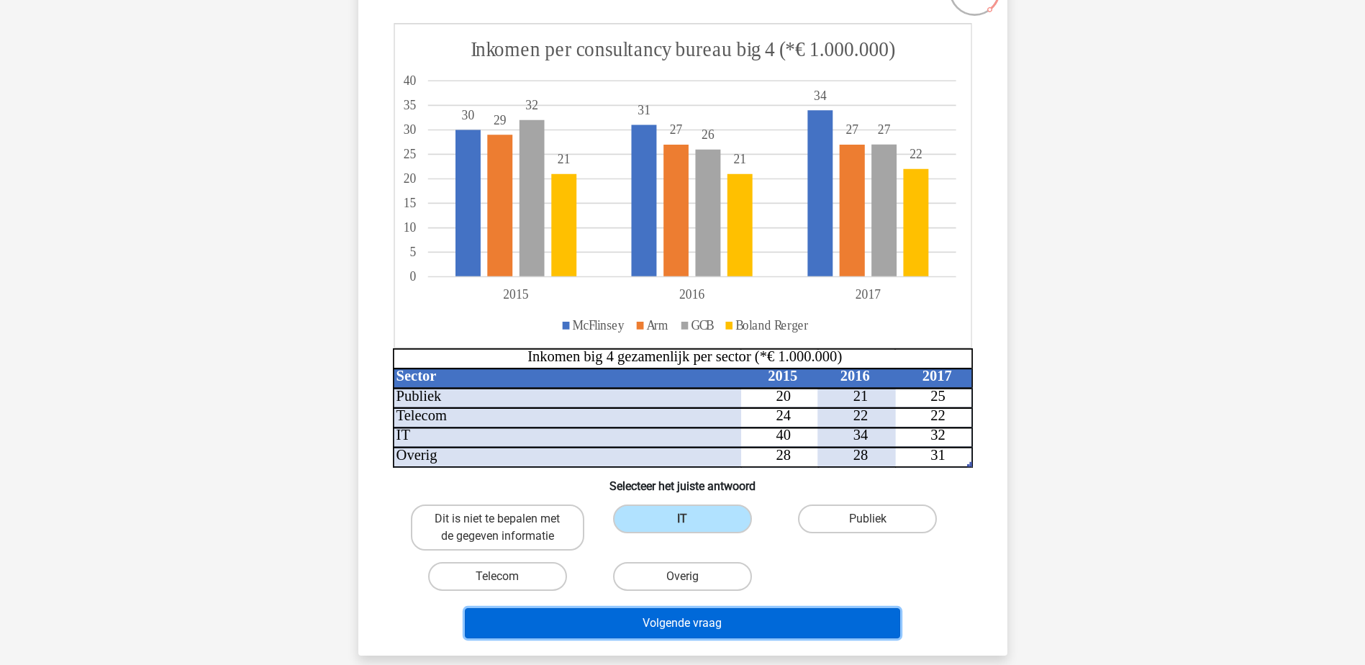
click at [702, 626] on button "Volgende vraag" at bounding box center [682, 623] width 435 height 30
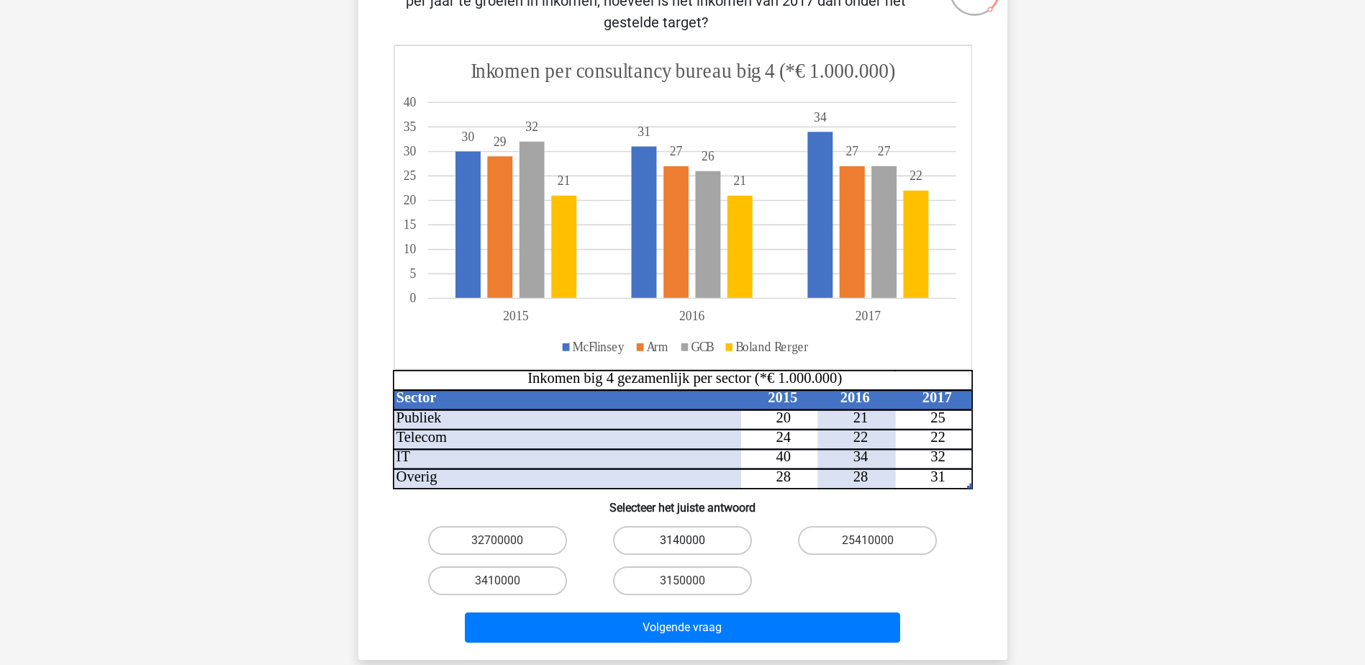
click at [680, 543] on label "3140000" at bounding box center [682, 540] width 139 height 29
click at [682, 543] on input "3140000" at bounding box center [686, 545] width 9 height 9
radio input "true"
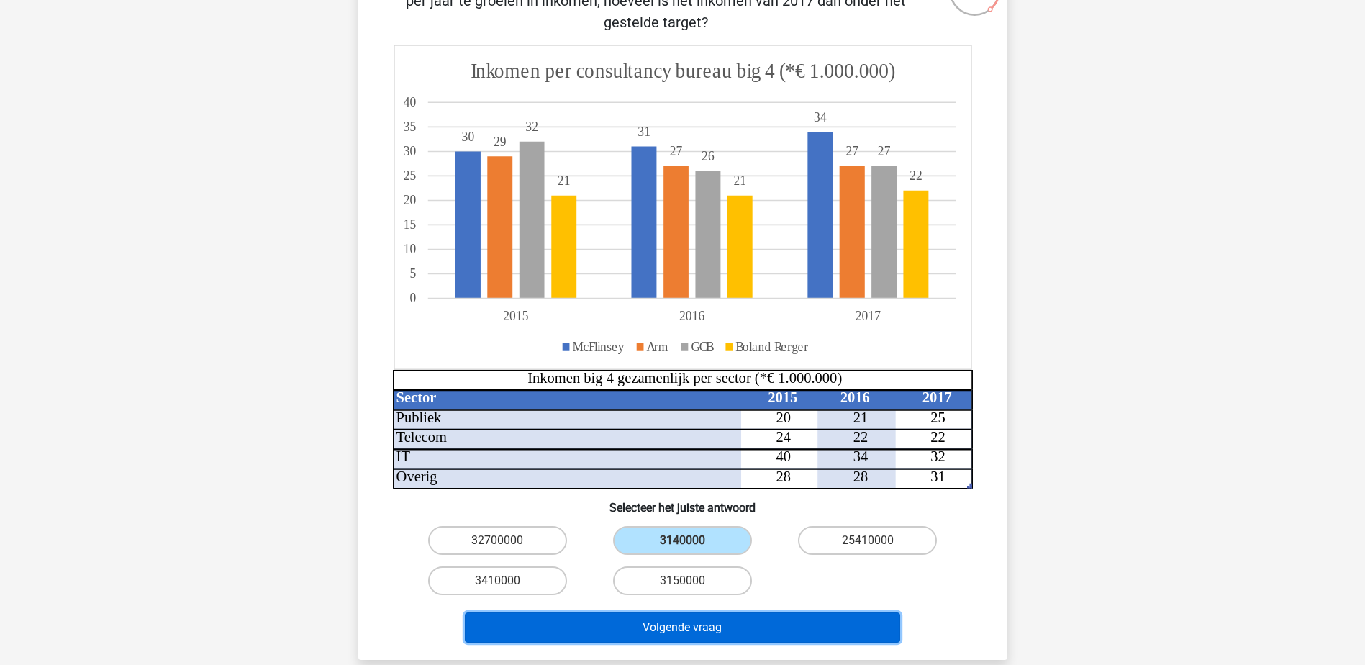
click at [673, 622] on button "Volgende vraag" at bounding box center [682, 628] width 435 height 30
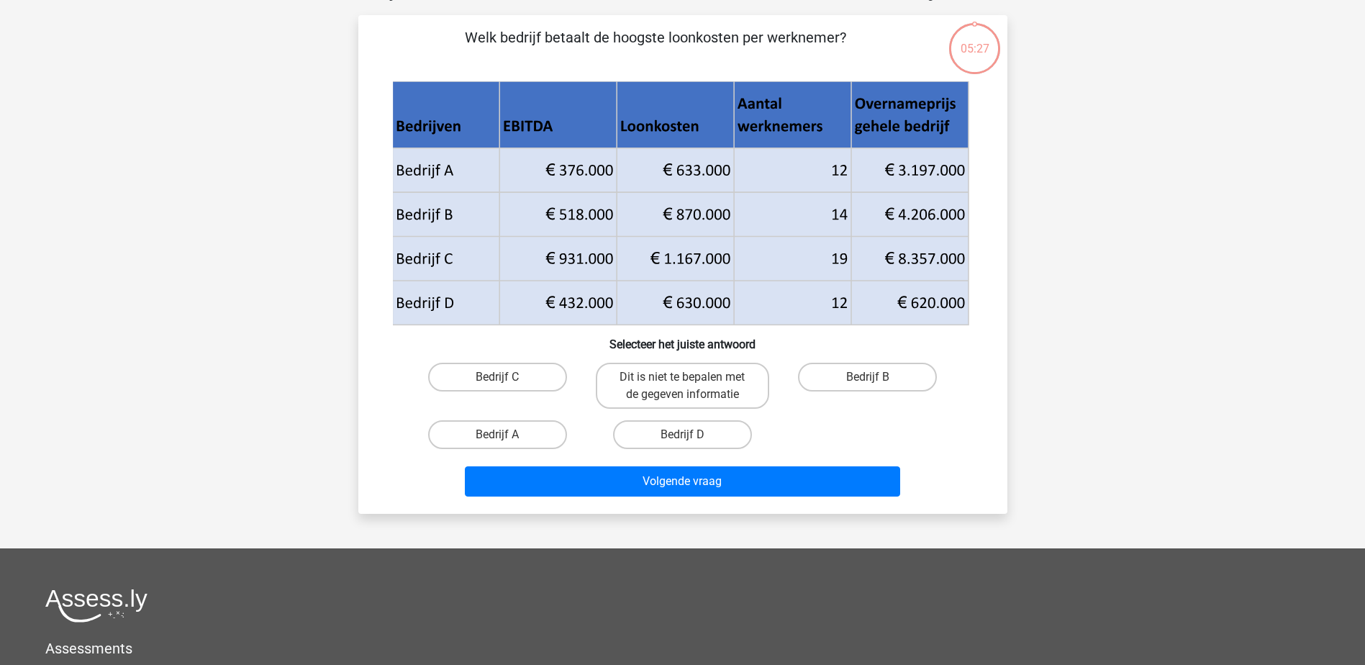
scroll to position [72, 0]
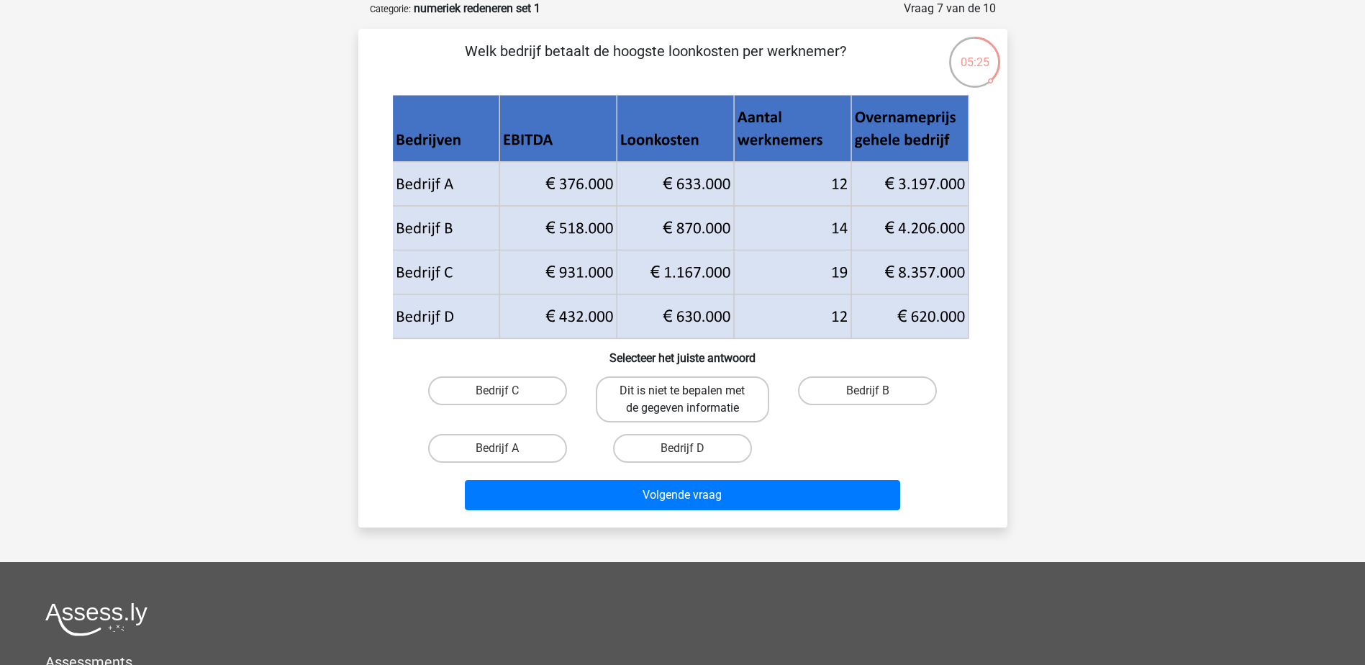
click at [668, 406] on label "Dit is niet te bepalen met de gegeven informatie" at bounding box center [682, 399] width 173 height 46
click at [682, 400] on input "Dit is niet te bepalen met de gegeven informatie" at bounding box center [686, 395] width 9 height 9
radio input "true"
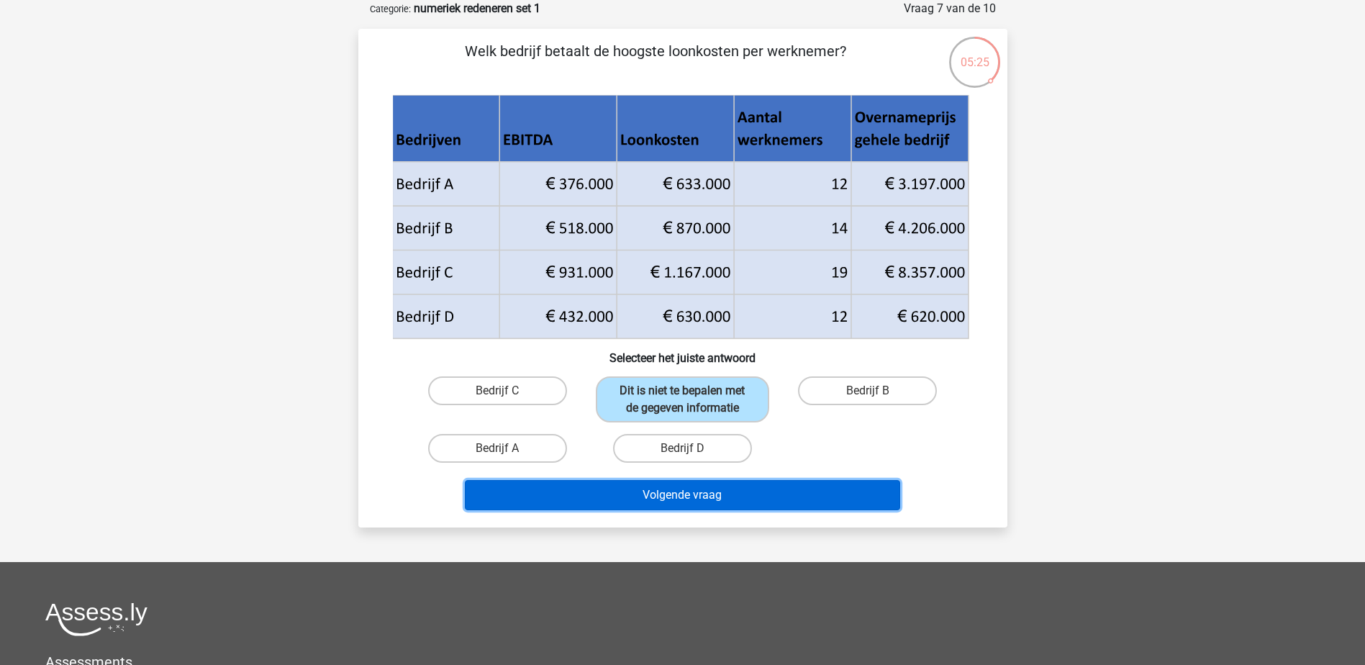
click at [675, 507] on button "Volgende vraag" at bounding box center [682, 495] width 435 height 30
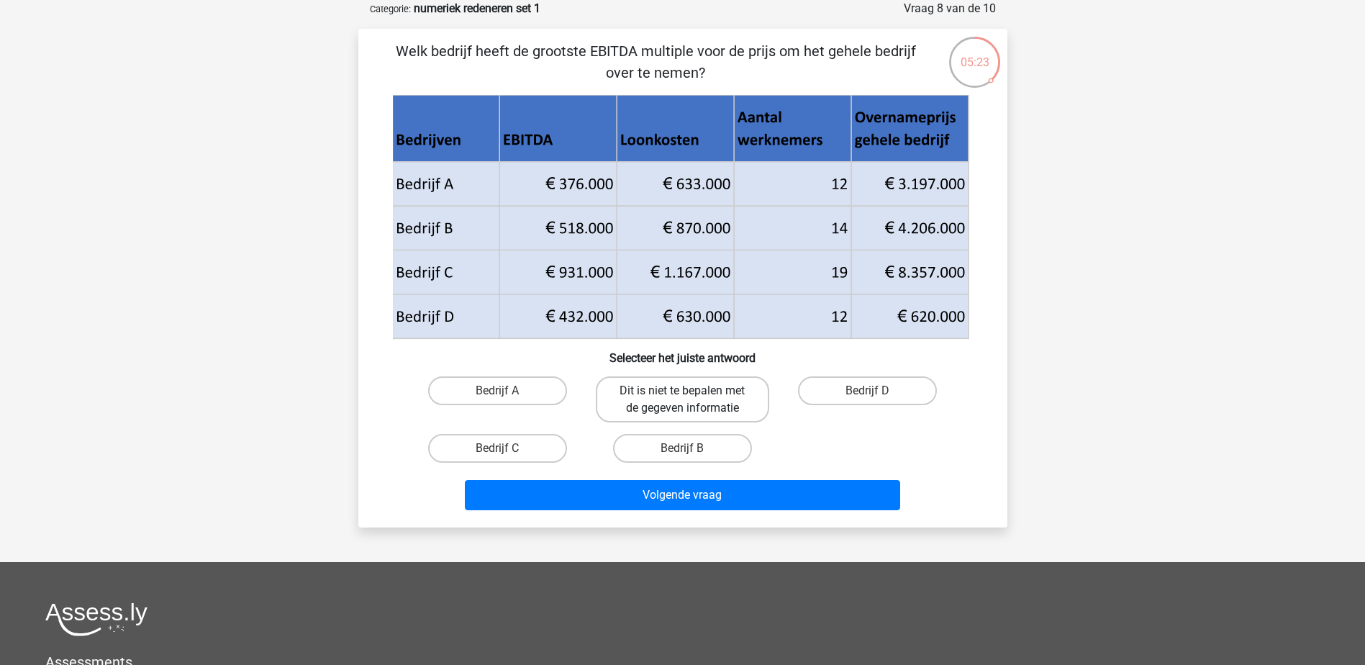
click at [677, 417] on label "Dit is niet te bepalen met de gegeven informatie" at bounding box center [682, 399] width 173 height 46
click at [682, 400] on input "Dit is niet te bepalen met de gegeven informatie" at bounding box center [686, 395] width 9 height 9
radio input "true"
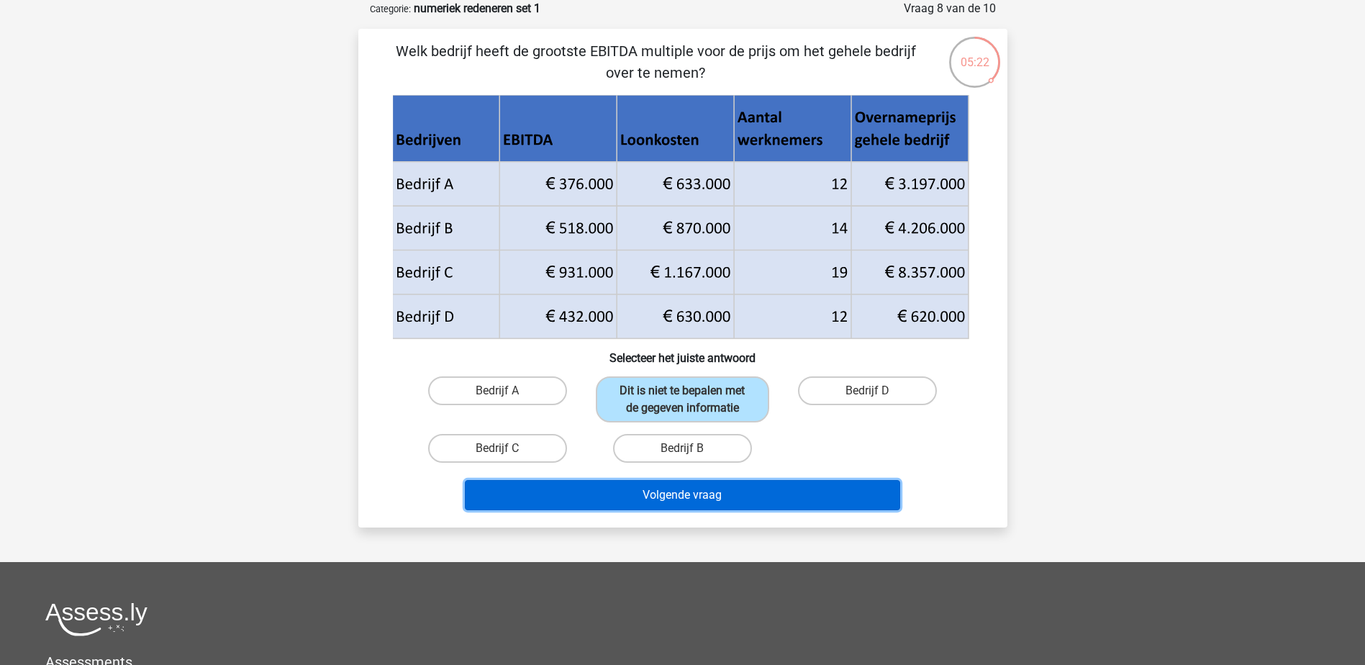
click at [679, 507] on button "Volgende vraag" at bounding box center [682, 495] width 435 height 30
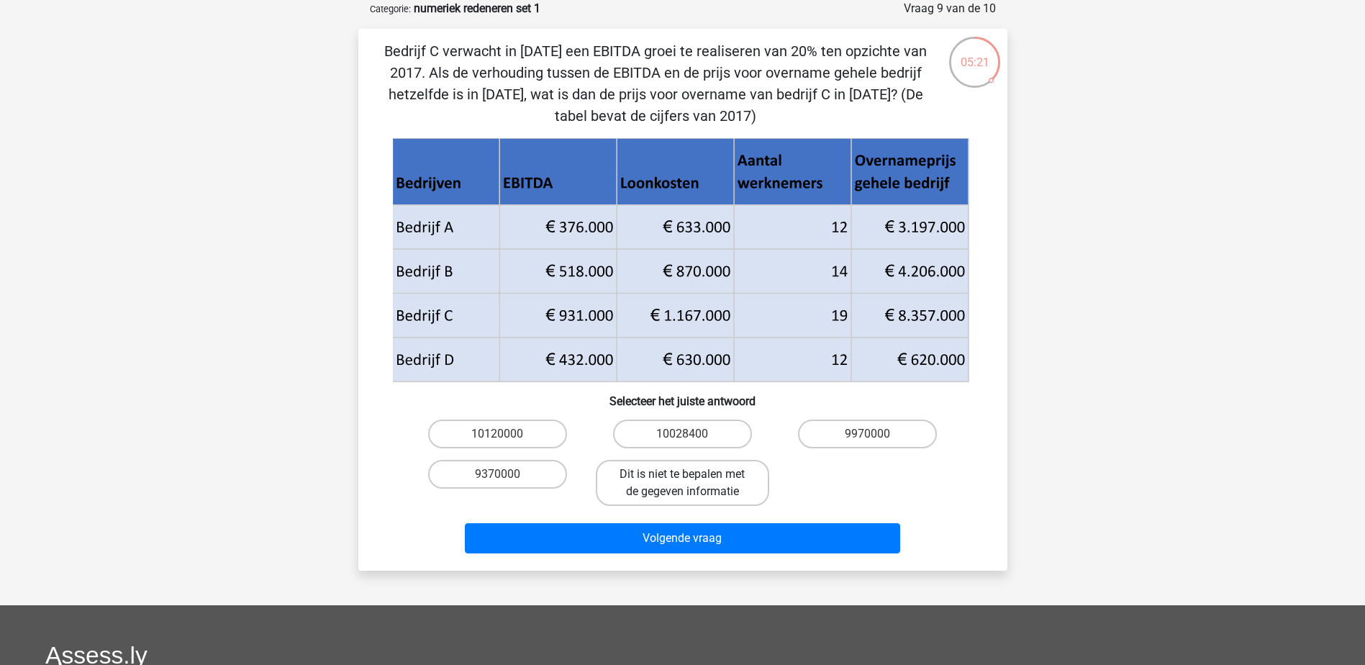
click at [692, 466] on label "Dit is niet te bepalen met de gegeven informatie" at bounding box center [682, 483] width 173 height 46
click at [692, 474] on input "Dit is niet te bepalen met de gegeven informatie" at bounding box center [686, 478] width 9 height 9
radio input "true"
click at [696, 517] on div "Volgende vraag" at bounding box center [682, 536] width 603 height 48
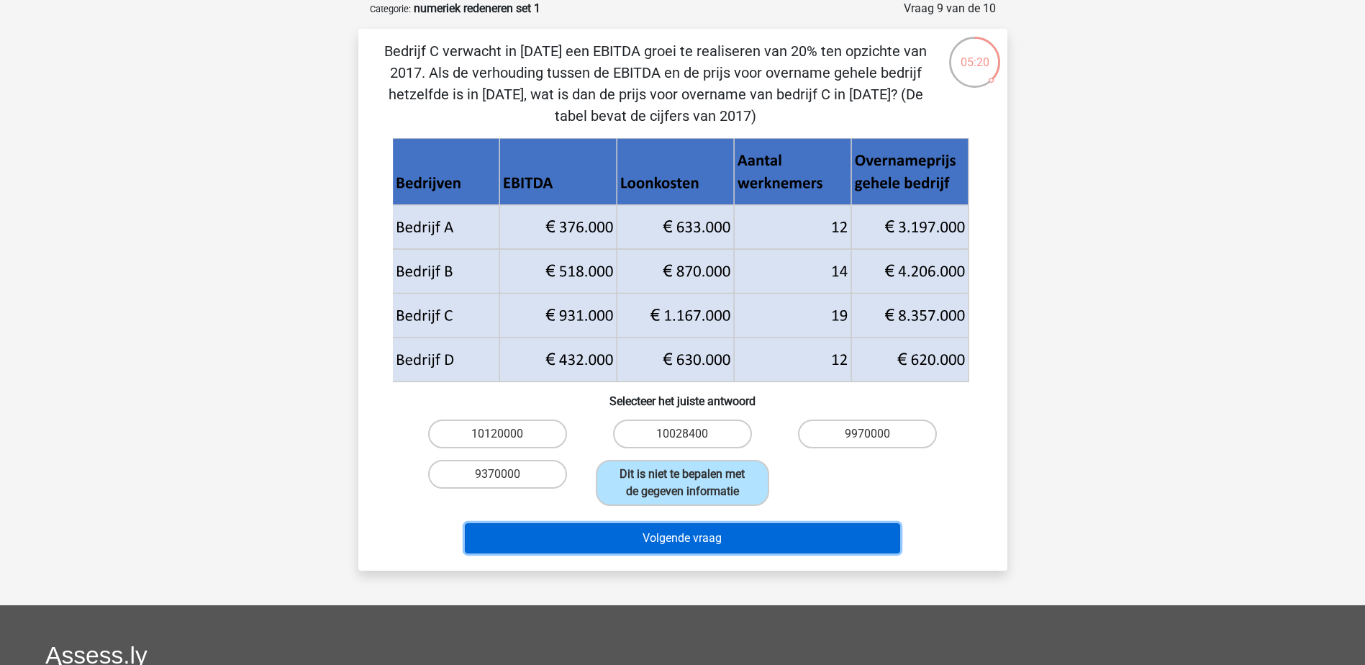
click at [694, 533] on button "Volgende vraag" at bounding box center [682, 538] width 435 height 30
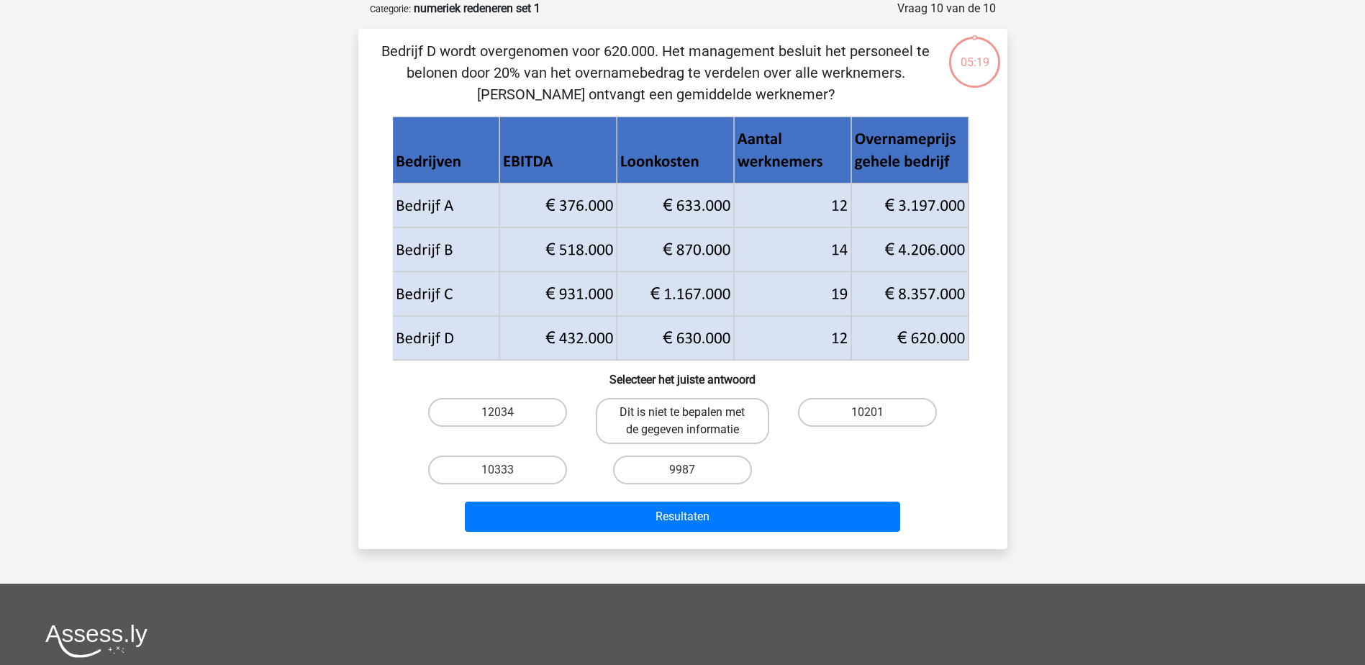
click at [702, 421] on label "Dit is niet te bepalen met de gegeven informatie" at bounding box center [682, 421] width 173 height 46
click at [692, 421] on input "Dit is niet te bepalen met de gegeven informatie" at bounding box center [686, 416] width 9 height 9
radio input "true"
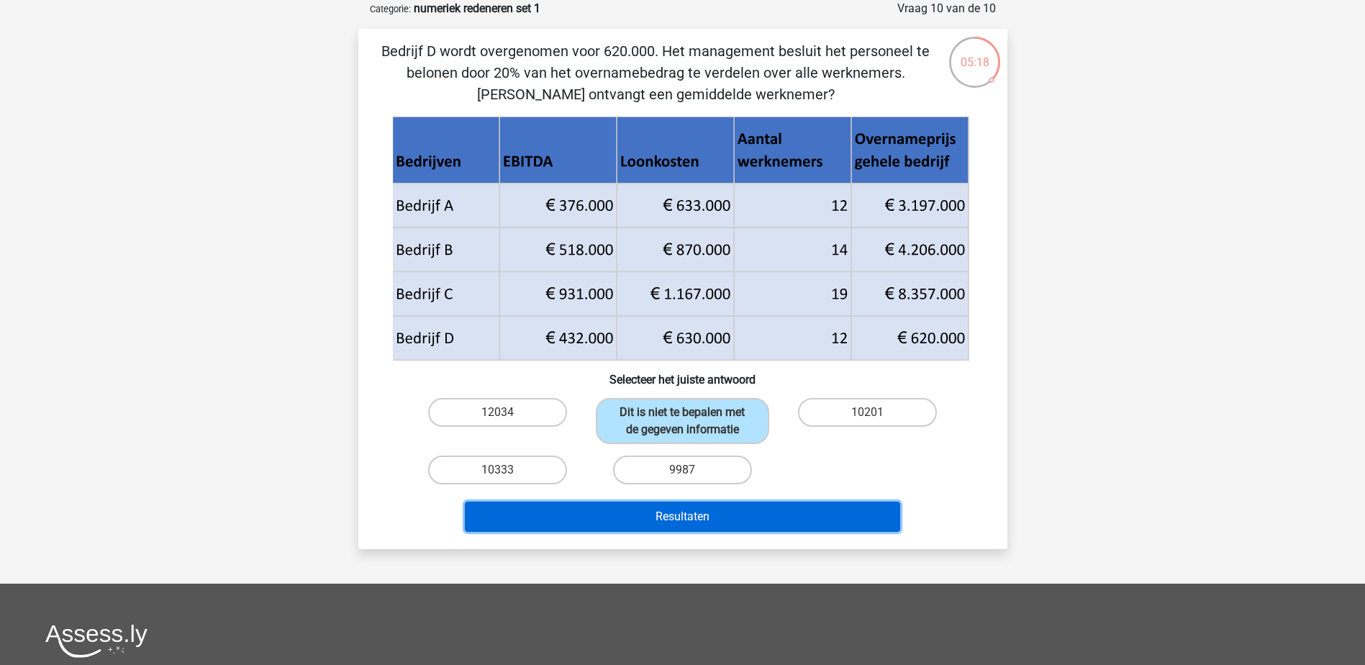
click at [679, 514] on button "Resultaten" at bounding box center [682, 517] width 435 height 30
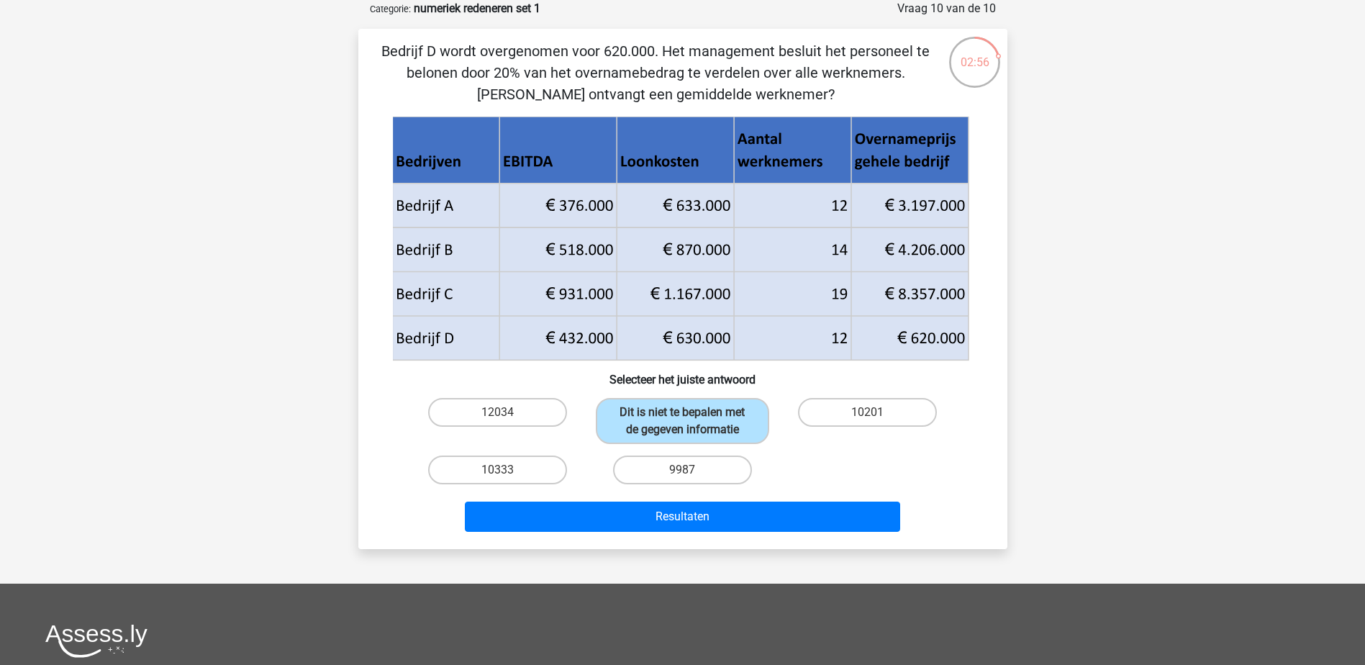
scroll to position [0, 0]
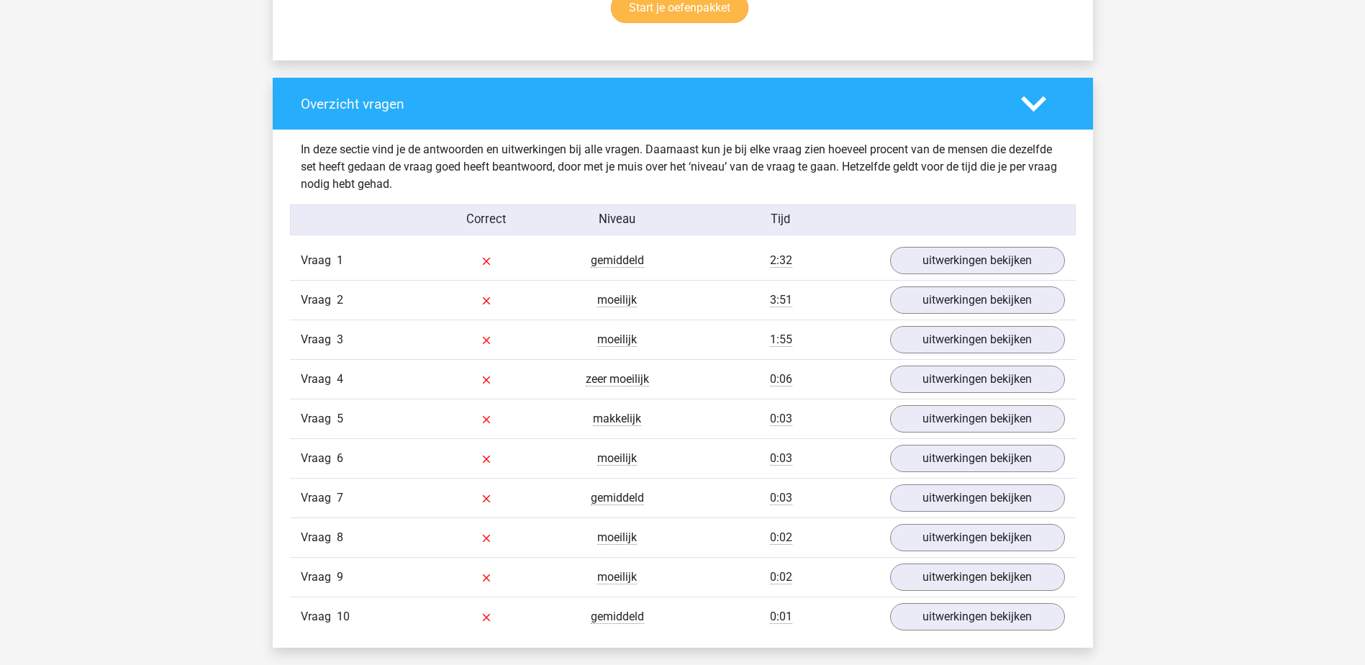
scroll to position [1152, 0]
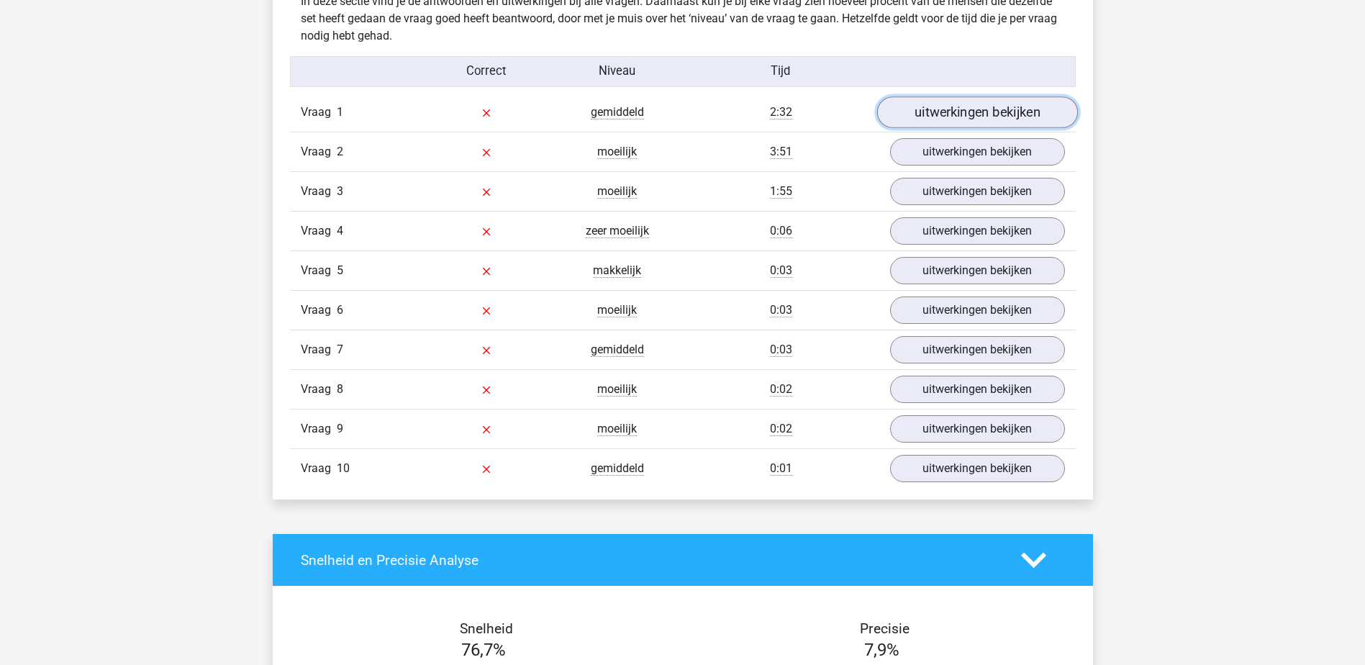
click at [947, 104] on link "uitwerkingen bekijken" at bounding box center [977, 113] width 201 height 32
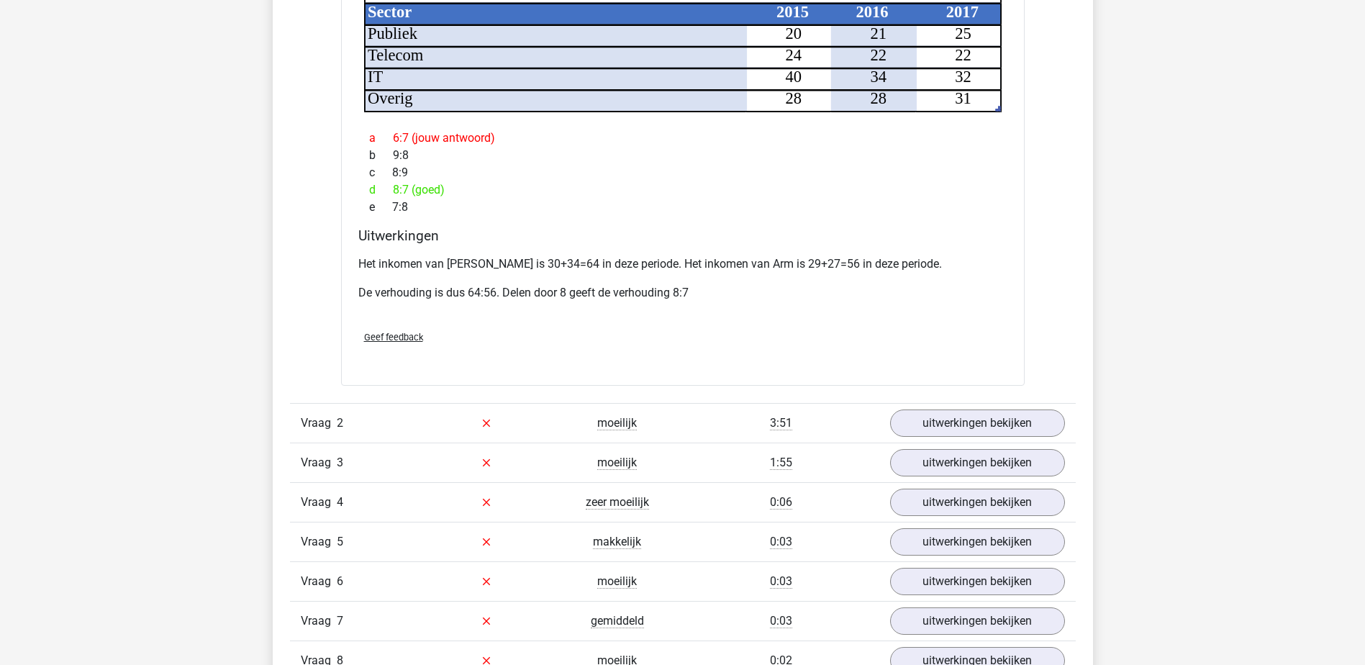
scroll to position [1728, 0]
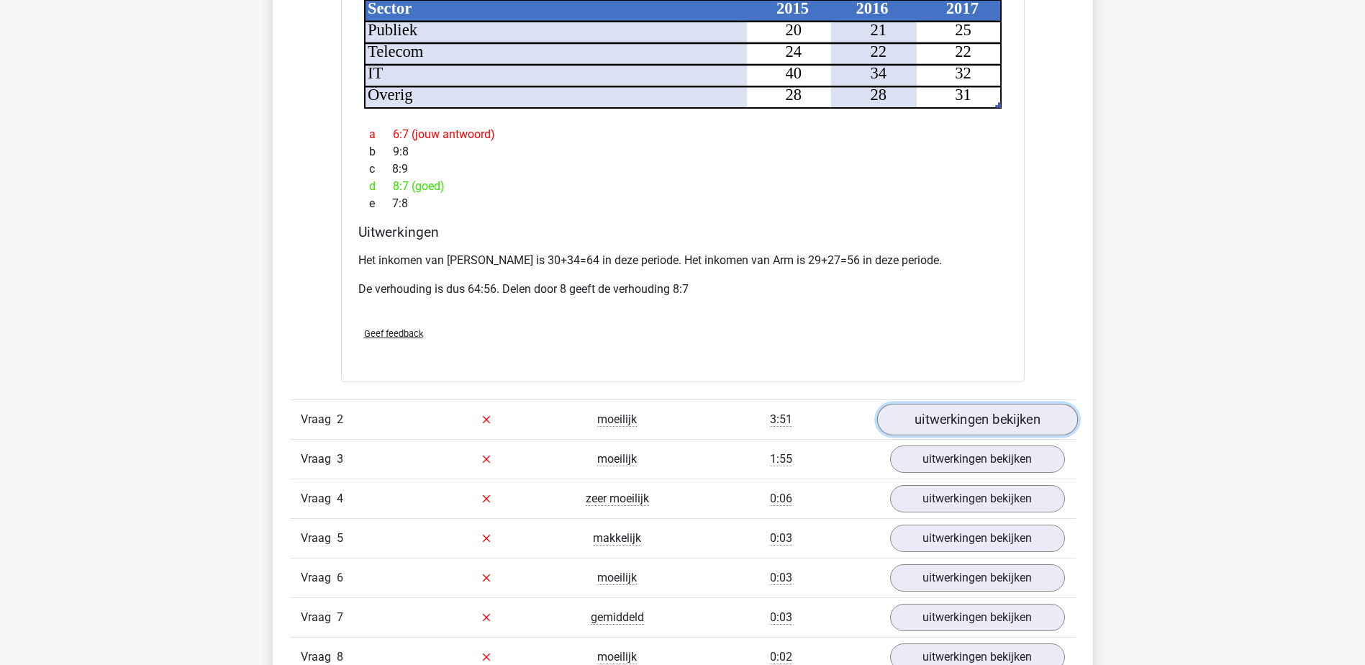
click at [942, 404] on link "uitwerkingen bekijken" at bounding box center [977, 420] width 201 height 32
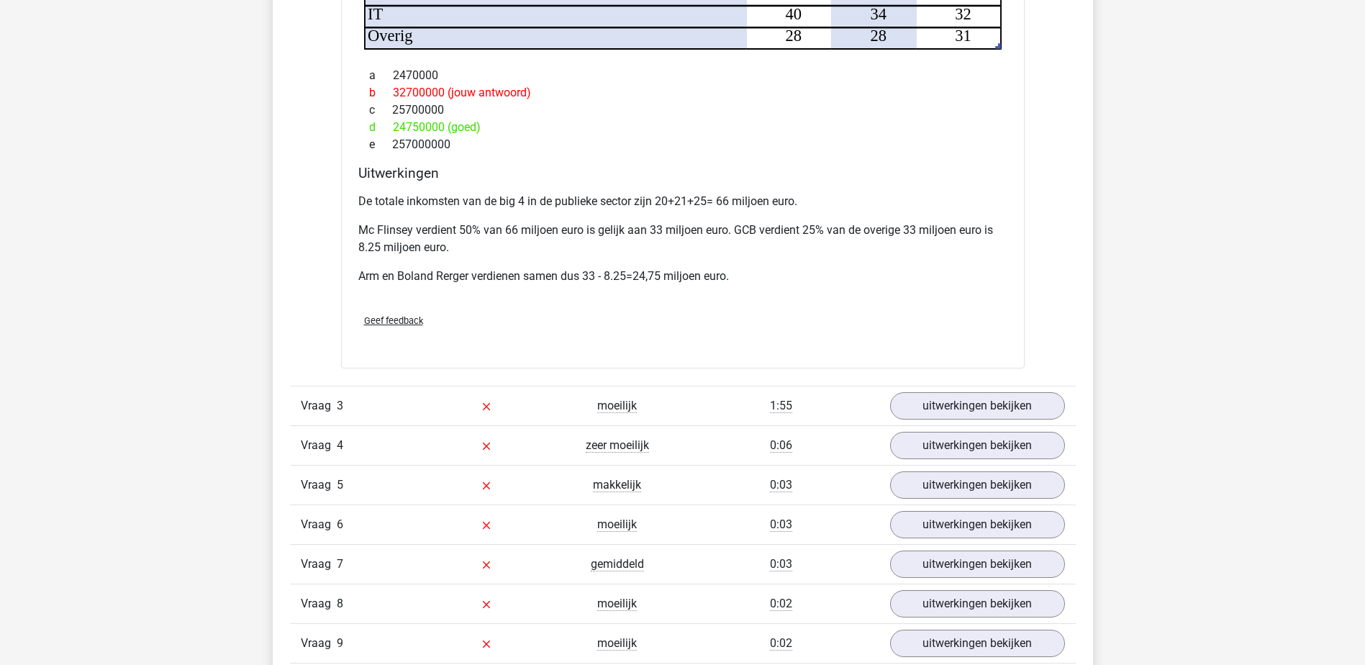
scroll to position [2735, 0]
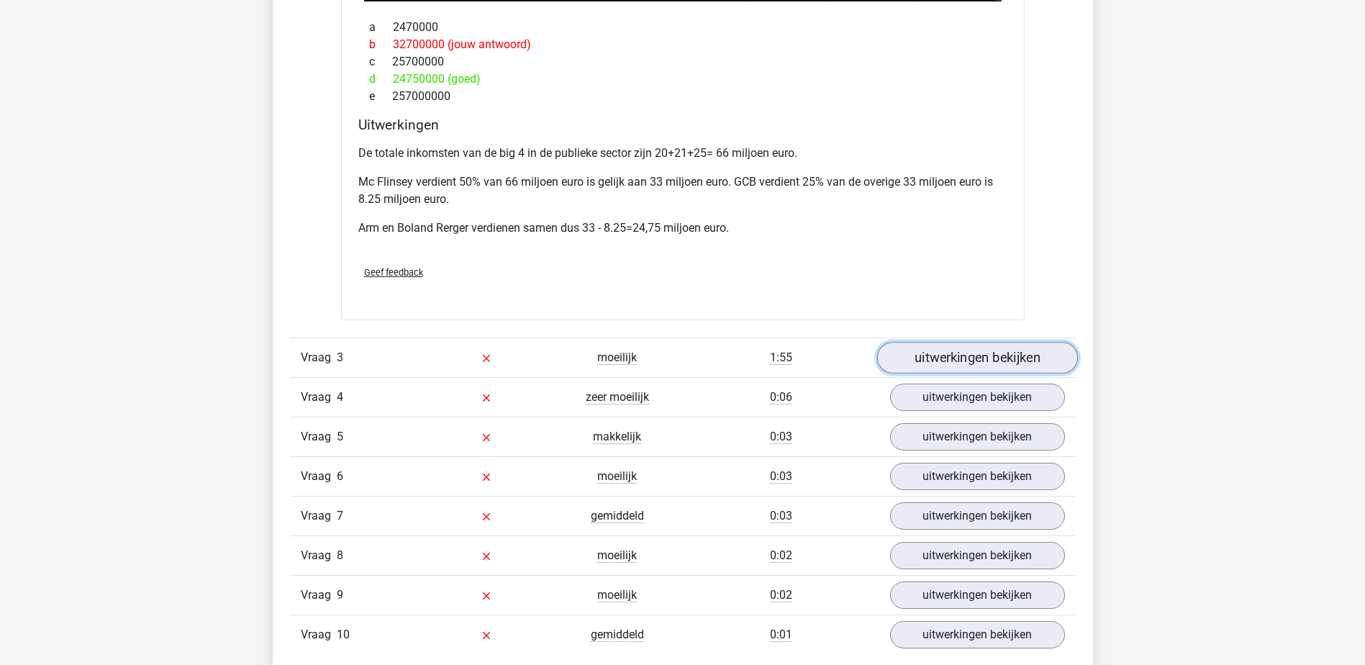
click at [949, 342] on link "uitwerkingen bekijken" at bounding box center [977, 358] width 201 height 32
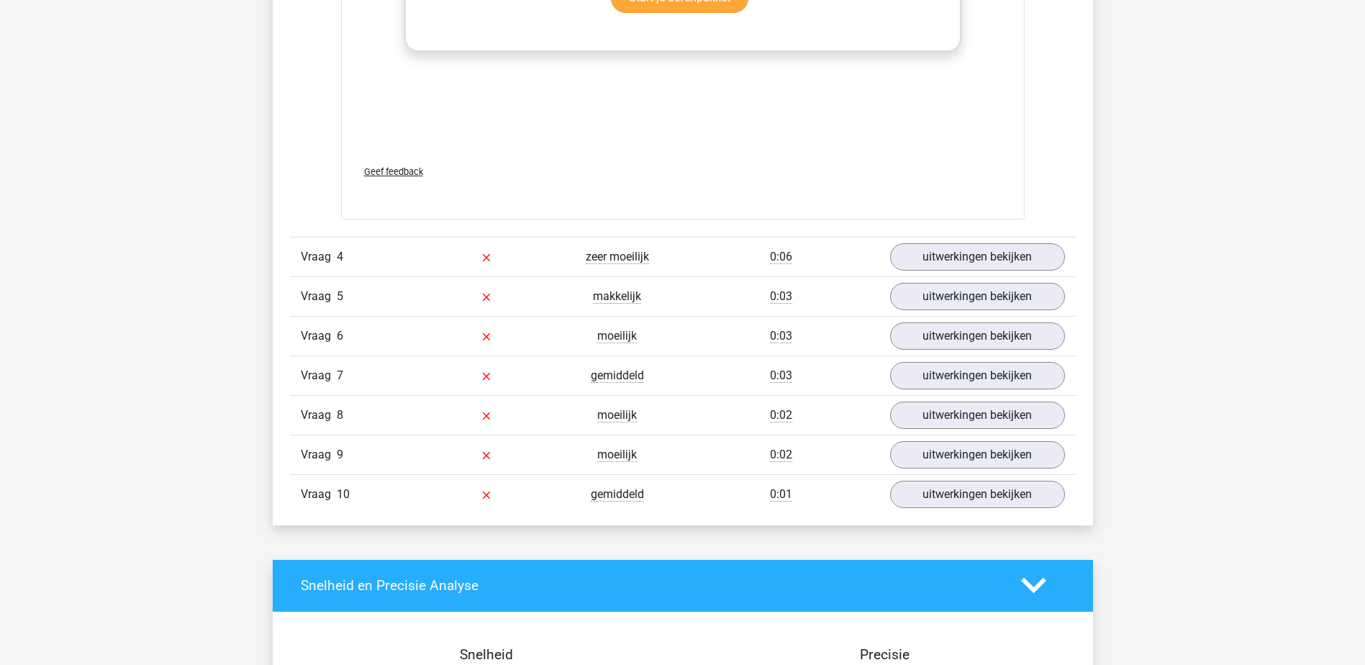
scroll to position [4103, 0]
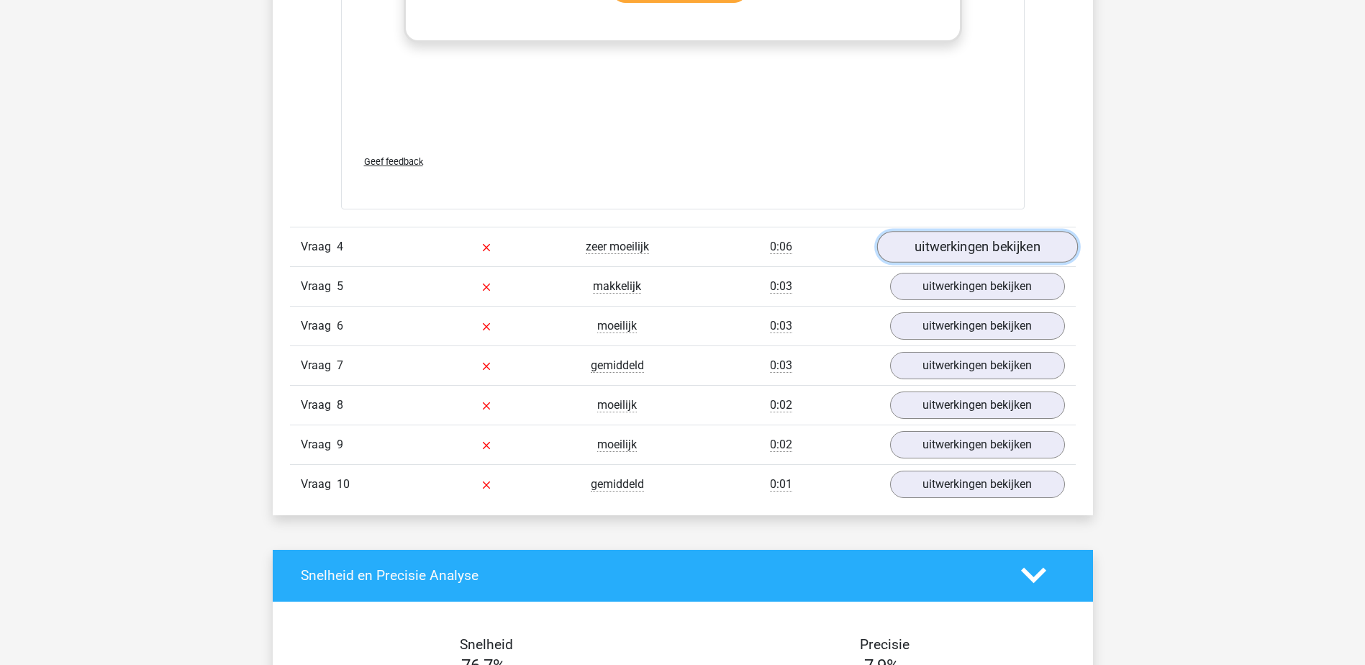
click at [924, 231] on link "uitwerkingen bekijken" at bounding box center [977, 247] width 201 height 32
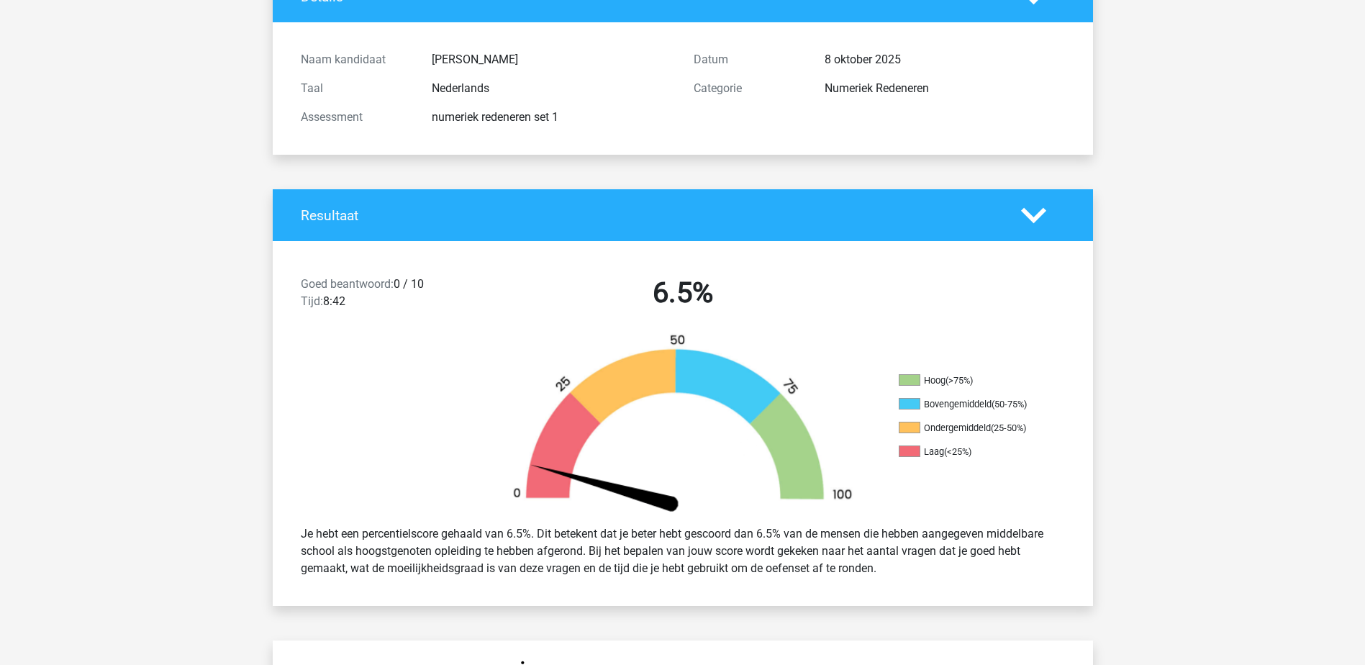
scroll to position [0, 0]
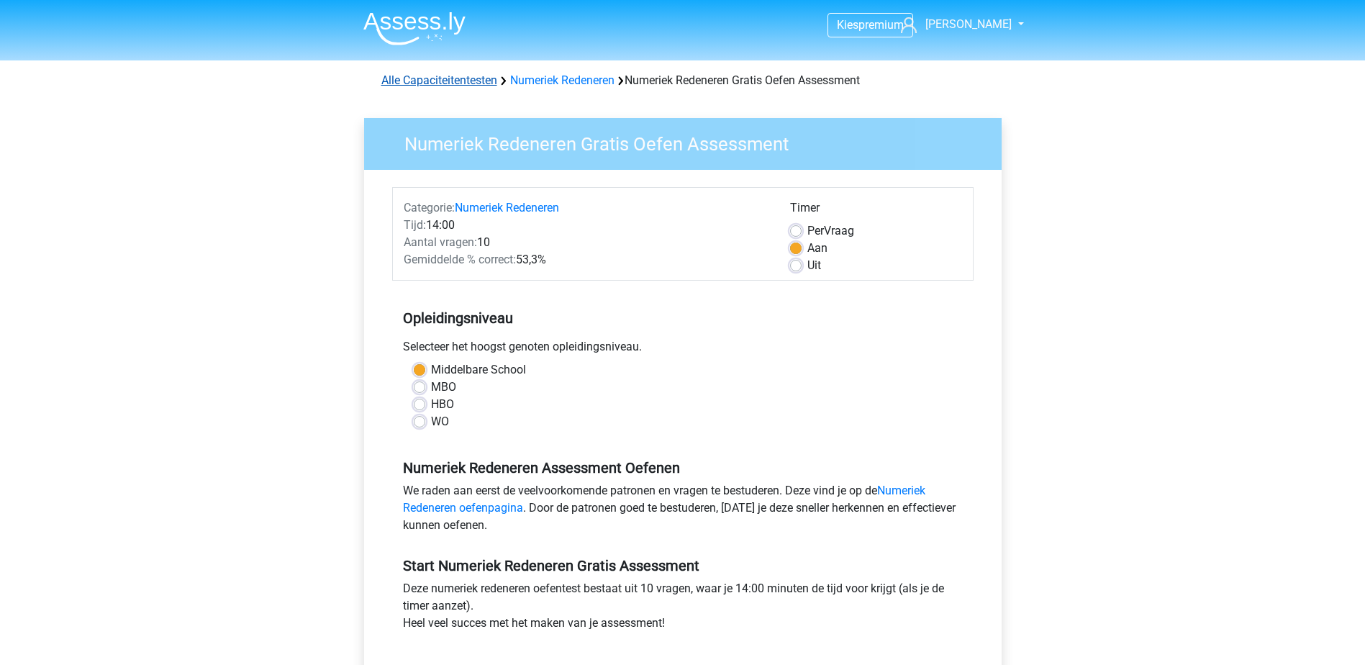
click at [471, 78] on link "Alle Capaciteitentesten" at bounding box center [439, 80] width 116 height 14
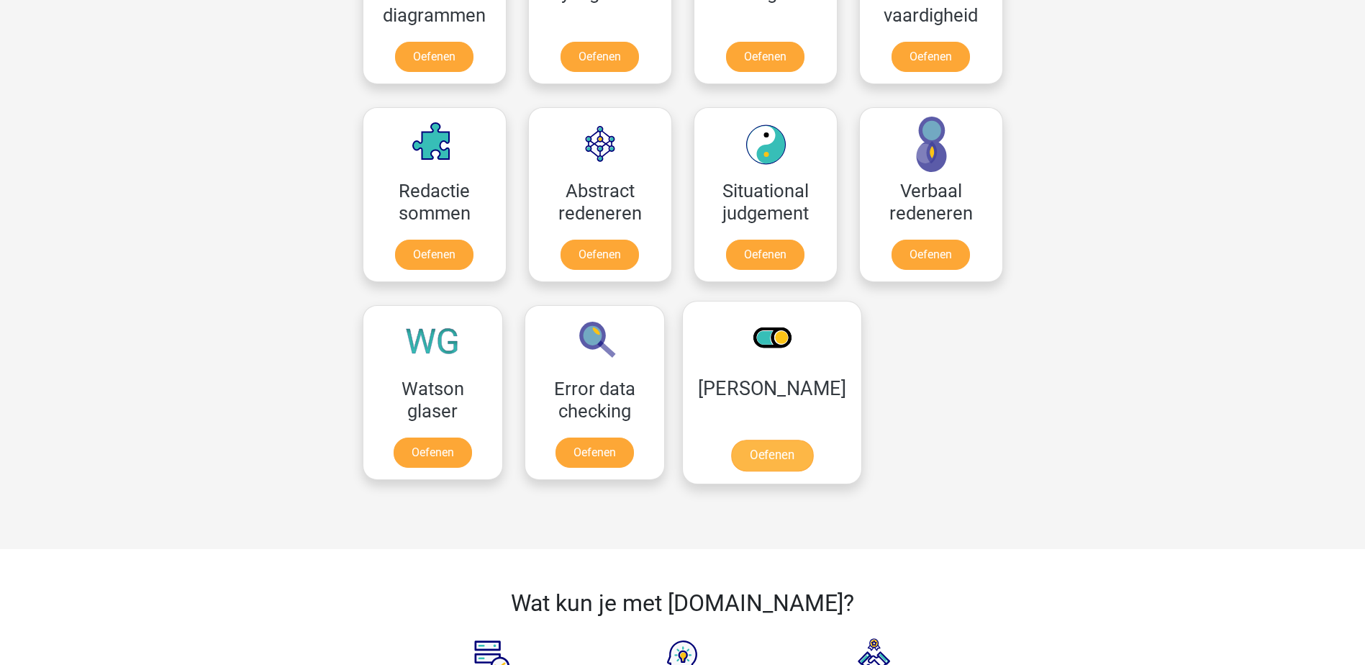
scroll to position [972, 0]
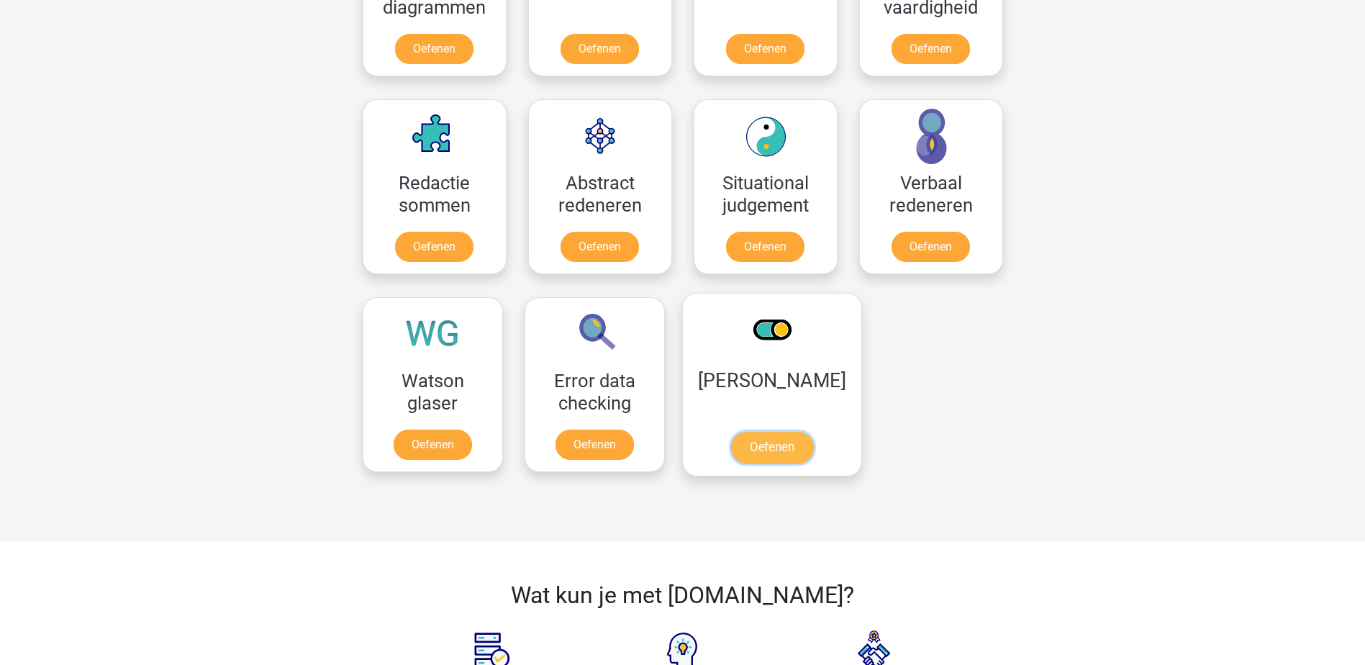
click at [755, 451] on link "Oefenen" at bounding box center [772, 448] width 82 height 32
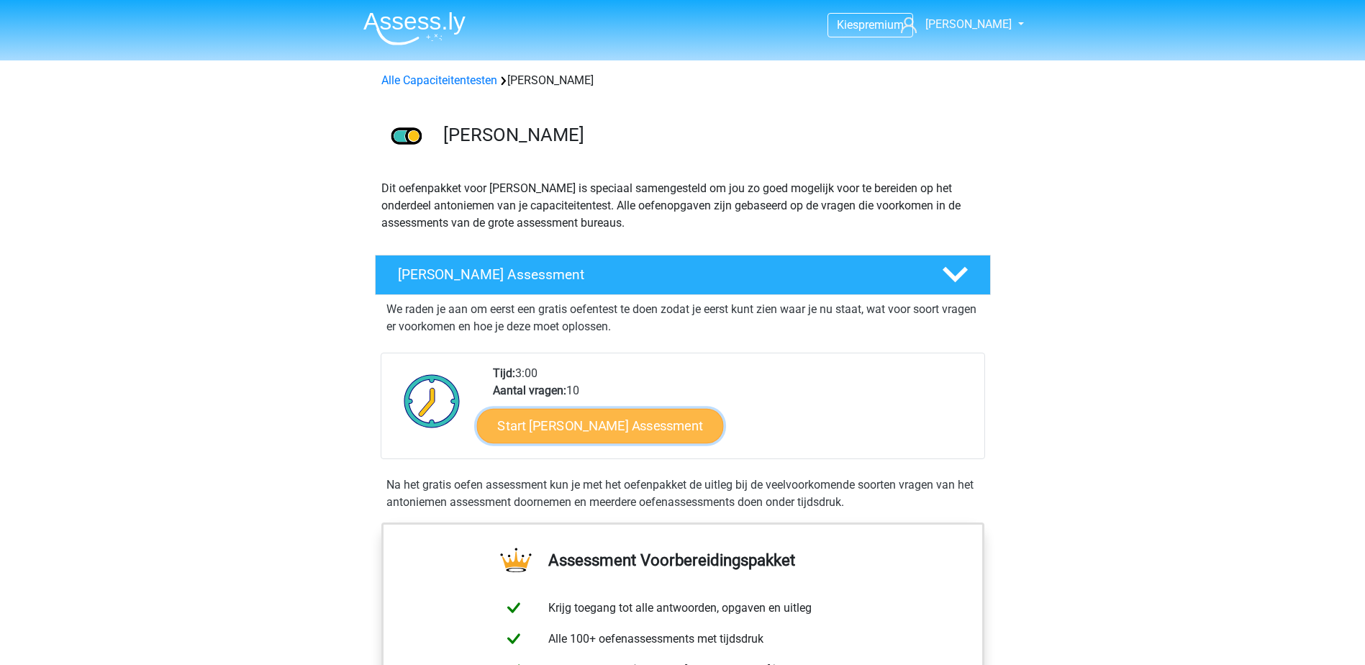
click at [690, 429] on link "Start [PERSON_NAME] Assessment" at bounding box center [600, 425] width 247 height 35
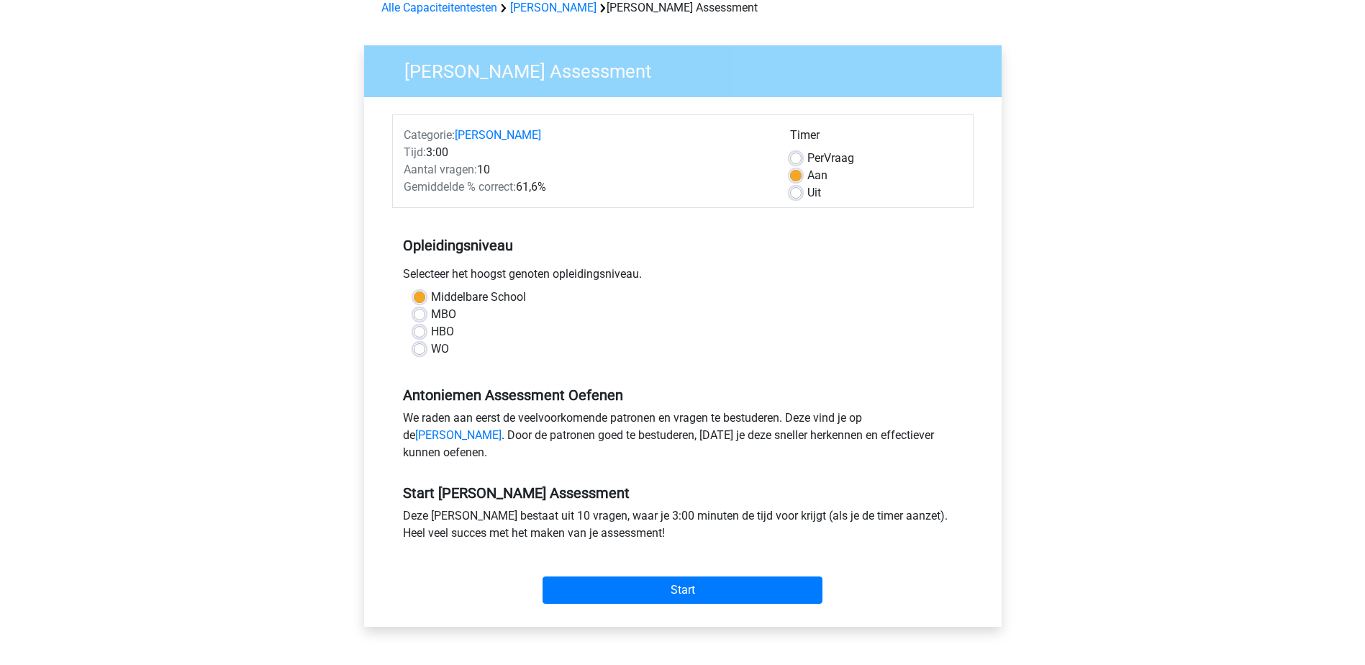
scroll to position [216, 0]
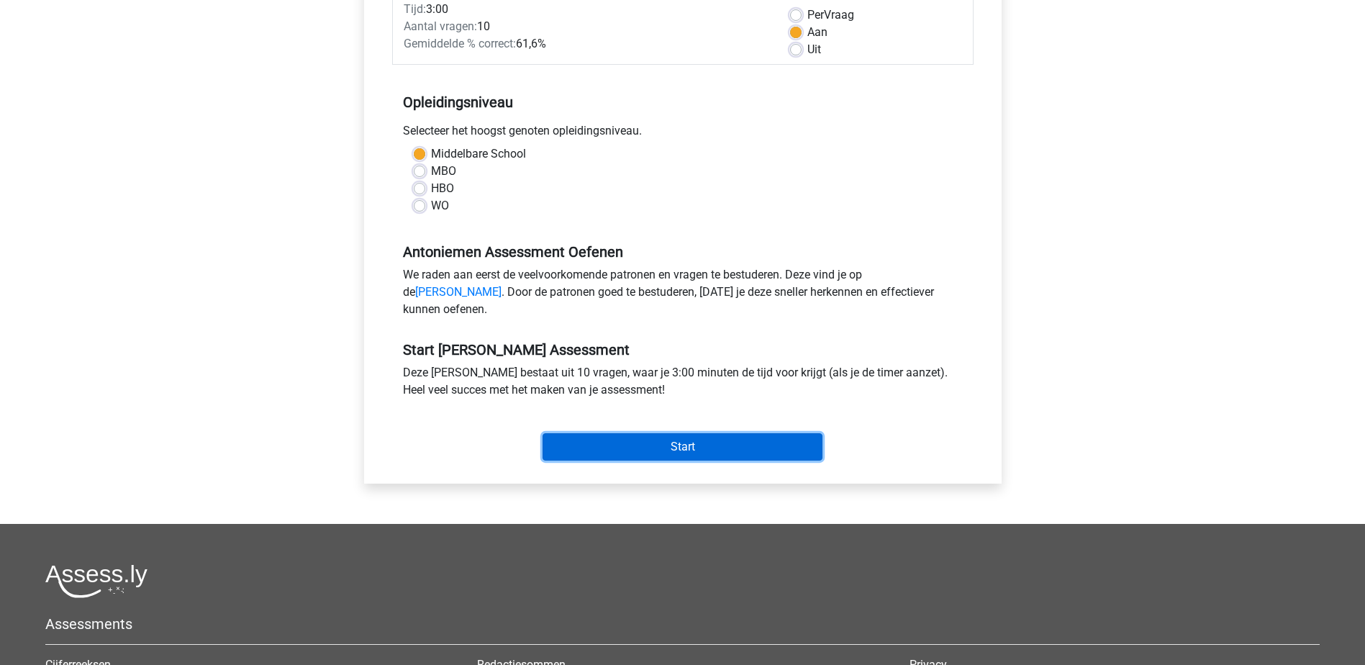
click at [771, 461] on input "Start" at bounding box center [683, 446] width 280 height 27
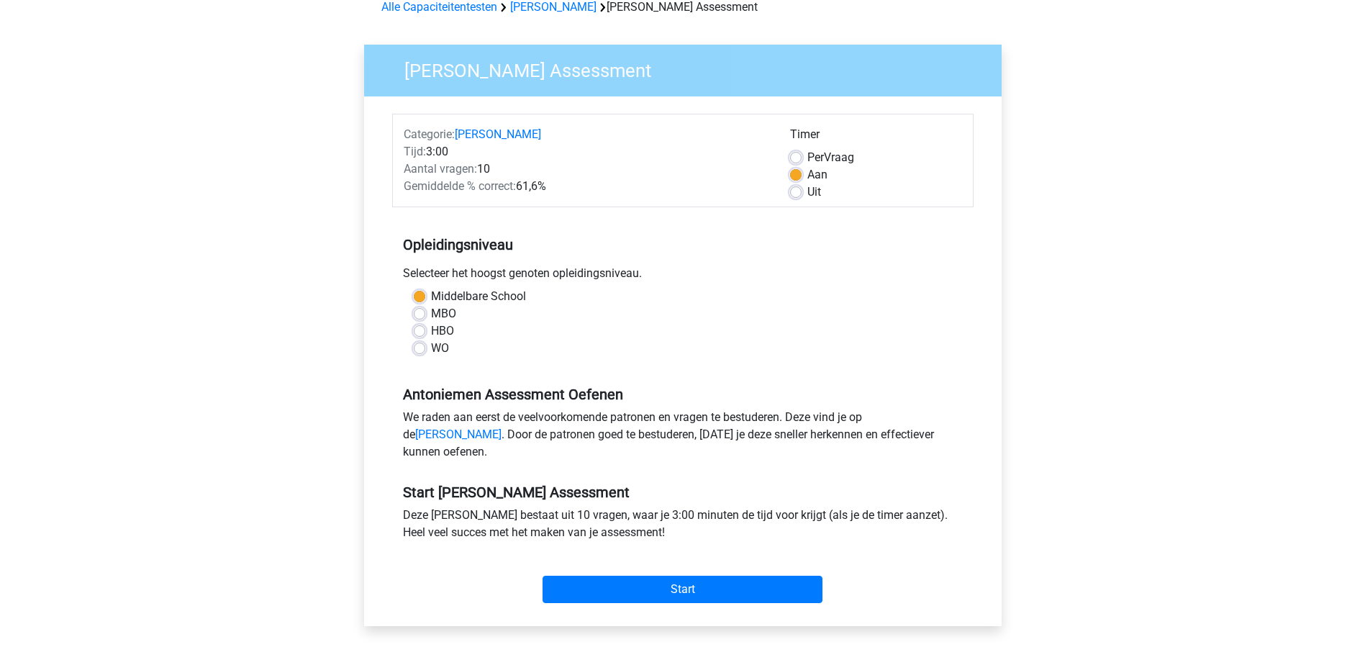
scroll to position [0, 0]
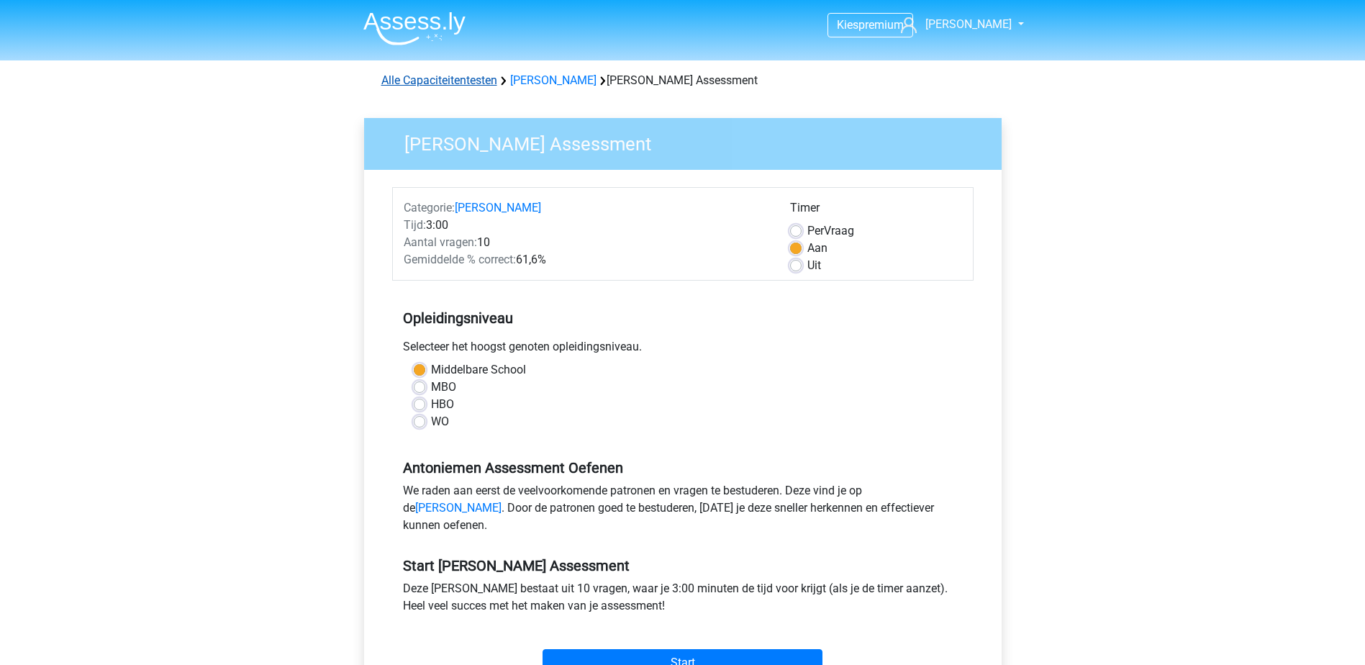
click at [473, 75] on link "Alle Capaciteitentesten" at bounding box center [439, 80] width 116 height 14
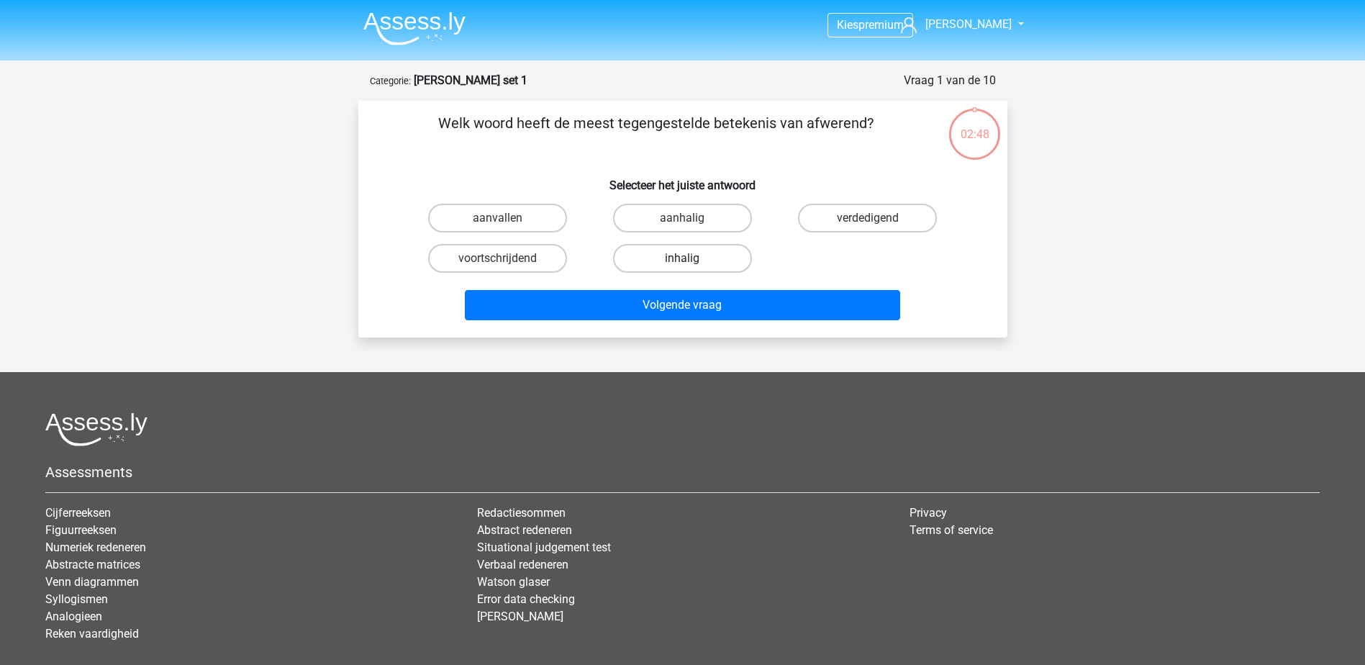
click at [679, 263] on label "inhalig" at bounding box center [682, 258] width 139 height 29
click at [682, 263] on input "inhalig" at bounding box center [686, 262] width 9 height 9
radio input "true"
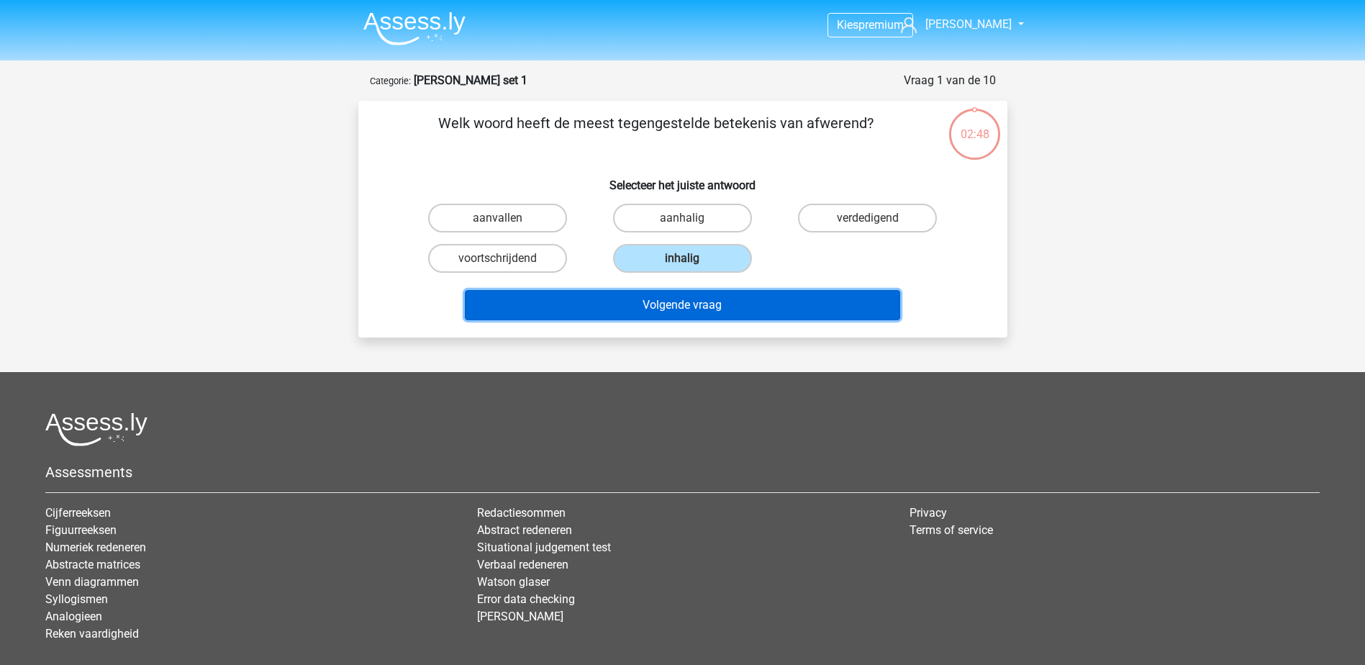
click at [679, 308] on button "Volgende vraag" at bounding box center [682, 305] width 435 height 30
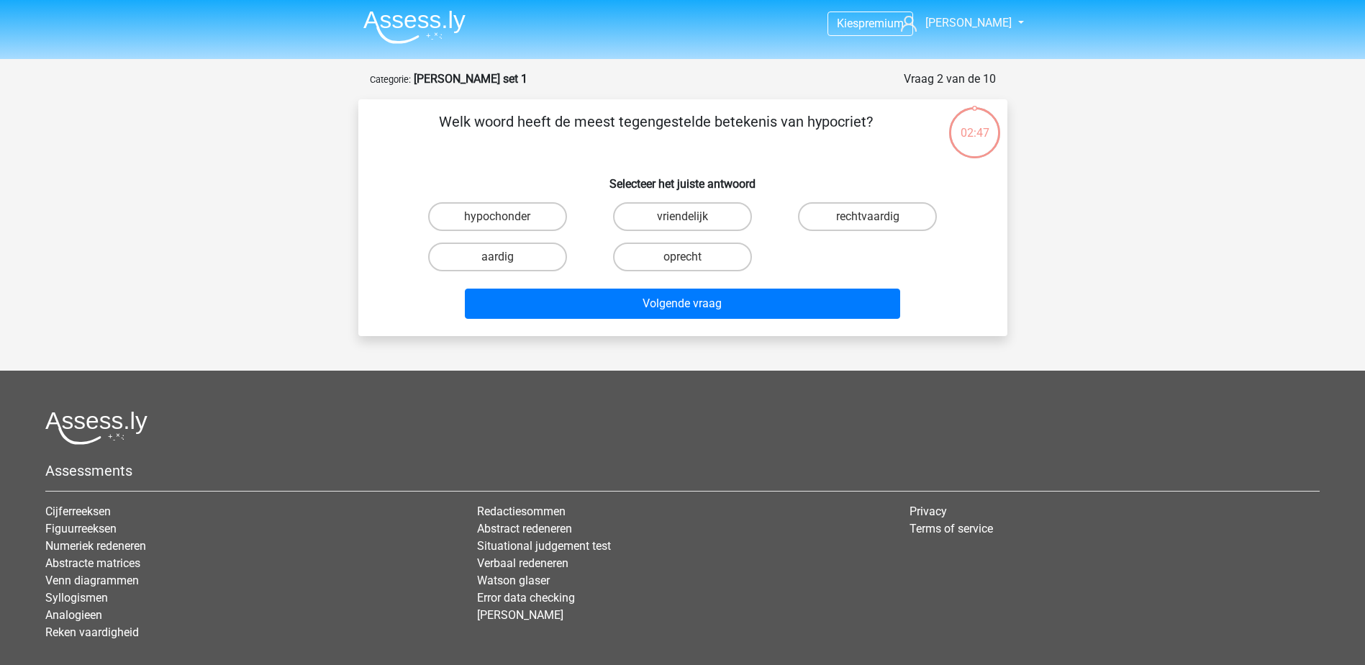
scroll to position [72, 0]
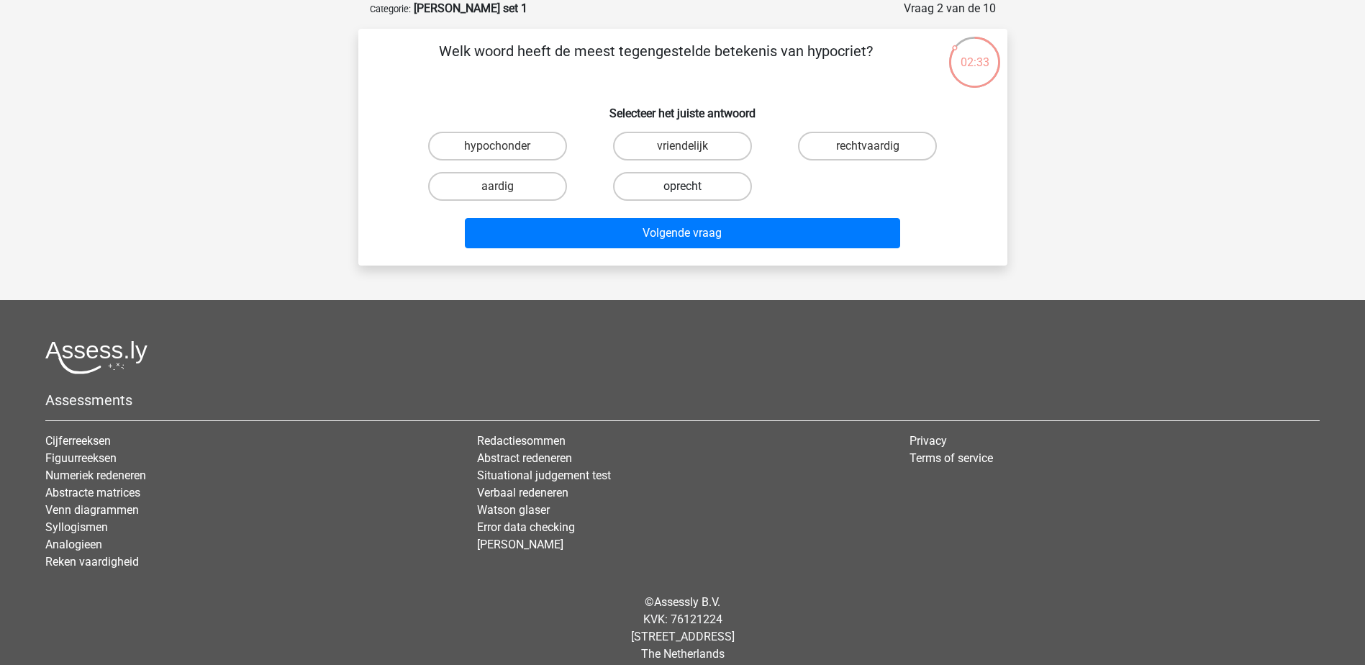
click at [700, 184] on label "oprecht" at bounding box center [682, 186] width 139 height 29
click at [692, 186] on input "oprecht" at bounding box center [686, 190] width 9 height 9
radio input "true"
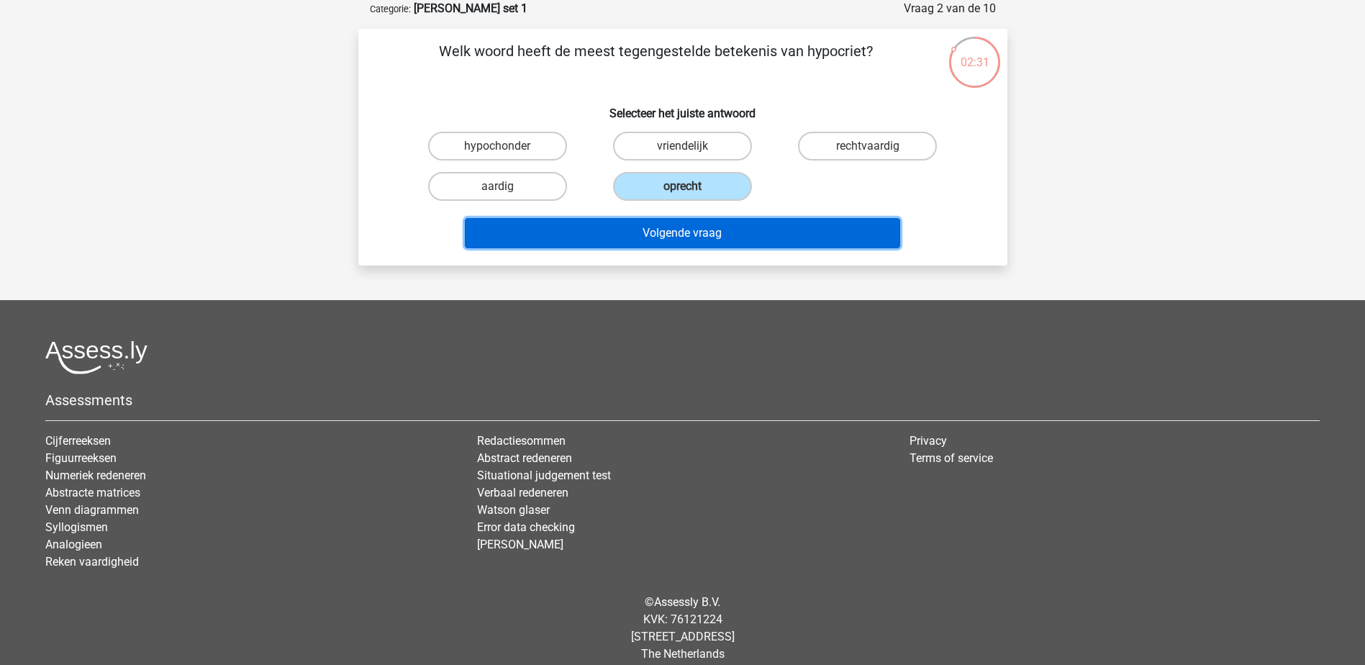
click at [703, 230] on button "Volgende vraag" at bounding box center [682, 233] width 435 height 30
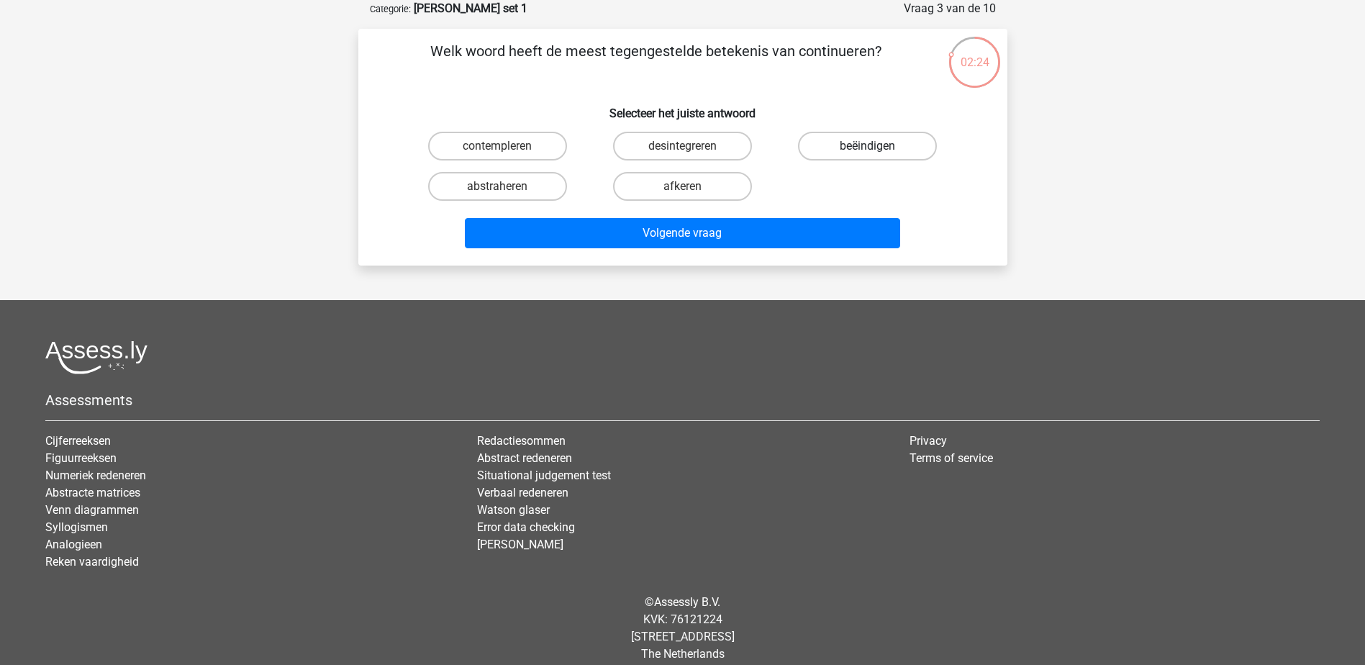
click at [841, 144] on label "beëindigen" at bounding box center [867, 146] width 139 height 29
click at [868, 146] on input "beëindigen" at bounding box center [872, 150] width 9 height 9
radio input "true"
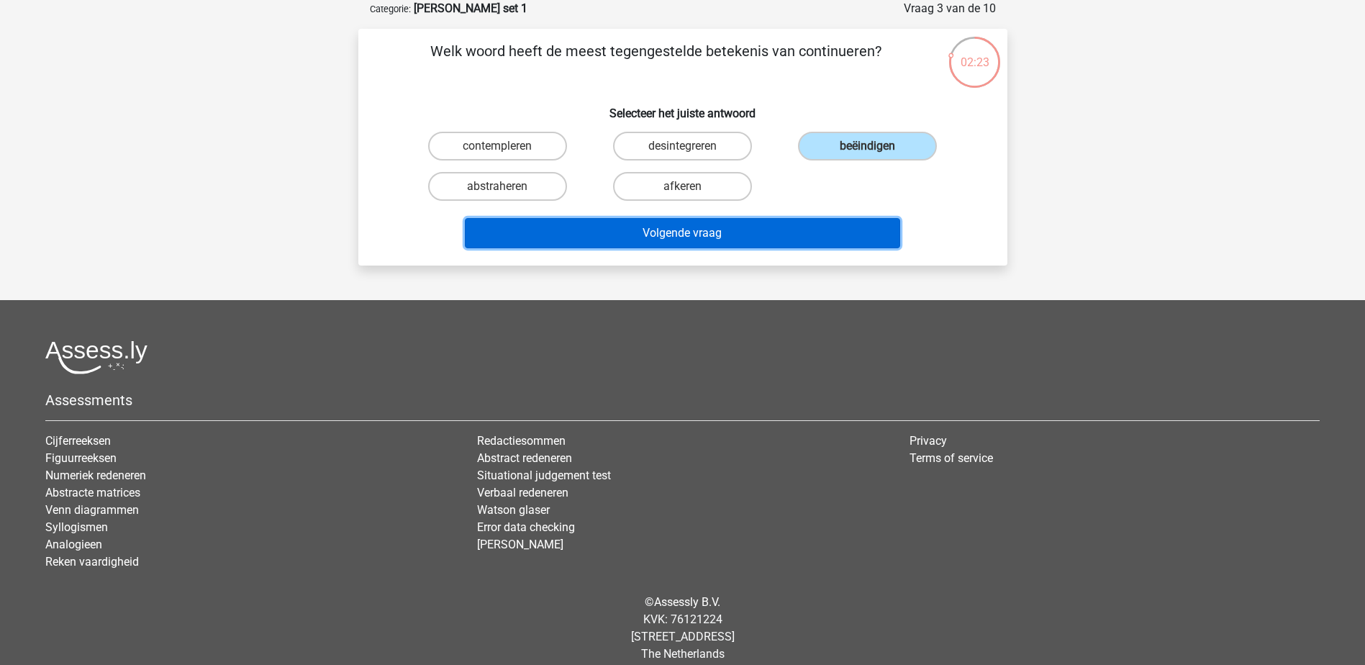
click at [718, 228] on button "Volgende vraag" at bounding box center [682, 233] width 435 height 30
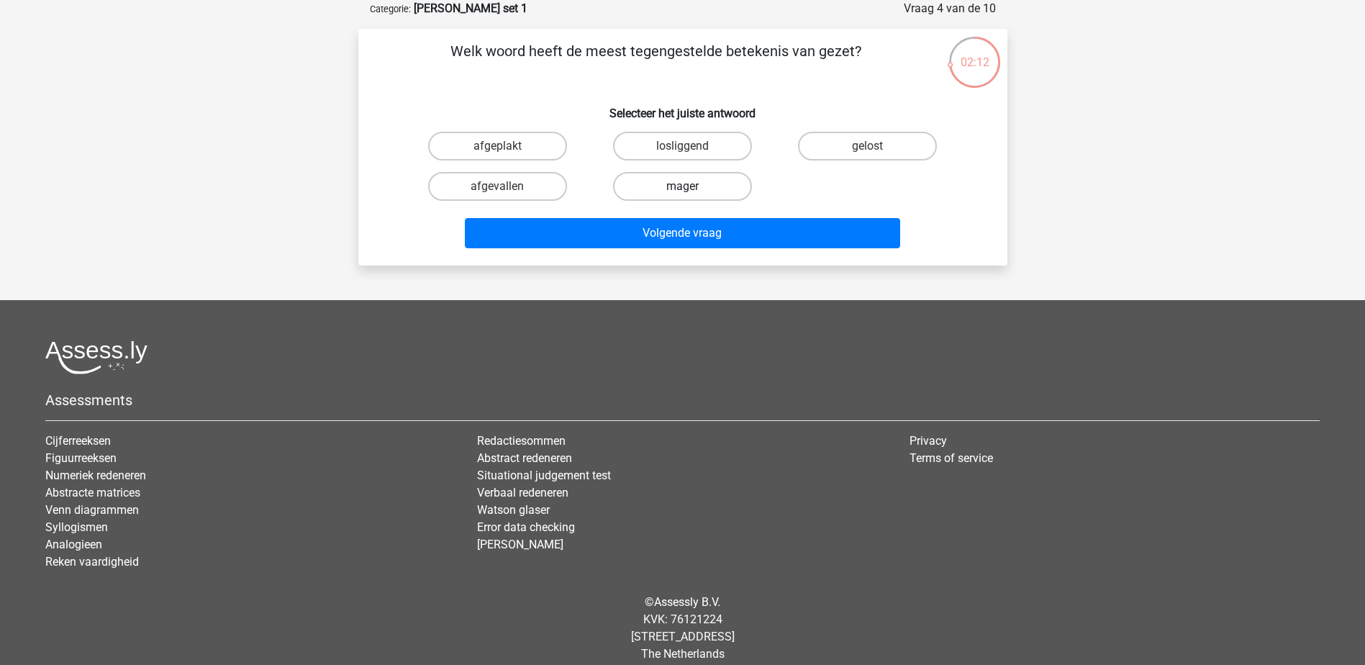
click at [672, 186] on label "mager" at bounding box center [682, 186] width 139 height 29
click at [682, 186] on input "mager" at bounding box center [686, 190] width 9 height 9
radio input "true"
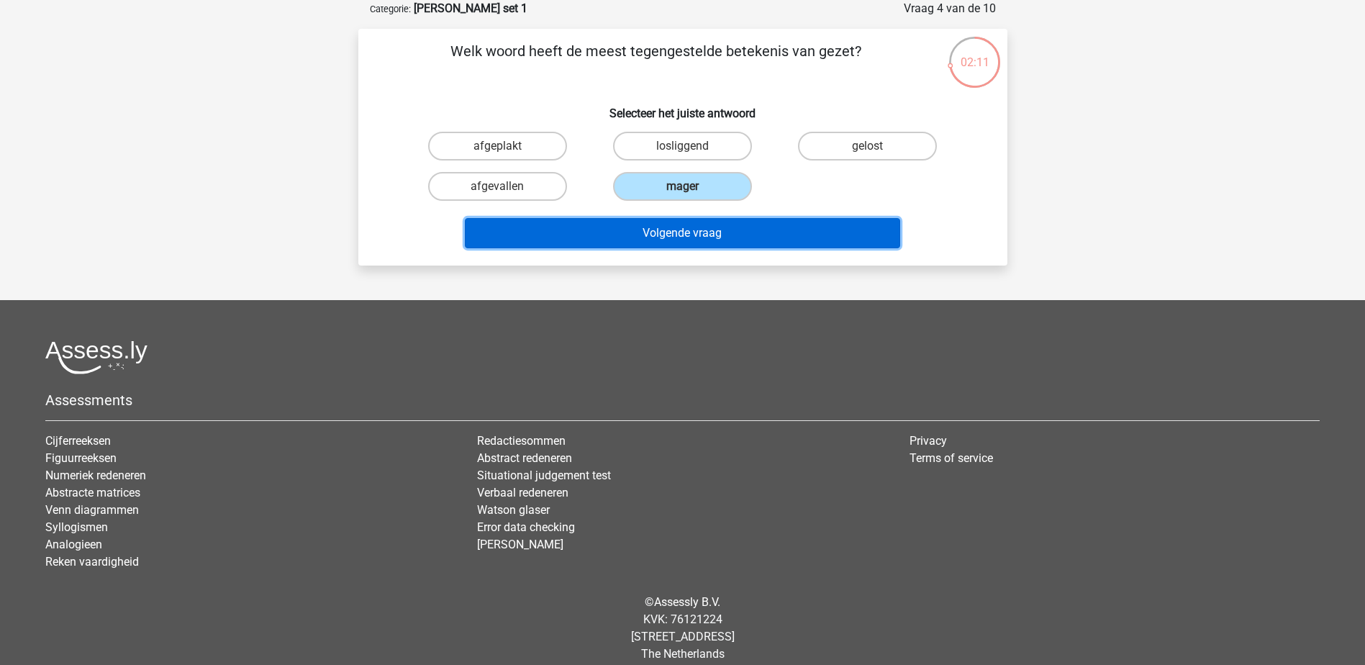
click at [688, 235] on button "Volgende vraag" at bounding box center [682, 233] width 435 height 30
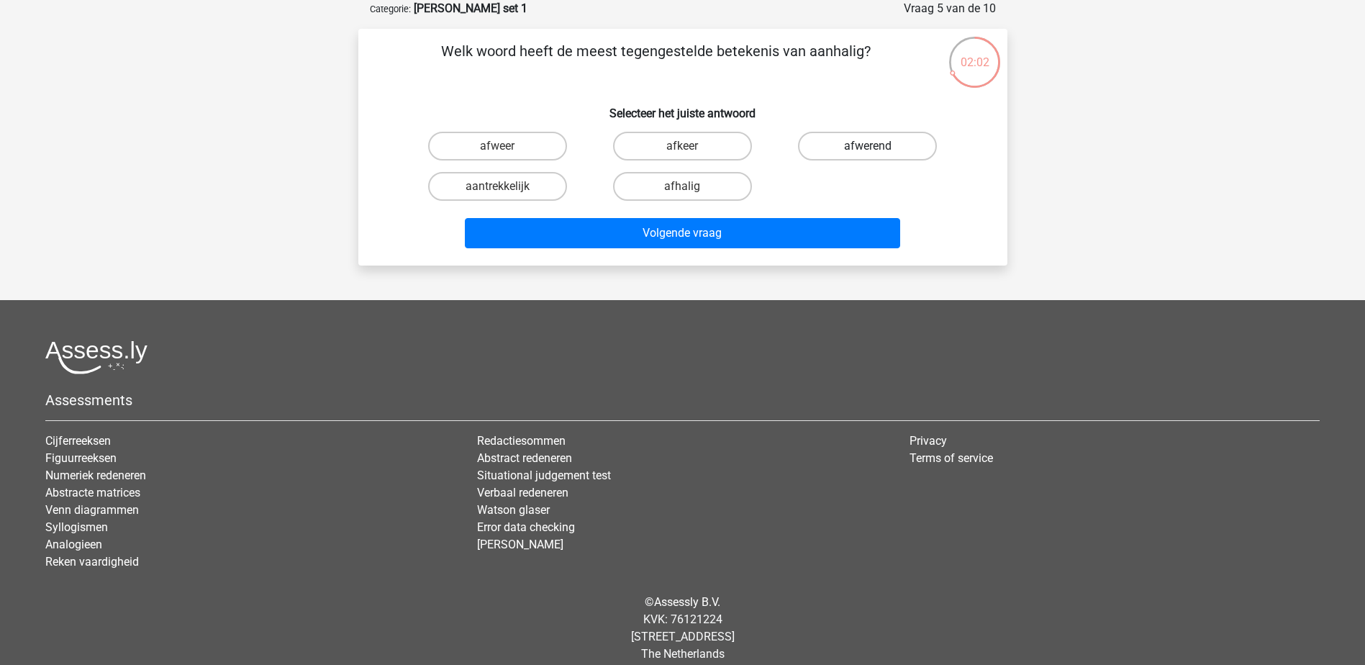
click at [818, 148] on label "afwerend" at bounding box center [867, 146] width 139 height 29
click at [868, 148] on input "afwerend" at bounding box center [872, 150] width 9 height 9
radio input "true"
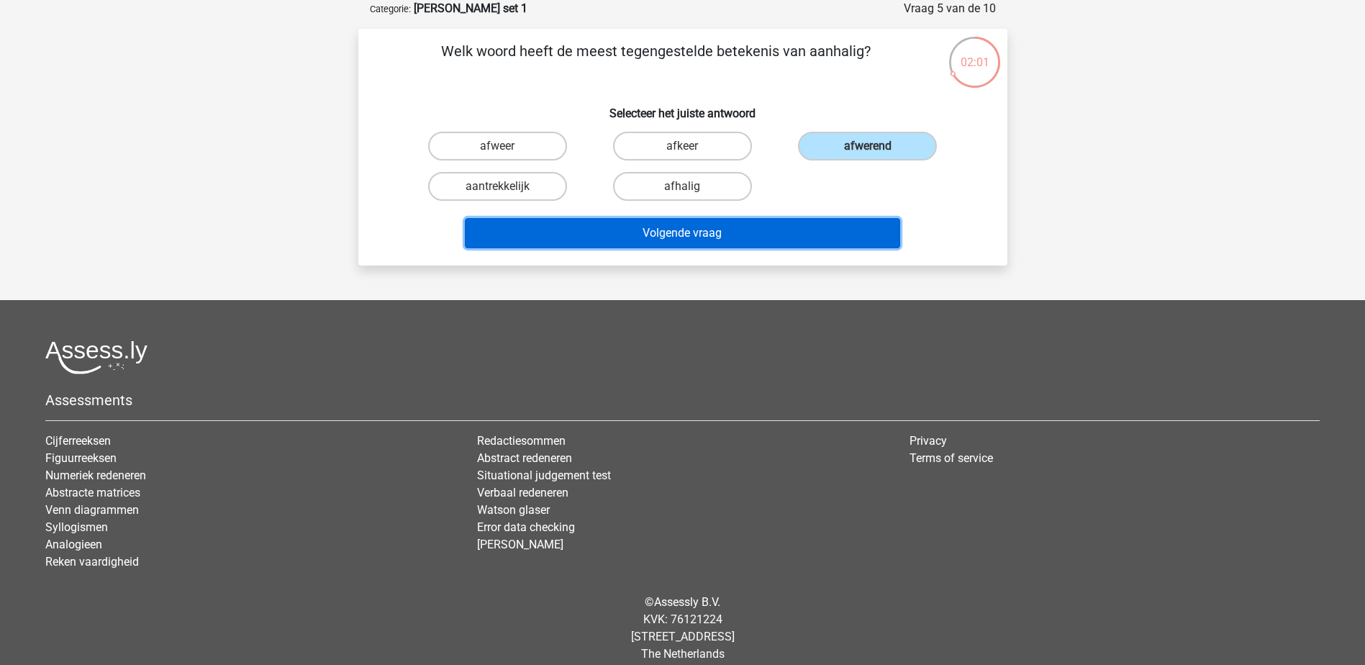
click at [650, 238] on button "Volgende vraag" at bounding box center [682, 233] width 435 height 30
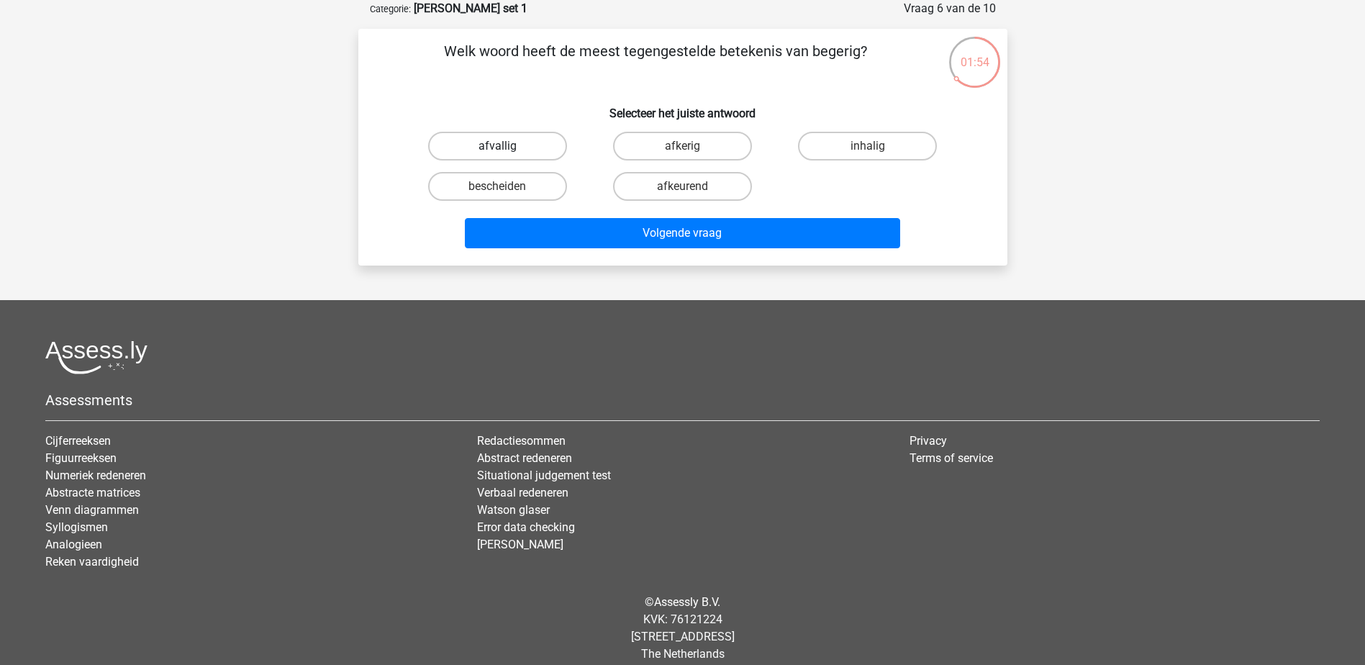
click at [533, 144] on label "afvallig" at bounding box center [497, 146] width 139 height 29
click at [507, 146] on input "afvallig" at bounding box center [501, 150] width 9 height 9
radio input "true"
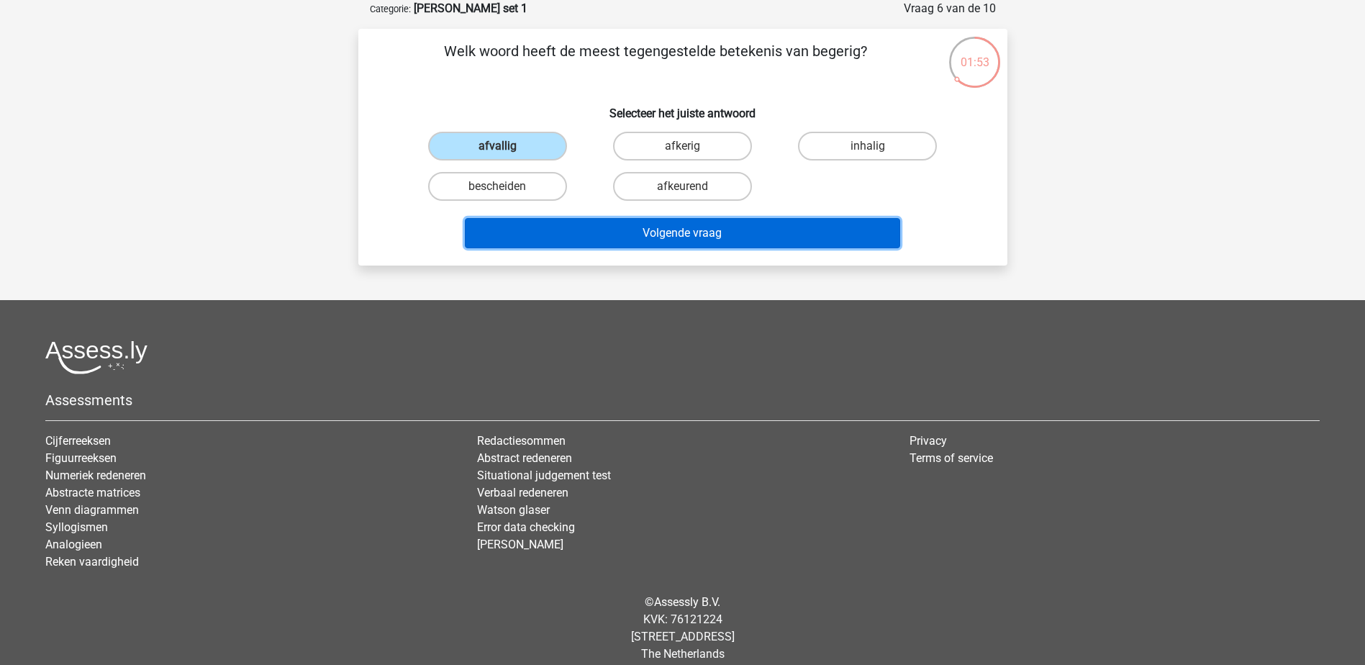
click at [687, 231] on button "Volgende vraag" at bounding box center [682, 233] width 435 height 30
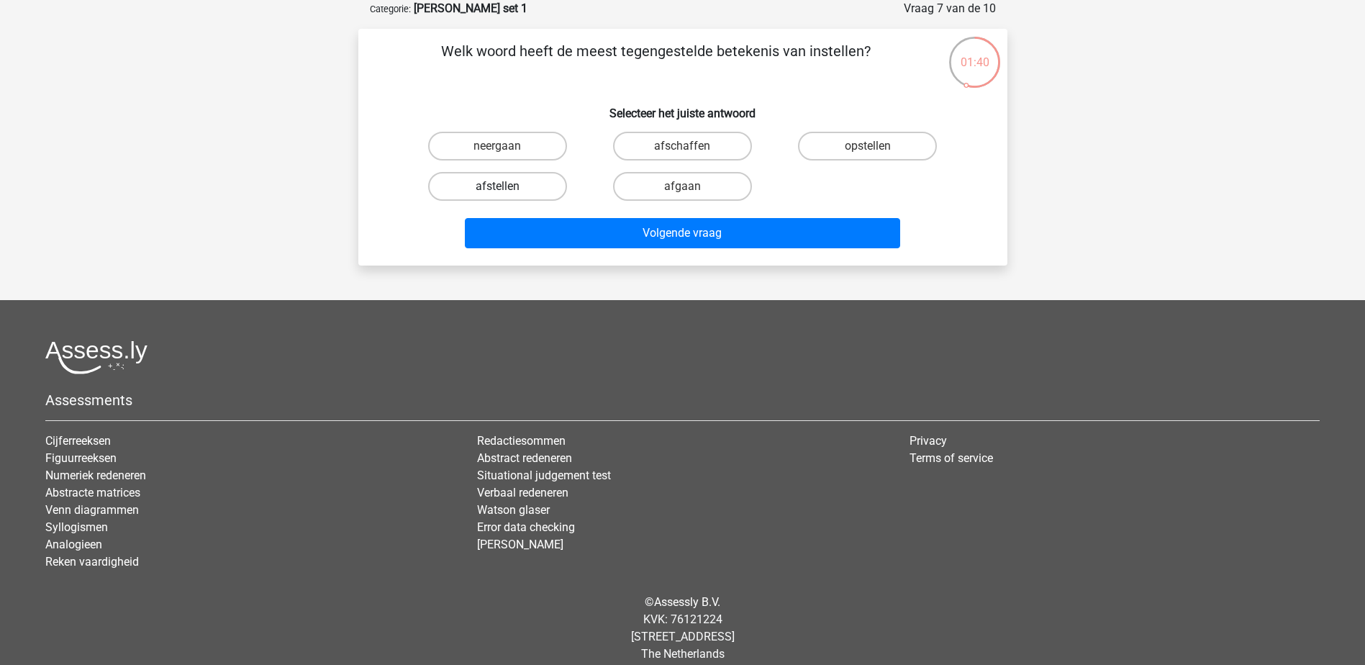
click at [513, 191] on label "afstellen" at bounding box center [497, 186] width 139 height 29
click at [507, 191] on input "afstellen" at bounding box center [501, 190] width 9 height 9
radio input "true"
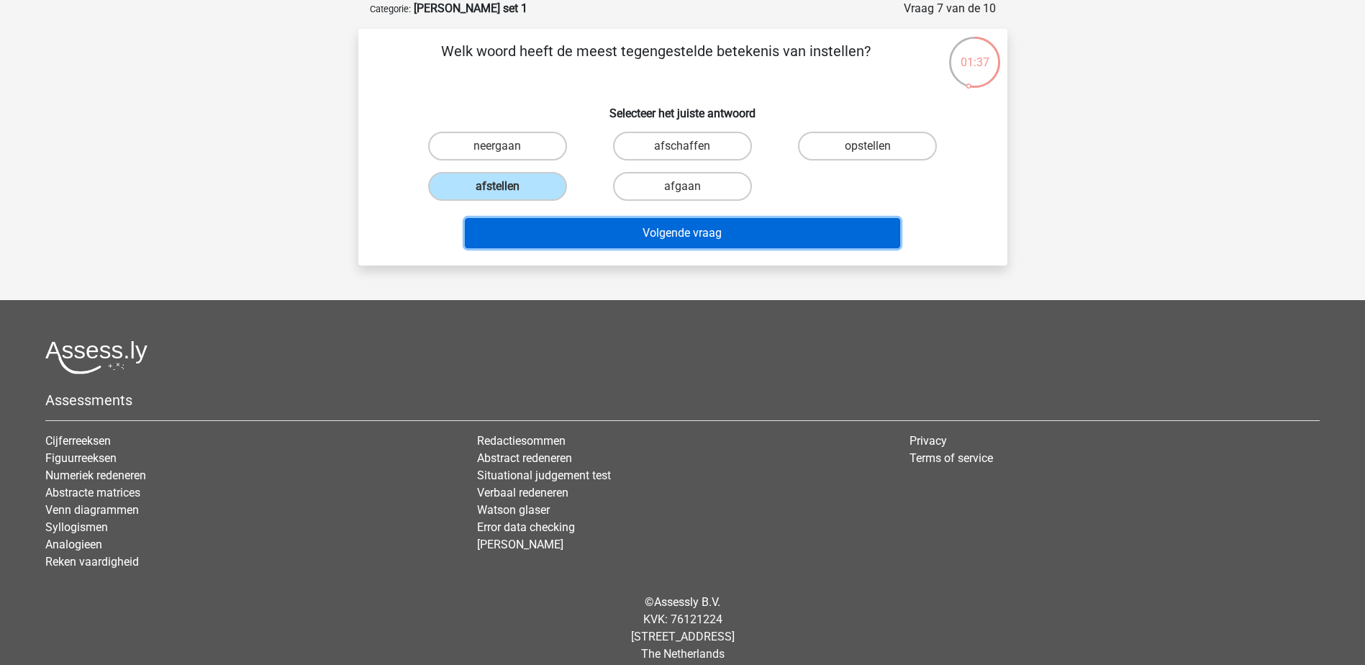
click at [690, 236] on button "Volgende vraag" at bounding box center [682, 233] width 435 height 30
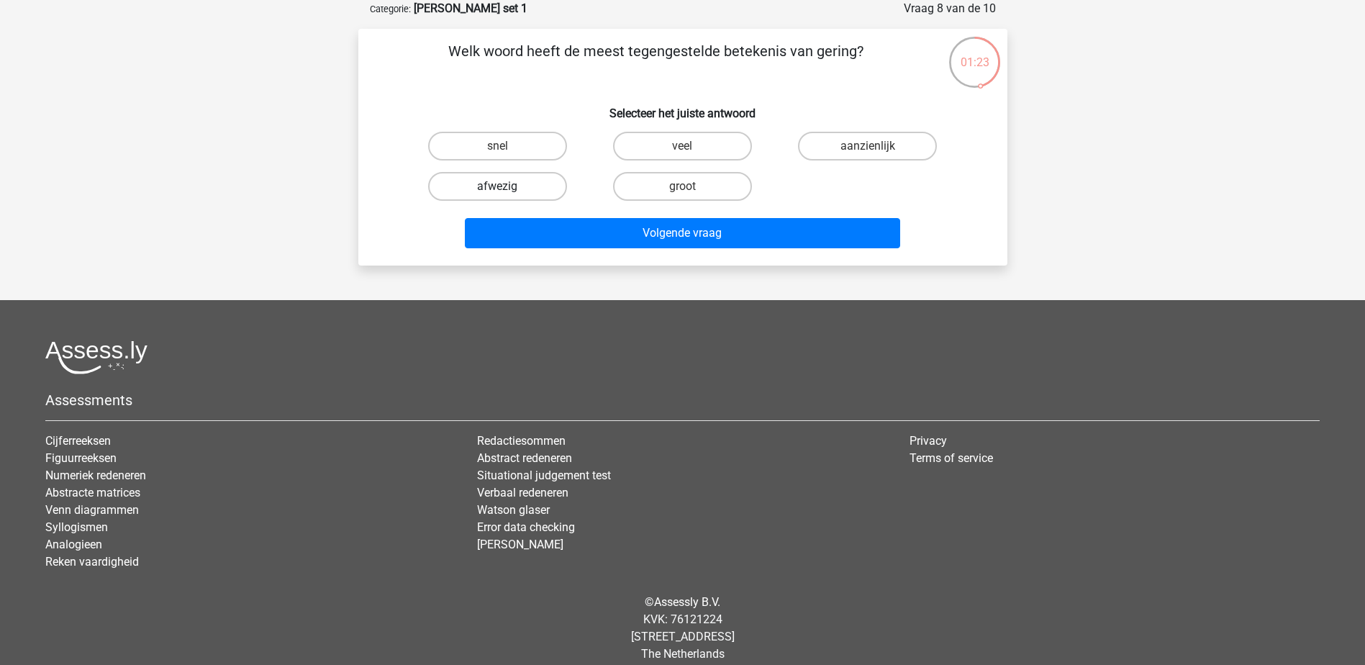
click at [542, 184] on label "afwezig" at bounding box center [497, 186] width 139 height 29
click at [507, 186] on input "afwezig" at bounding box center [501, 190] width 9 height 9
radio input "true"
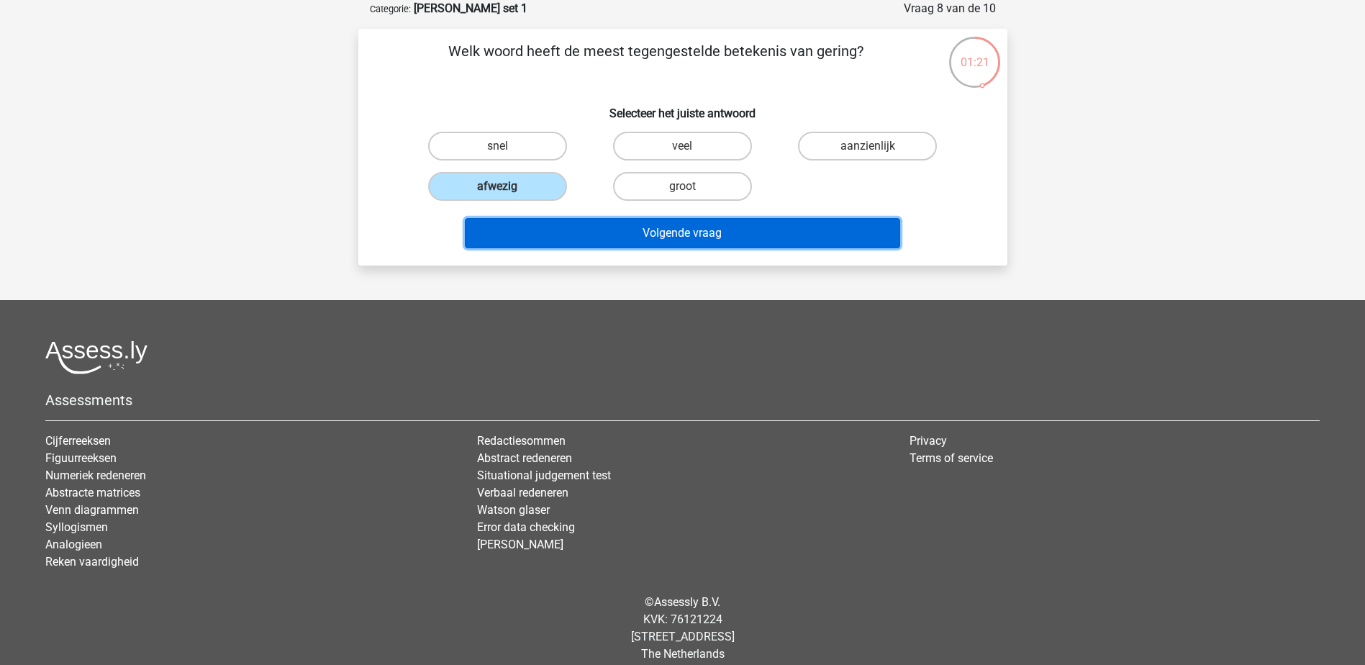
click at [668, 230] on button "Volgende vraag" at bounding box center [682, 233] width 435 height 30
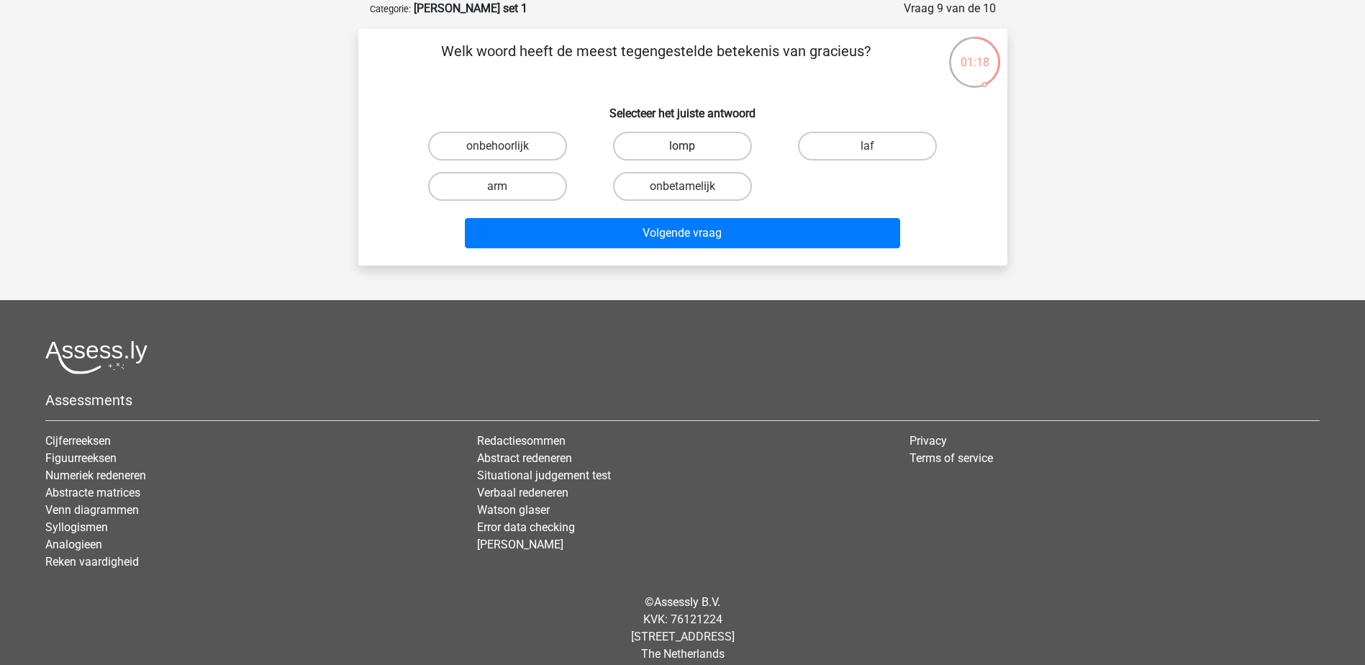
click at [664, 145] on label "lomp" at bounding box center [682, 146] width 139 height 29
click at [682, 146] on input "lomp" at bounding box center [686, 150] width 9 height 9
radio input "true"
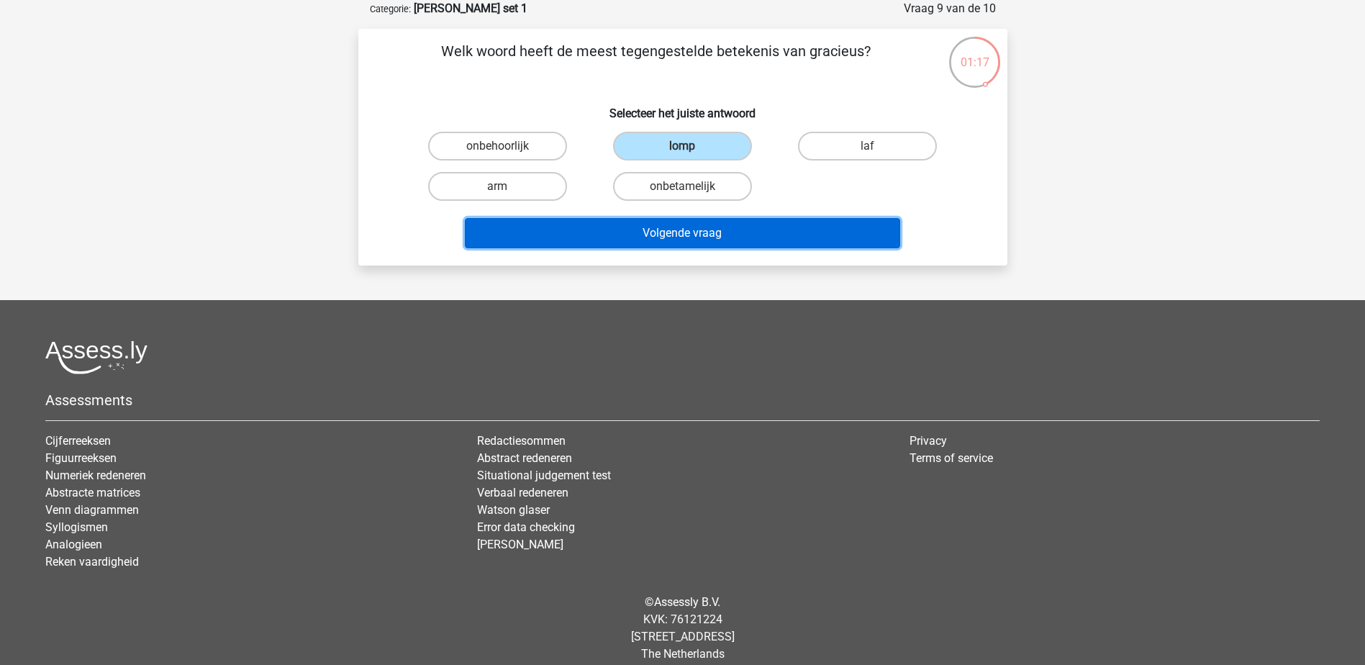
click at [659, 232] on button "Volgende vraag" at bounding box center [682, 233] width 435 height 30
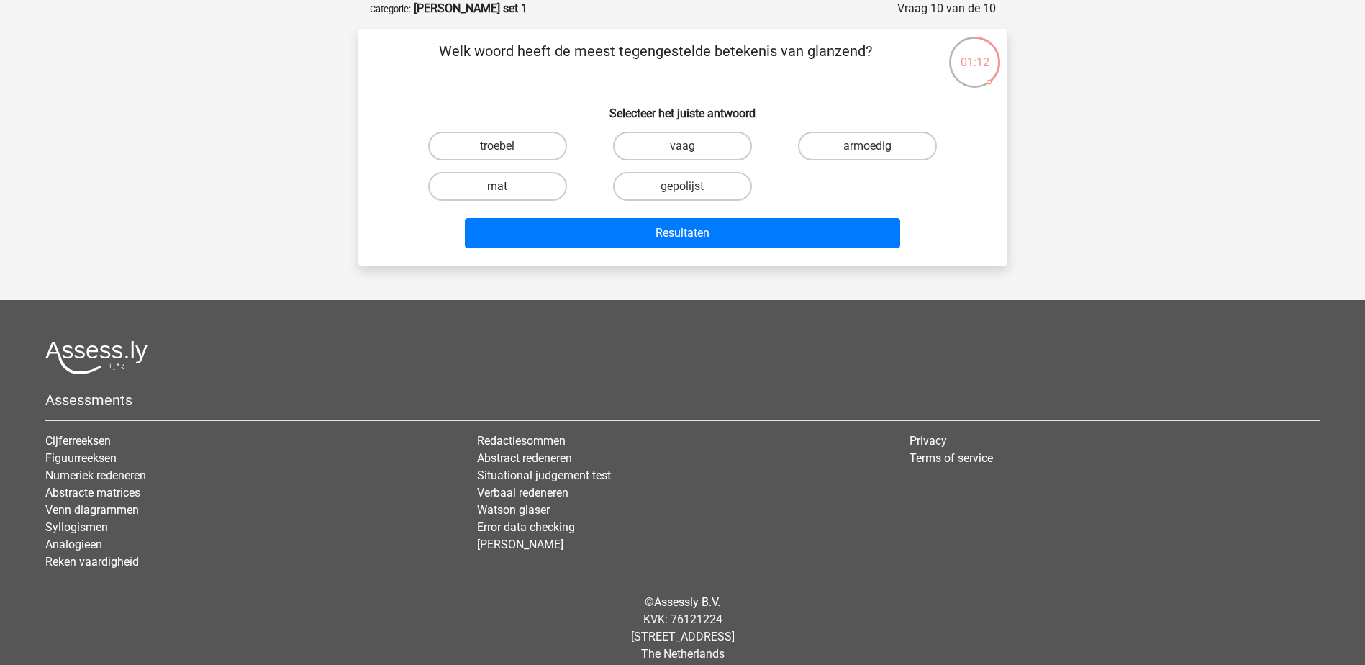
click at [518, 177] on label "mat" at bounding box center [497, 186] width 139 height 29
click at [507, 186] on input "mat" at bounding box center [501, 190] width 9 height 9
radio input "true"
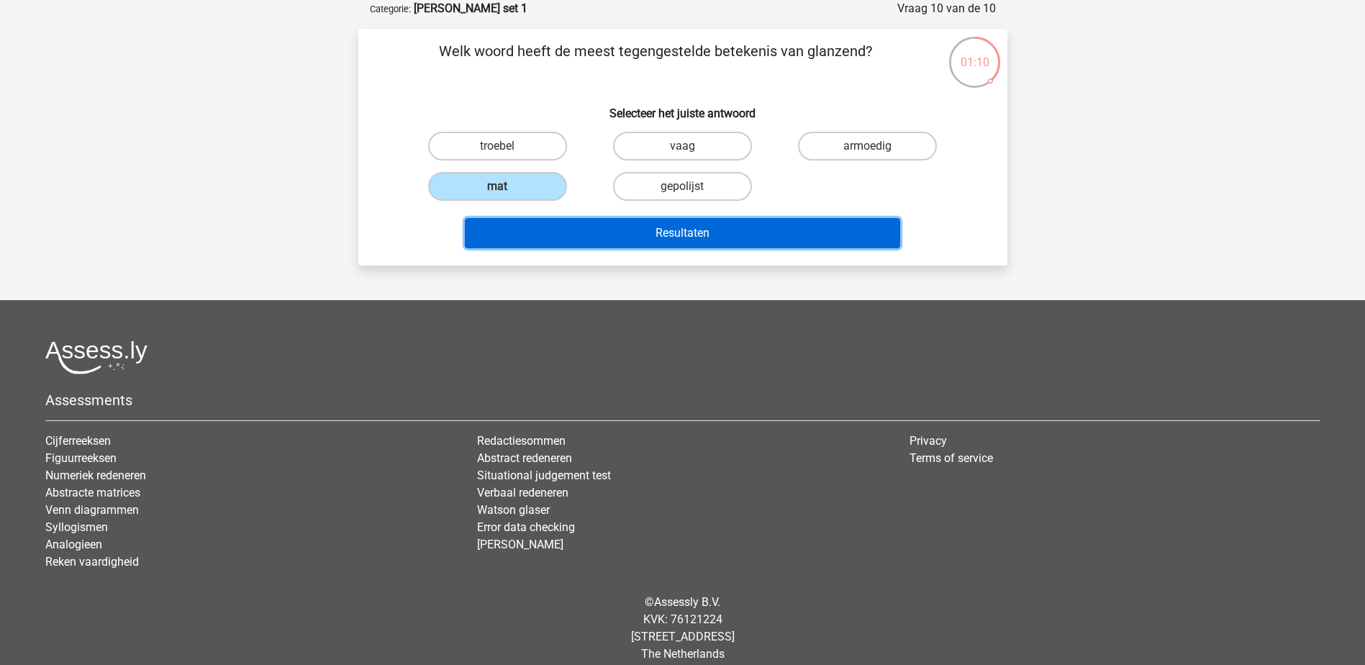
click at [667, 229] on button "Resultaten" at bounding box center [682, 233] width 435 height 30
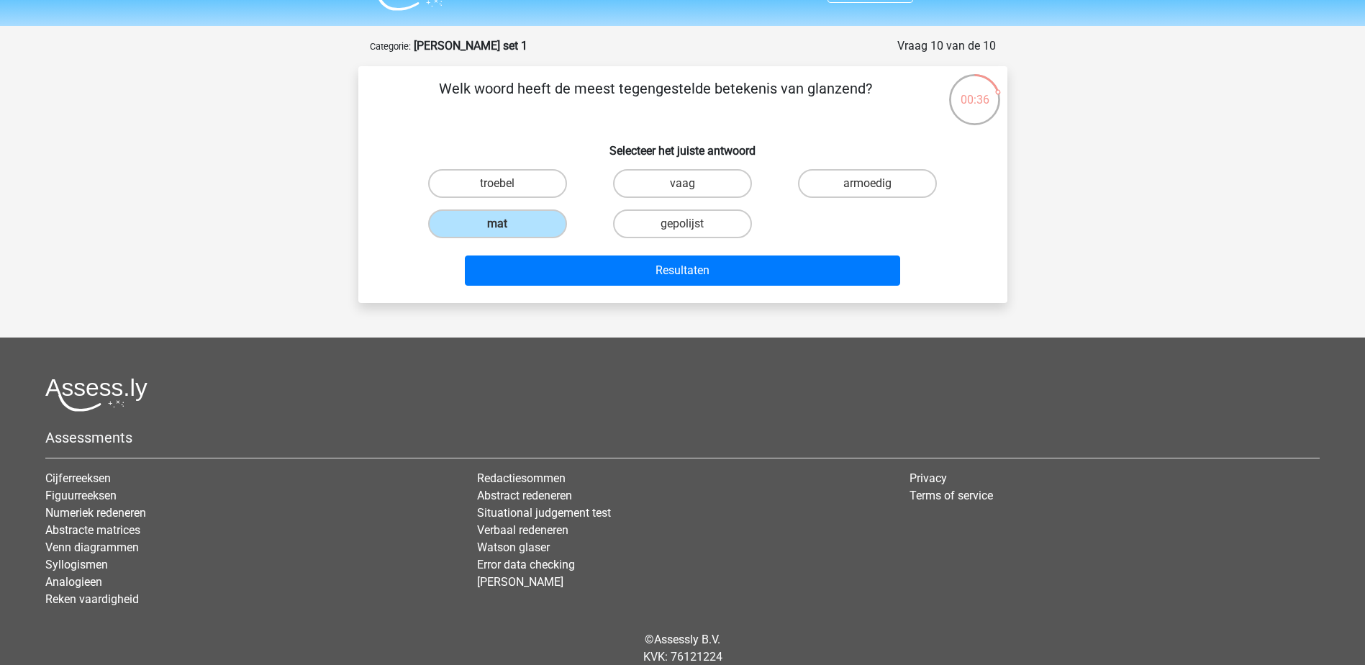
scroll to position [0, 0]
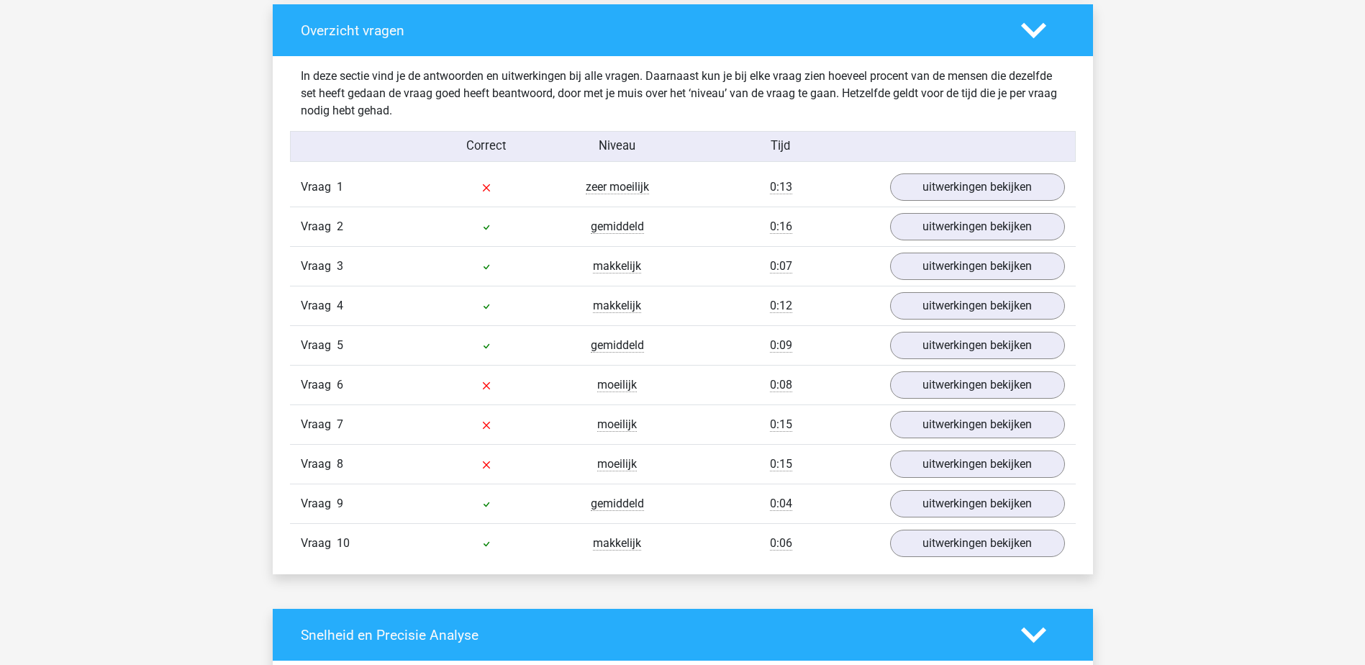
scroll to position [1080, 0]
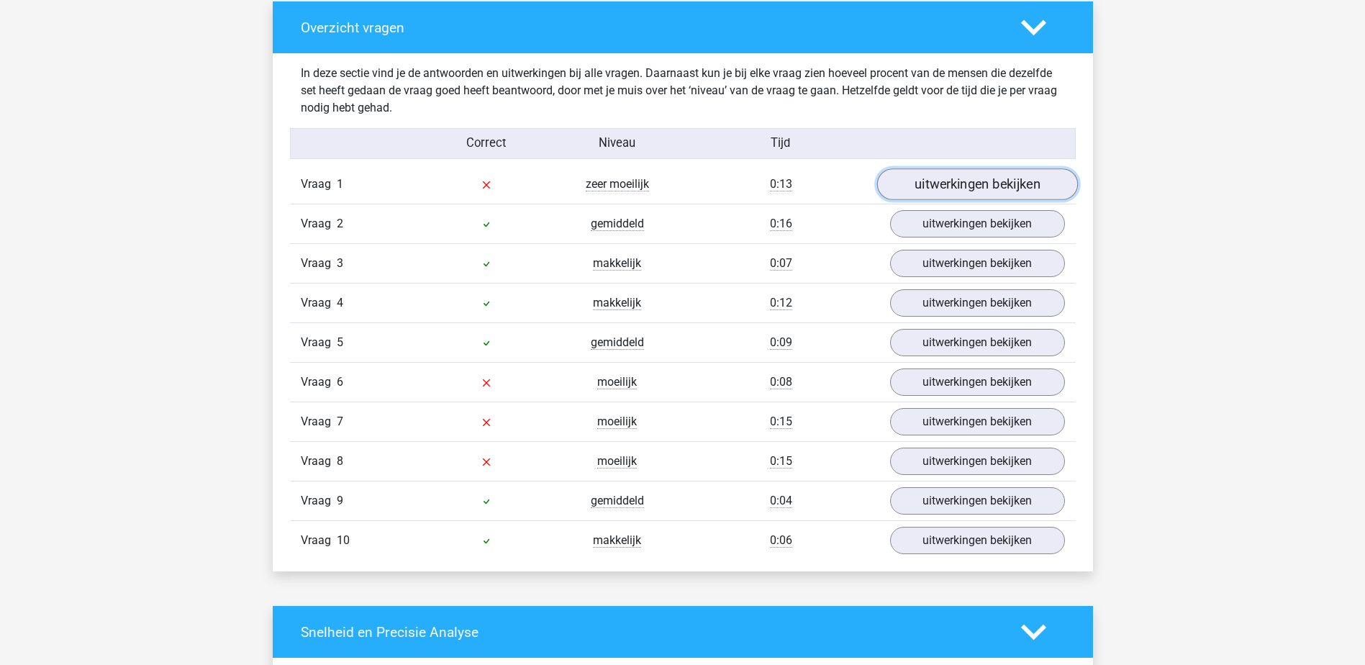
click at [933, 182] on link "uitwerkingen bekijken" at bounding box center [977, 185] width 201 height 32
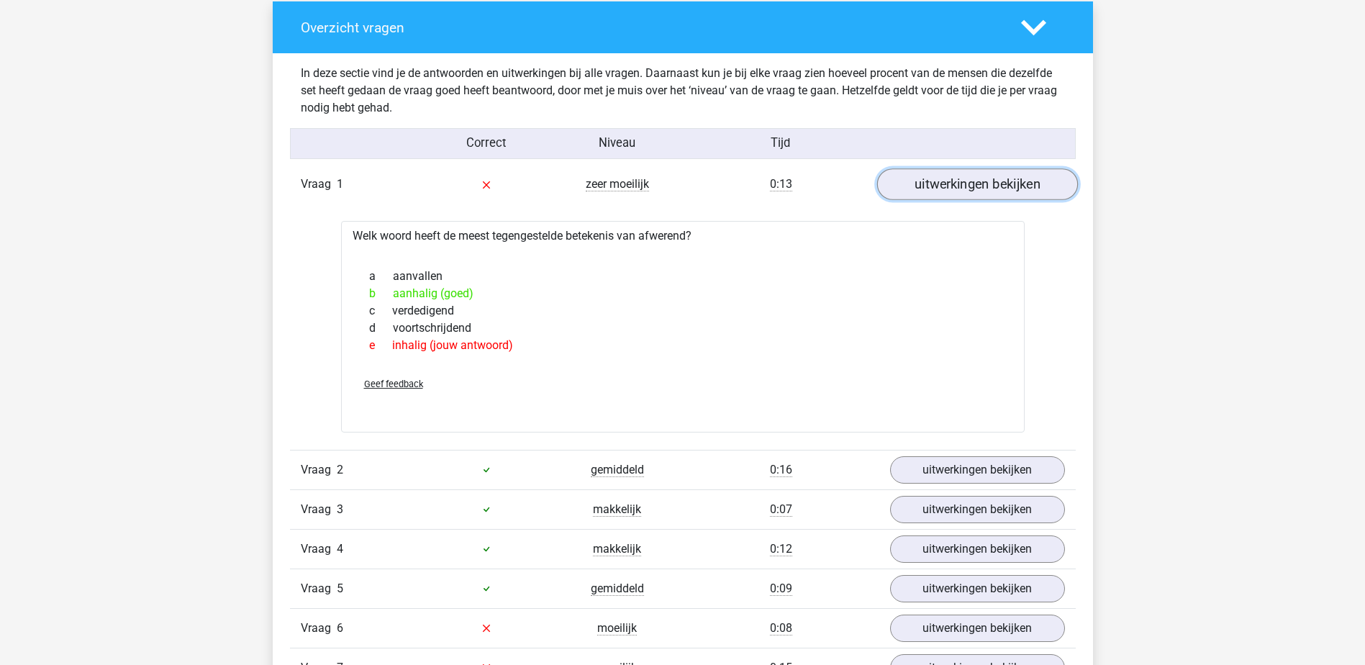
click at [934, 182] on link "uitwerkingen bekijken" at bounding box center [977, 185] width 201 height 32
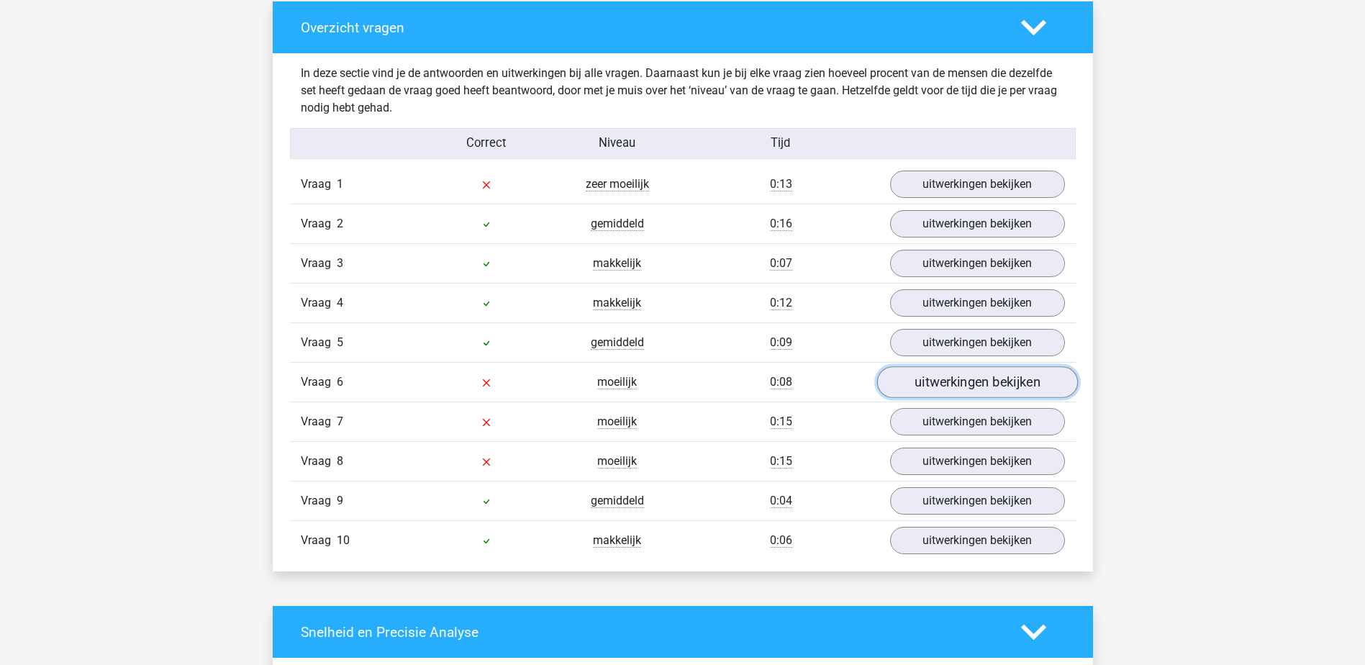
click at [961, 390] on link "uitwerkingen bekijken" at bounding box center [977, 383] width 201 height 32
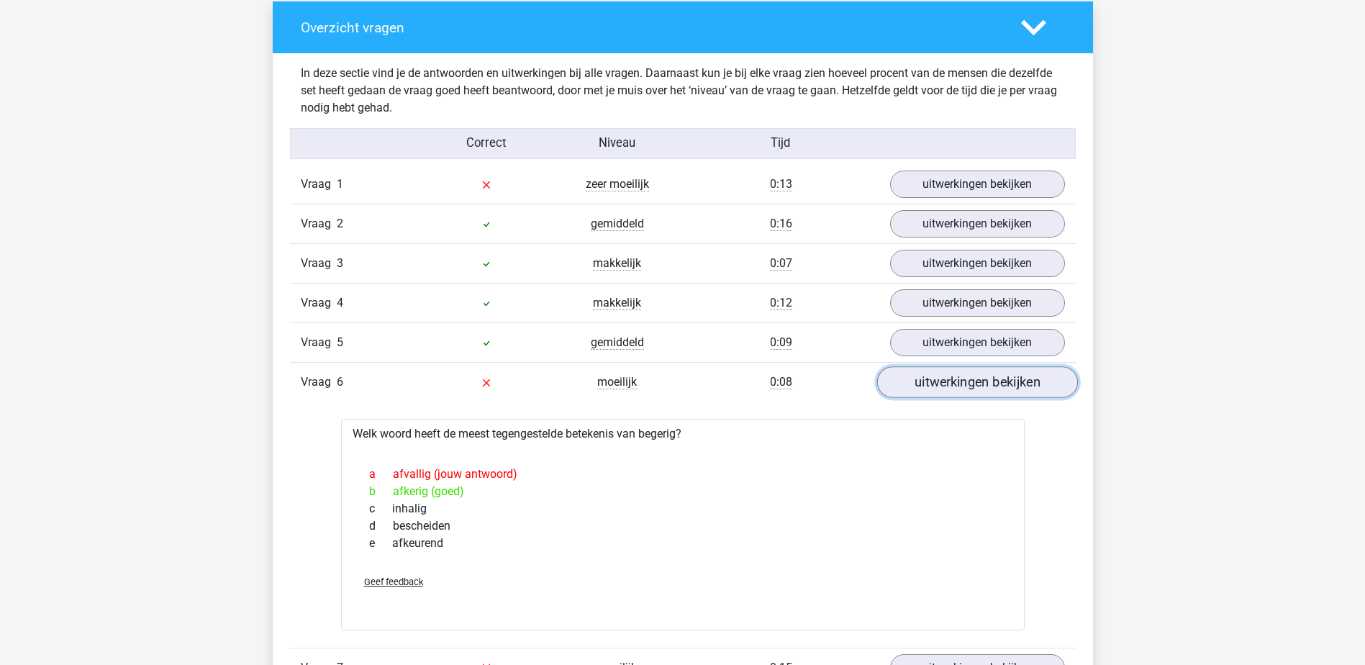
click at [962, 390] on link "uitwerkingen bekijken" at bounding box center [977, 383] width 201 height 32
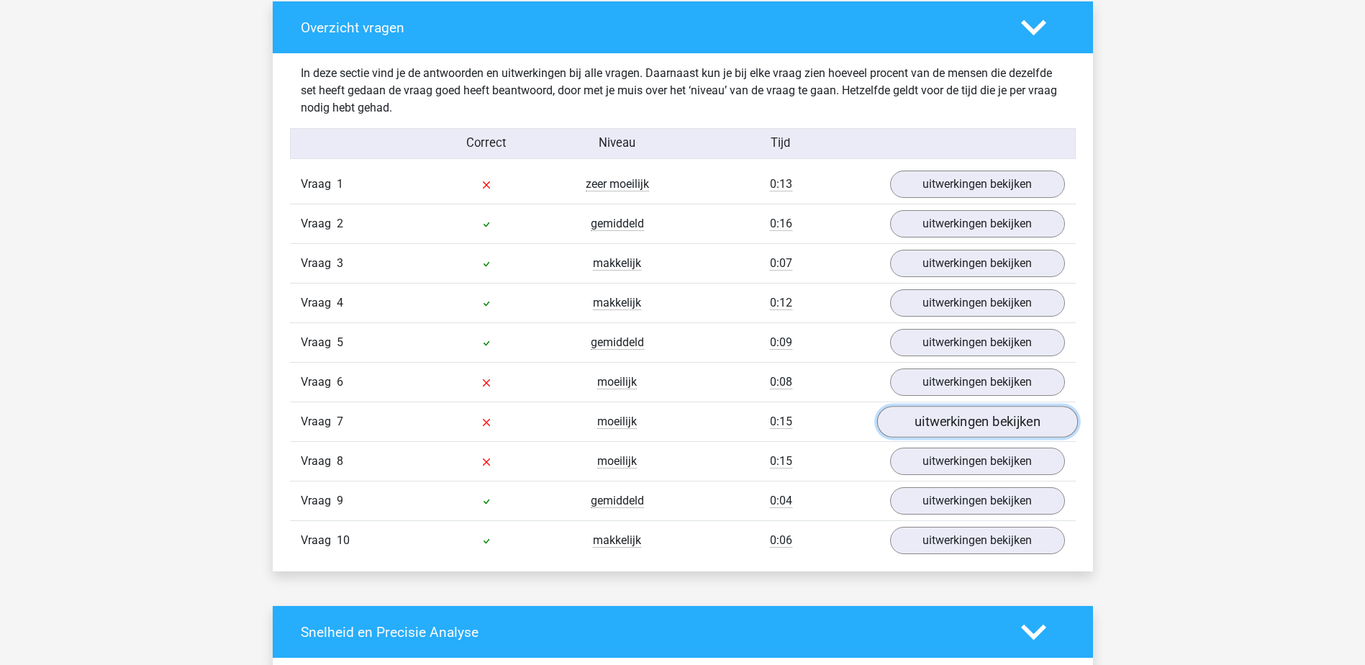
click at [962, 428] on link "uitwerkingen bekijken" at bounding box center [977, 423] width 201 height 32
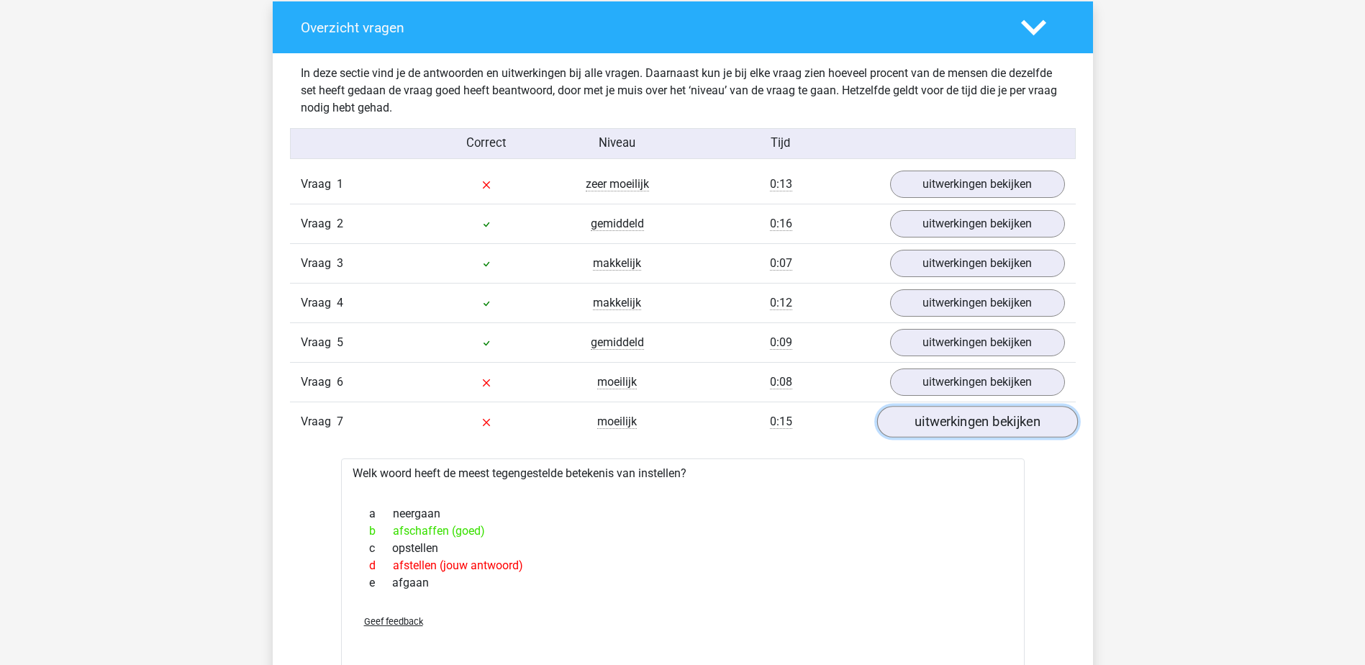
click at [962, 428] on link "uitwerkingen bekijken" at bounding box center [977, 423] width 201 height 32
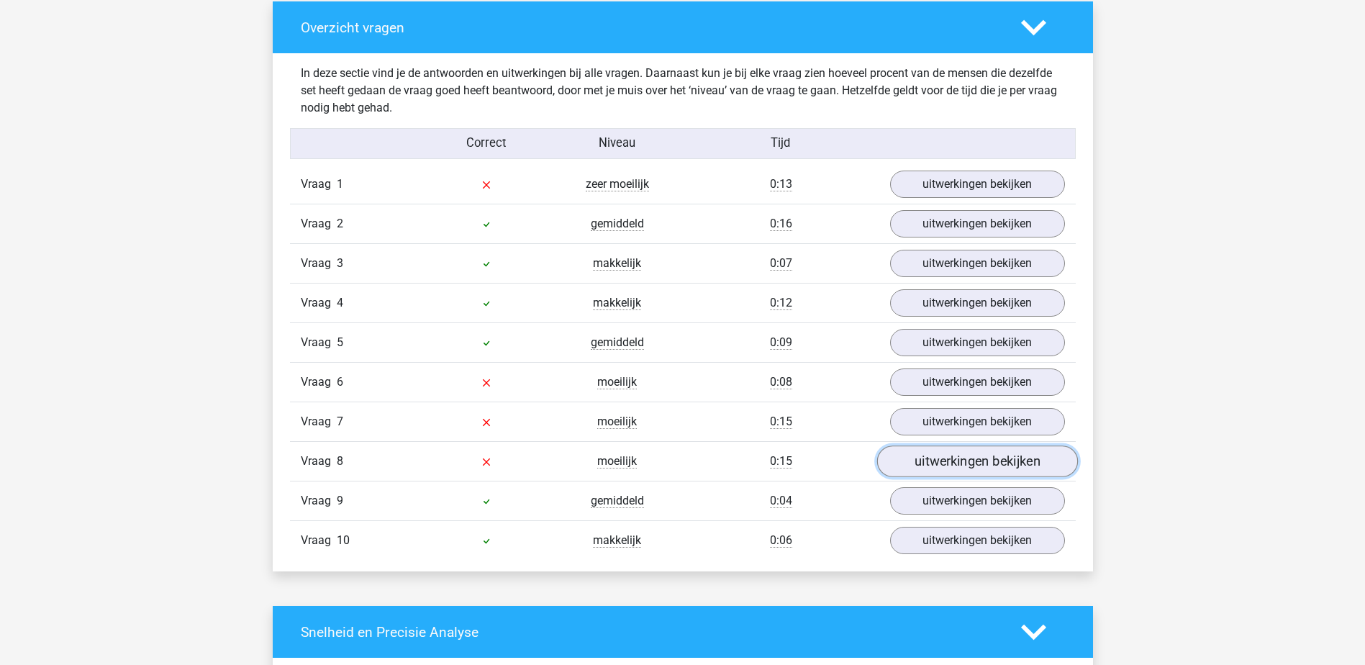
click at [962, 468] on link "uitwerkingen bekijken" at bounding box center [977, 462] width 201 height 32
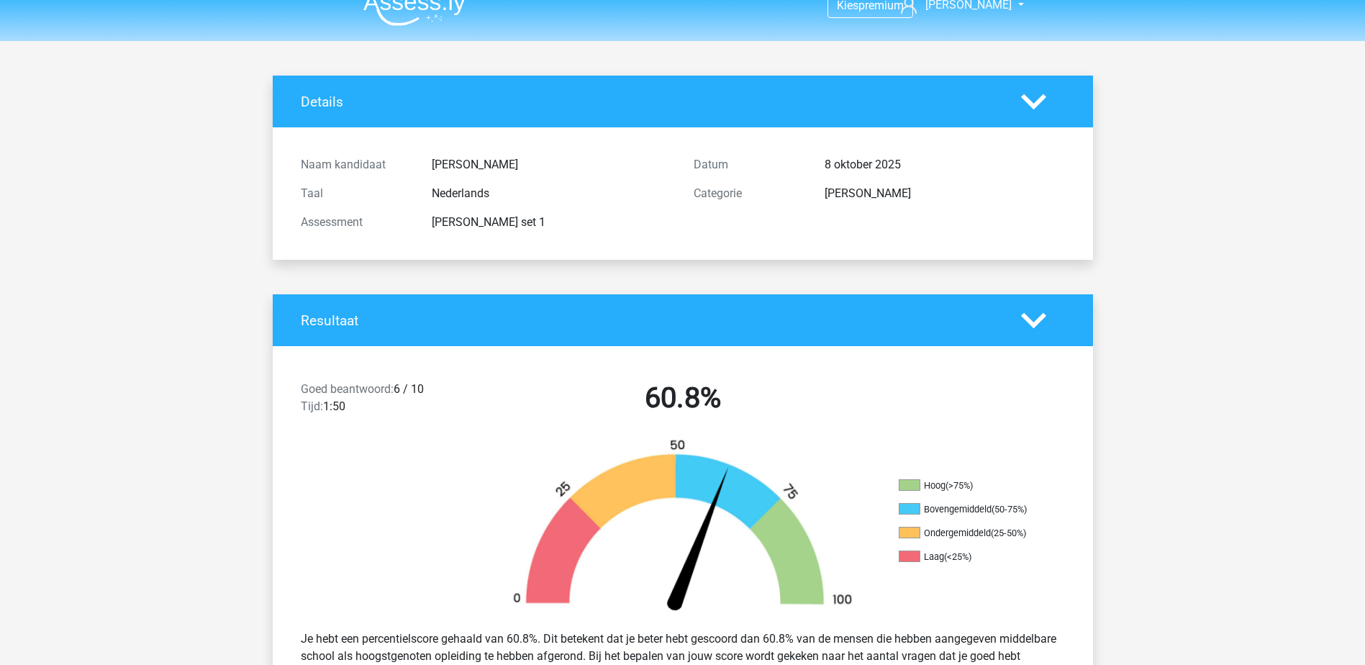
scroll to position [0, 0]
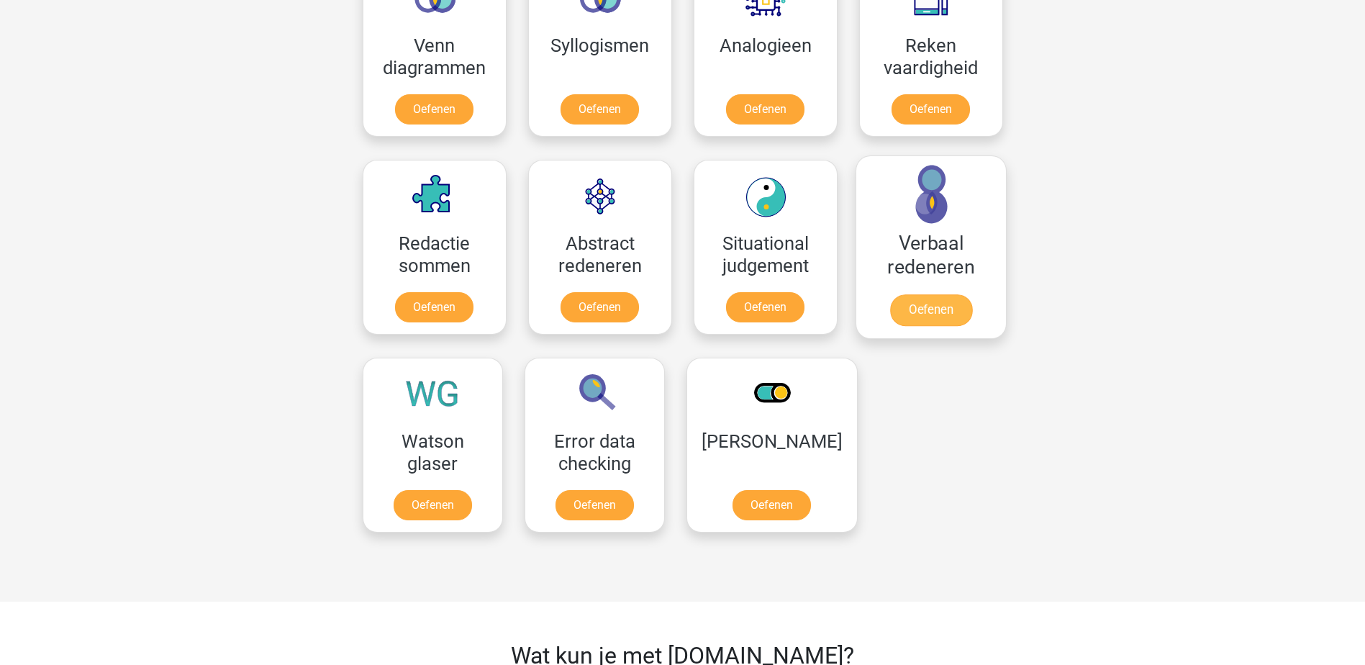
scroll to position [828, 0]
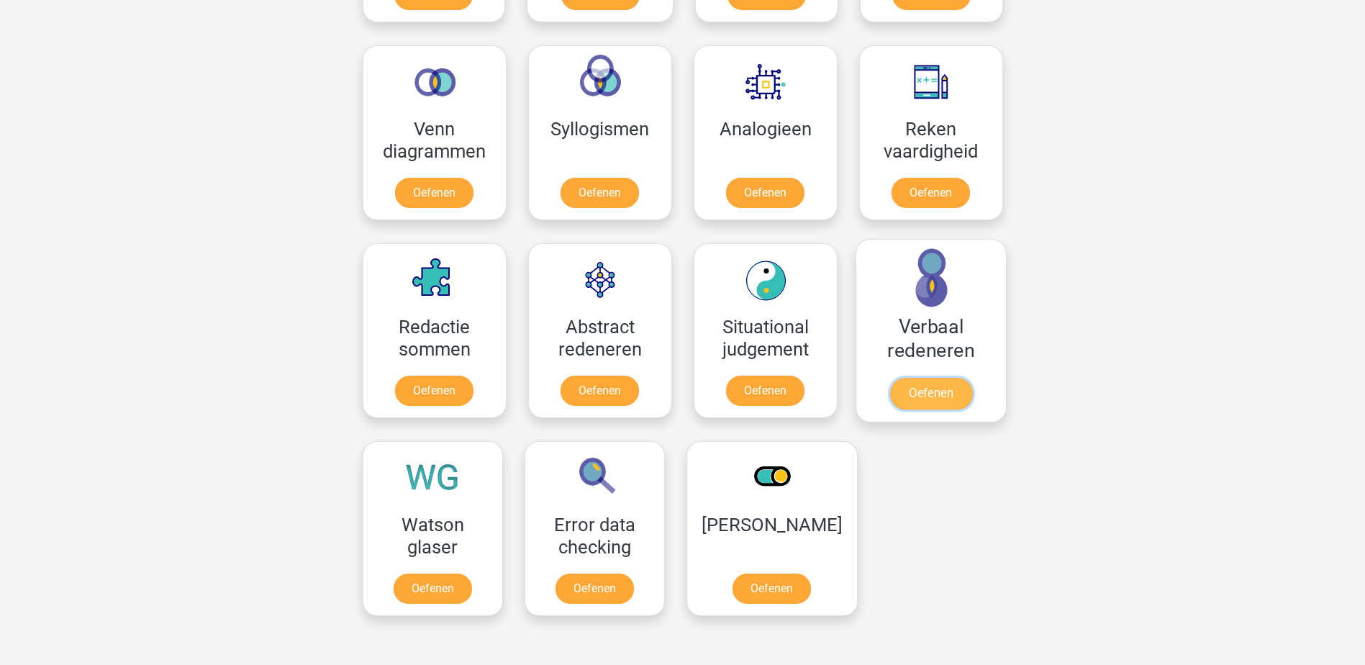
click at [930, 388] on link "Oefenen" at bounding box center [931, 394] width 82 height 32
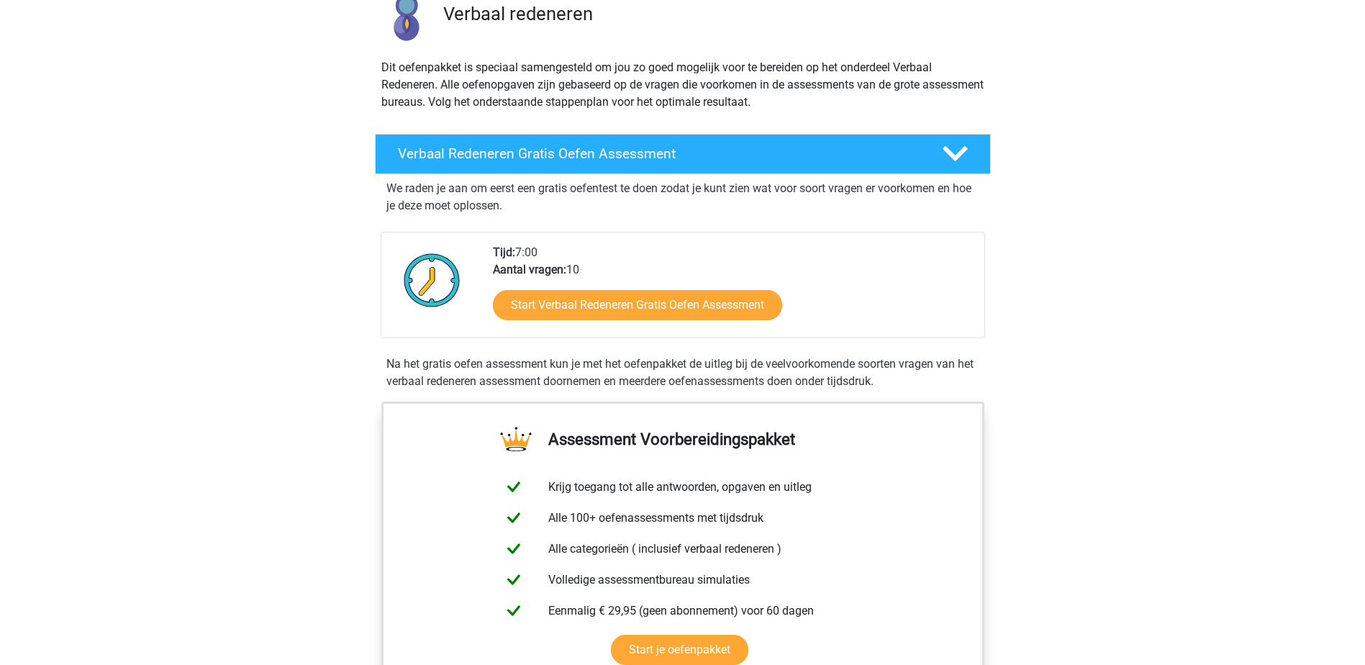
scroll to position [144, 0]
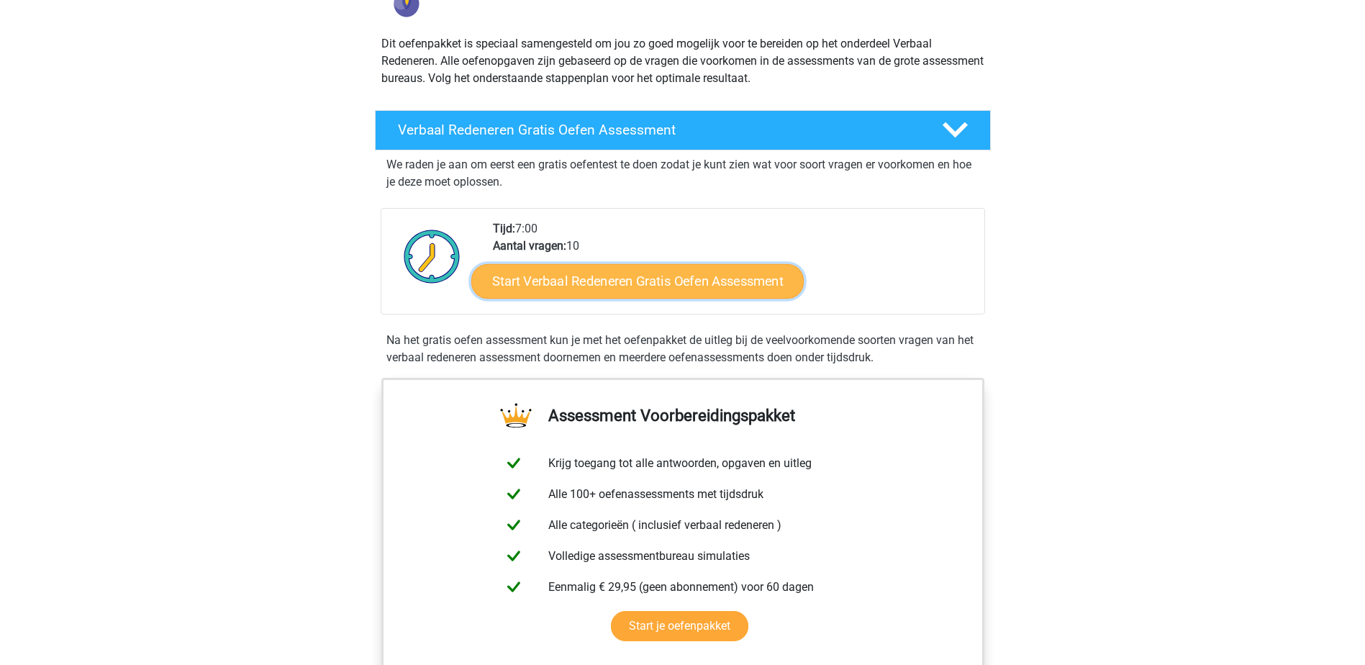
click at [744, 288] on link "Start Verbaal Redeneren Gratis Oefen Assessment" at bounding box center [637, 281] width 333 height 35
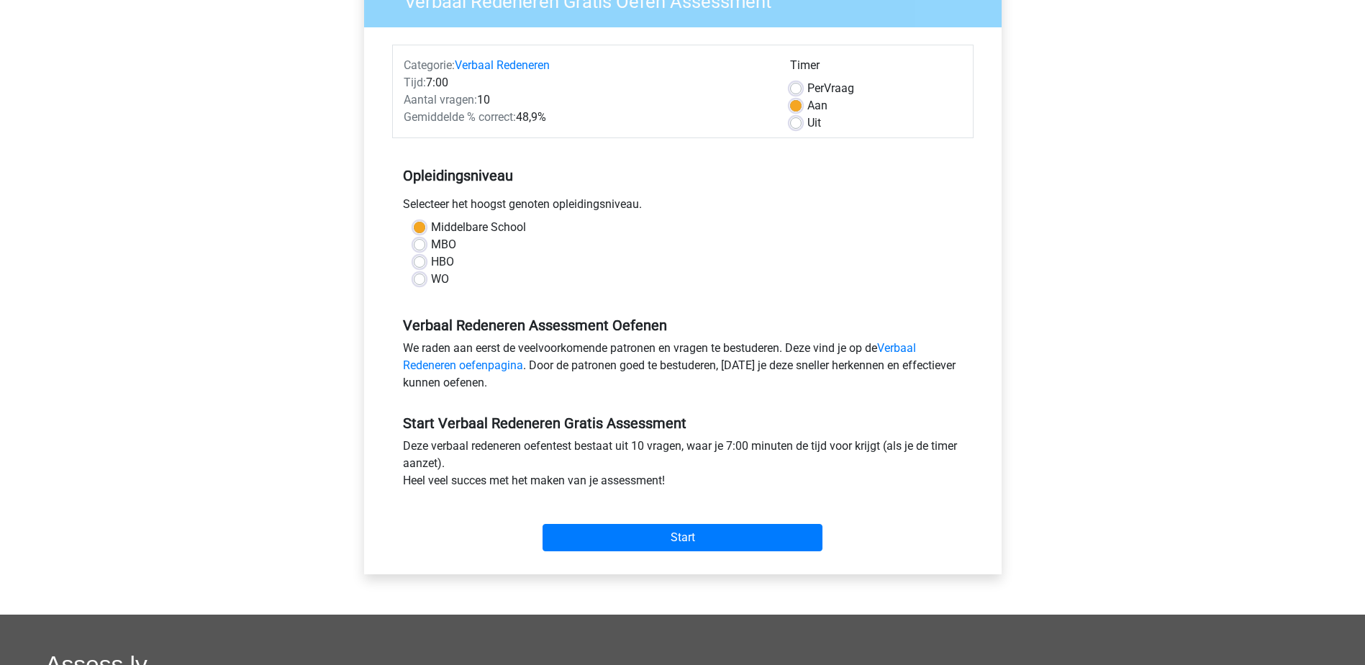
scroll to position [144, 0]
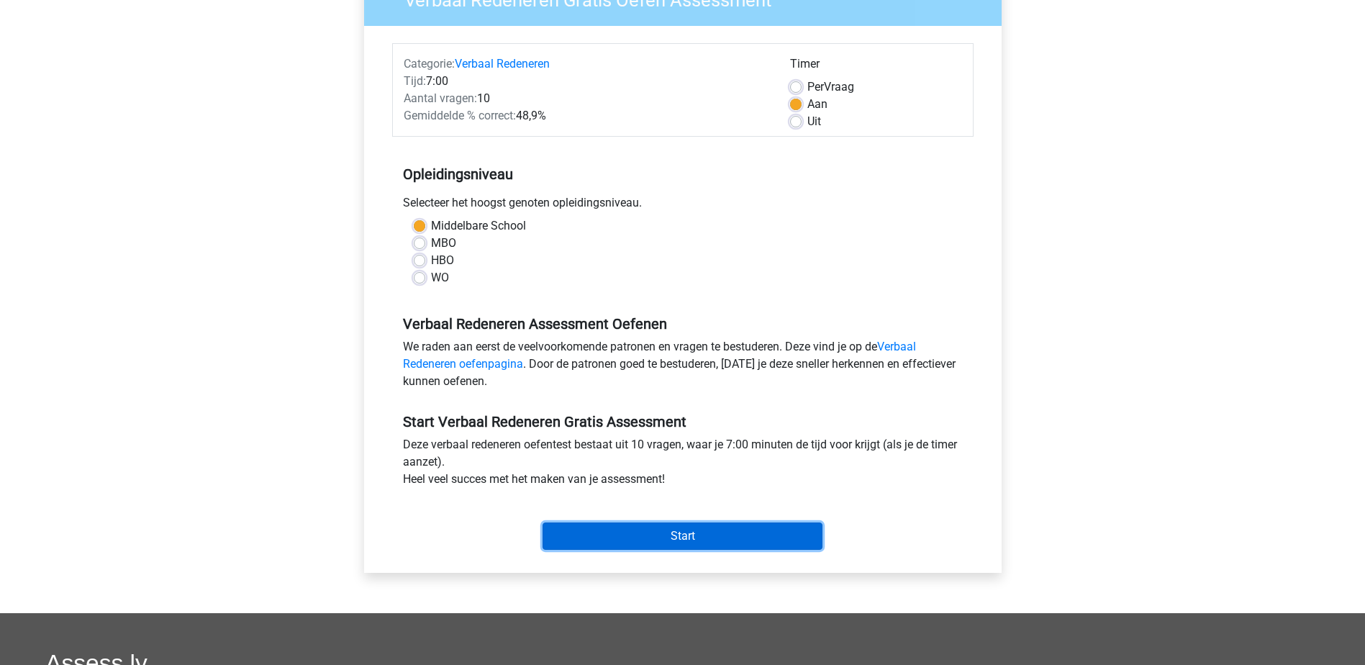
click at [703, 538] on input "Start" at bounding box center [683, 536] width 280 height 27
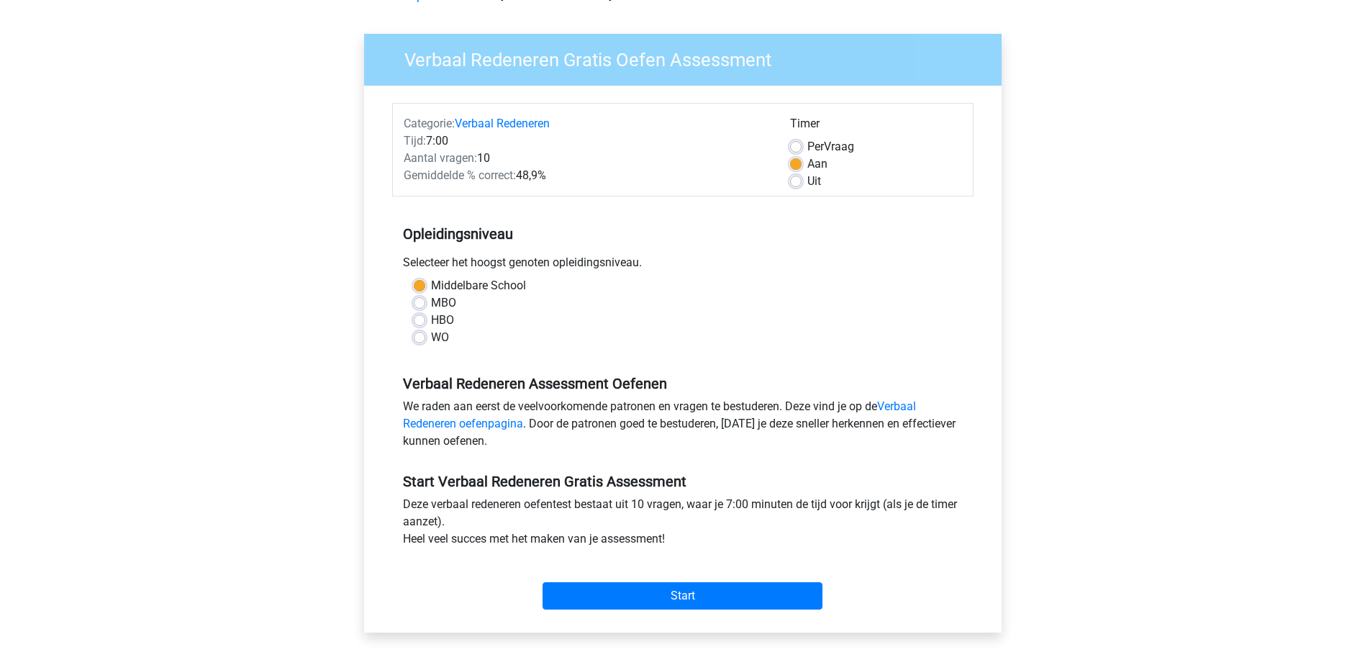
scroll to position [0, 0]
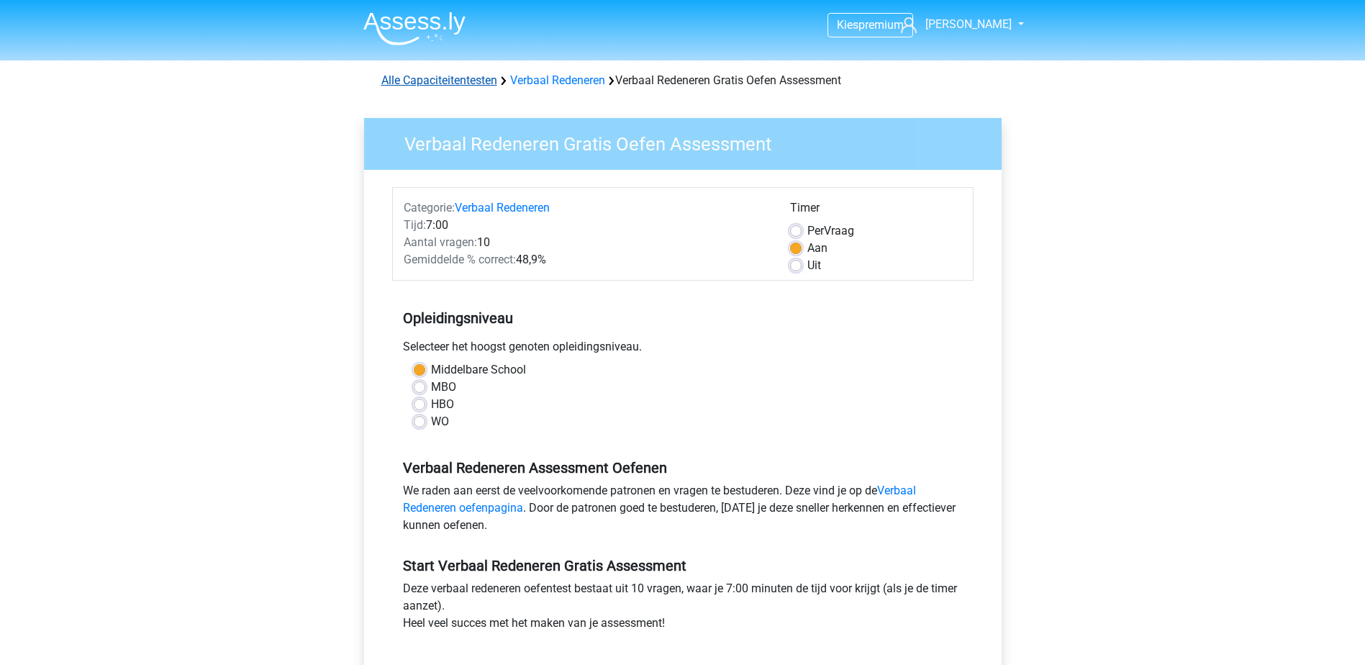
click at [476, 80] on link "Alle Capaciteitentesten" at bounding box center [439, 80] width 116 height 14
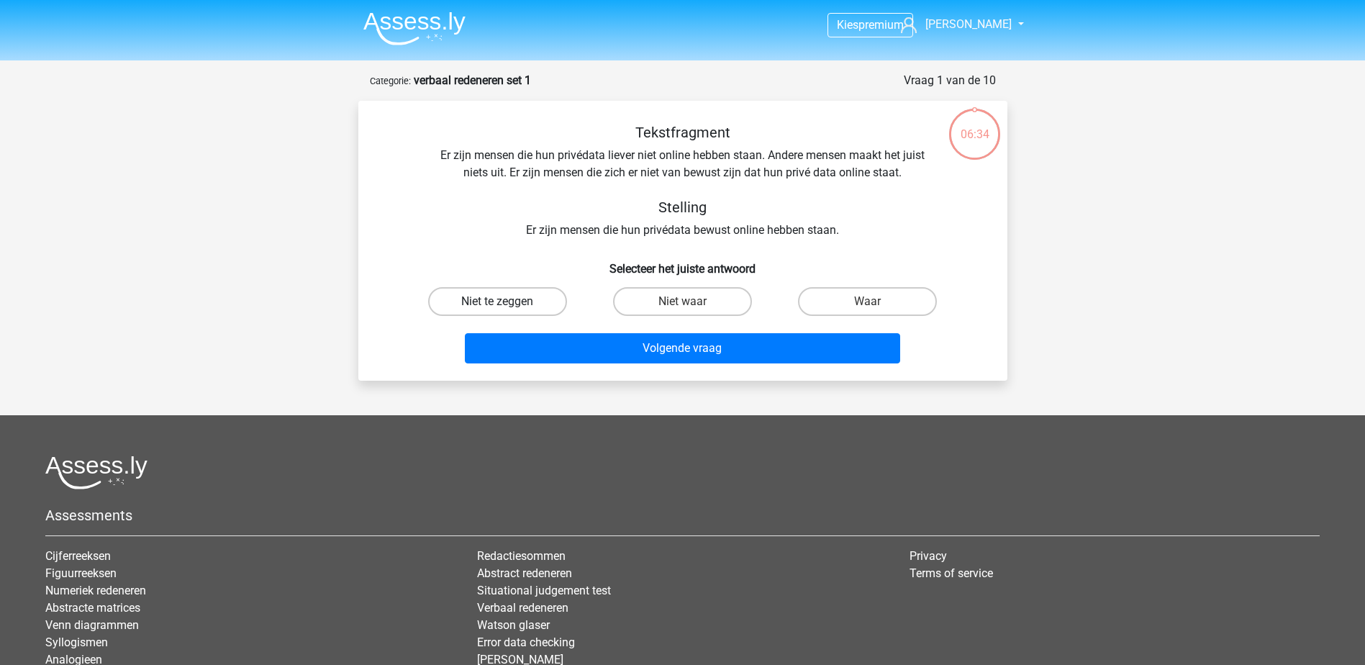
click at [536, 304] on label "Niet te zeggen" at bounding box center [497, 301] width 139 height 29
click at [507, 304] on input "Niet te zeggen" at bounding box center [501, 306] width 9 height 9
radio input "true"
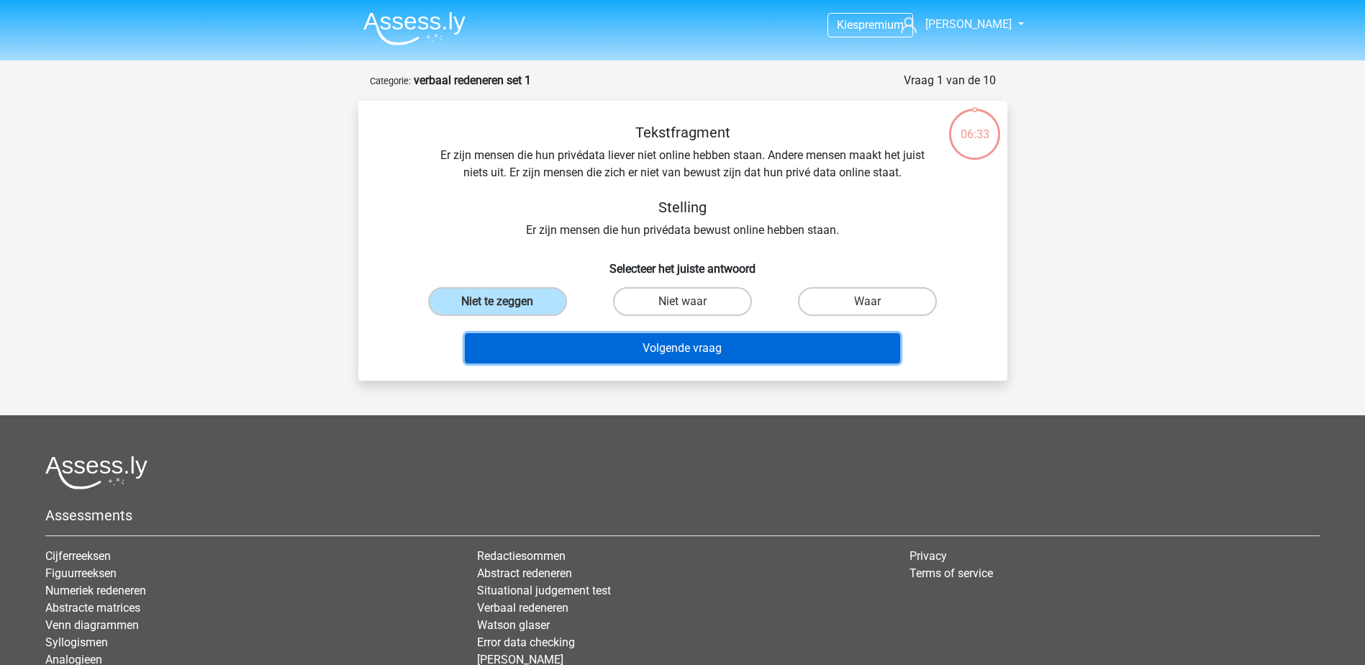
click at [597, 343] on button "Volgende vraag" at bounding box center [682, 348] width 435 height 30
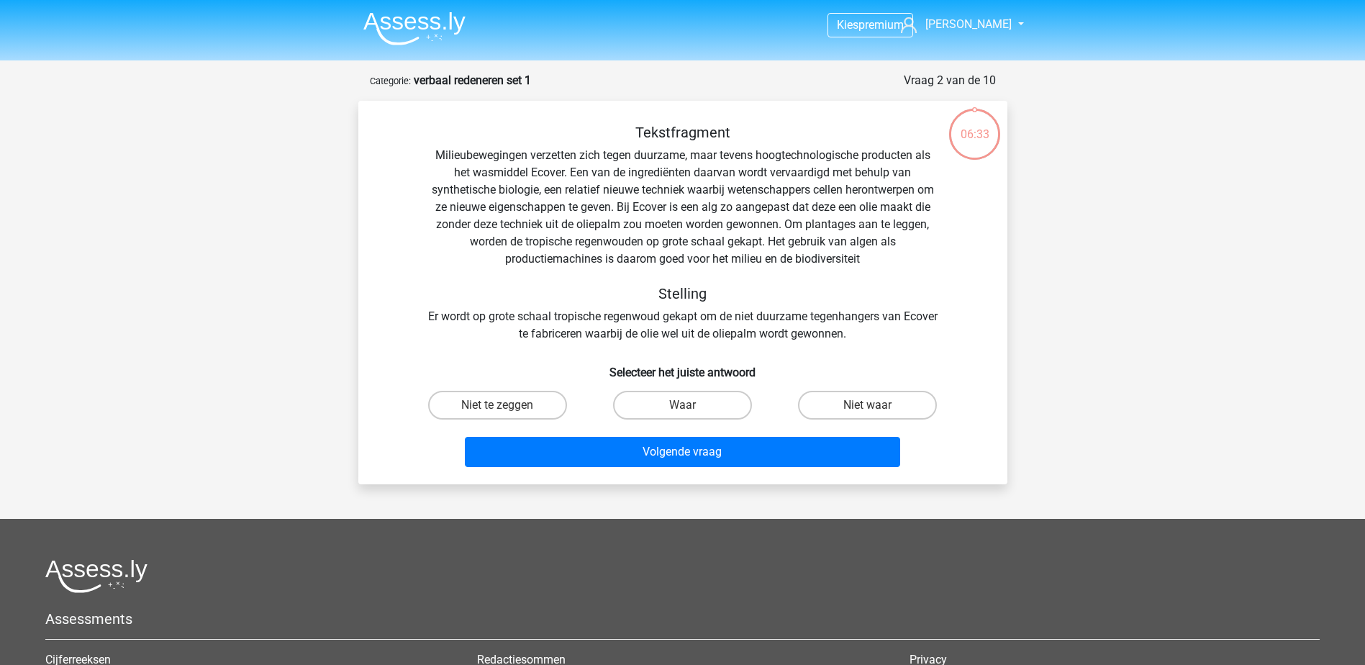
scroll to position [72, 0]
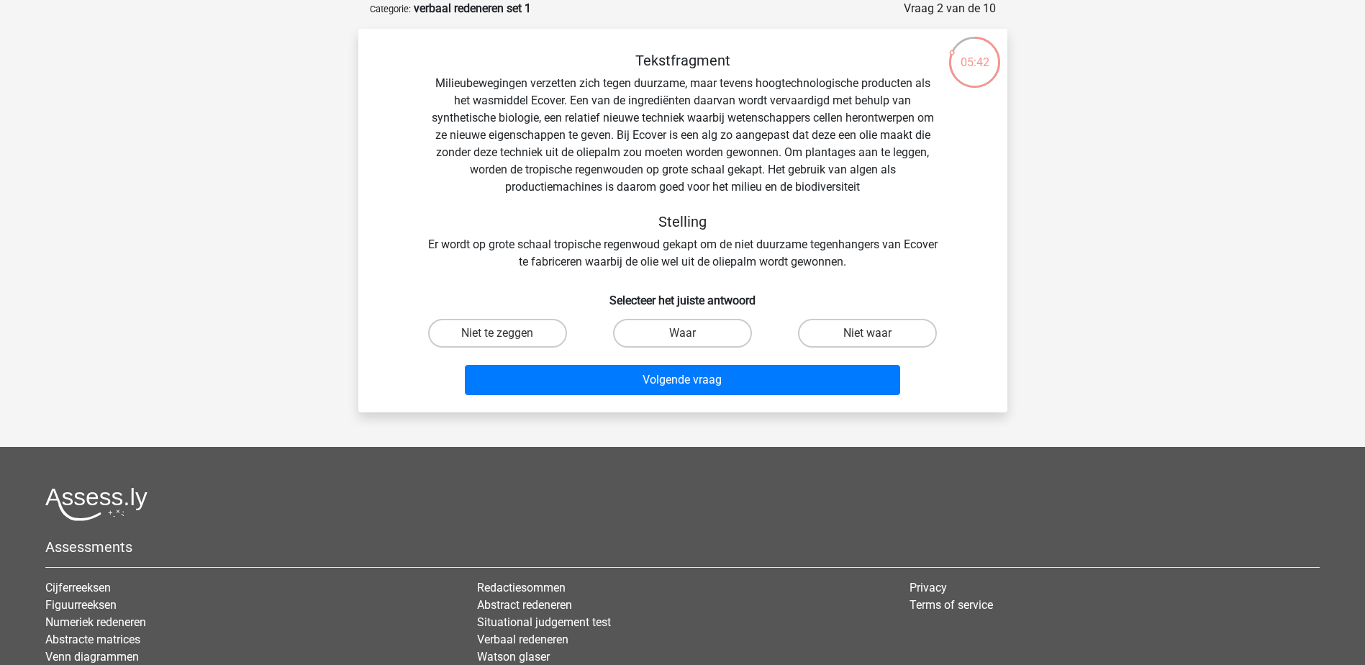
click at [875, 333] on input "Niet waar" at bounding box center [872, 337] width 9 height 9
radio input "true"
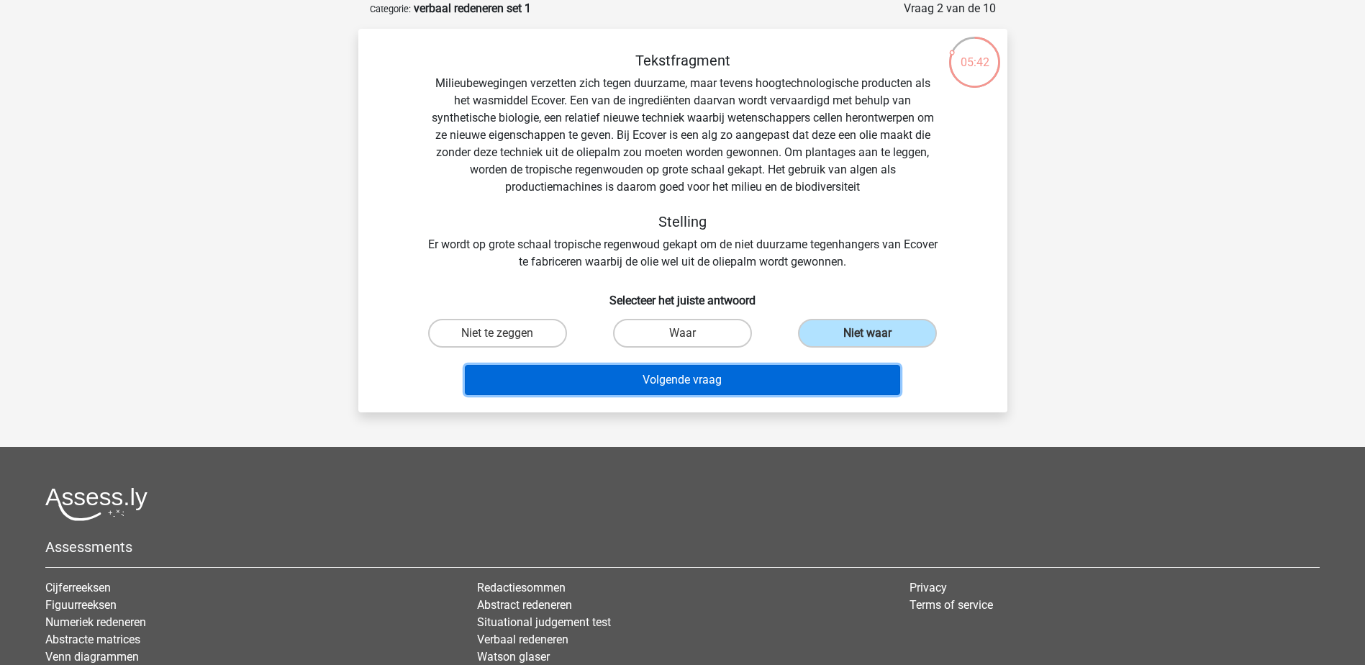
click at [817, 376] on button "Volgende vraag" at bounding box center [682, 380] width 435 height 30
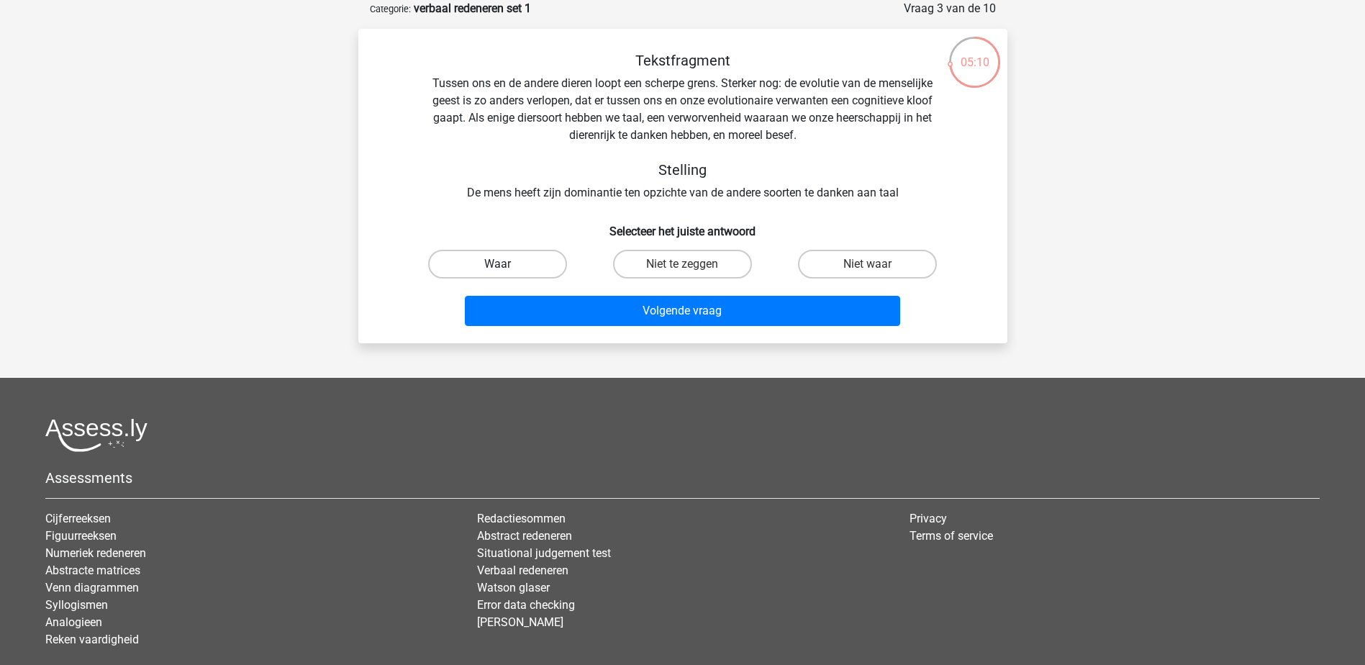
click at [528, 253] on label "Waar" at bounding box center [497, 264] width 139 height 29
click at [507, 264] on input "Waar" at bounding box center [501, 268] width 9 height 9
radio input "true"
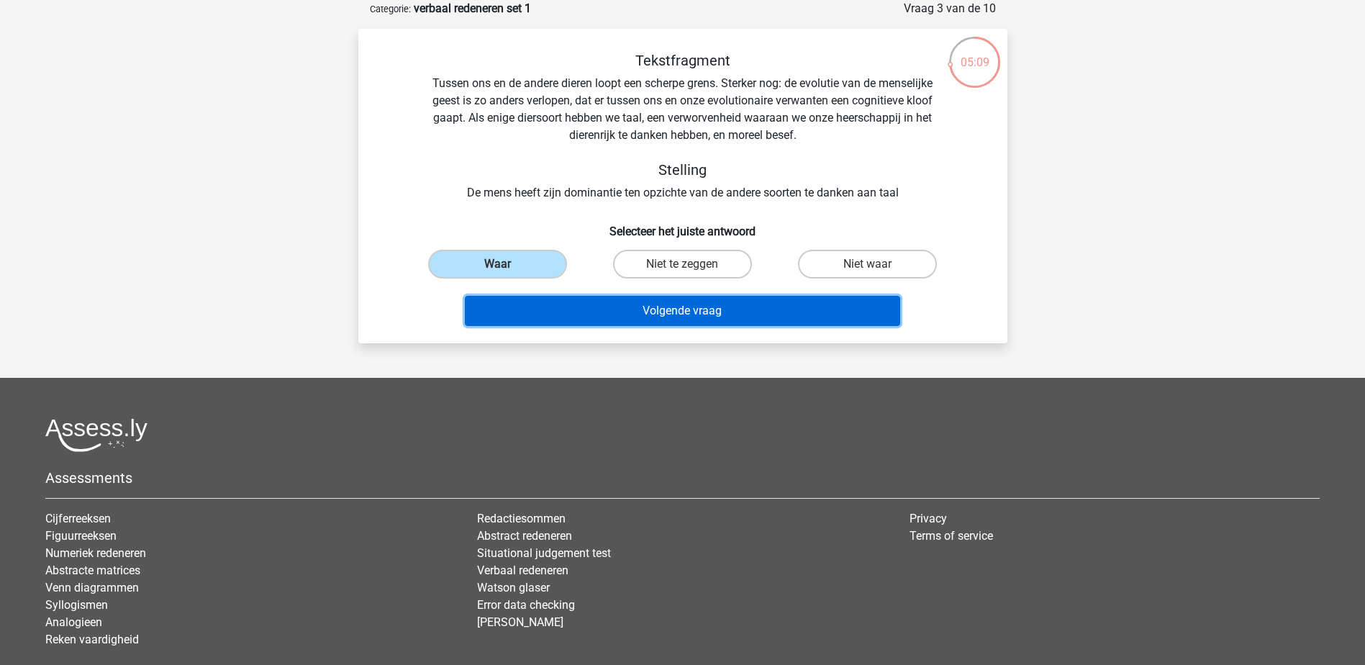
click at [661, 317] on button "Volgende vraag" at bounding box center [682, 311] width 435 height 30
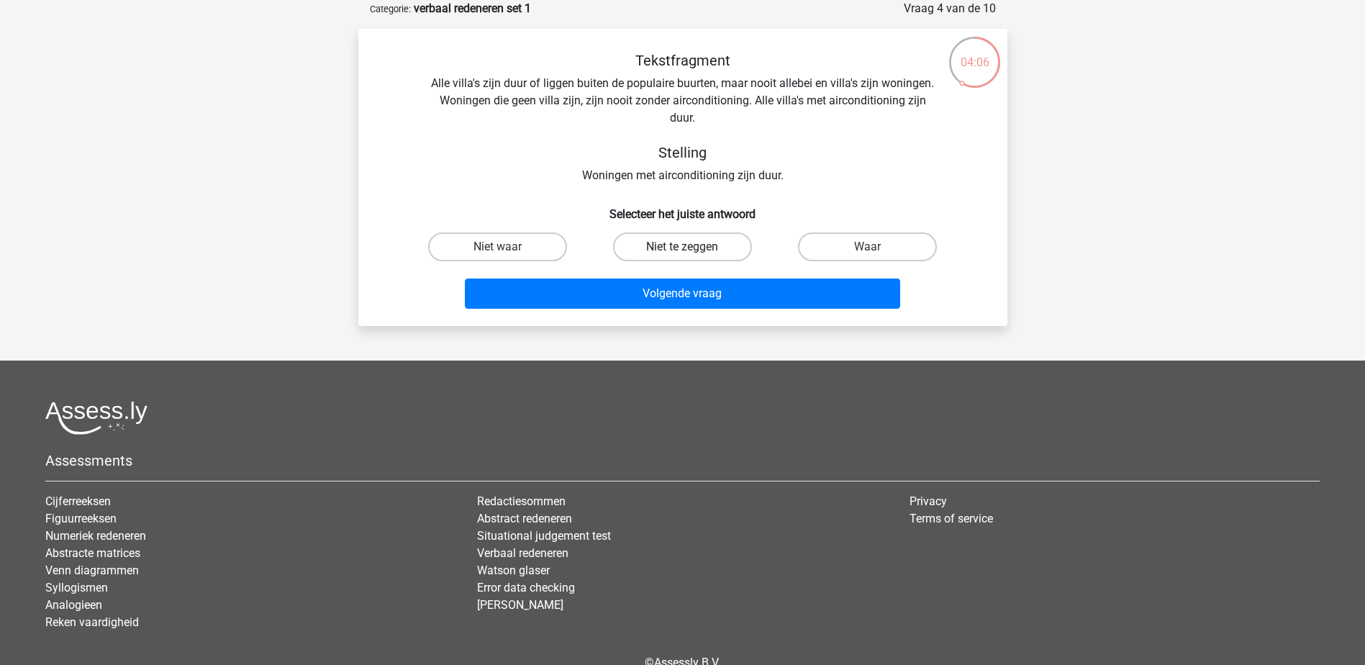
click at [713, 251] on label "Niet te zeggen" at bounding box center [682, 246] width 139 height 29
click at [692, 251] on input "Niet te zeggen" at bounding box center [686, 251] width 9 height 9
radio input "true"
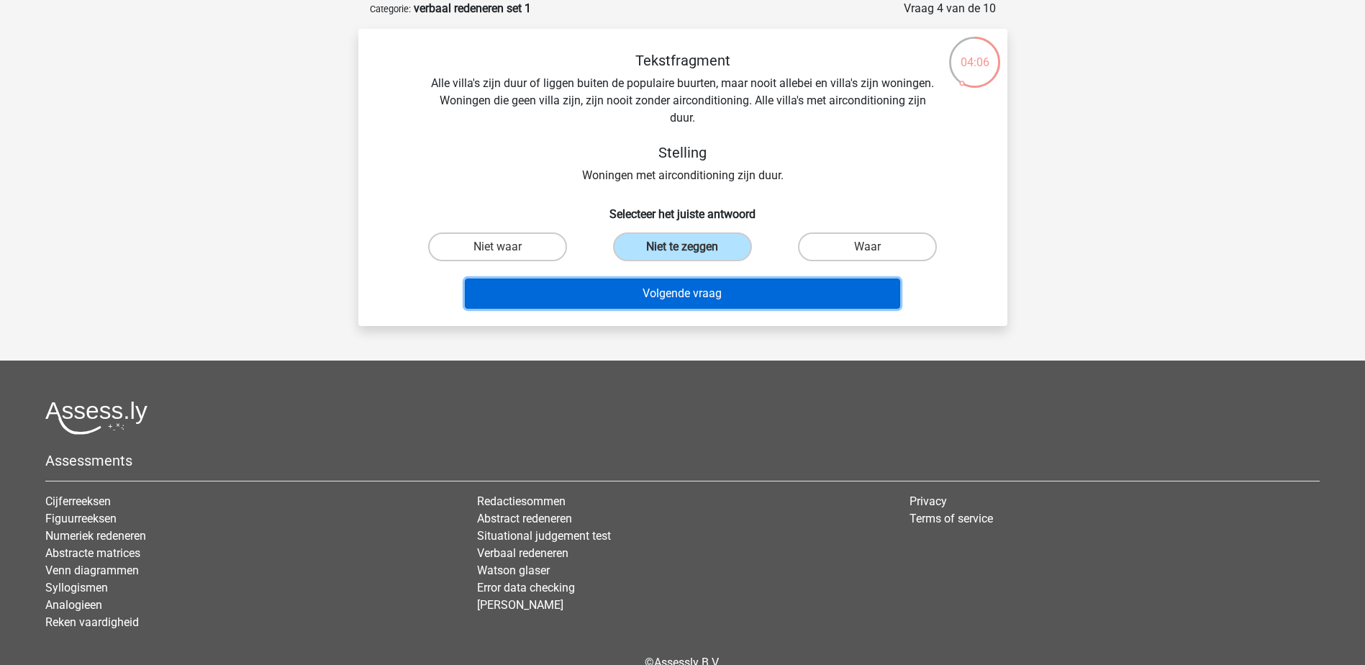
click at [726, 293] on button "Volgende vraag" at bounding box center [682, 294] width 435 height 30
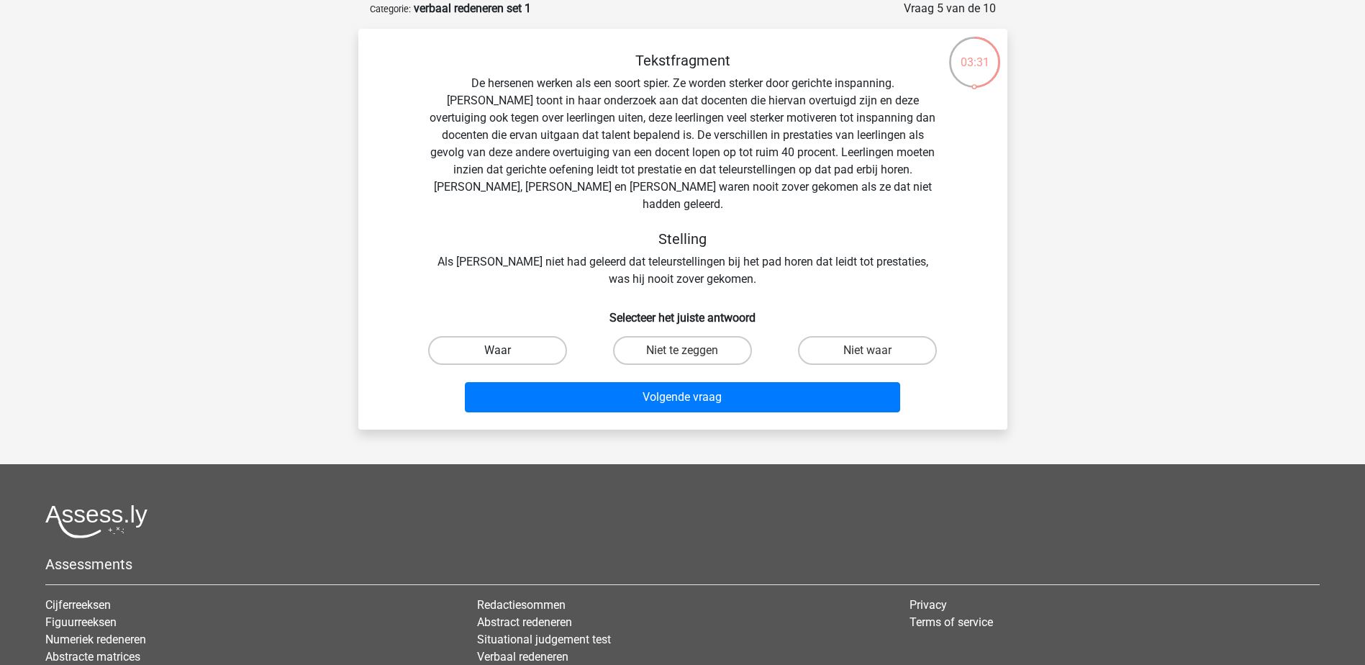
click at [529, 336] on label "Waar" at bounding box center [497, 350] width 139 height 29
click at [507, 351] on input "Waar" at bounding box center [501, 355] width 9 height 9
radio input "true"
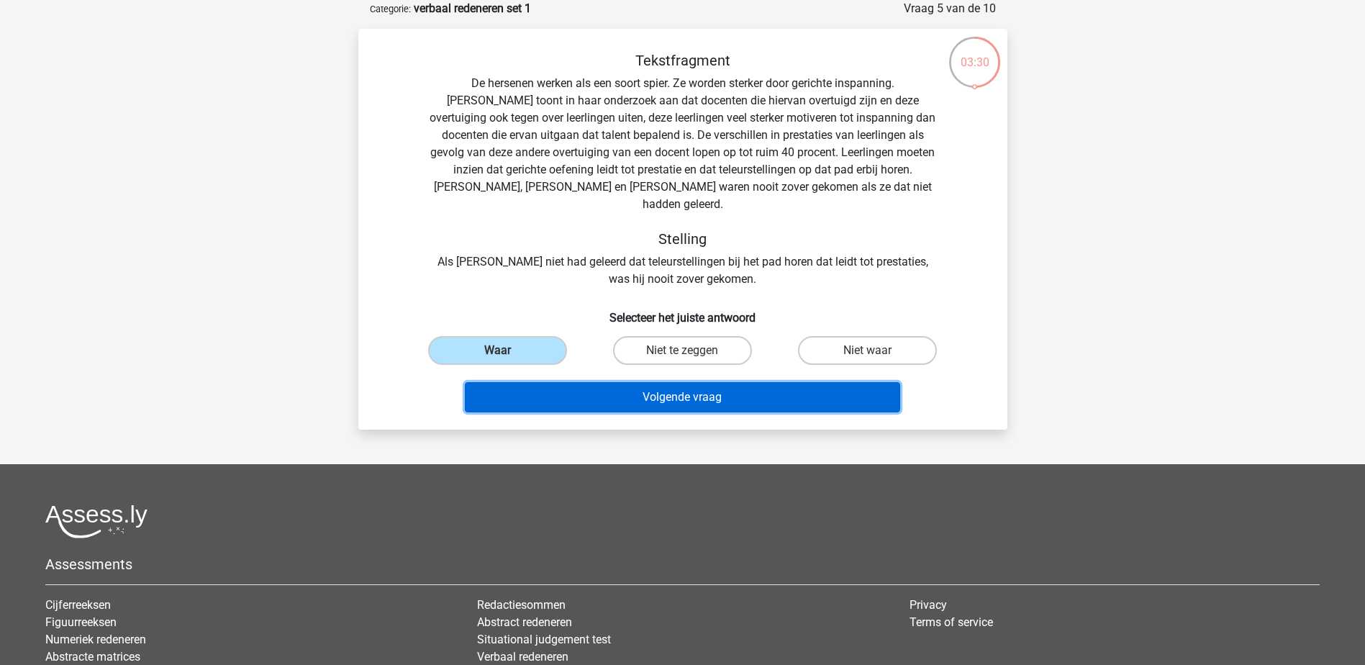
click at [621, 385] on button "Volgende vraag" at bounding box center [682, 397] width 435 height 30
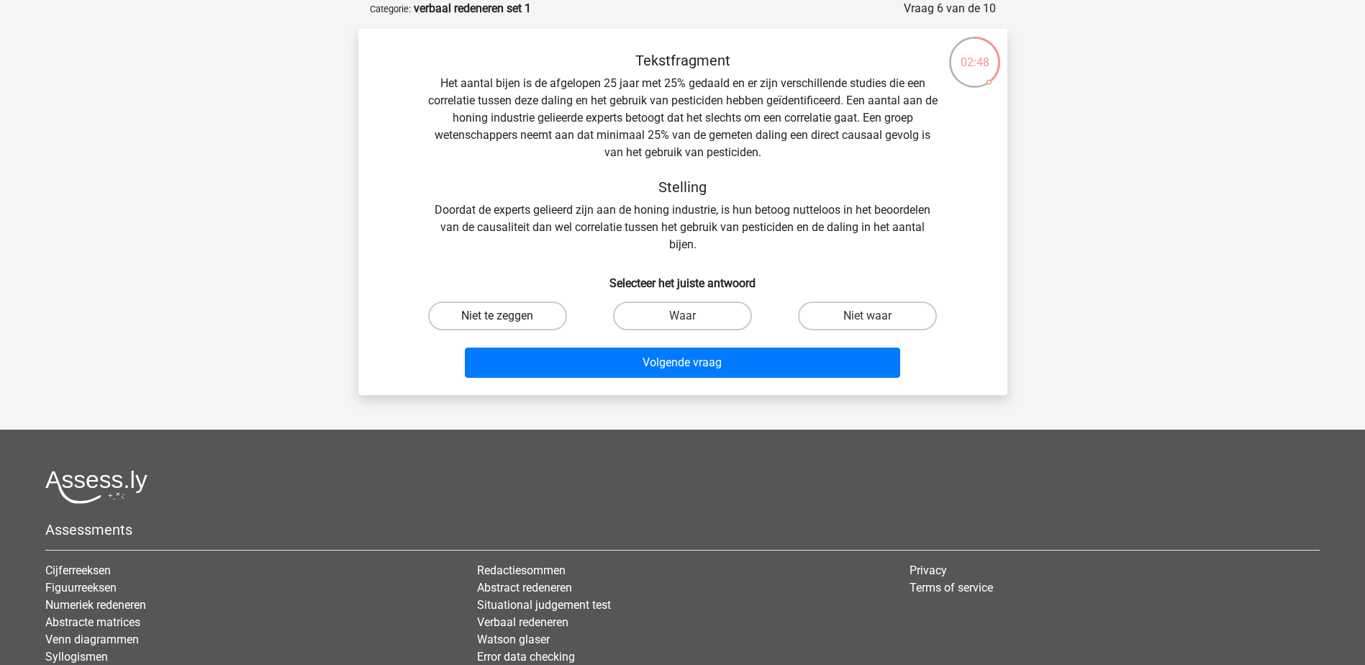
click at [534, 322] on label "Niet te zeggen" at bounding box center [497, 316] width 139 height 29
click at [507, 322] on input "Niet te zeggen" at bounding box center [501, 320] width 9 height 9
radio input "true"
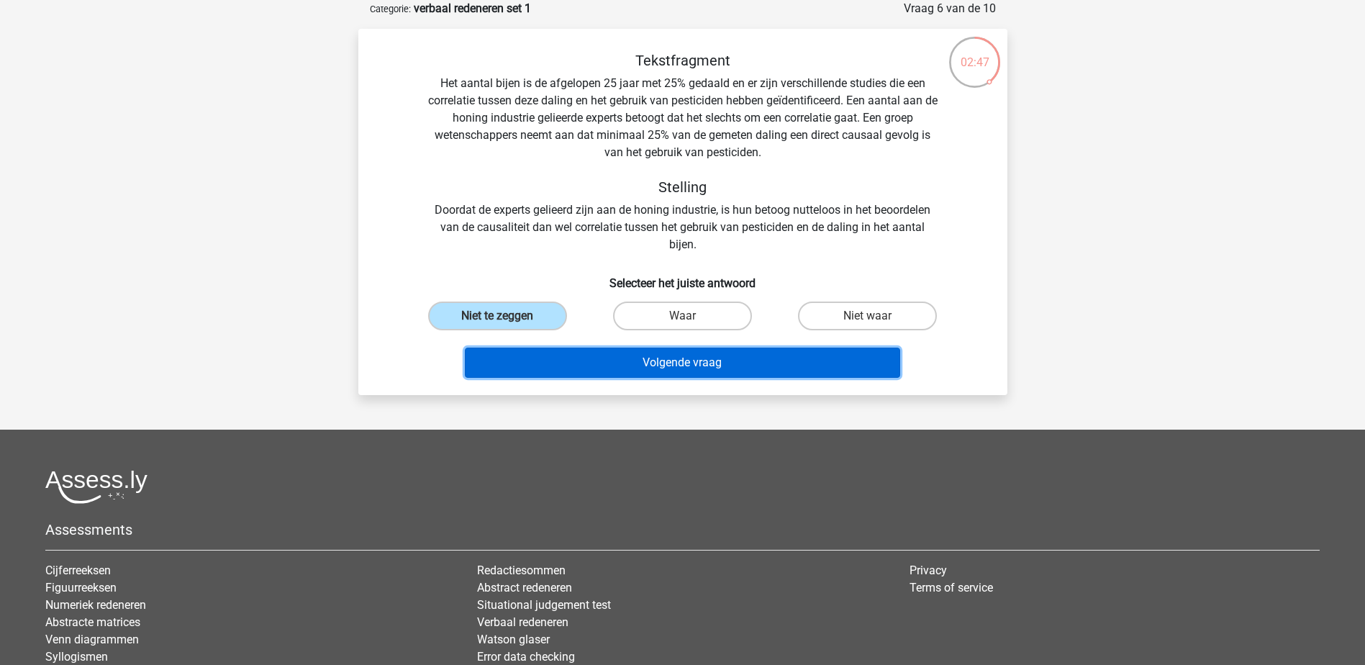
click at [649, 374] on button "Volgende vraag" at bounding box center [682, 363] width 435 height 30
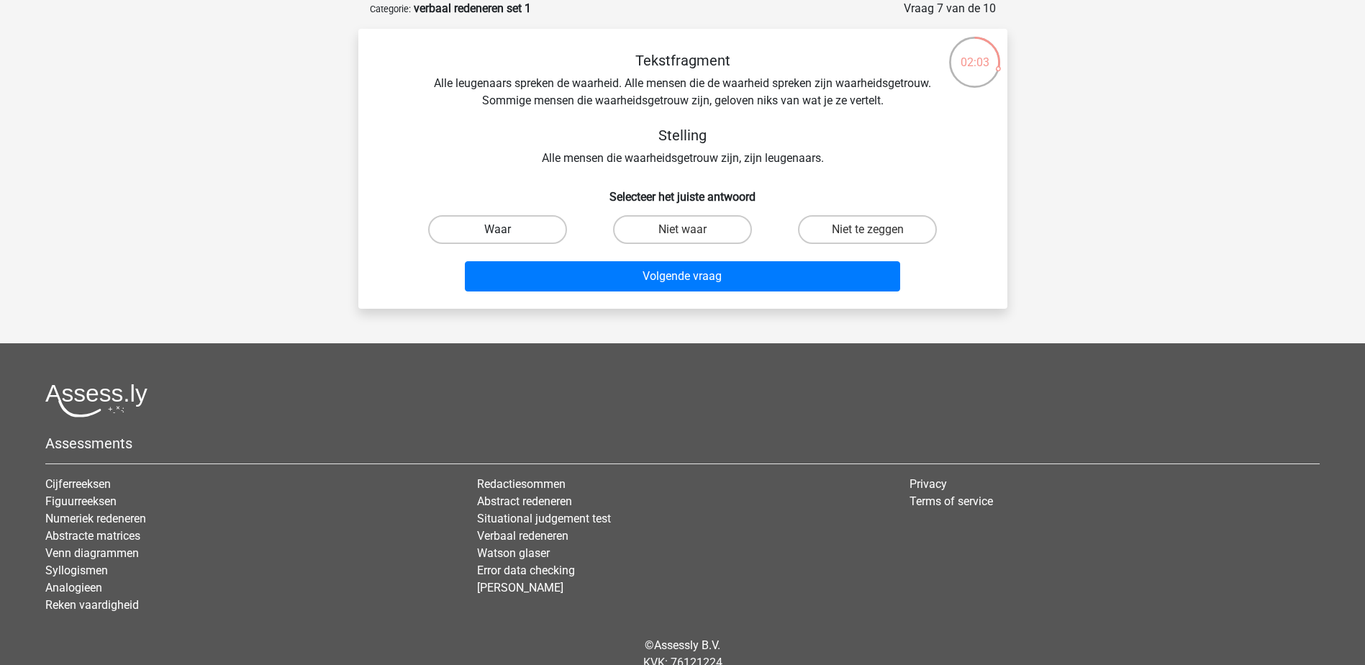
click at [535, 232] on label "Waar" at bounding box center [497, 229] width 139 height 29
click at [507, 232] on input "Waar" at bounding box center [501, 234] width 9 height 9
radio input "true"
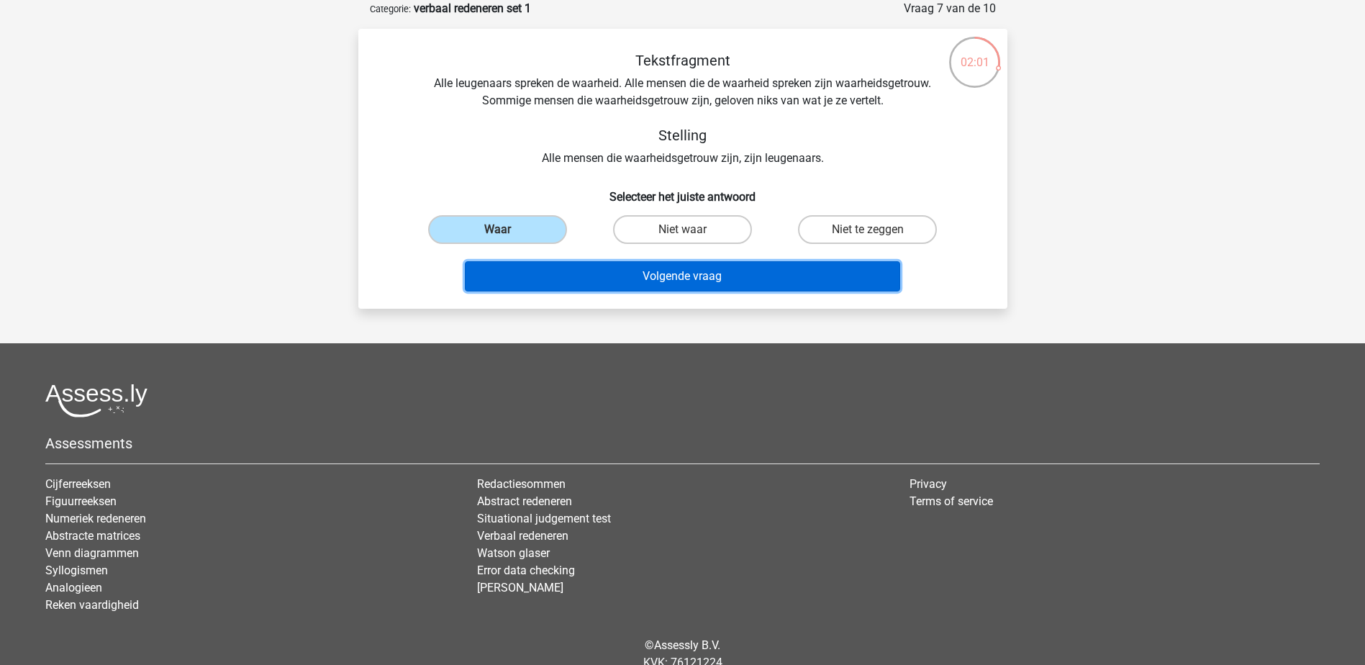
click at [663, 275] on button "Volgende vraag" at bounding box center [682, 276] width 435 height 30
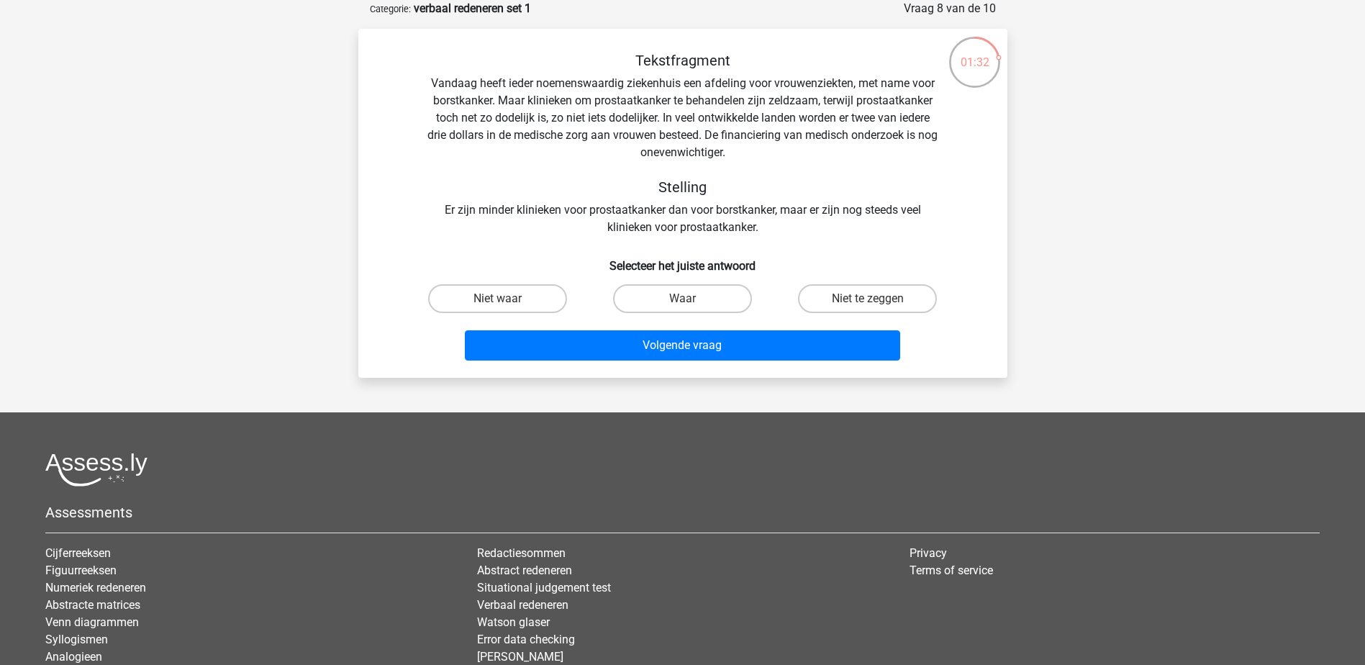
click at [869, 299] on input "Niet te zeggen" at bounding box center [872, 303] width 9 height 9
radio input "true"
click at [521, 303] on label "Niet waar" at bounding box center [497, 298] width 139 height 29
click at [507, 303] on input "Niet waar" at bounding box center [501, 303] width 9 height 9
radio input "true"
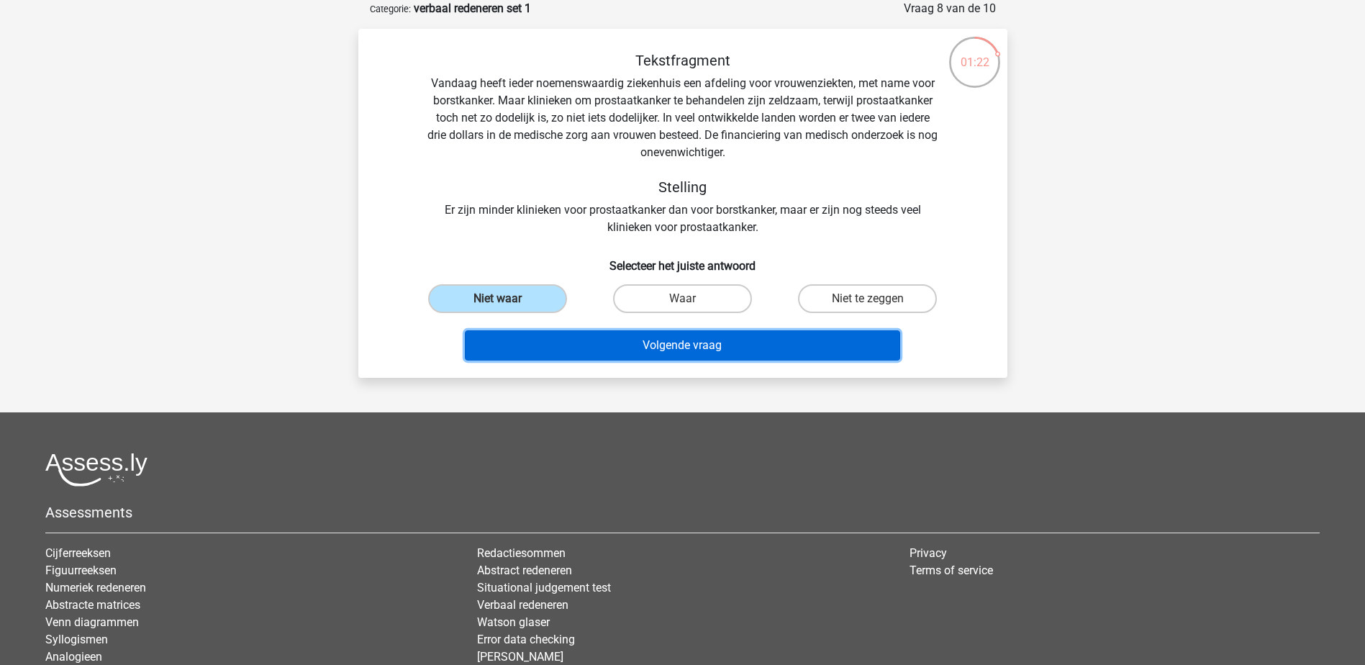
click at [595, 343] on button "Volgende vraag" at bounding box center [682, 345] width 435 height 30
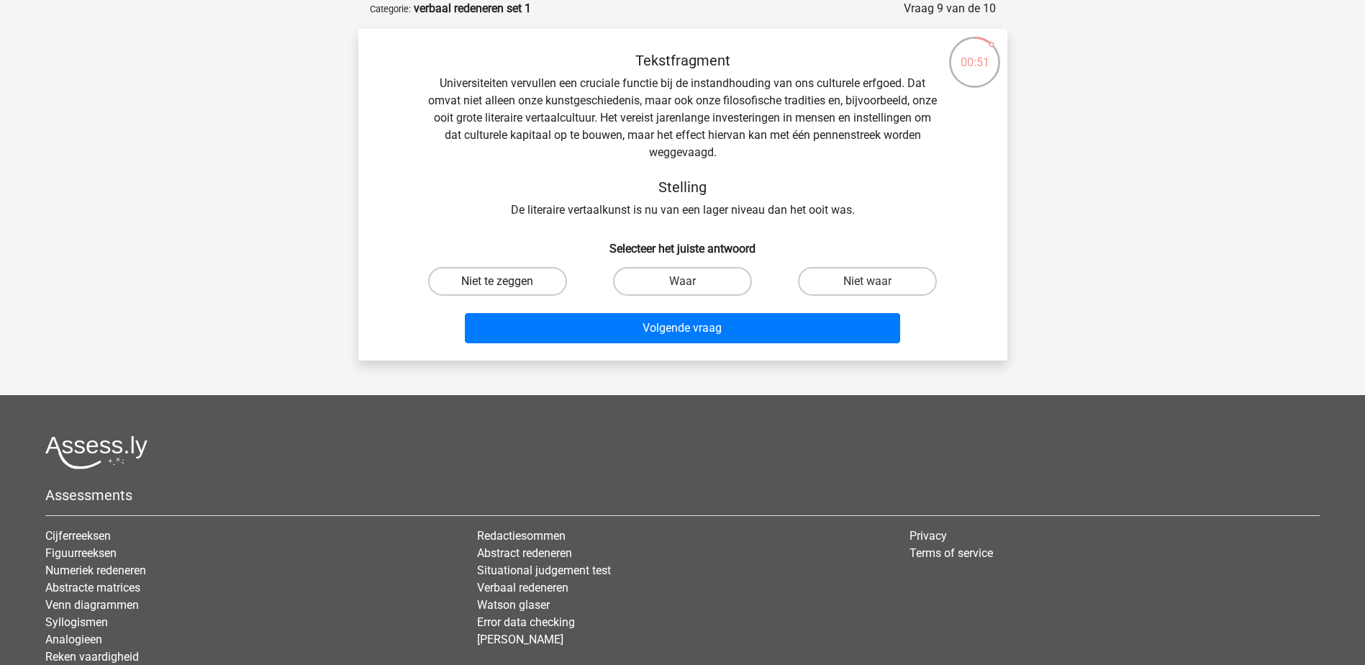
click at [521, 279] on label "Niet te zeggen" at bounding box center [497, 281] width 139 height 29
click at [507, 281] on input "Niet te zeggen" at bounding box center [501, 285] width 9 height 9
radio input "true"
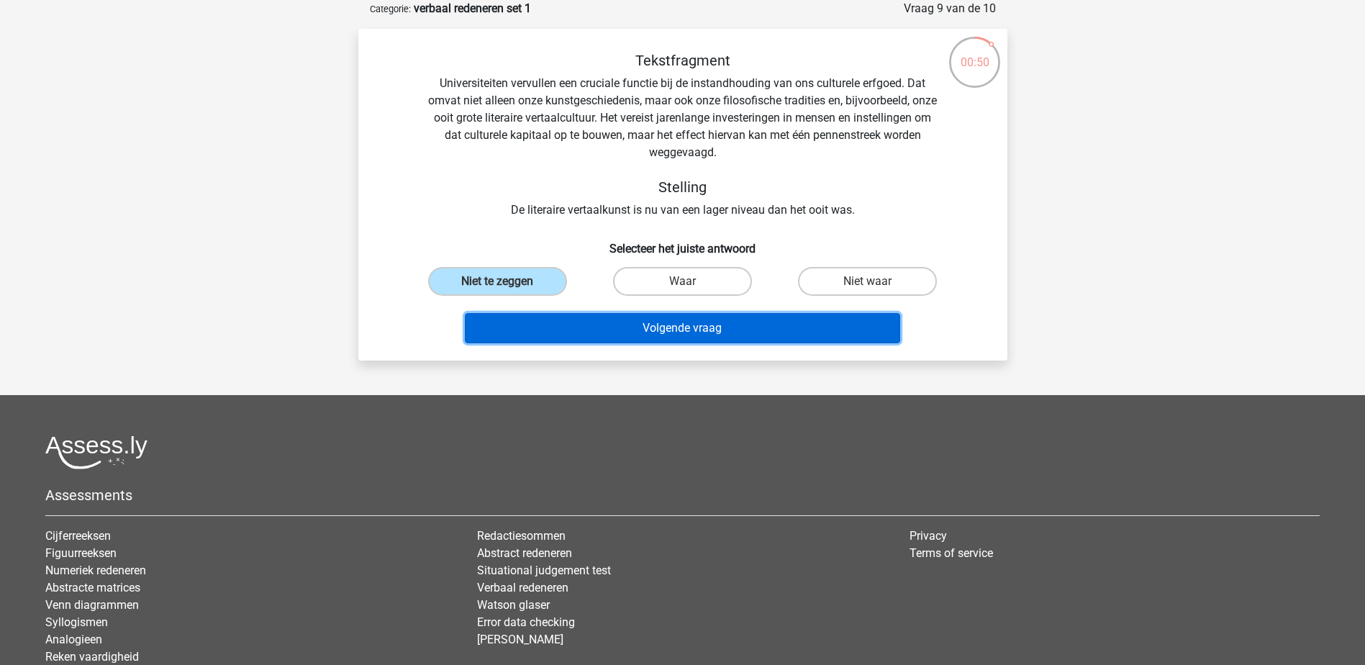
click at [638, 343] on button "Volgende vraag" at bounding box center [682, 328] width 435 height 30
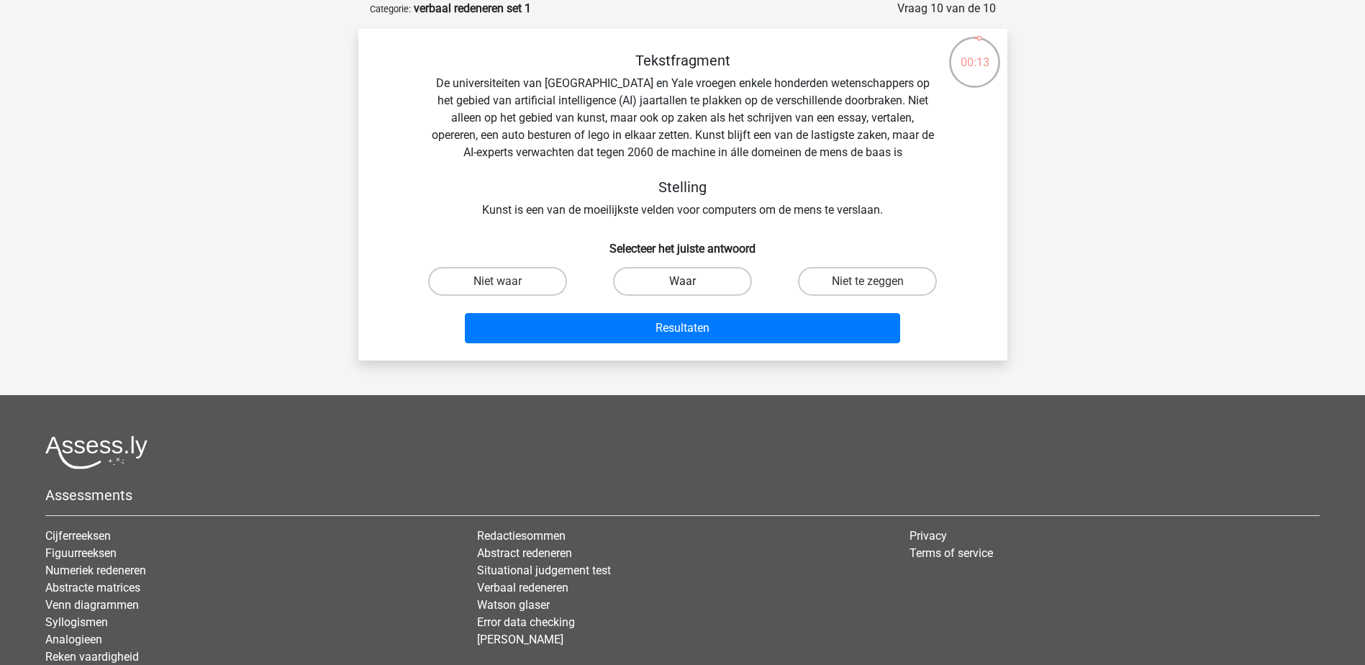
click at [664, 276] on label "Waar" at bounding box center [682, 281] width 139 height 29
click at [682, 281] on input "Waar" at bounding box center [686, 285] width 9 height 9
radio input "true"
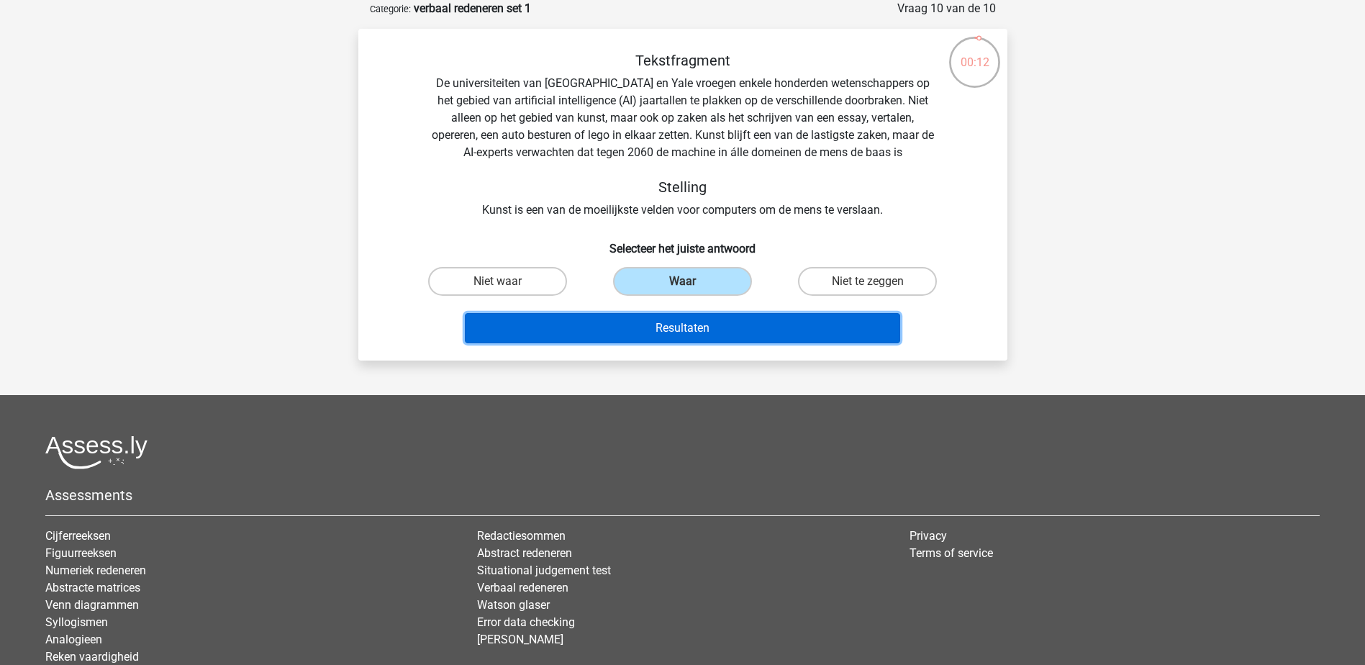
click at [667, 320] on button "Resultaten" at bounding box center [682, 328] width 435 height 30
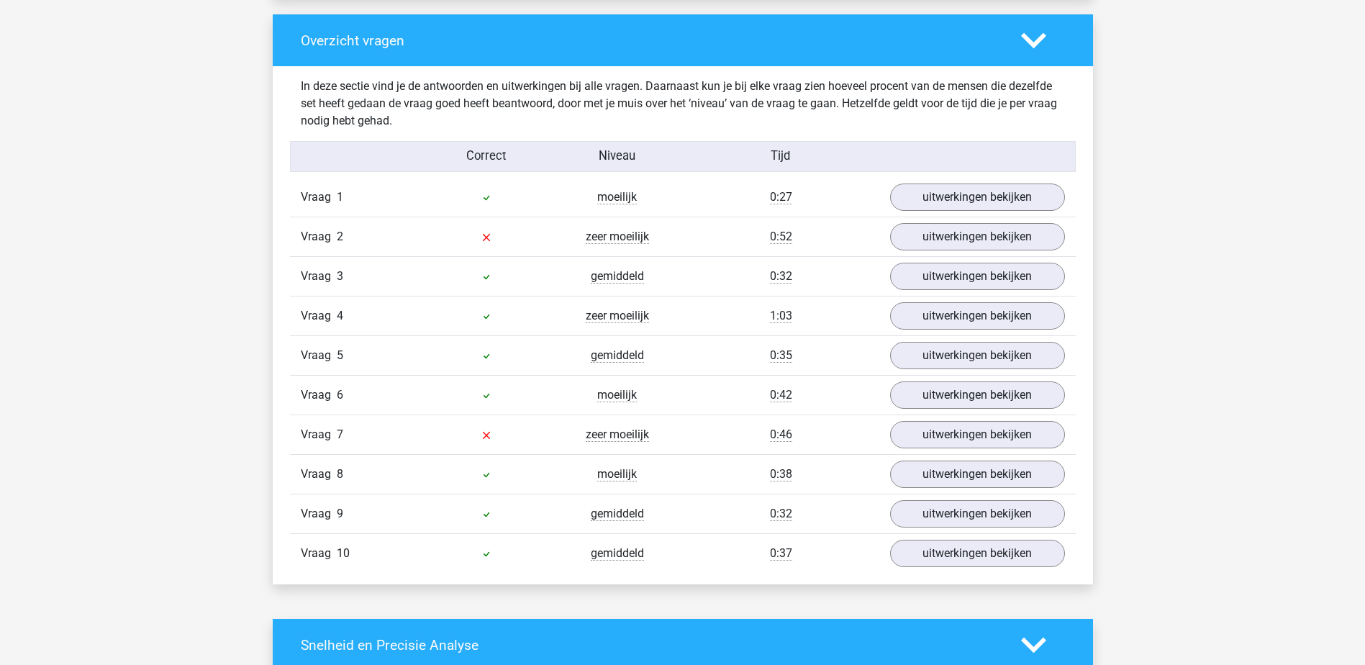
scroll to position [1080, 0]
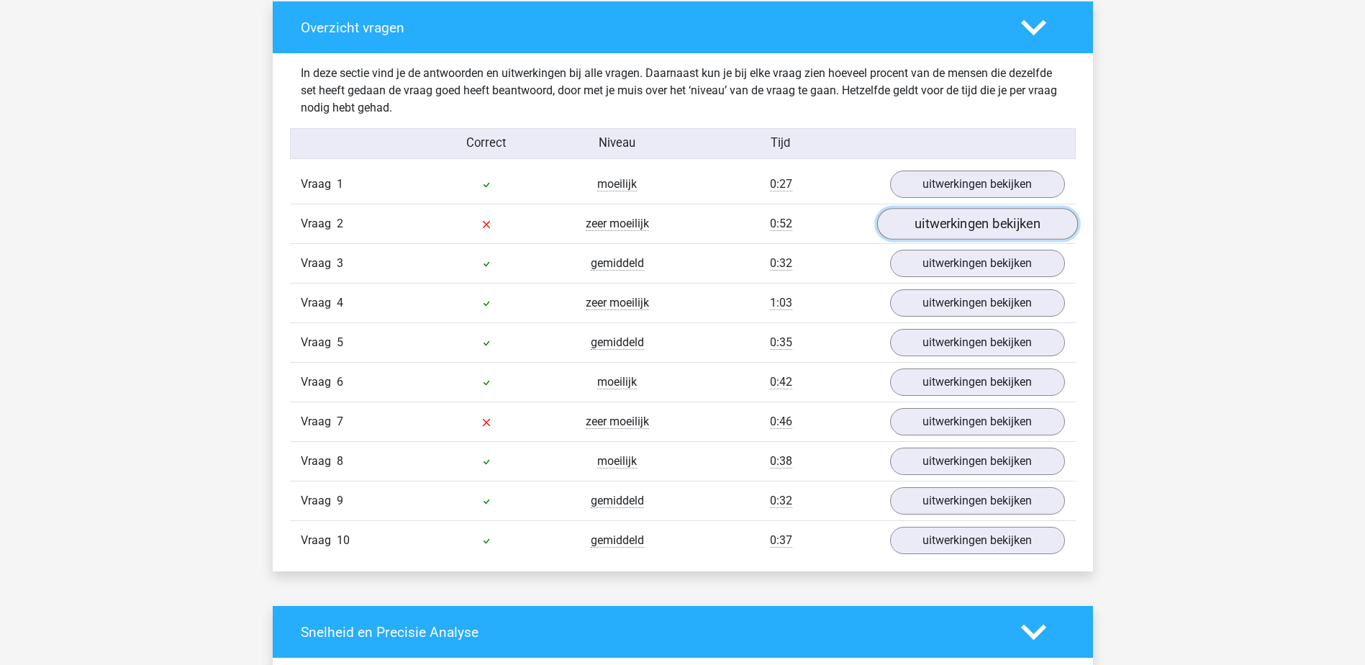
click at [944, 217] on link "uitwerkingen bekijken" at bounding box center [977, 225] width 201 height 32
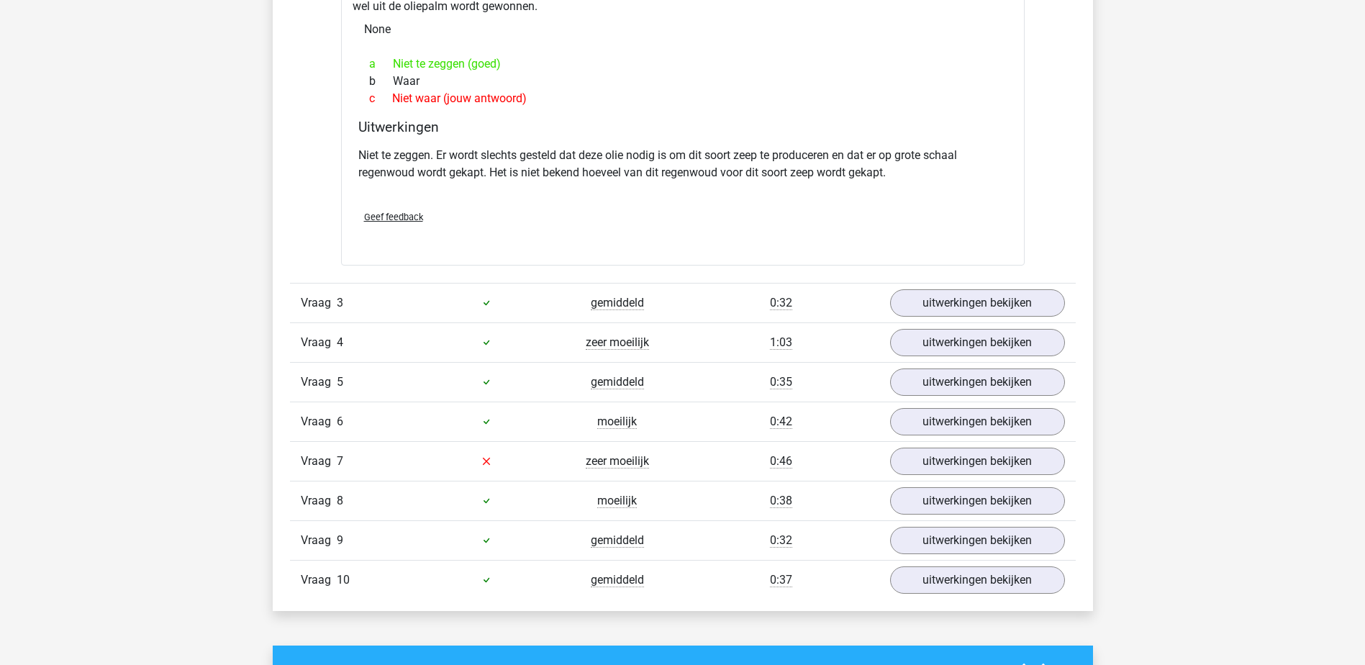
scroll to position [1728, 0]
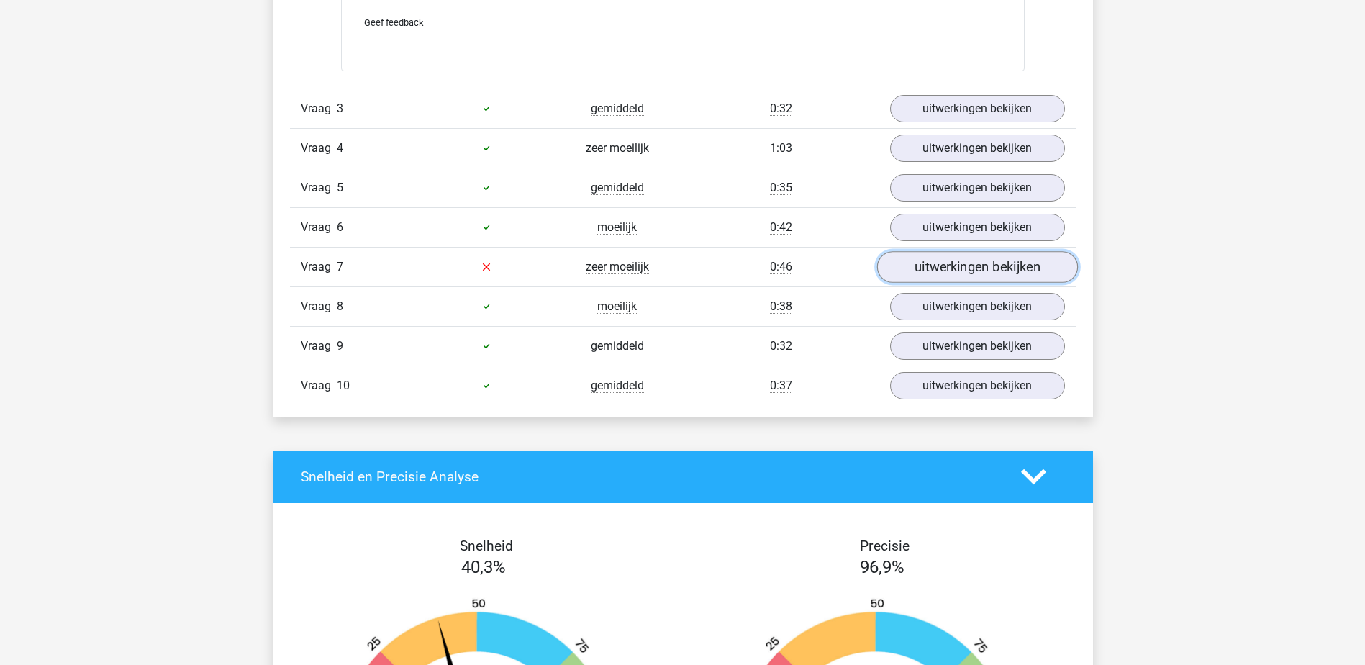
click at [975, 272] on link "uitwerkingen bekijken" at bounding box center [977, 267] width 201 height 32
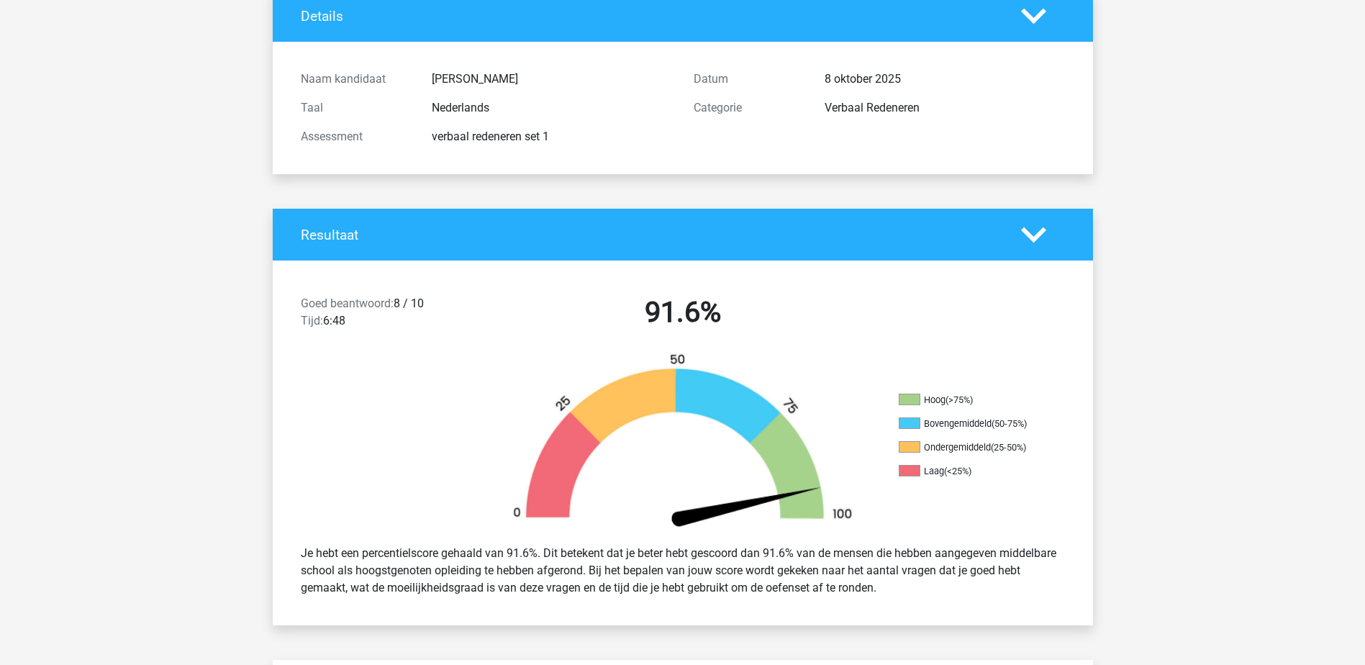
scroll to position [0, 0]
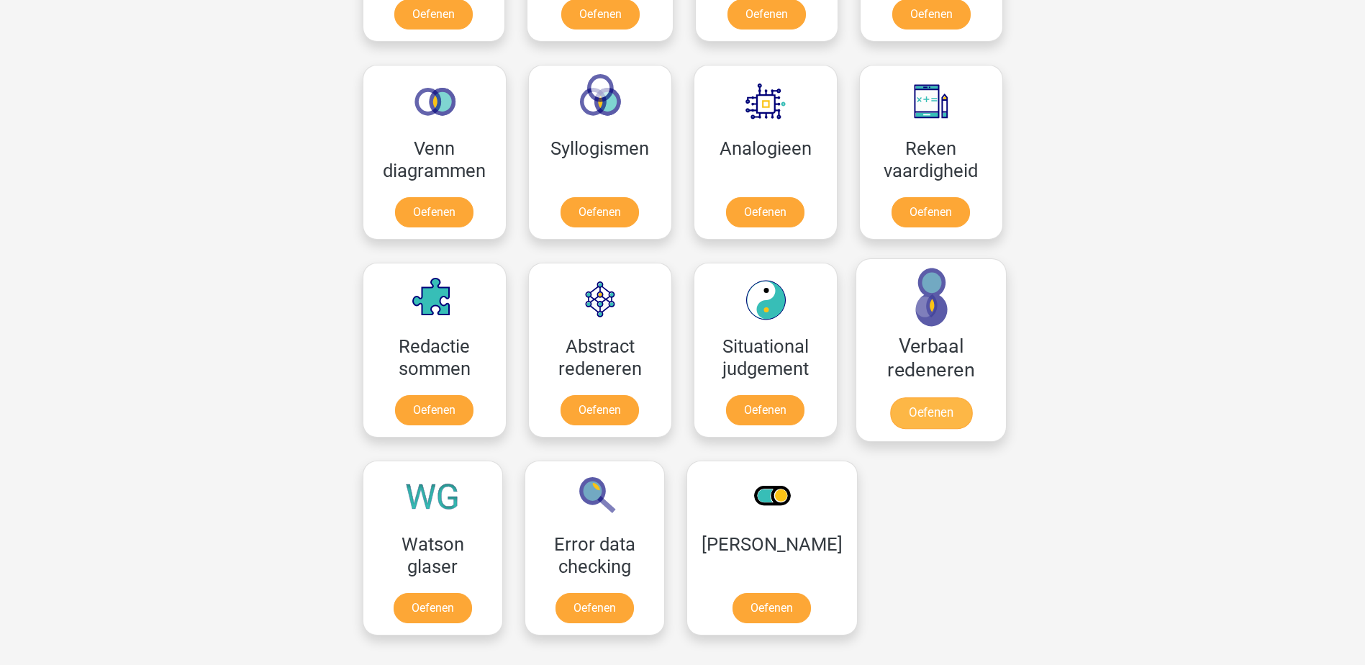
scroll to position [828, 0]
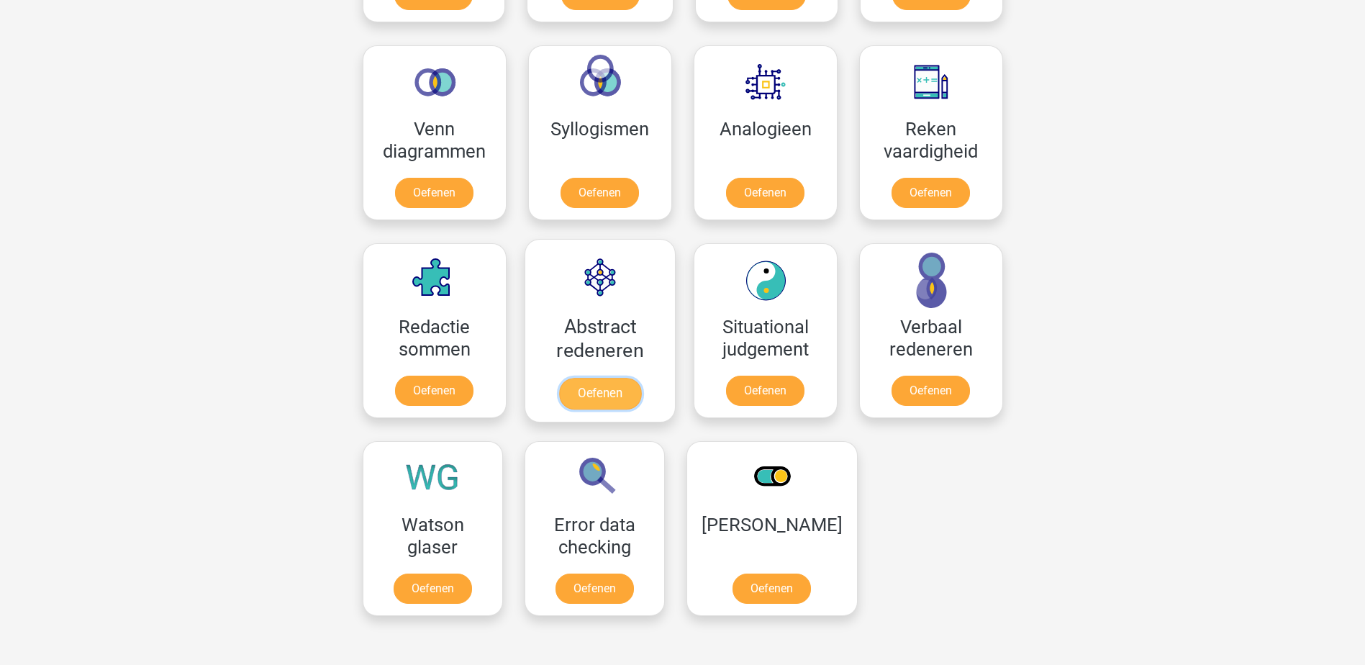
click at [618, 383] on link "Oefenen" at bounding box center [600, 394] width 82 height 32
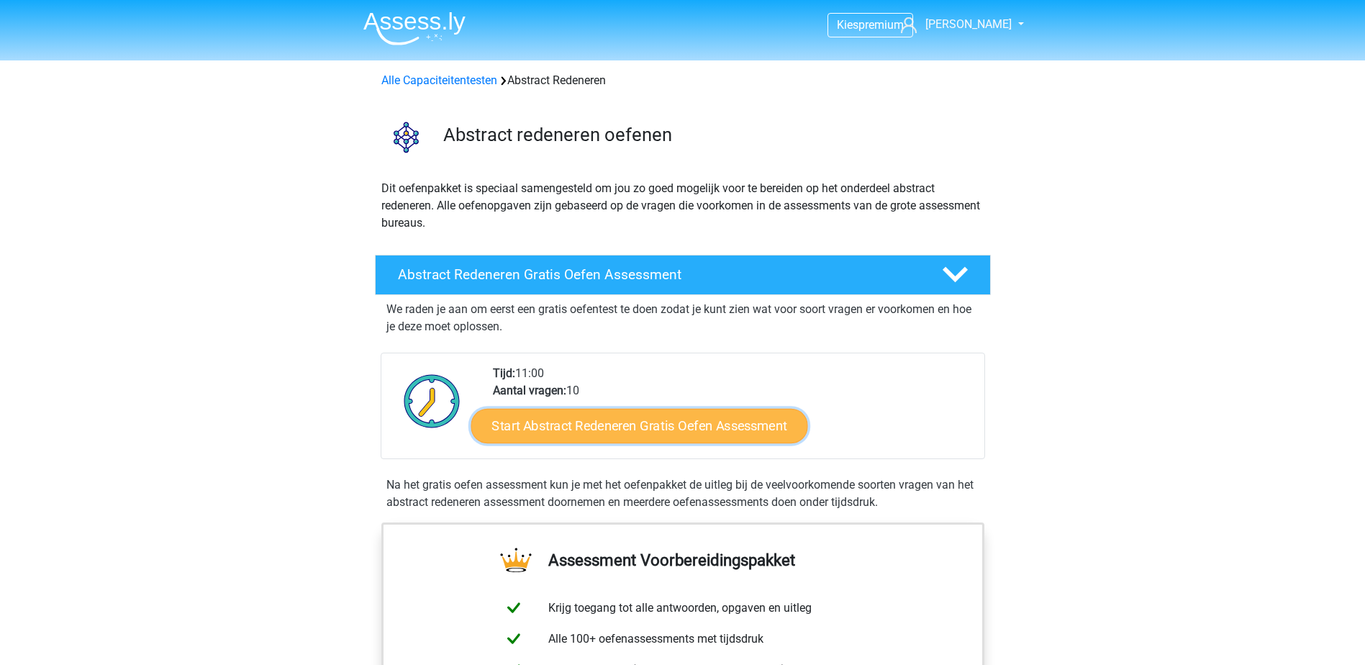
click at [681, 434] on link "Start Abstract Redeneren Gratis Oefen Assessment" at bounding box center [639, 425] width 337 height 35
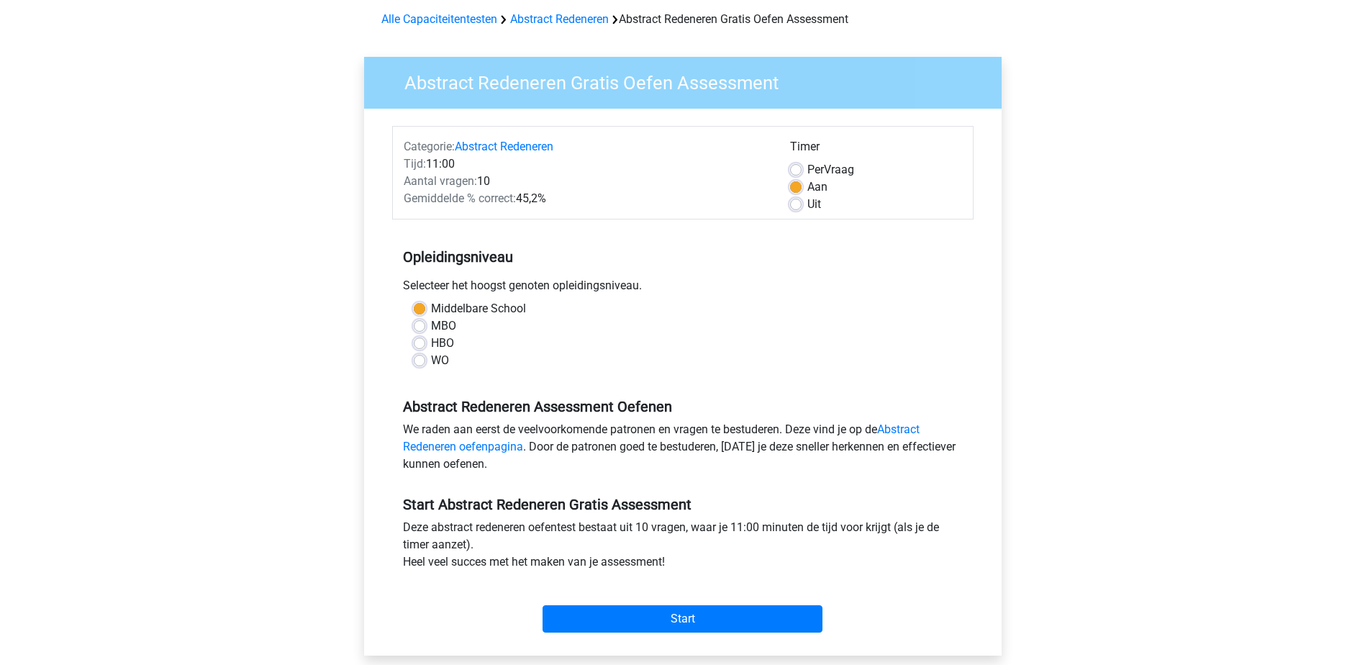
scroll to position [144, 0]
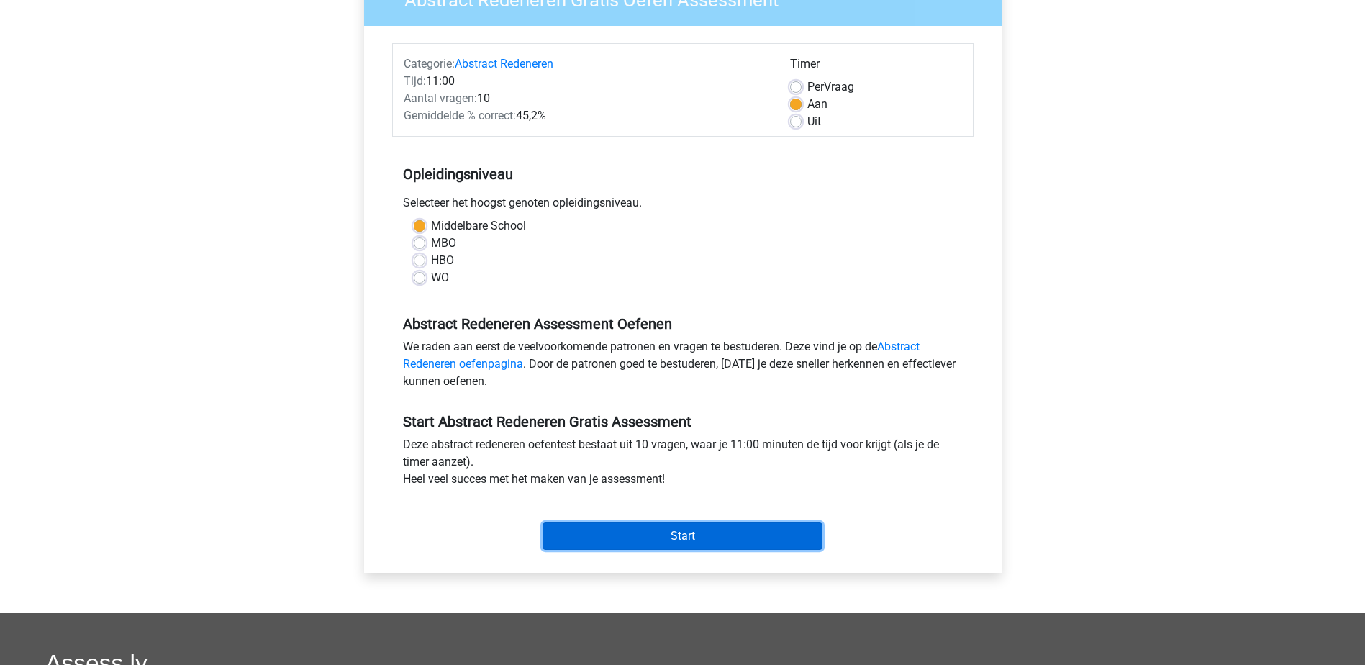
click at [697, 526] on input "Start" at bounding box center [683, 536] width 280 height 27
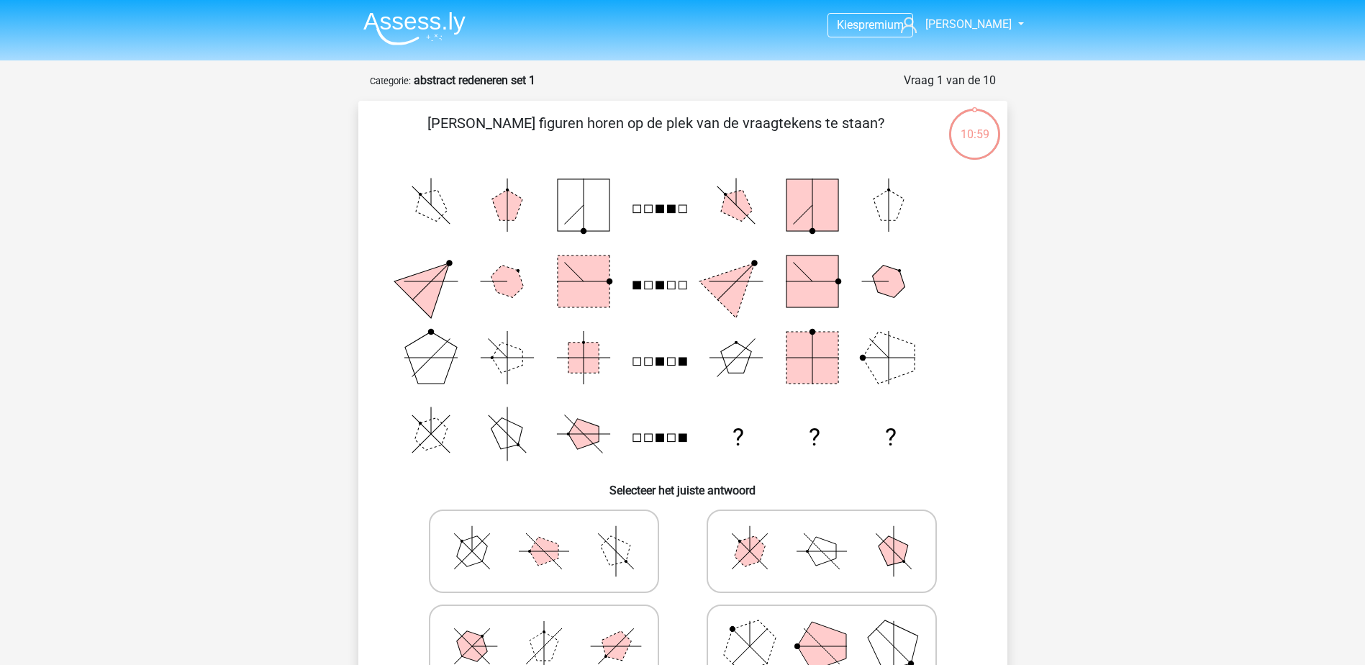
scroll to position [72, 0]
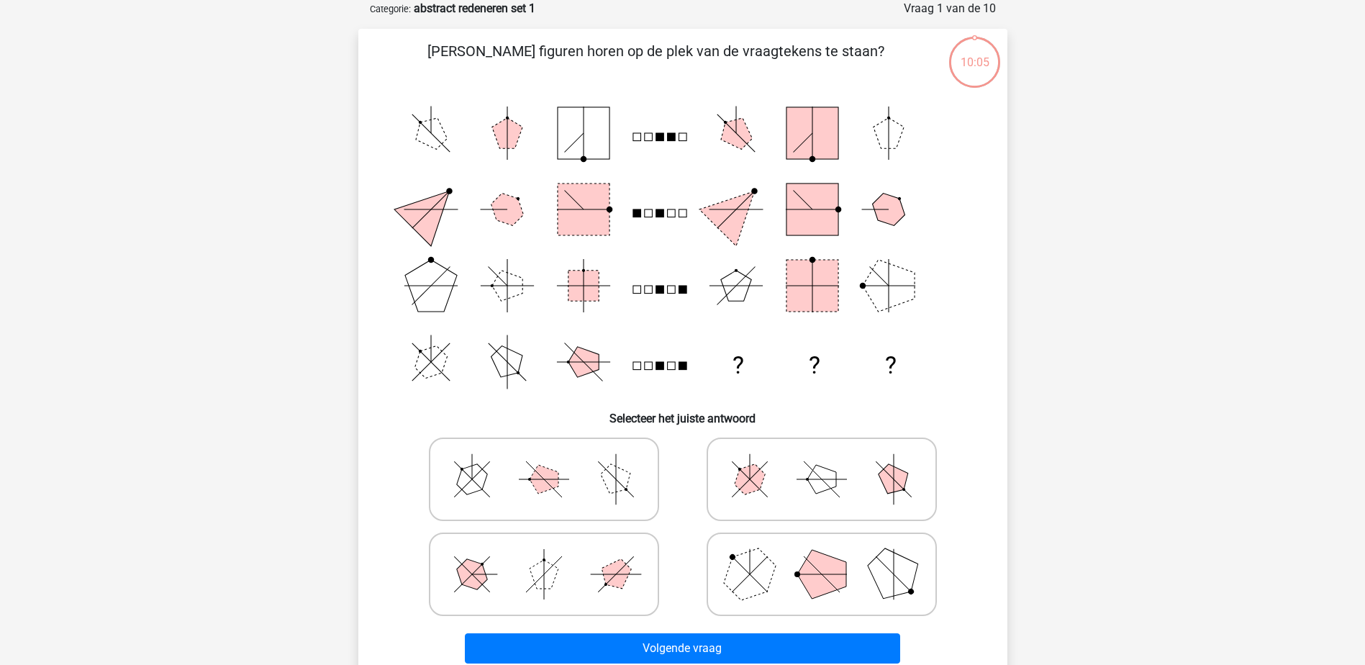
click at [758, 587] on polygon at bounding box center [749, 573] width 69 height 69
click at [822, 556] on input "radio" at bounding box center [826, 551] width 9 height 9
radio input "true"
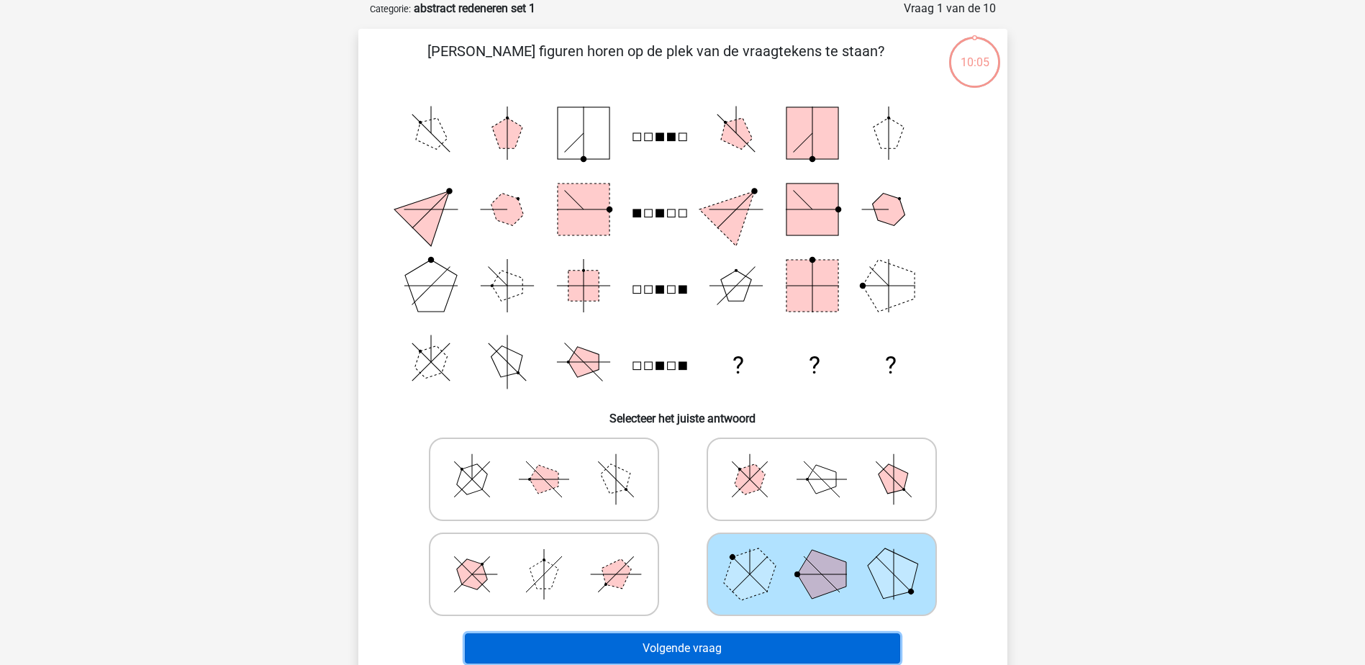
click at [717, 646] on button "Volgende vraag" at bounding box center [682, 648] width 435 height 30
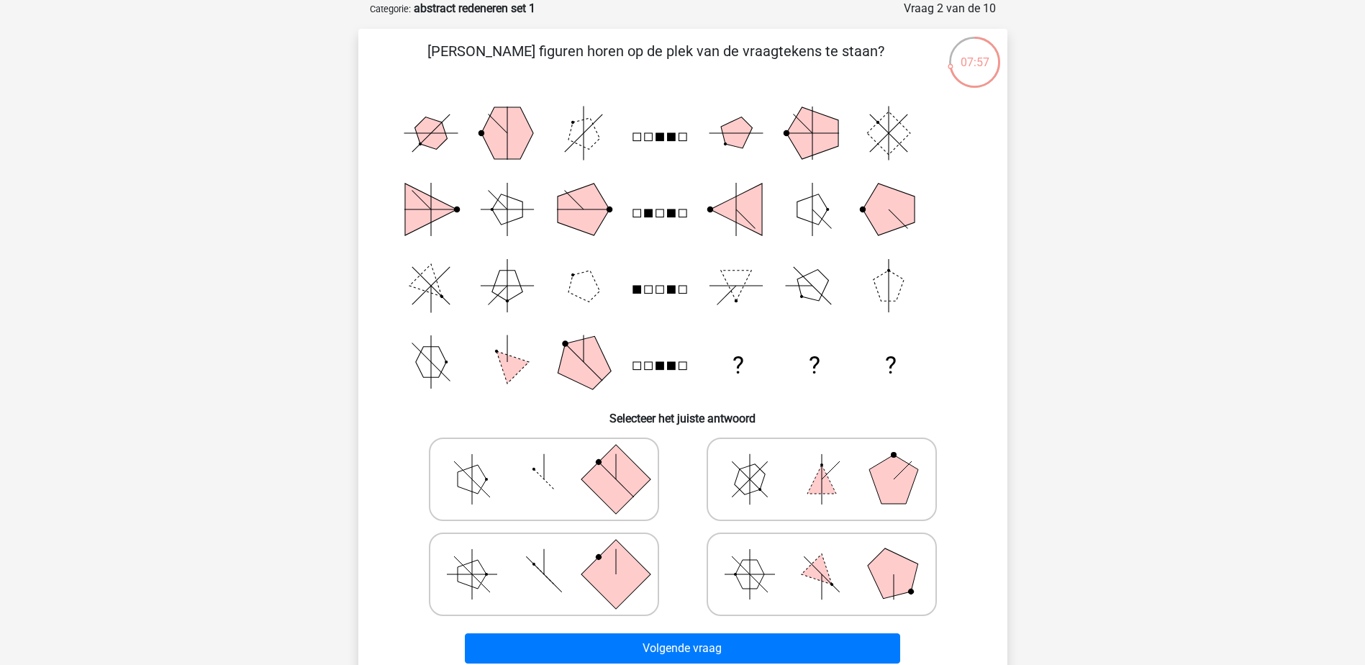
click at [882, 474] on polygon at bounding box center [894, 479] width 49 height 49
click at [831, 461] on input "radio" at bounding box center [826, 456] width 9 height 9
radio input "true"
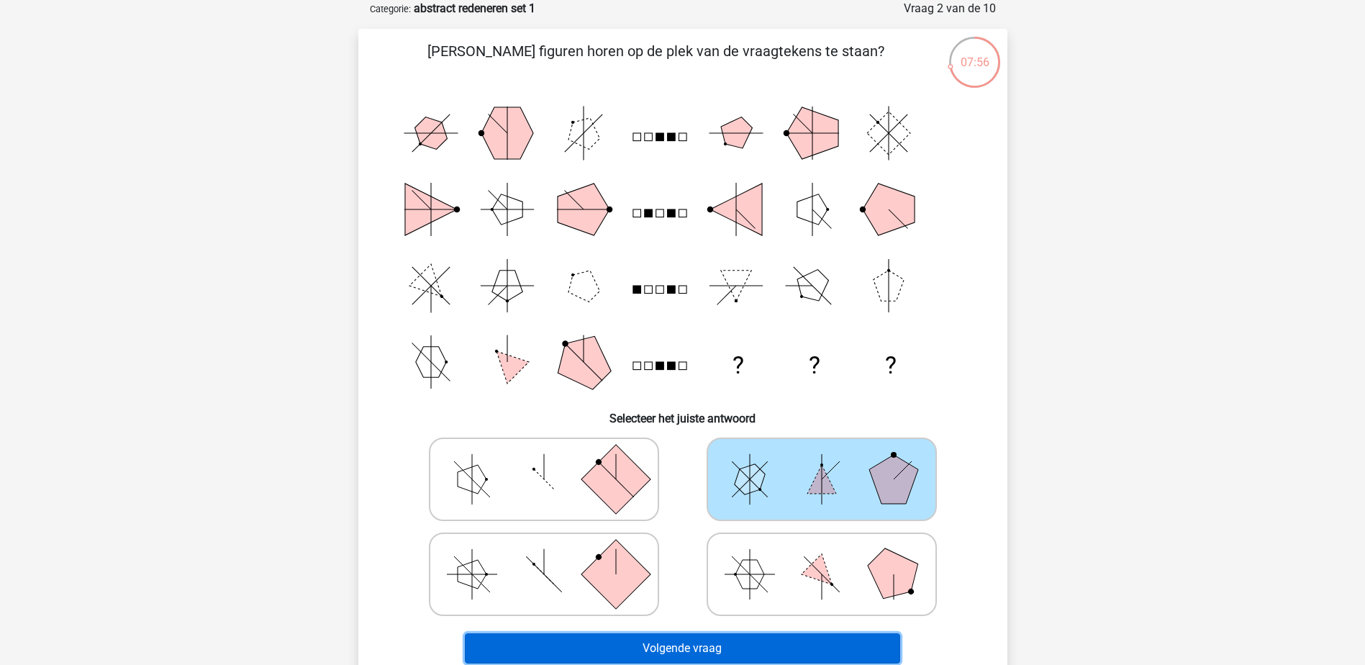
click at [699, 645] on button "Volgende vraag" at bounding box center [682, 648] width 435 height 30
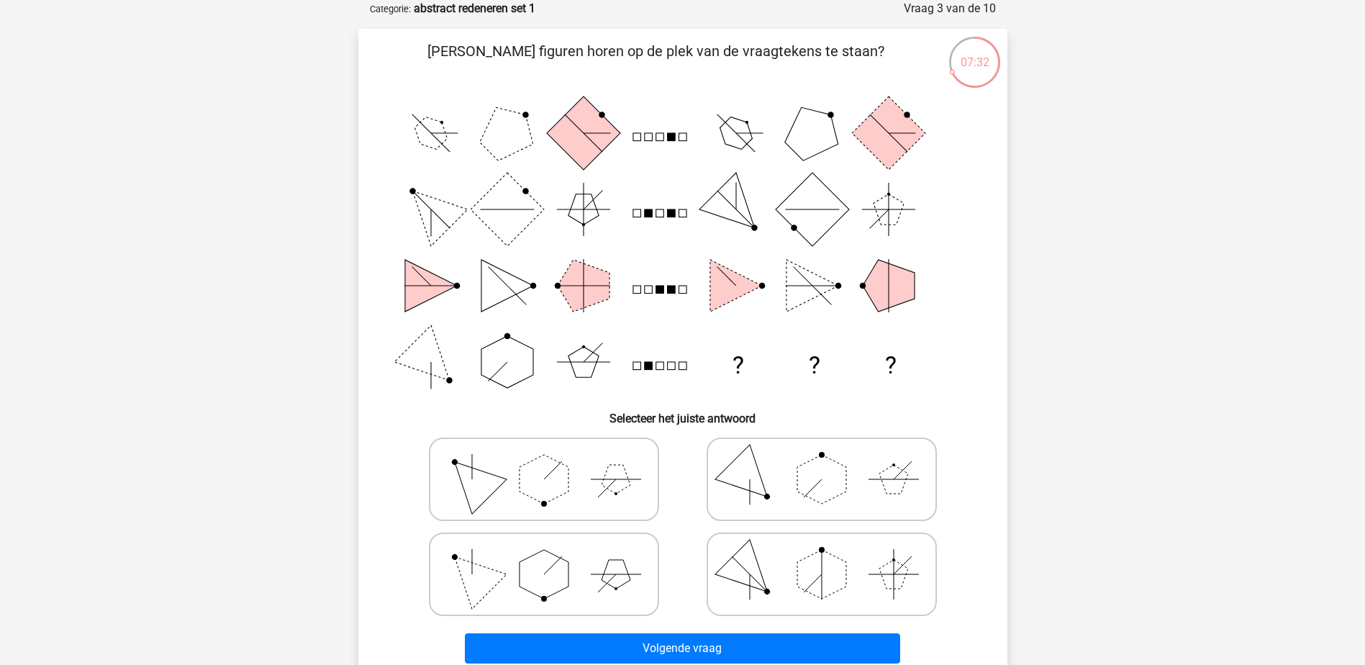
click at [574, 582] on icon at bounding box center [544, 574] width 216 height 72
click at [554, 556] on input "radio" at bounding box center [548, 551] width 9 height 9
radio input "true"
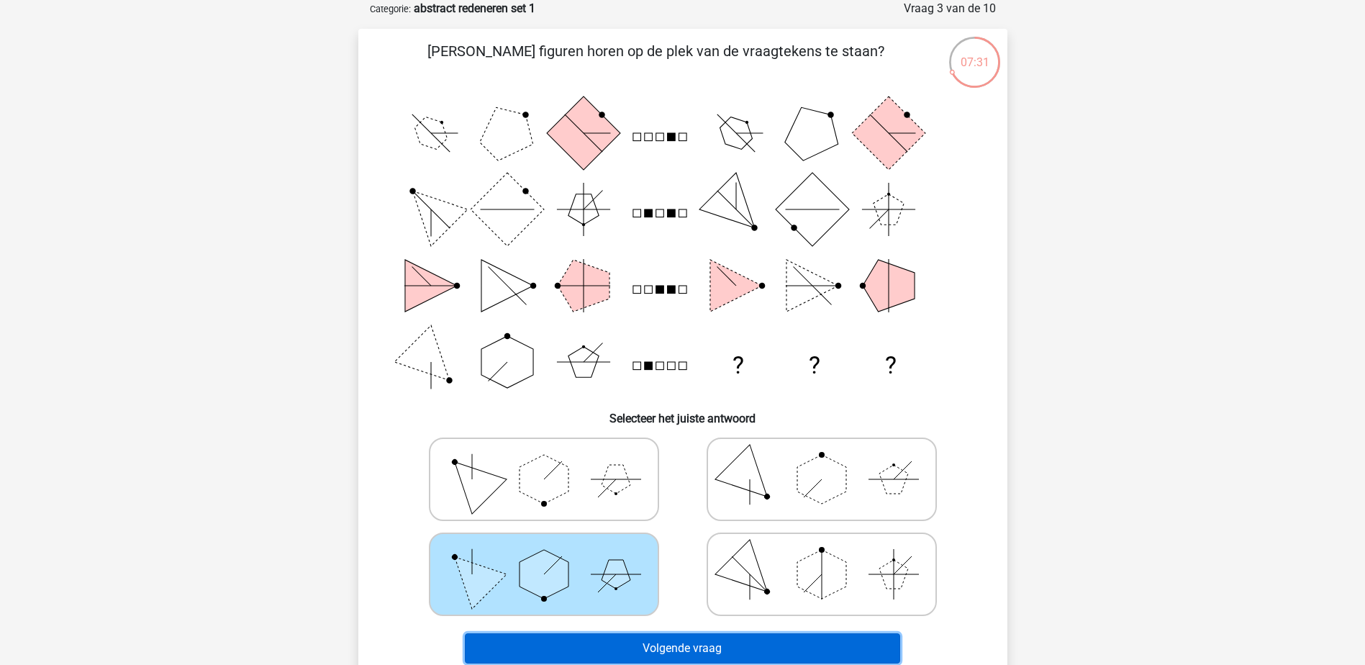
click at [648, 656] on button "Volgende vraag" at bounding box center [682, 648] width 435 height 30
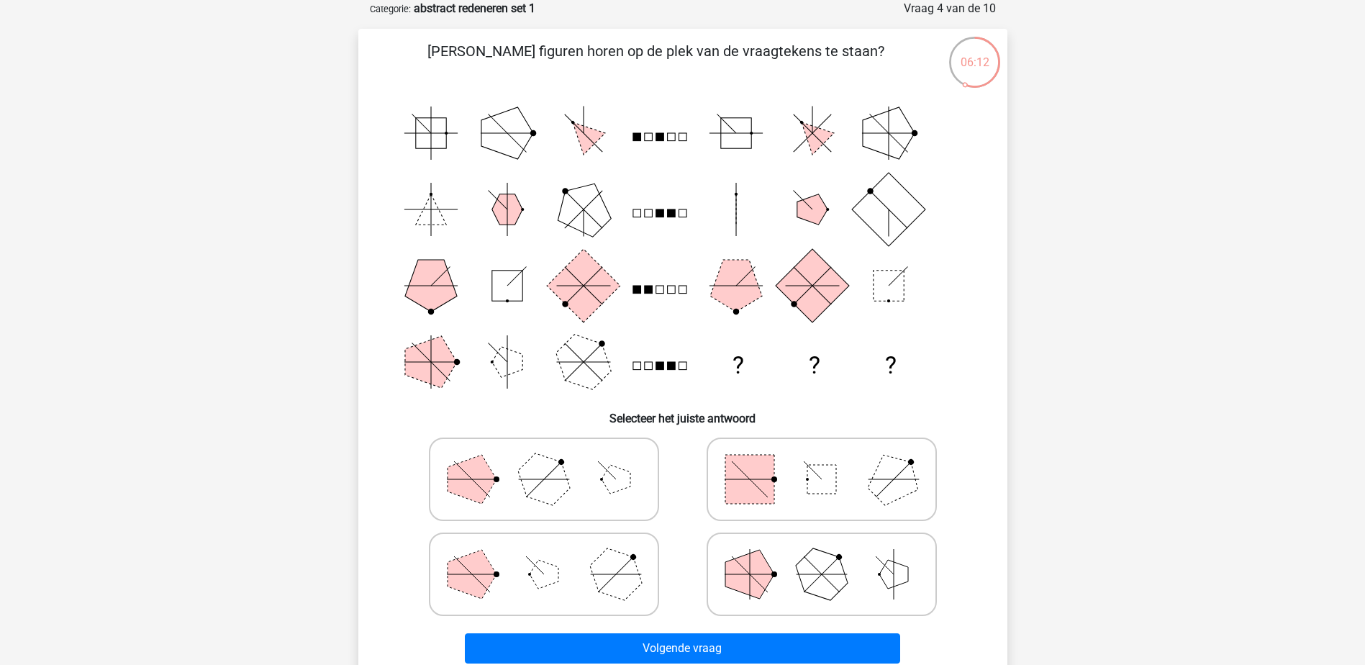
click at [803, 477] on icon at bounding box center [822, 479] width 216 height 72
click at [822, 461] on input "radio" at bounding box center [826, 456] width 9 height 9
radio input "true"
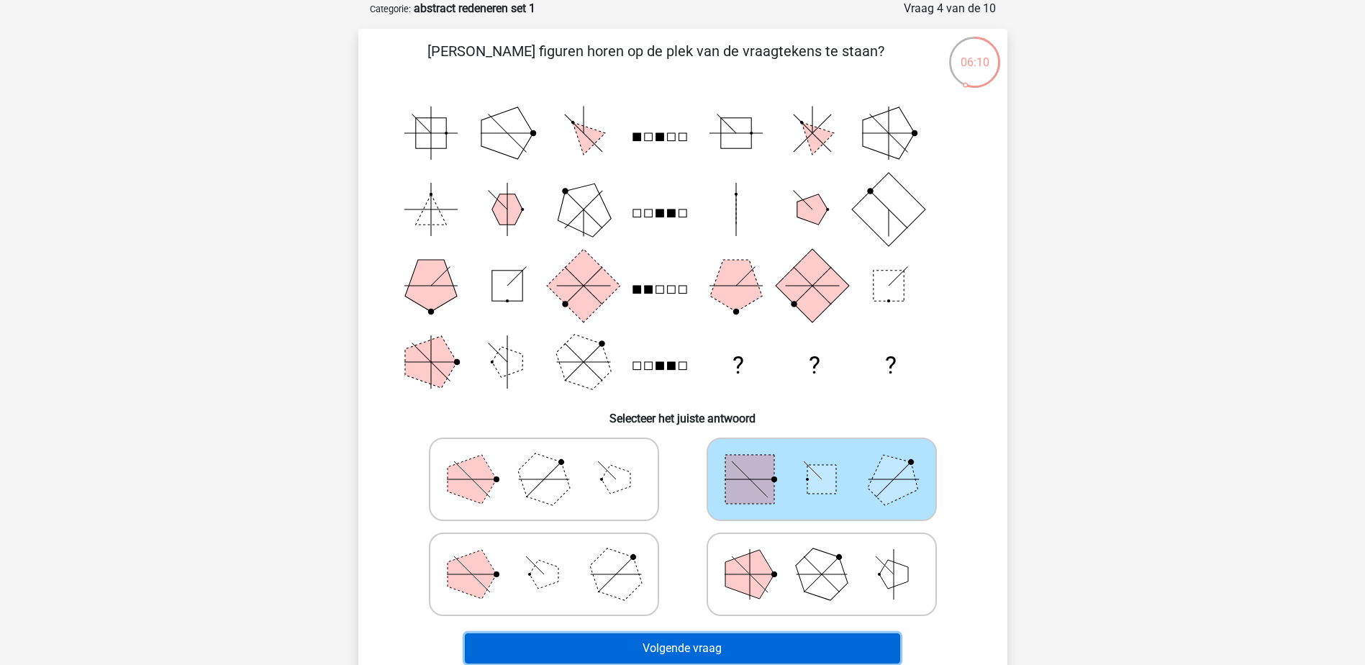
click at [673, 653] on button "Volgende vraag" at bounding box center [682, 648] width 435 height 30
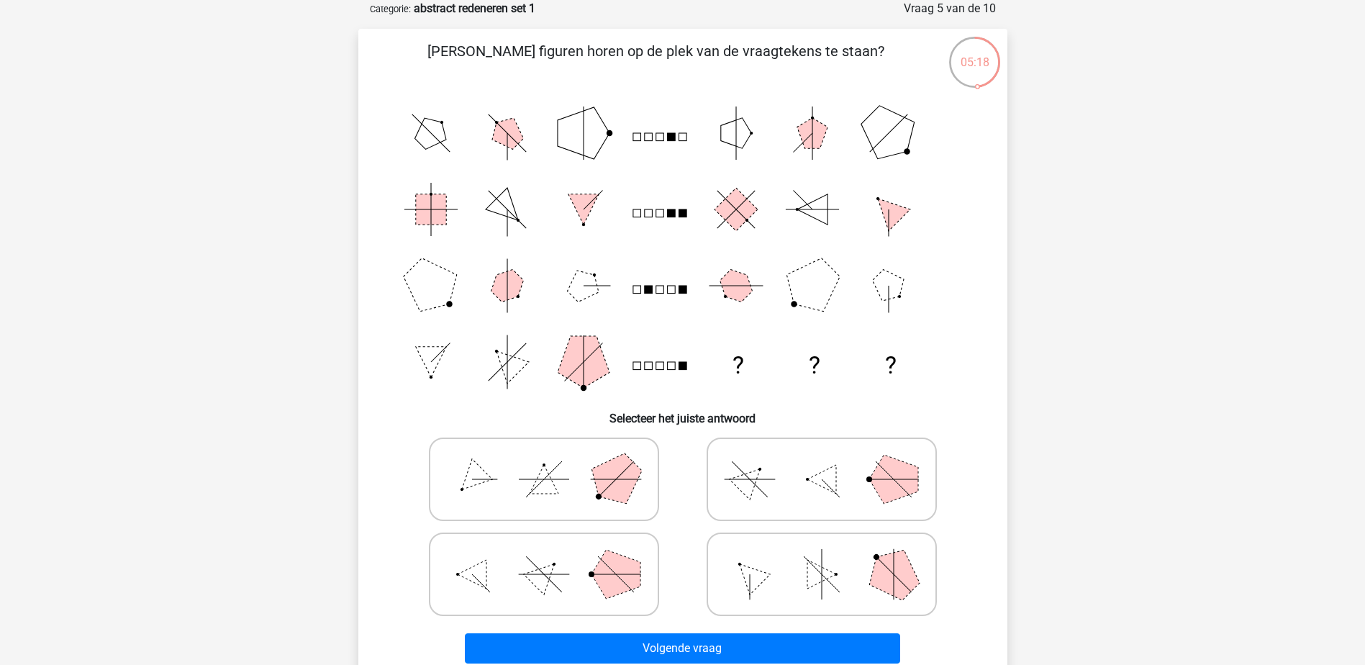
click at [544, 463] on icon at bounding box center [544, 479] width 216 height 72
click at [544, 461] on input "radio" at bounding box center [548, 456] width 9 height 9
radio input "true"
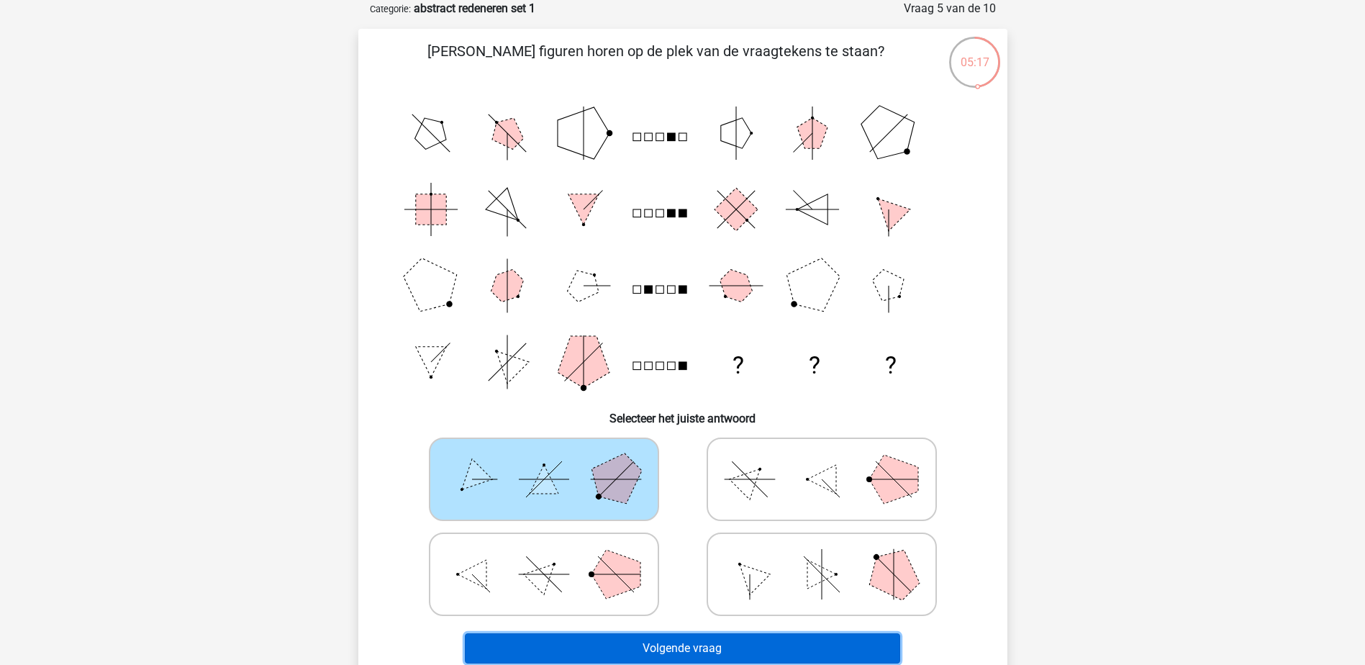
click at [685, 645] on button "Volgende vraag" at bounding box center [682, 648] width 435 height 30
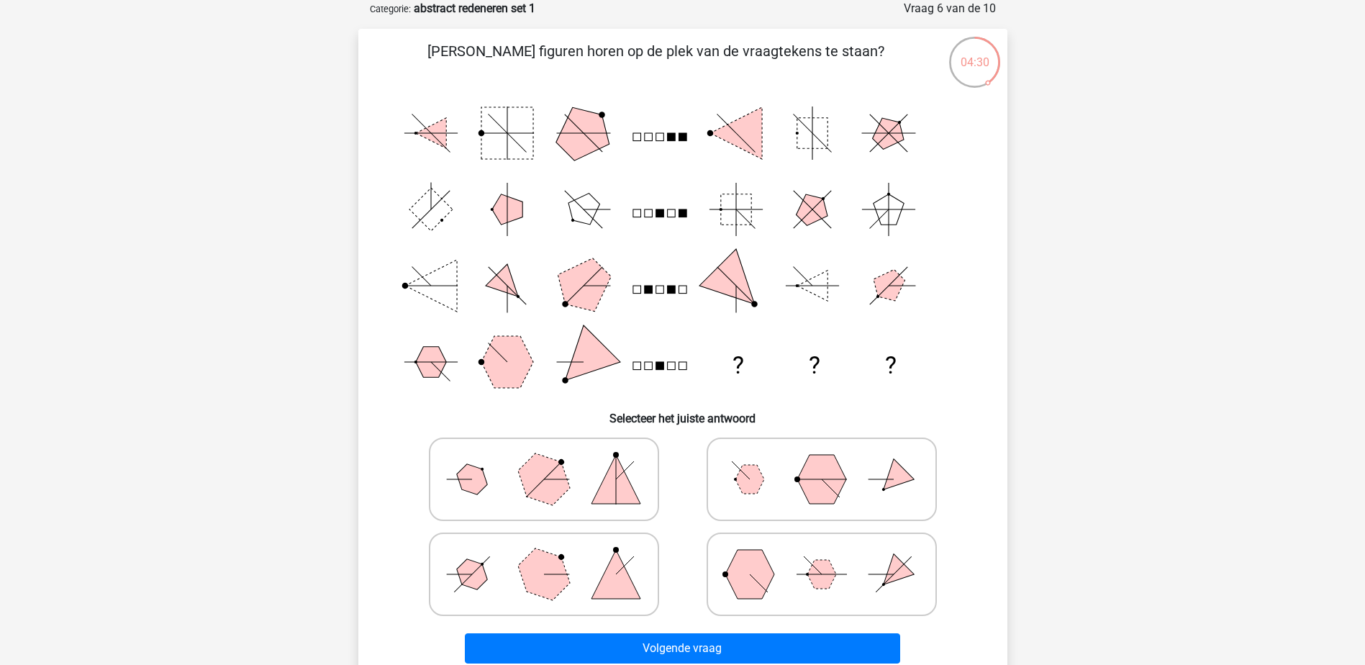
click at [596, 570] on icon at bounding box center [544, 574] width 216 height 72
click at [554, 556] on input "radio" at bounding box center [548, 551] width 9 height 9
radio input "true"
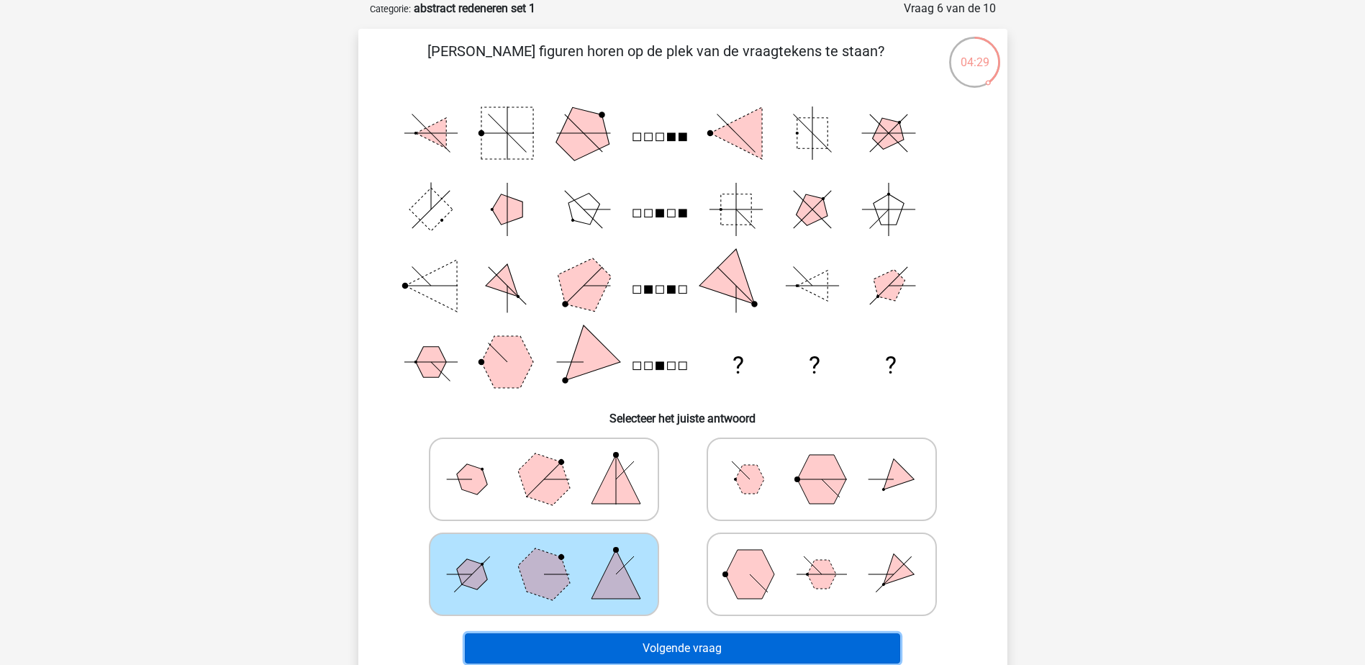
click at [602, 641] on button "Volgende vraag" at bounding box center [682, 648] width 435 height 30
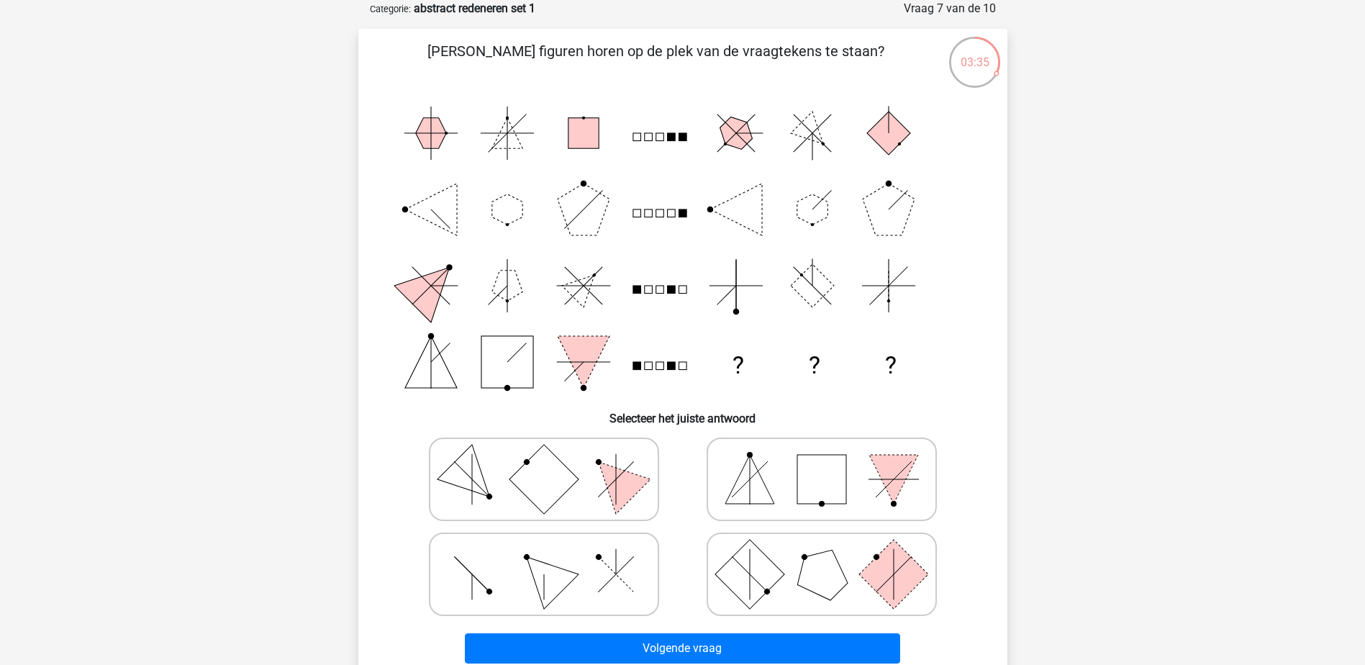
click at [600, 569] on icon at bounding box center [544, 574] width 216 height 72
click at [554, 556] on input "radio" at bounding box center [548, 551] width 9 height 9
radio input "true"
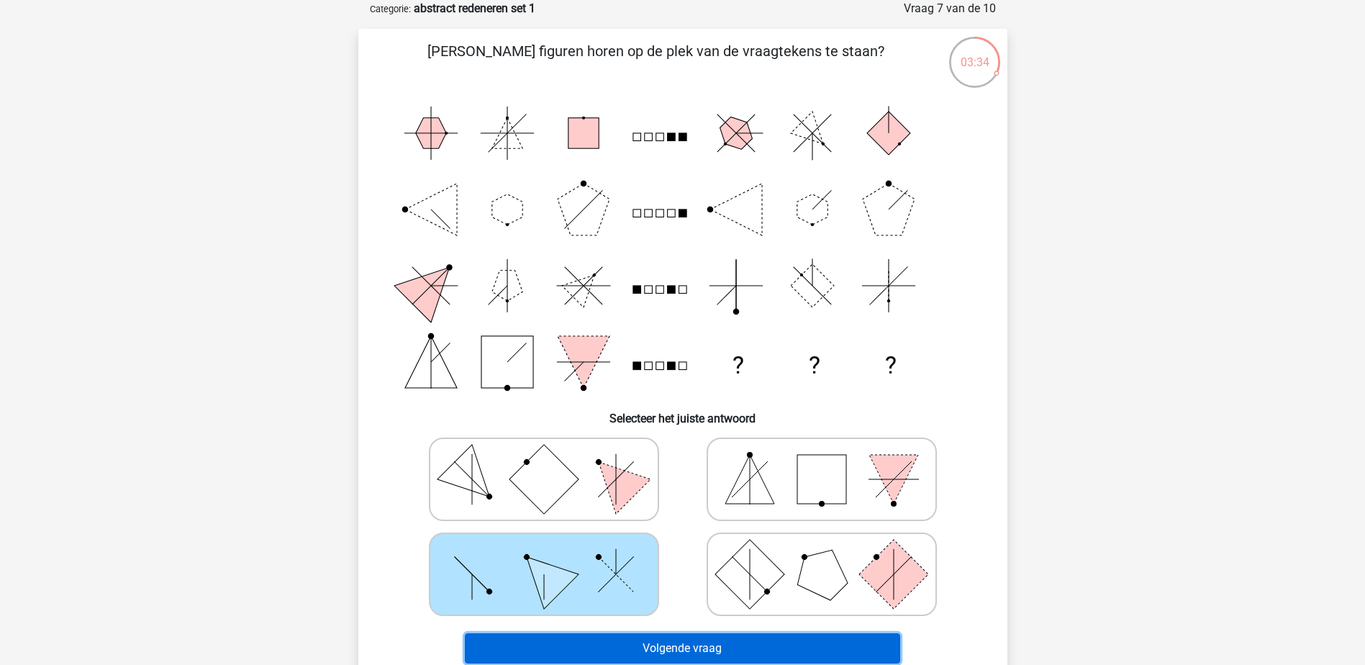
click at [631, 640] on button "Volgende vraag" at bounding box center [682, 648] width 435 height 30
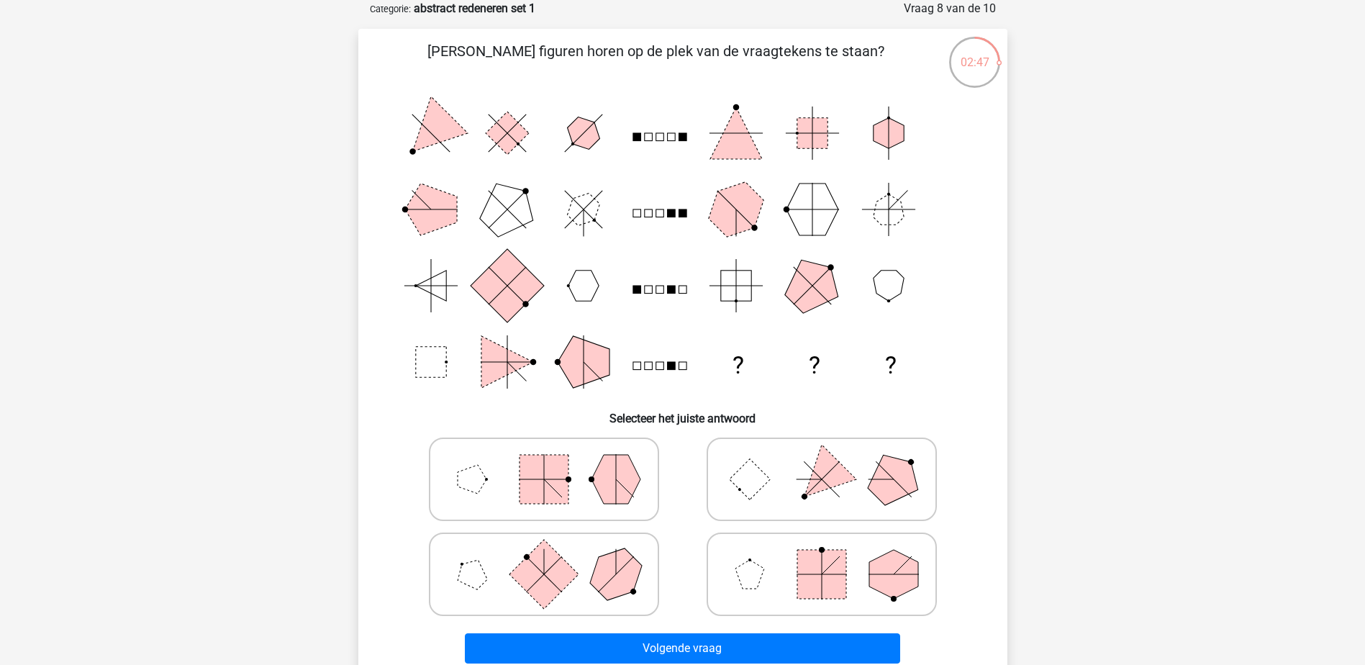
click at [564, 475] on rect at bounding box center [544, 479] width 49 height 49
click at [554, 461] on input "radio" at bounding box center [548, 456] width 9 height 9
radio input "true"
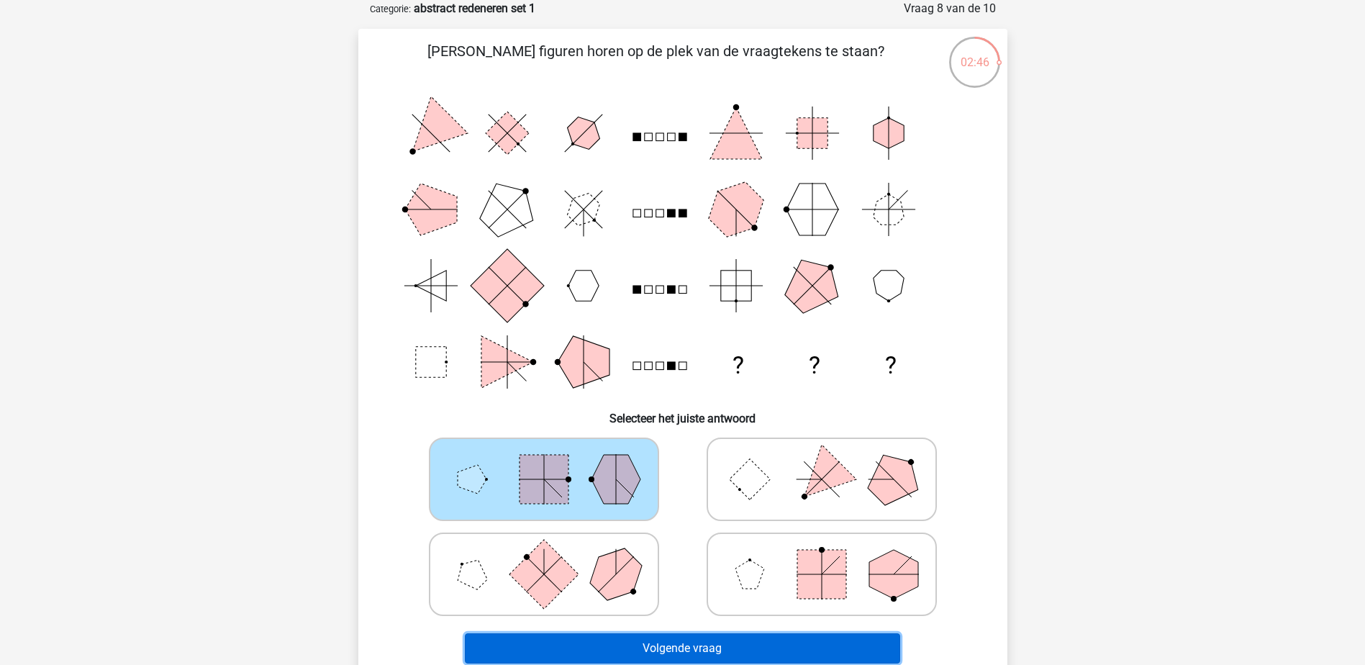
click at [632, 651] on button "Volgende vraag" at bounding box center [682, 648] width 435 height 30
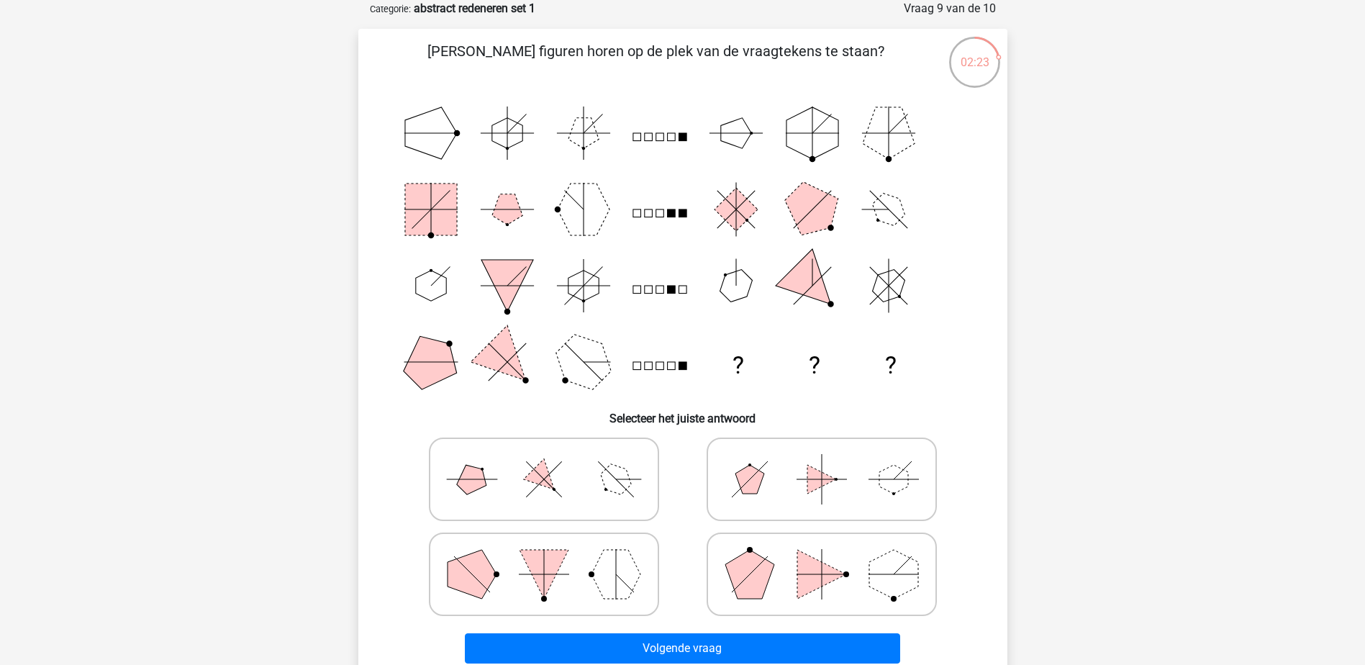
click at [635, 496] on icon at bounding box center [544, 479] width 216 height 72
click at [554, 461] on input "radio" at bounding box center [548, 456] width 9 height 9
radio input "true"
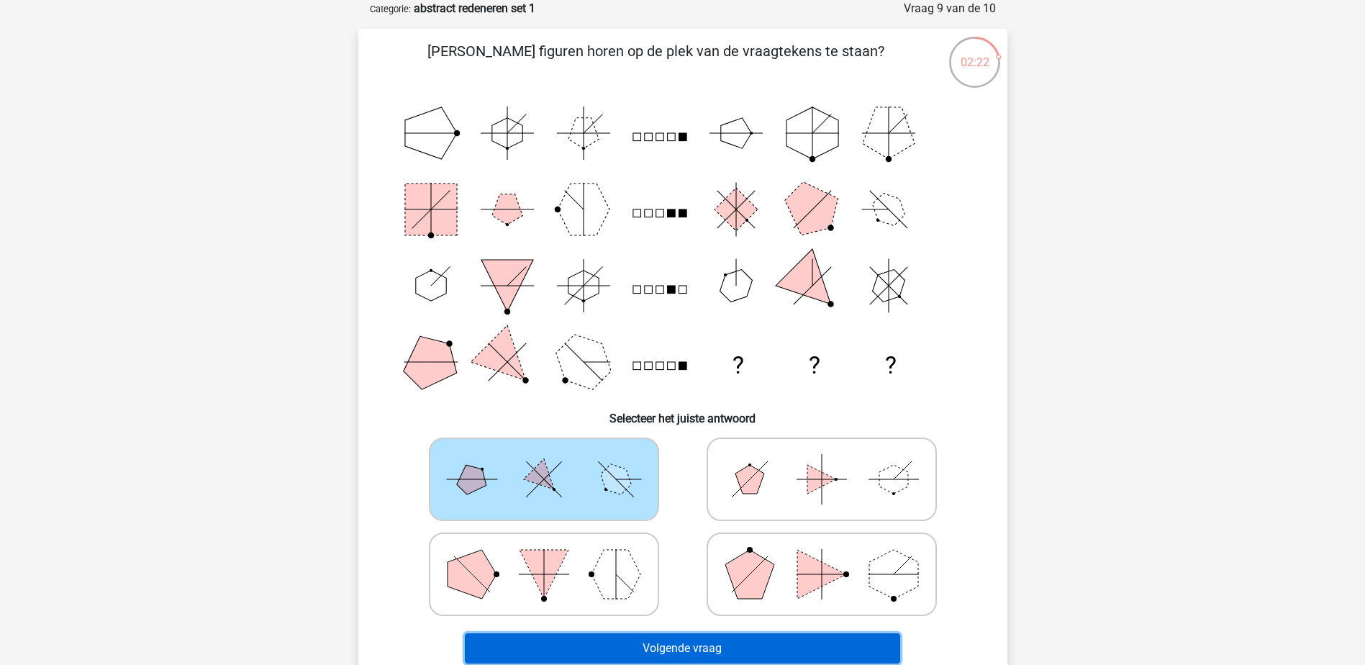
click at [708, 643] on button "Volgende vraag" at bounding box center [682, 648] width 435 height 30
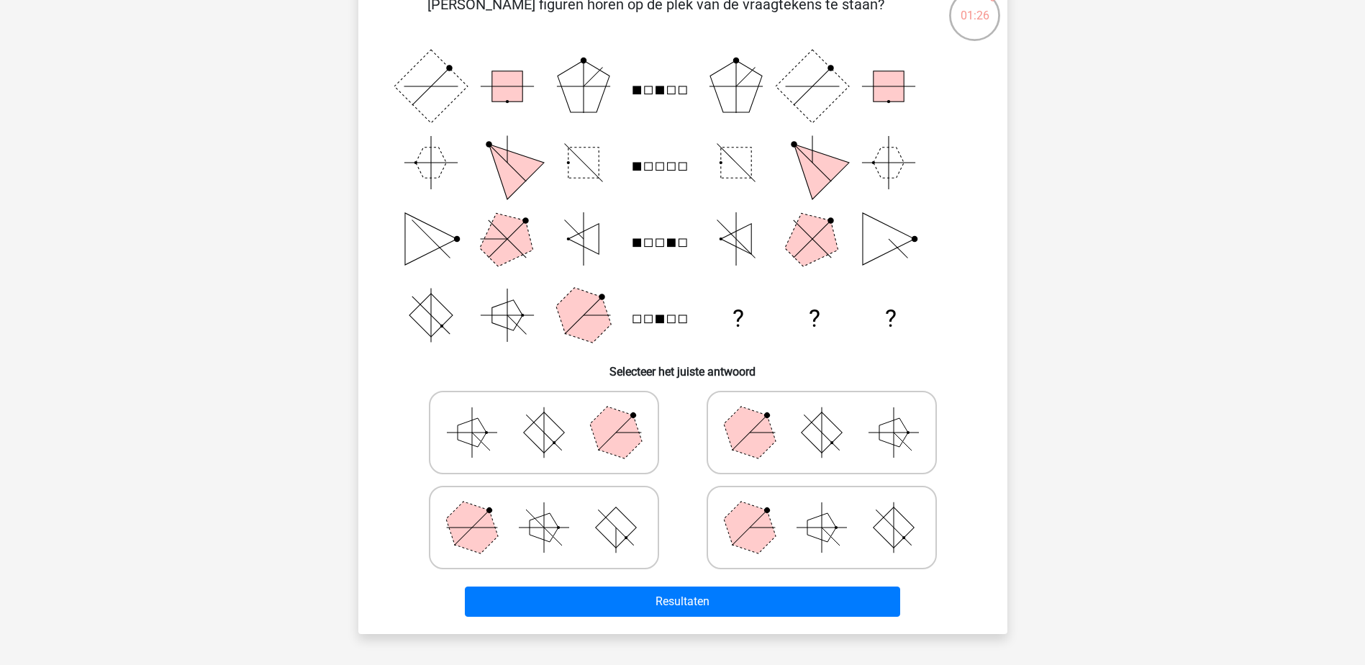
scroll to position [144, 0]
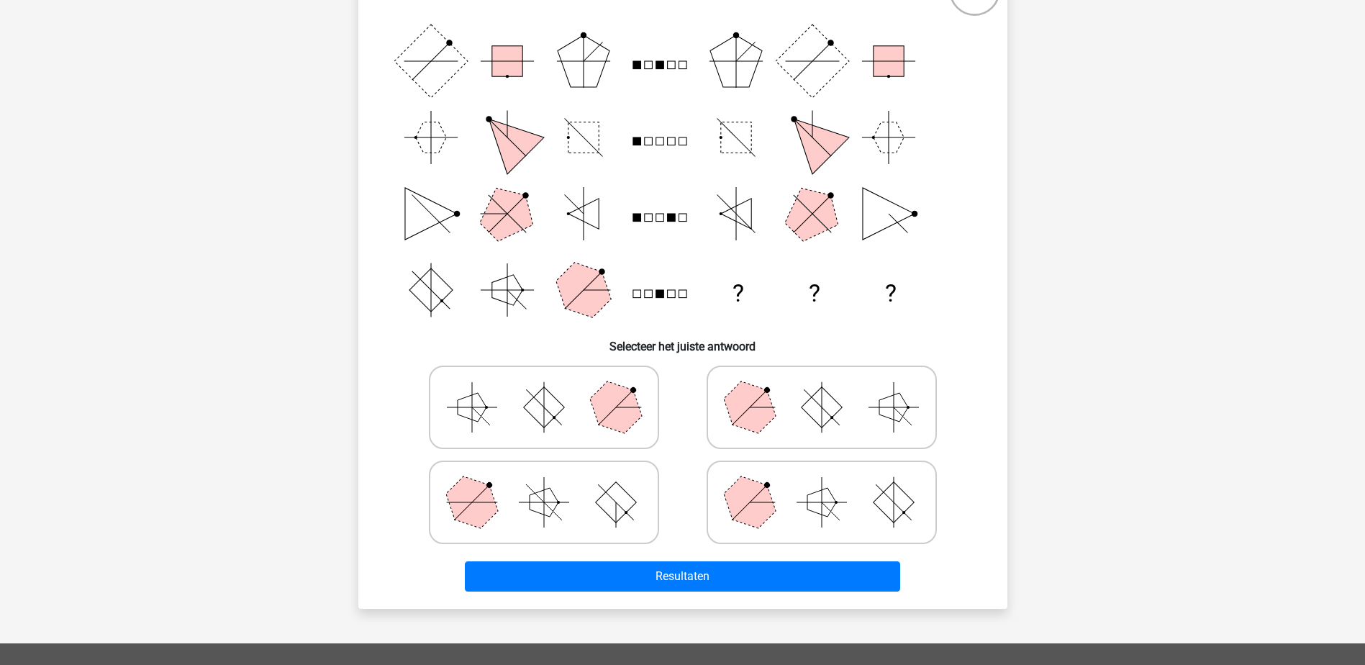
click at [803, 432] on icon at bounding box center [822, 407] width 216 height 72
click at [822, 389] on input "radio" at bounding box center [826, 384] width 9 height 9
radio input "true"
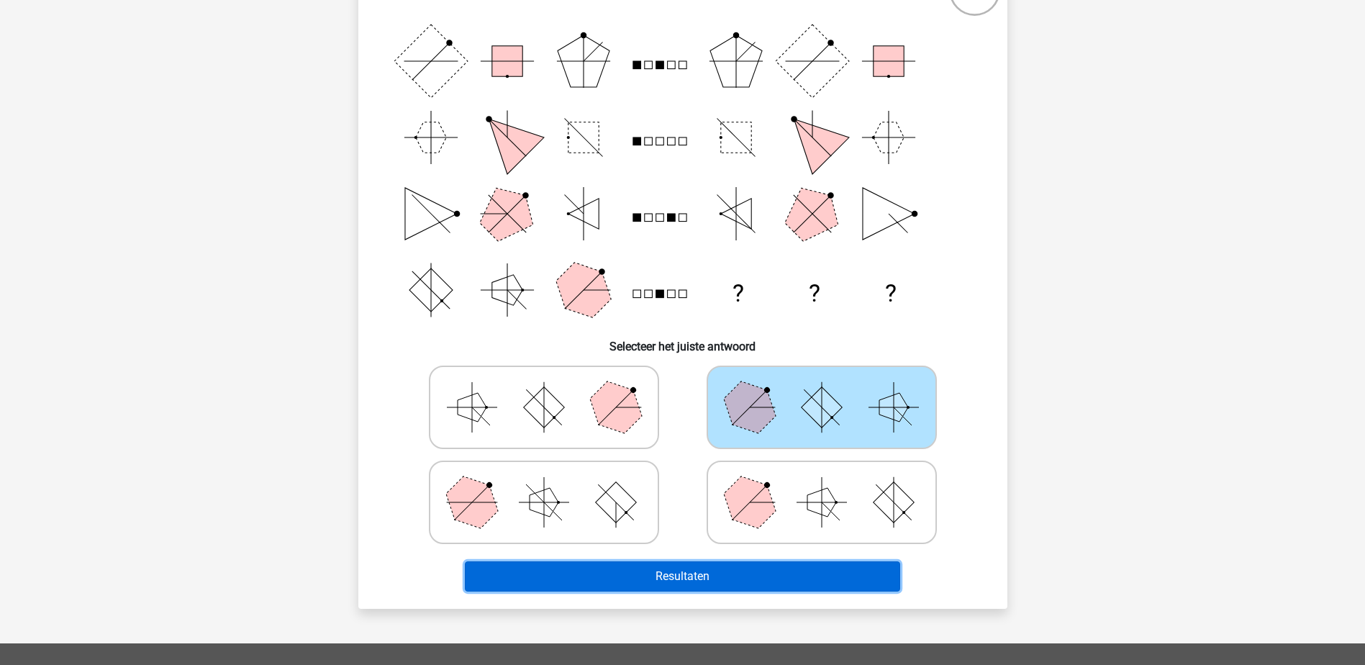
click at [754, 576] on button "Resultaten" at bounding box center [682, 576] width 435 height 30
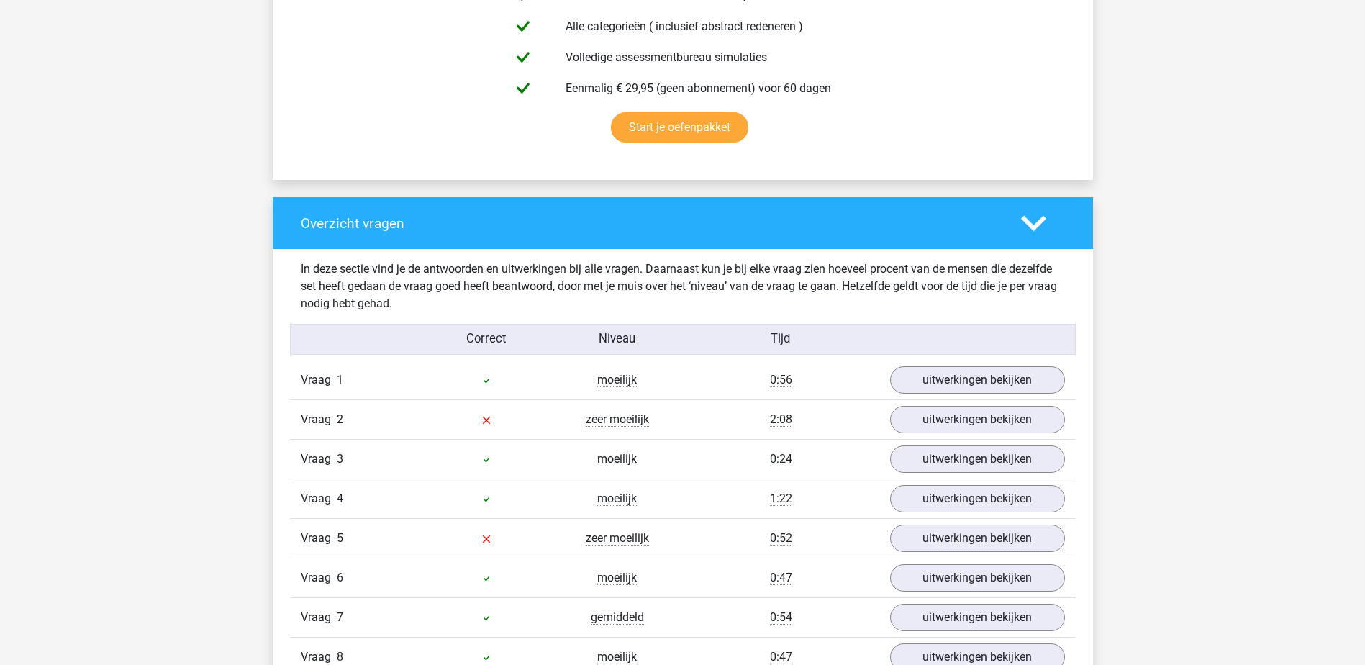
scroll to position [1008, 0]
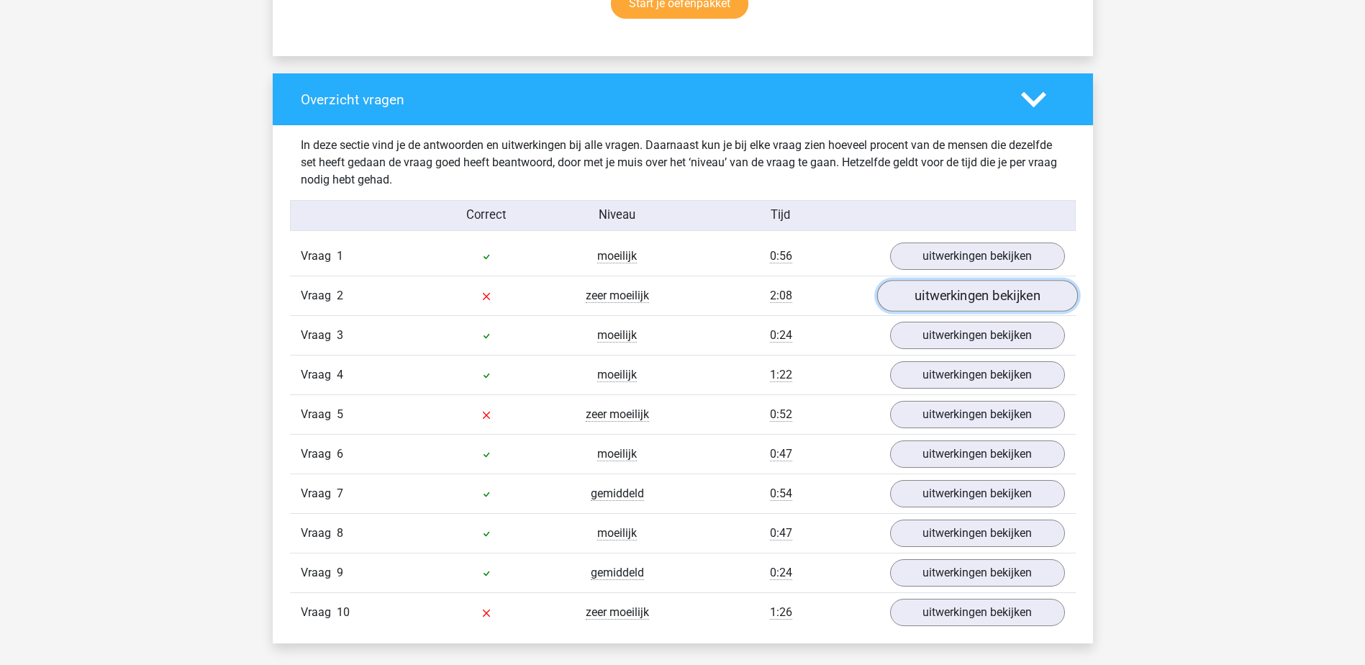
click at [939, 307] on link "uitwerkingen bekijken" at bounding box center [977, 297] width 201 height 32
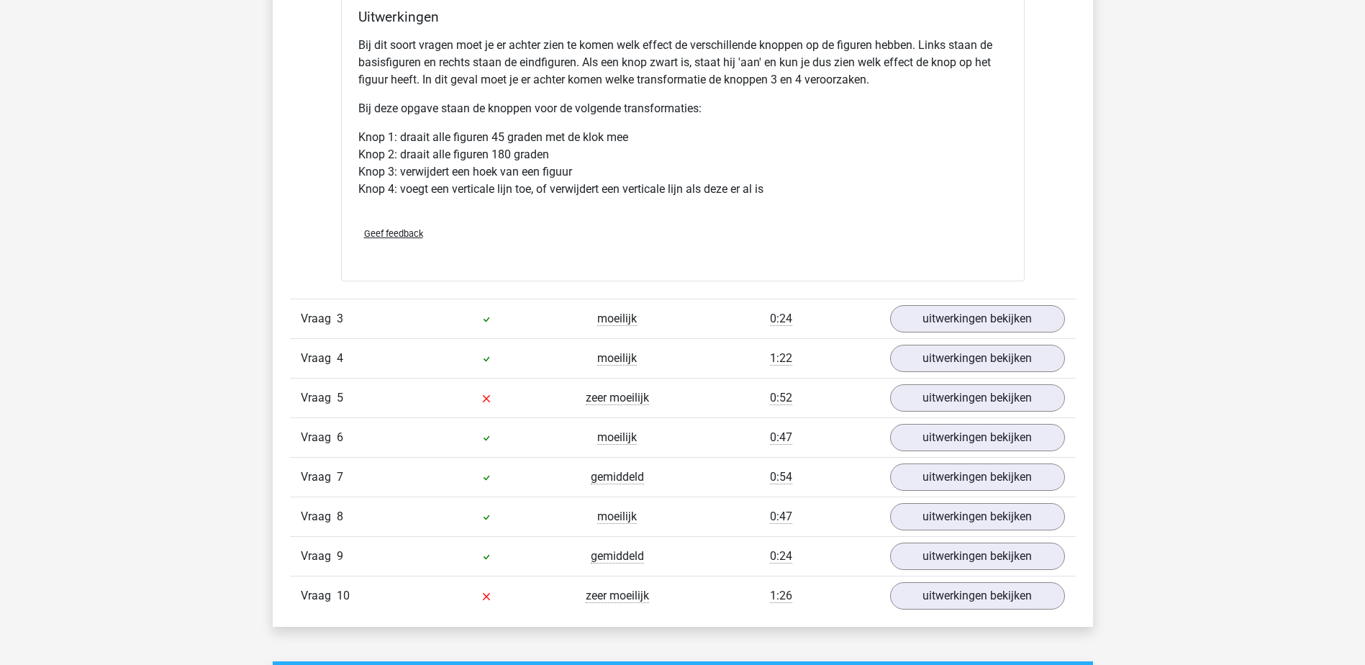
scroll to position [2087, 0]
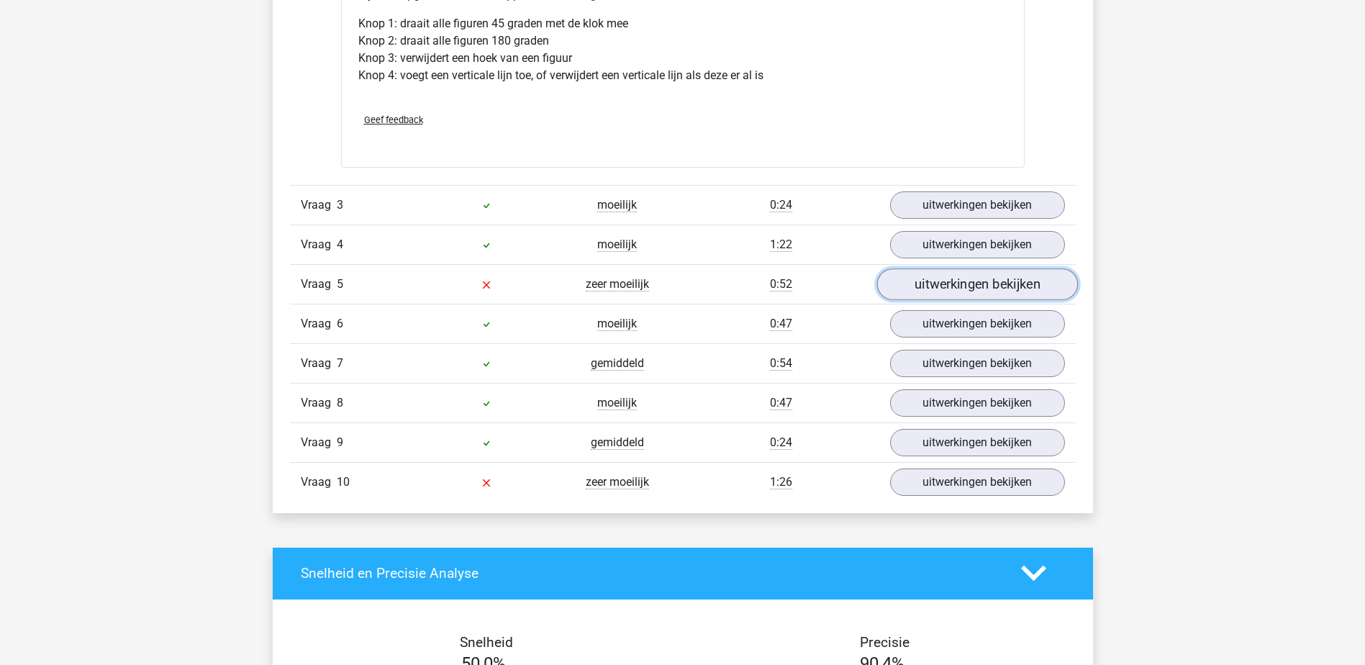
click at [952, 285] on link "uitwerkingen bekijken" at bounding box center [977, 284] width 201 height 32
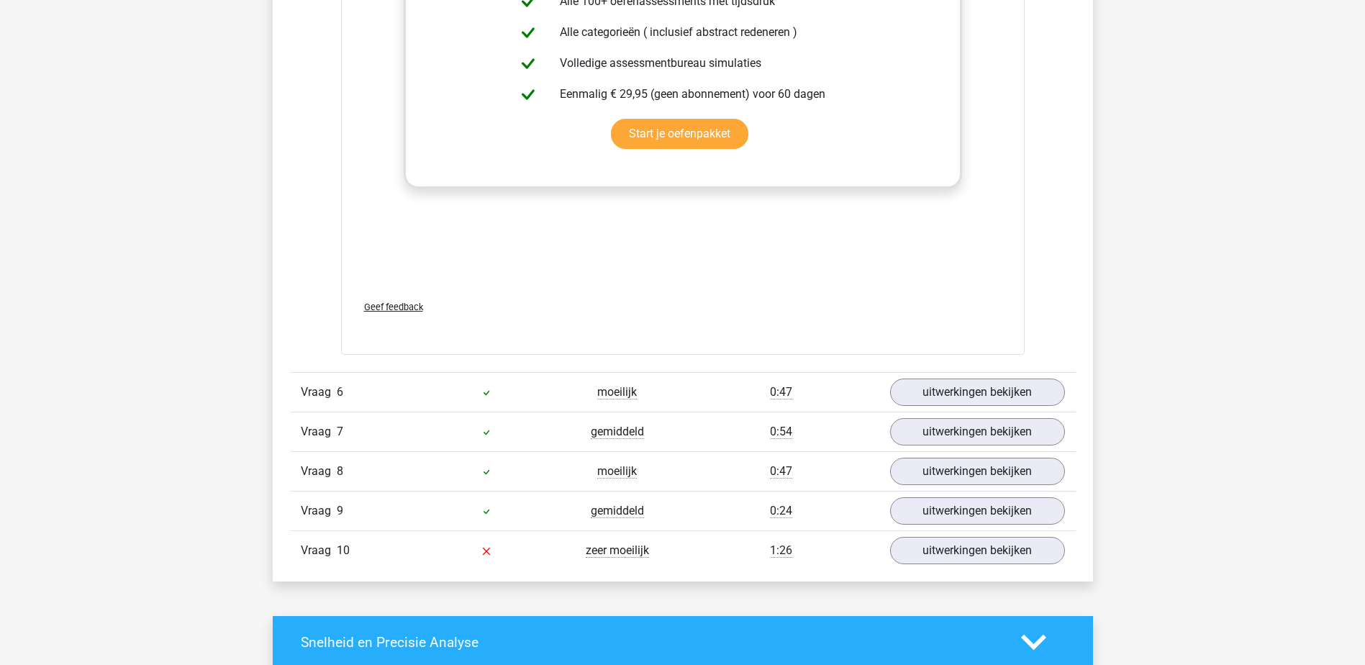
scroll to position [3311, 0]
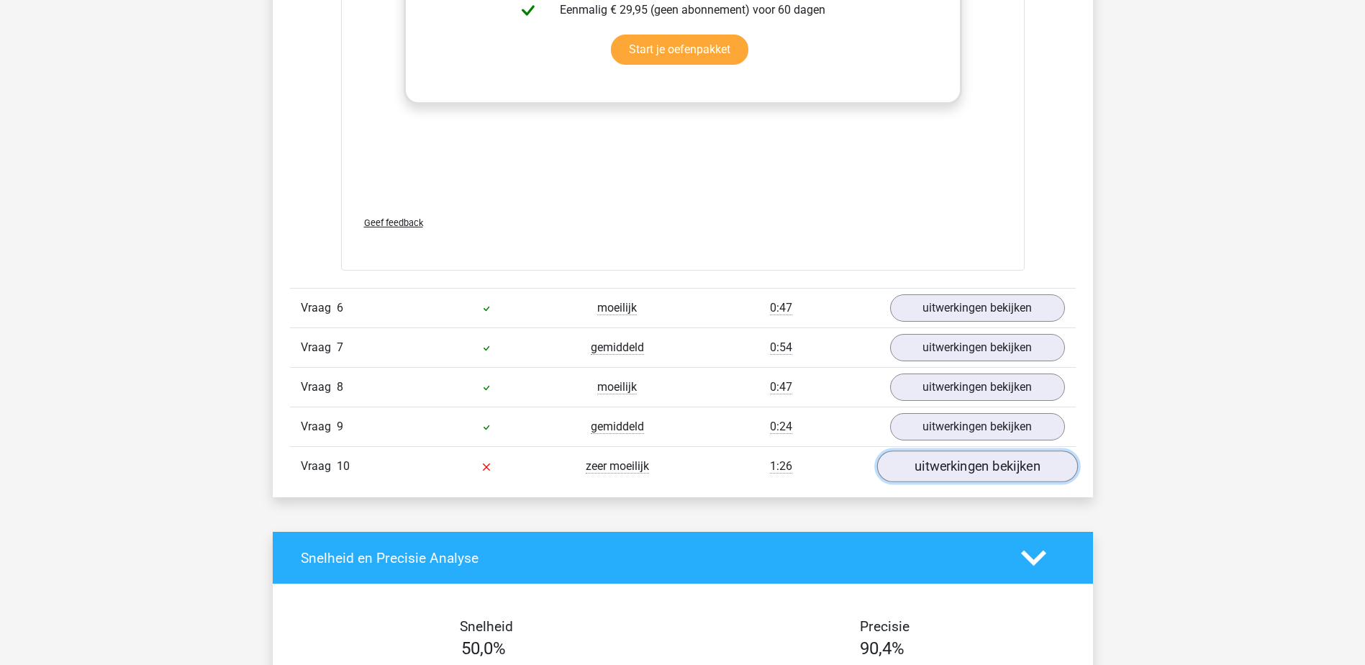
click at [937, 476] on link "uitwerkingen bekijken" at bounding box center [977, 467] width 201 height 32
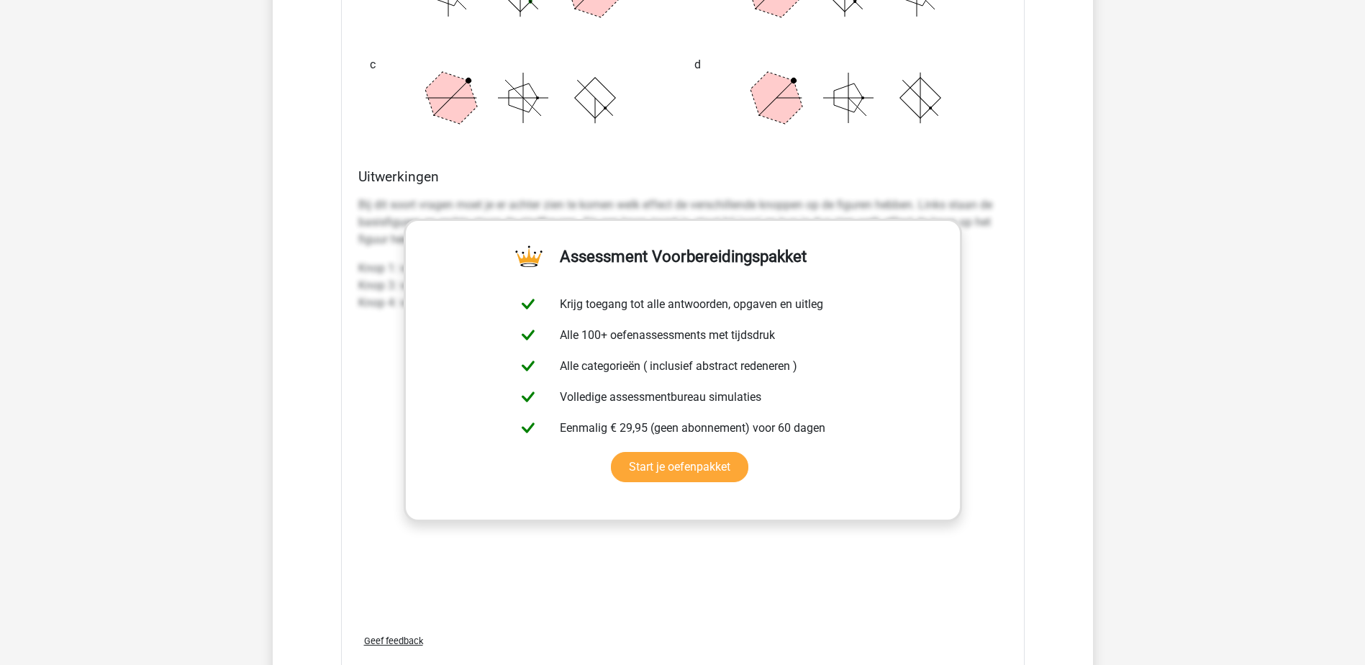
scroll to position [4247, 0]
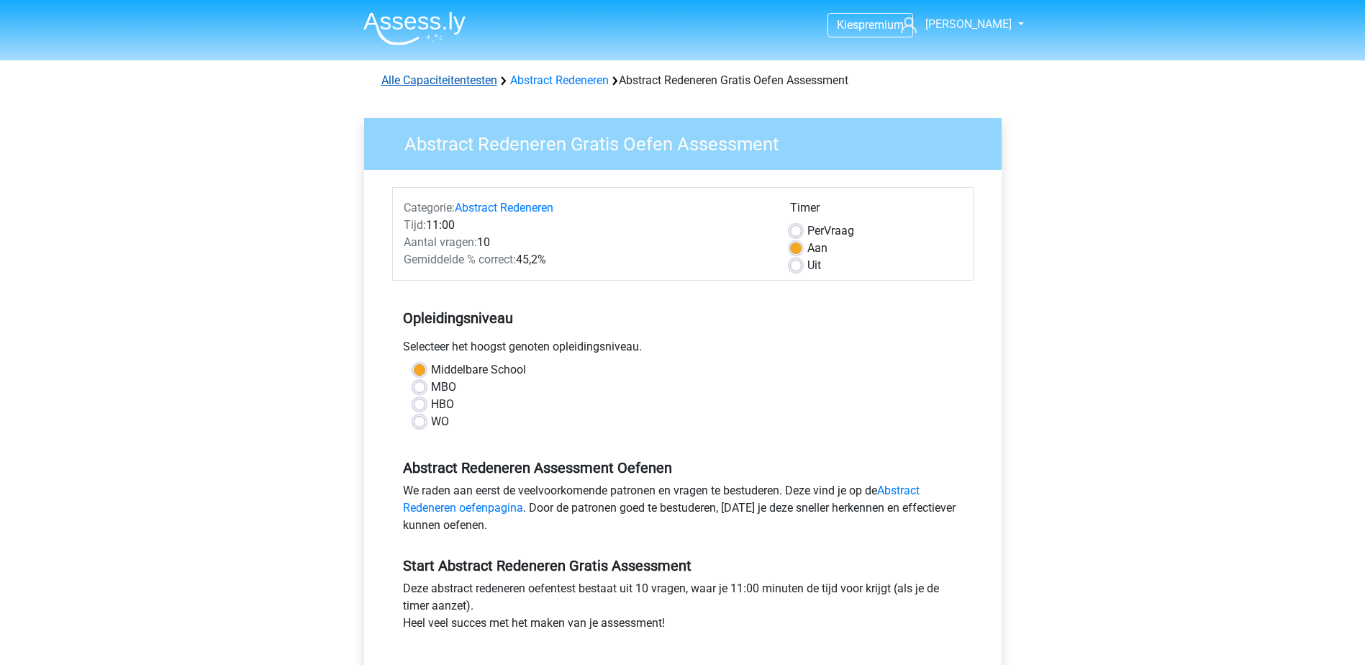
click at [457, 82] on link "Alle Capaciteitentesten" at bounding box center [439, 80] width 116 height 14
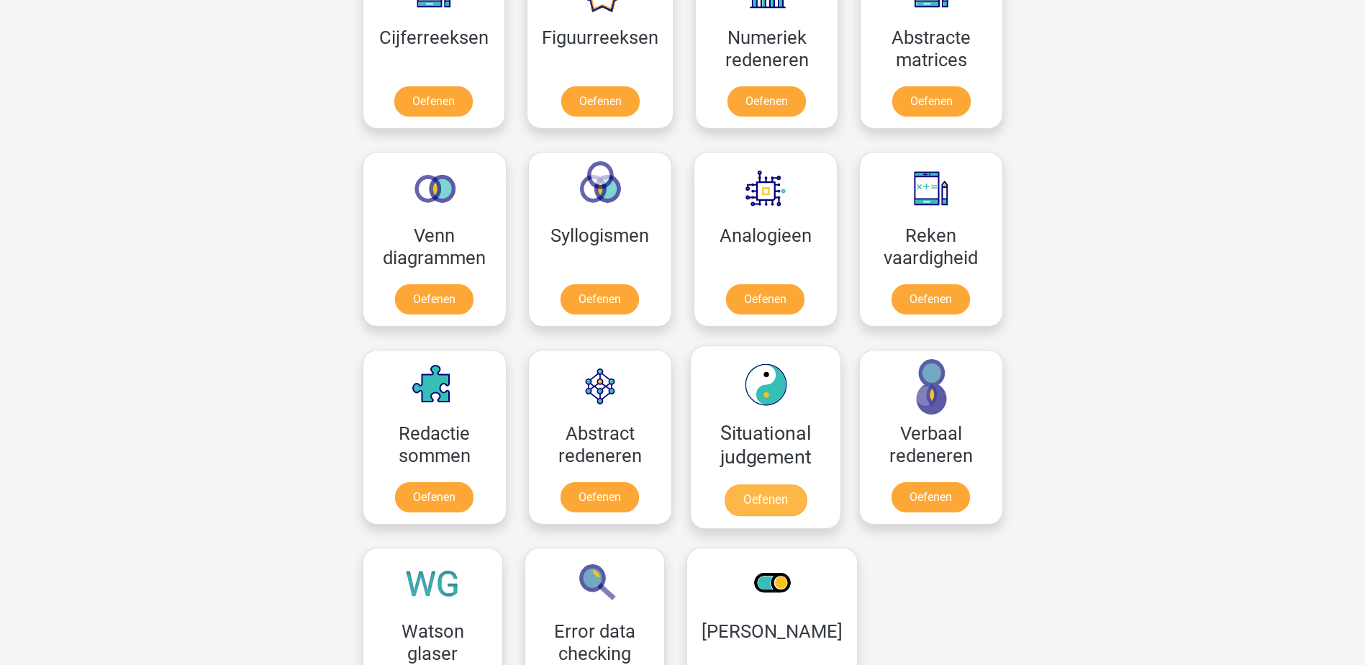
scroll to position [540, 0]
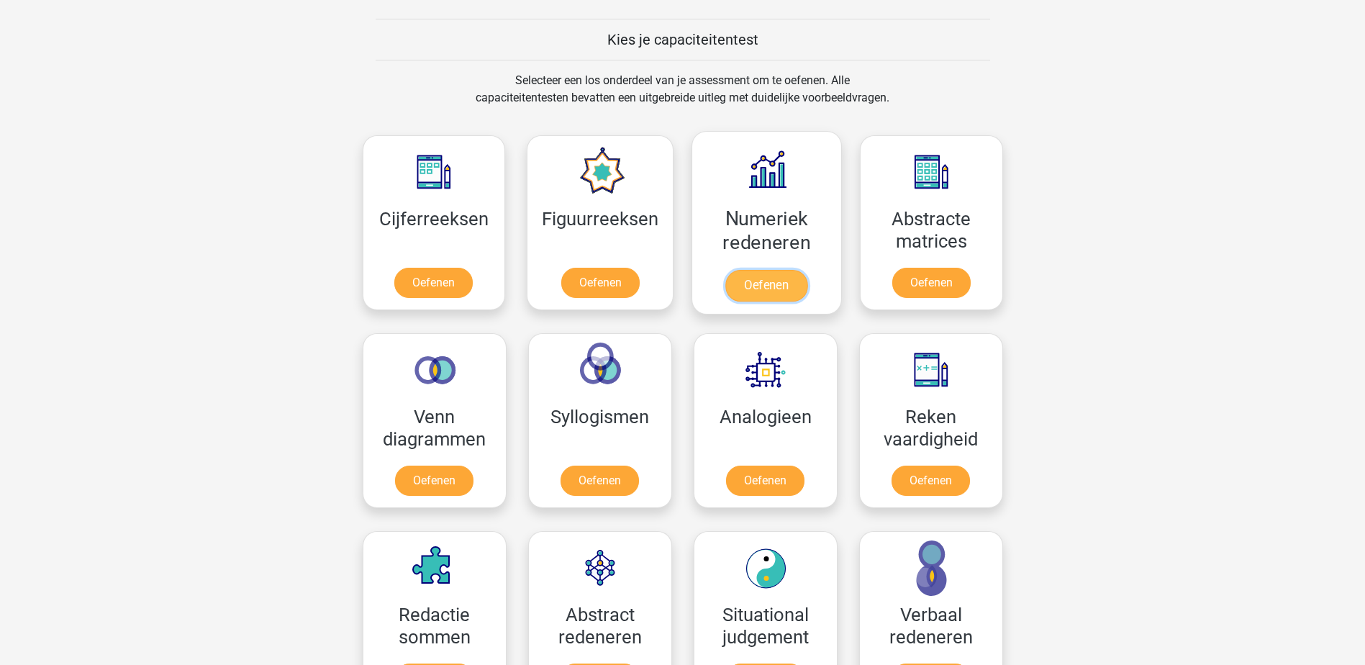
click at [779, 296] on link "Oefenen" at bounding box center [767, 286] width 82 height 32
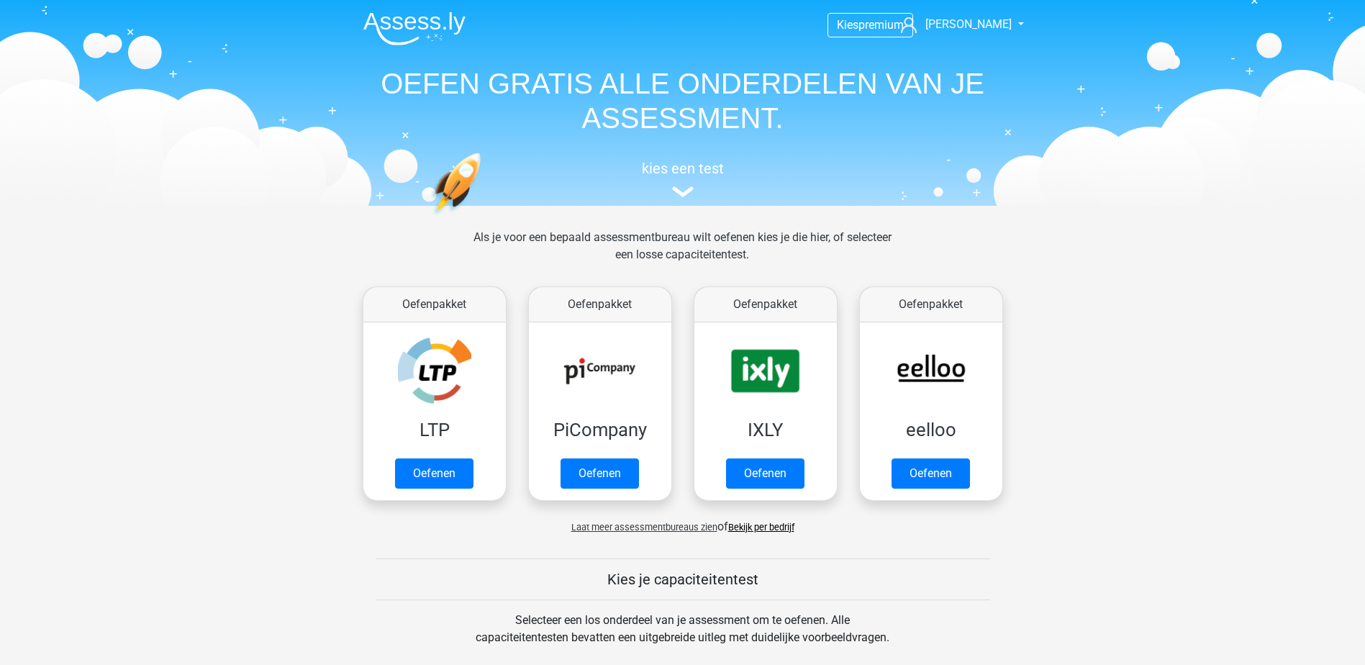
scroll to position [559, 0]
